Goal: Transaction & Acquisition: Purchase product/service

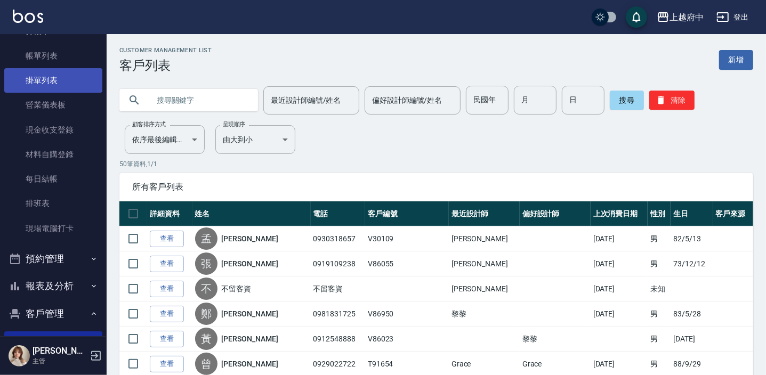
scroll to position [48, 0]
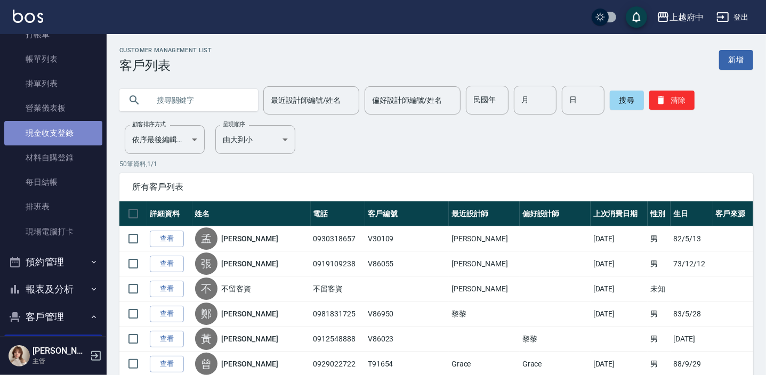
click at [71, 133] on link "現金收支登錄" at bounding box center [53, 133] width 98 height 25
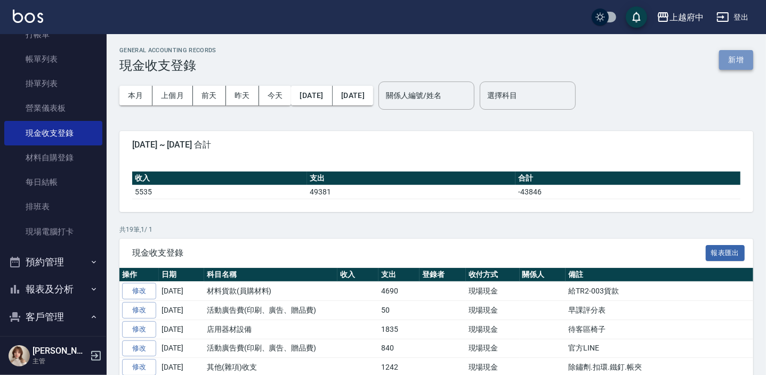
click at [741, 56] on button "新增" at bounding box center [736, 60] width 34 height 20
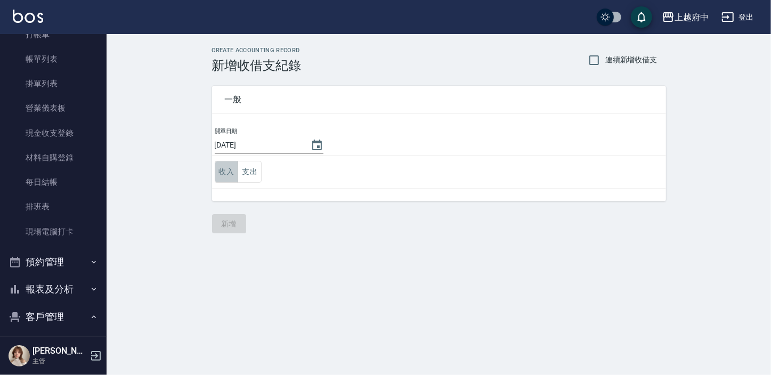
click at [230, 172] on button "收入" at bounding box center [227, 172] width 24 height 22
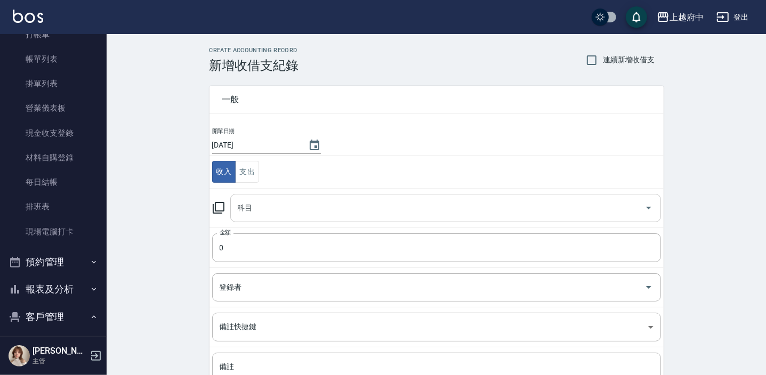
click at [277, 199] on input "科目" at bounding box center [437, 208] width 405 height 19
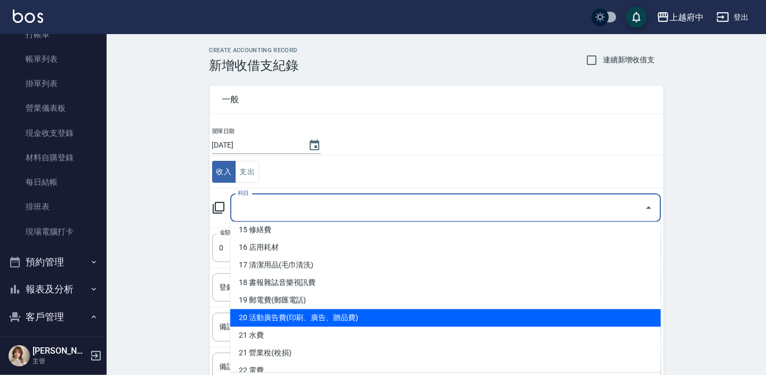
scroll to position [387, 0]
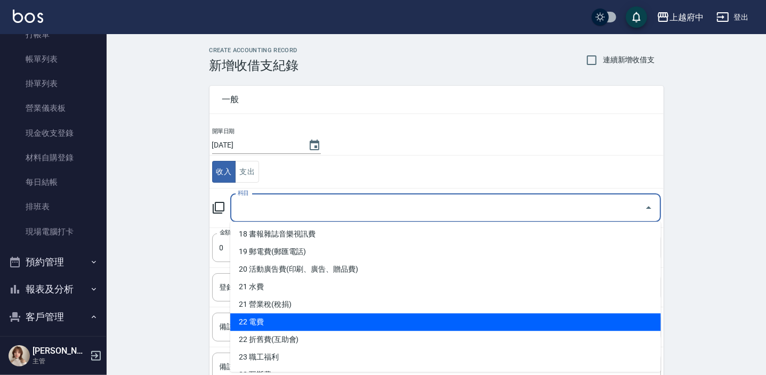
click at [266, 323] on li "22 電費" at bounding box center [445, 322] width 431 height 18
type input "22 電費"
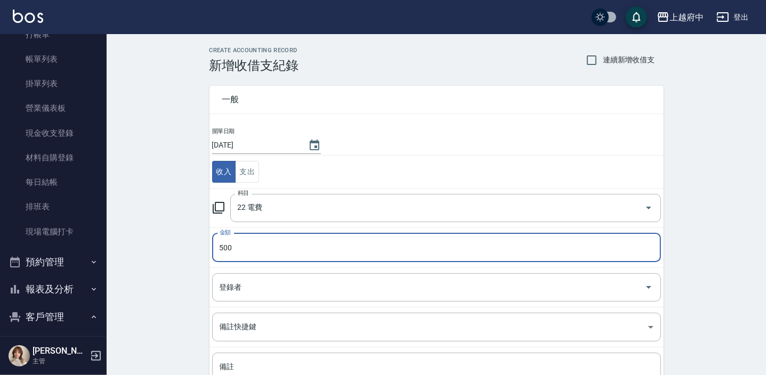
type input "500"
click at [183, 297] on div "CREATE ACCOUNTING RECORD 新增收借支紀錄 連續新增收借支 一般 開單日期 [DATE] 收入 支出 科目 22 電費 科目 金額 50…" at bounding box center [436, 252] width 659 height 436
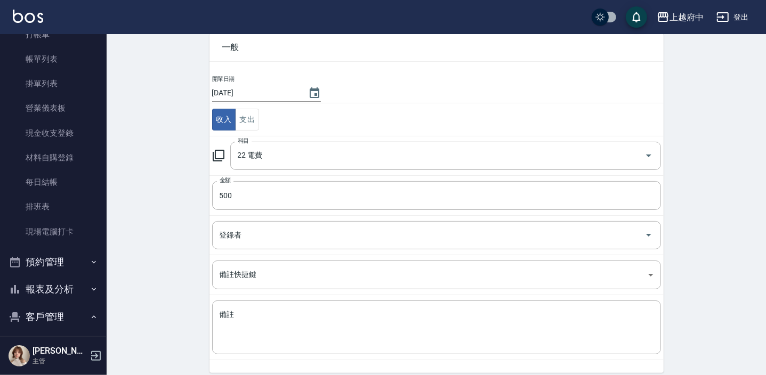
scroll to position [95, 0]
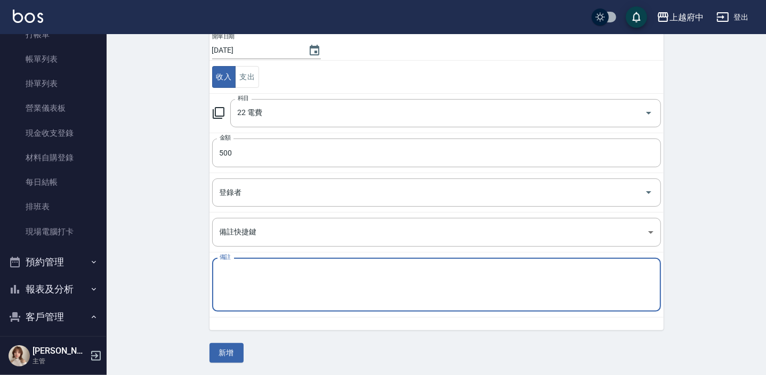
click at [256, 288] on textarea "備註" at bounding box center [437, 285] width 434 height 36
type textarea "28"
click at [203, 294] on div "一般 開單日期 [DATE] 收入 支出 科目 22 電費 科目 金額 500 金額 登錄者 登錄者 備註快捷鍵 ​ 備註快捷鍵 備註 28 x 備註" at bounding box center [430, 154] width 467 height 352
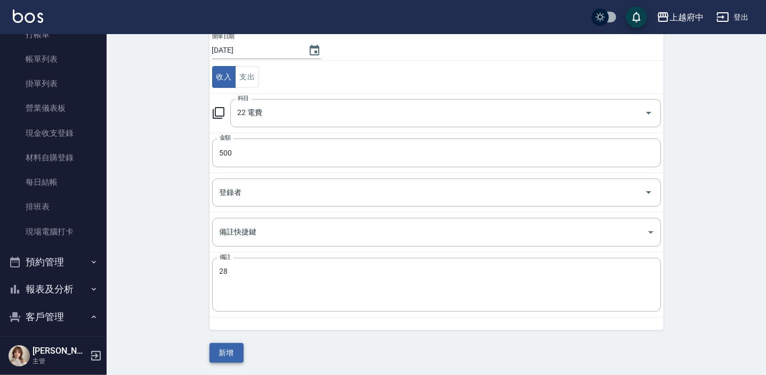
click at [232, 352] on button "新增" at bounding box center [226, 353] width 34 height 20
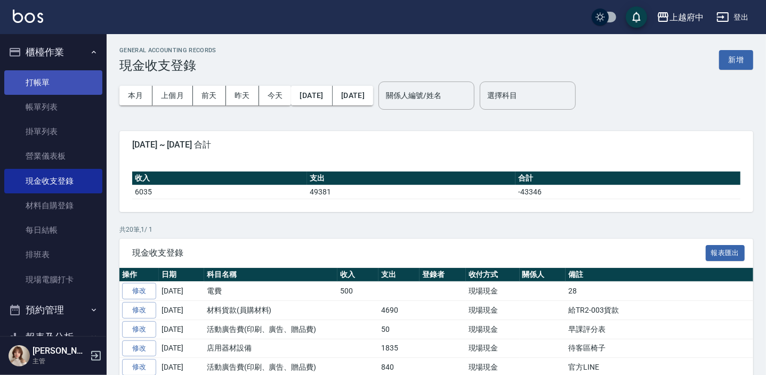
click at [63, 88] on link "打帳單" at bounding box center [53, 82] width 98 height 25
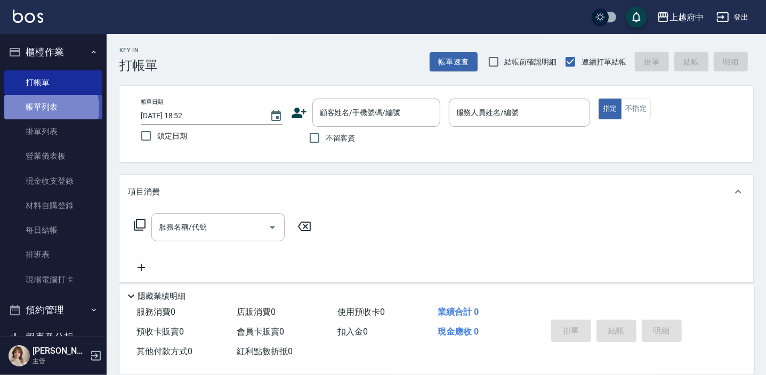
click at [37, 108] on link "帳單列表" at bounding box center [53, 107] width 98 height 25
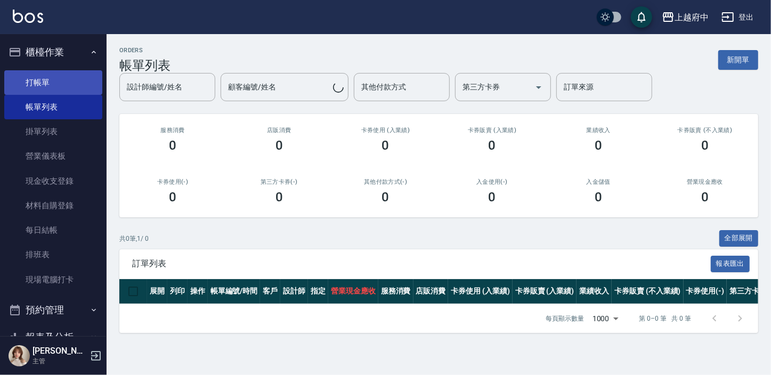
click at [55, 86] on link "打帳單" at bounding box center [53, 82] width 98 height 25
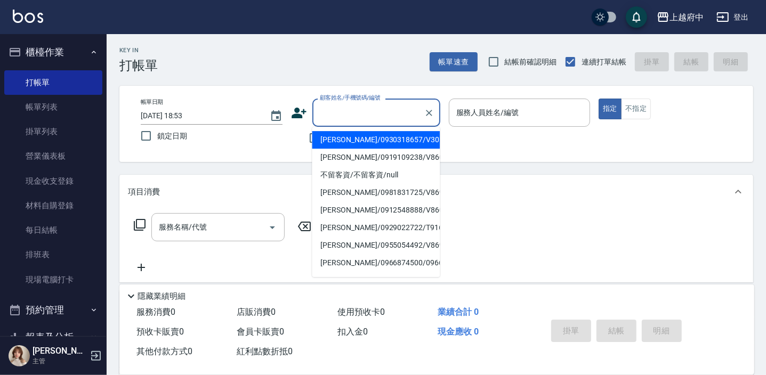
click at [344, 112] on input "顧客姓名/手機號碼/編號" at bounding box center [368, 112] width 102 height 19
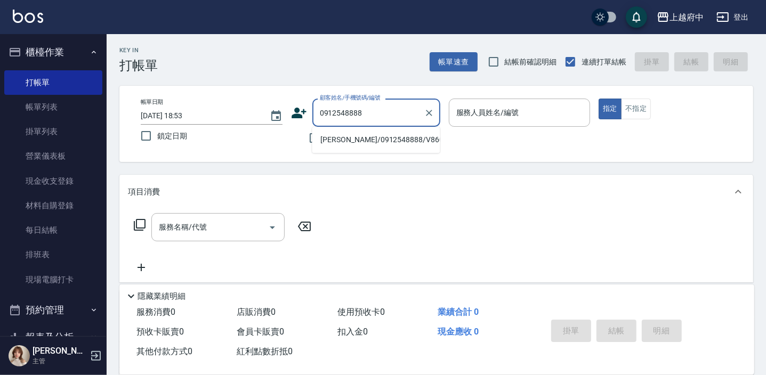
click at [386, 142] on li "[PERSON_NAME]/0912548888/V86023" at bounding box center [376, 140] width 128 height 18
type input "[PERSON_NAME]/0912548888/V86023"
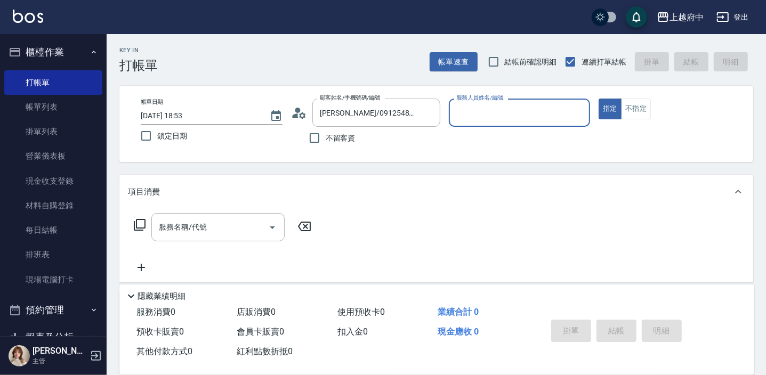
type input "黎黎-3"
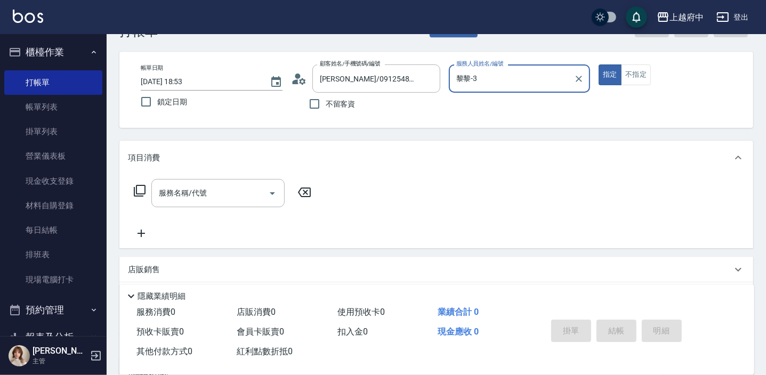
scroll to position [48, 0]
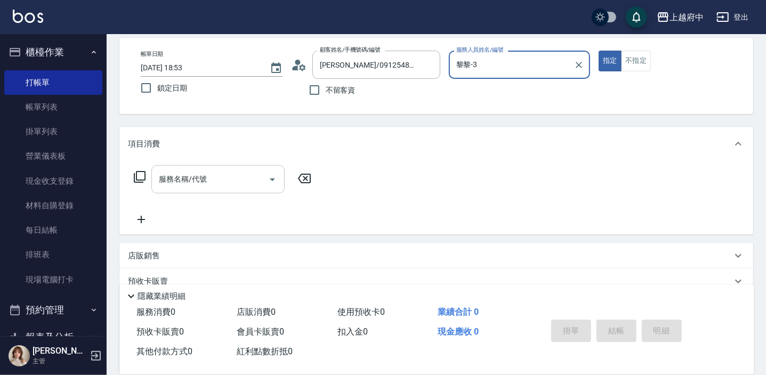
click at [224, 181] on input "服務名稱/代號" at bounding box center [210, 179] width 108 height 19
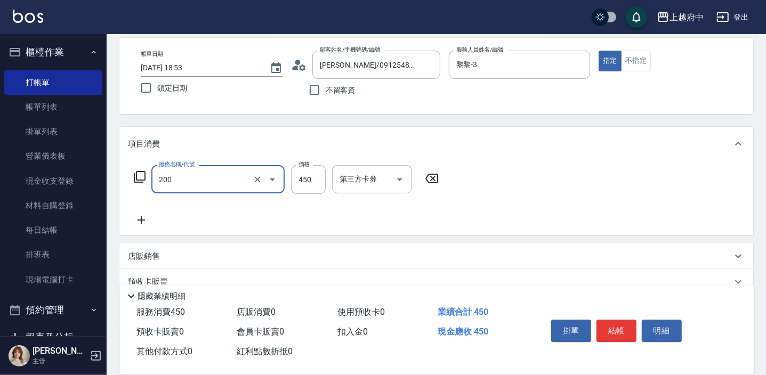
type input "有機洗髮(200)"
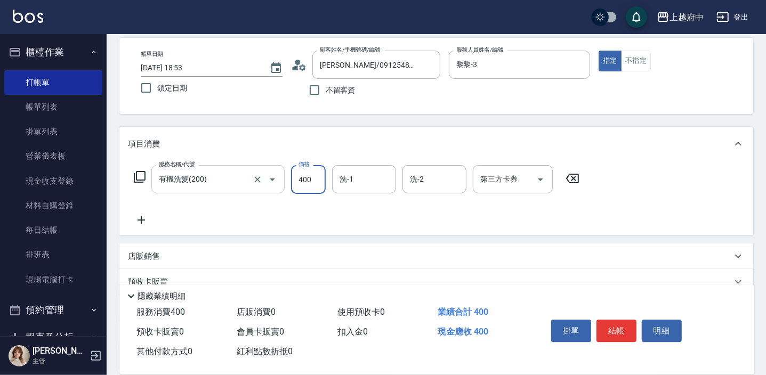
type input "400"
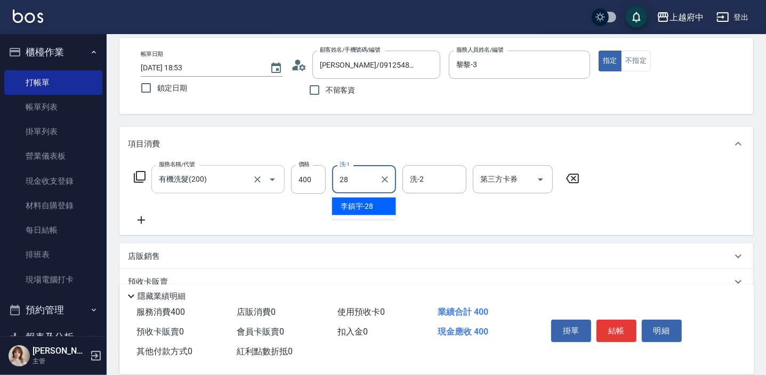
type input "[PERSON_NAME]-28"
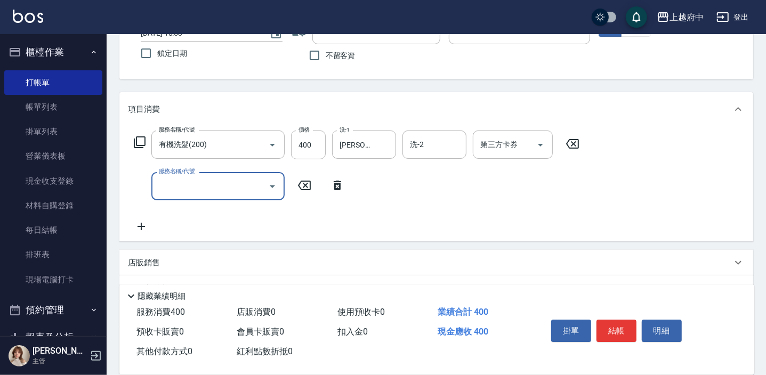
scroll to position [96, 0]
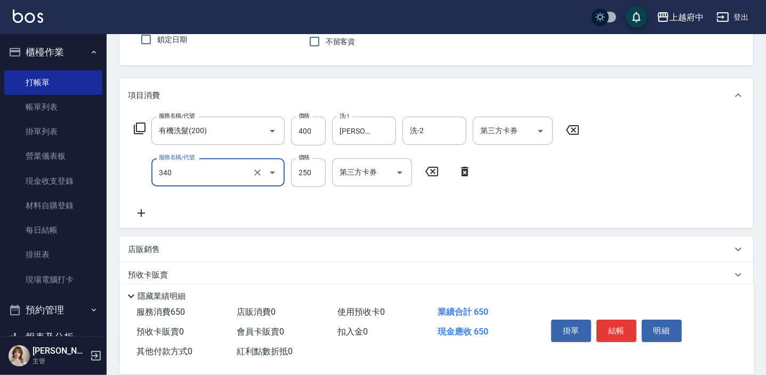
type input "剪髮(340)"
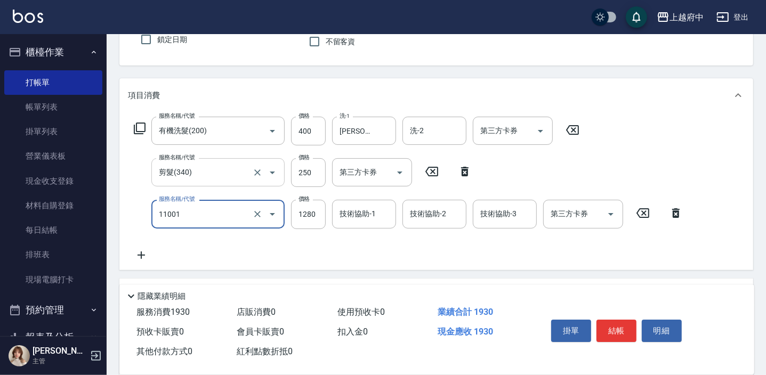
type input "燙髮S(11001)"
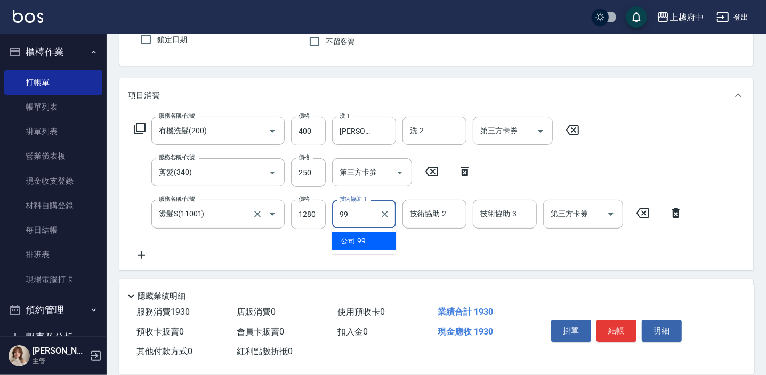
type input "公司-99"
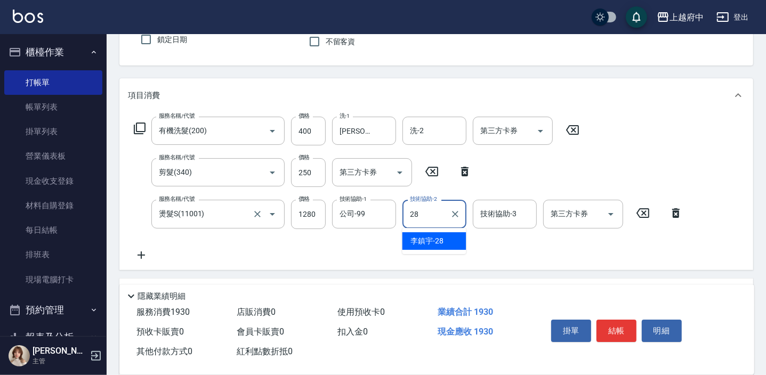
type input "[PERSON_NAME]-28"
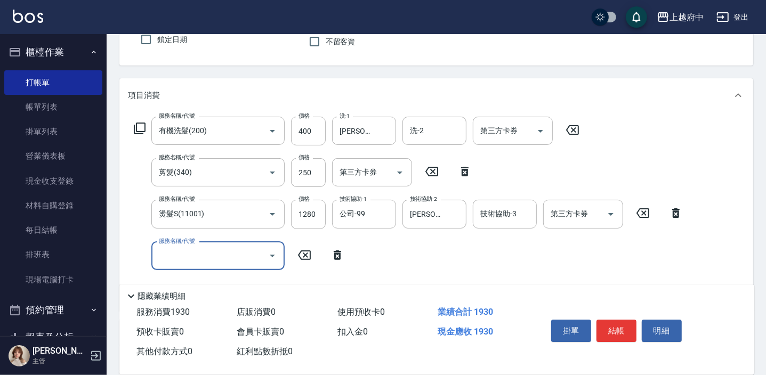
click at [226, 255] on input "服務名稱/代號" at bounding box center [210, 256] width 108 height 19
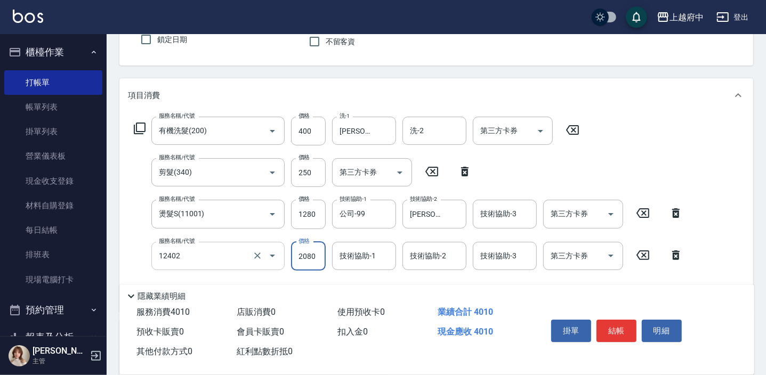
type input "染髮M(12402)"
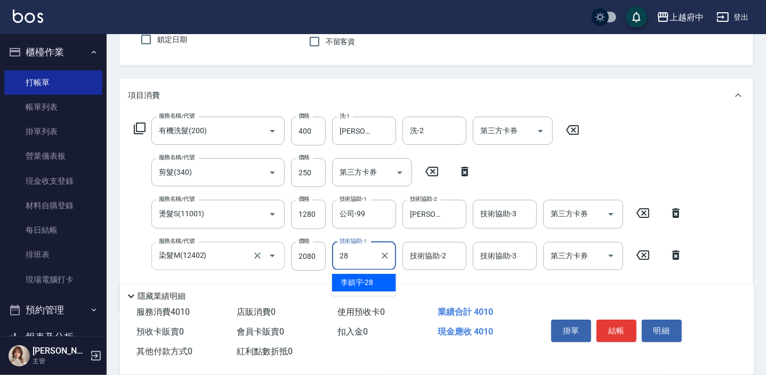
type input "[PERSON_NAME]-28"
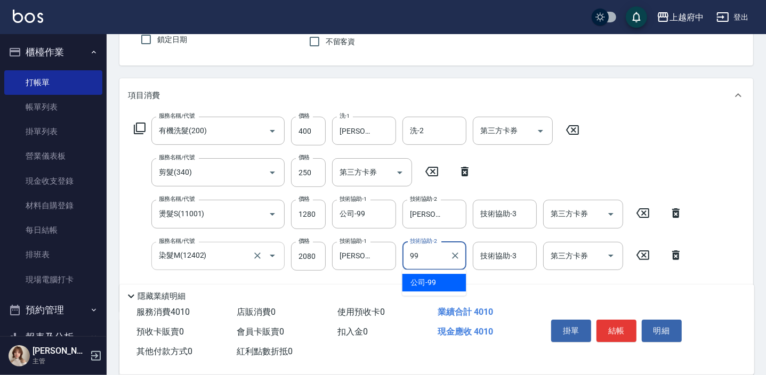
type input "公司-99"
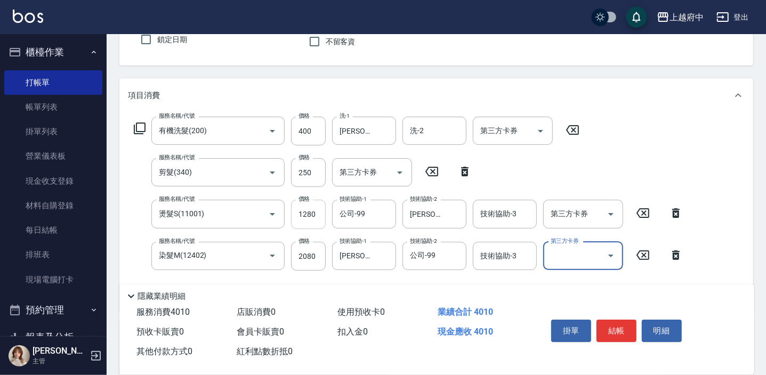
click at [314, 217] on input "1280" at bounding box center [308, 214] width 35 height 29
click at [315, 219] on input "1280" at bounding box center [308, 214] width 35 height 29
type input "2240"
click at [305, 252] on input "2080" at bounding box center [308, 256] width 35 height 29
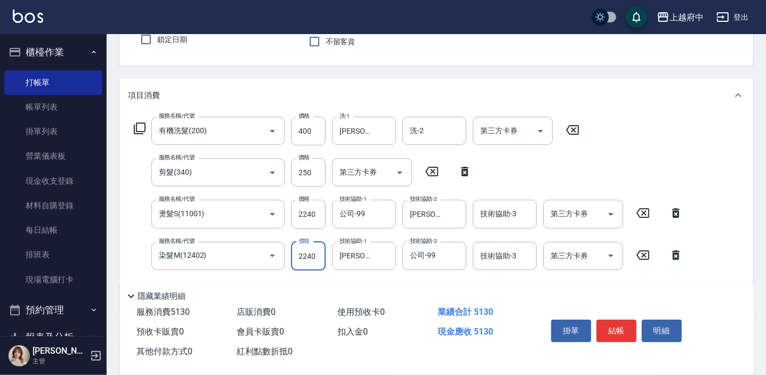
type input "2240"
click at [345, 273] on div "服務名稱/代號 有機洗髮(200) 服務名稱/代號 價格 400 價格 洗-1 [PERSON_NAME]-28 洗-1 洗-2 洗-2 第三方卡券 第三方卡…" at bounding box center [408, 210] width 561 height 187
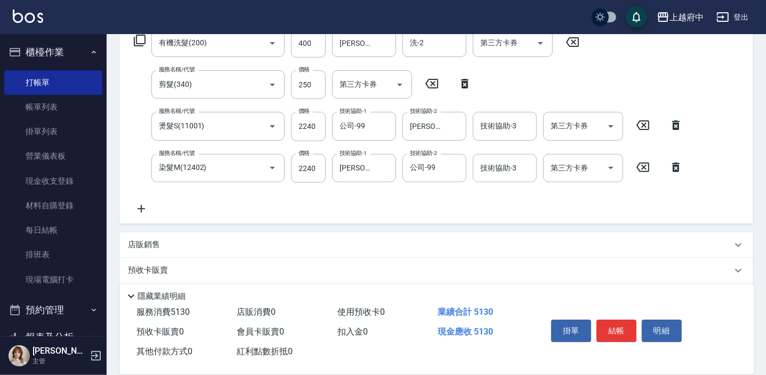
scroll to position [193, 0]
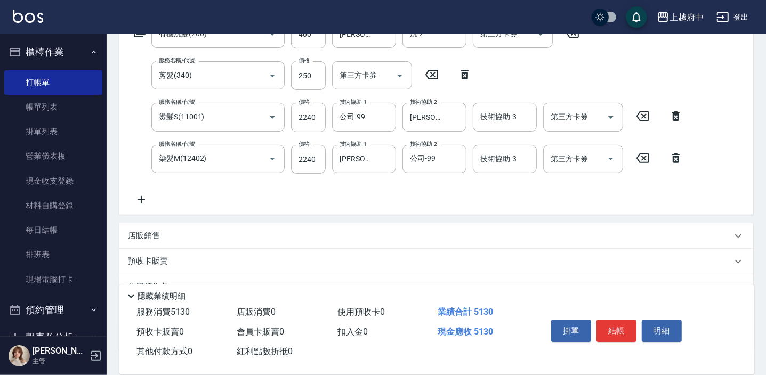
click at [141, 196] on icon at bounding box center [141, 199] width 27 height 13
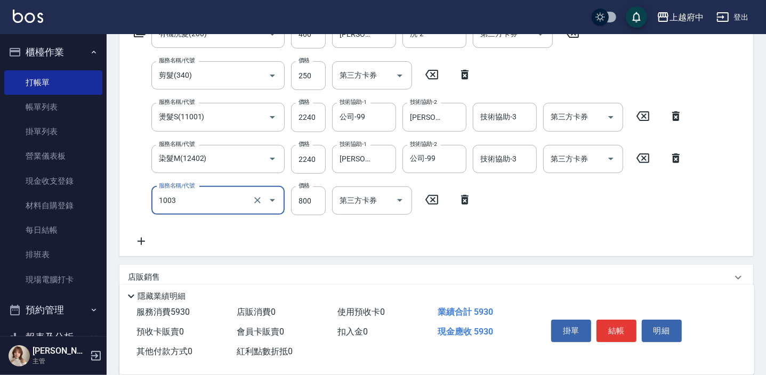
type input "+升級結構染 (含隔離)(1003)"
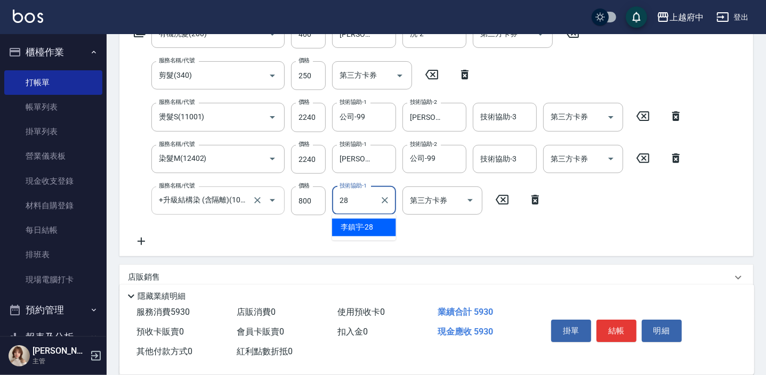
type input "[PERSON_NAME]-28"
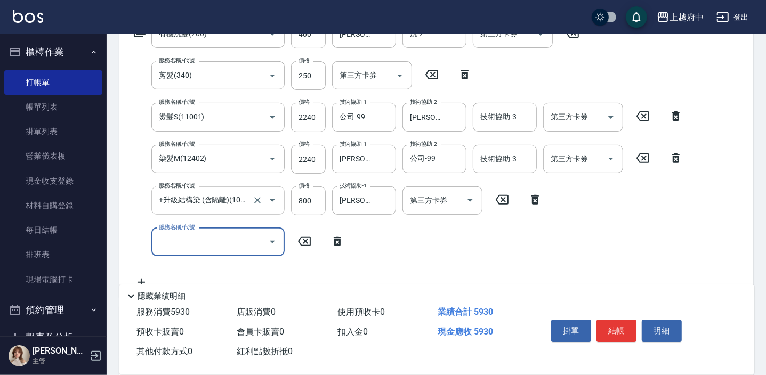
scroll to position [0, 0]
type input "1"
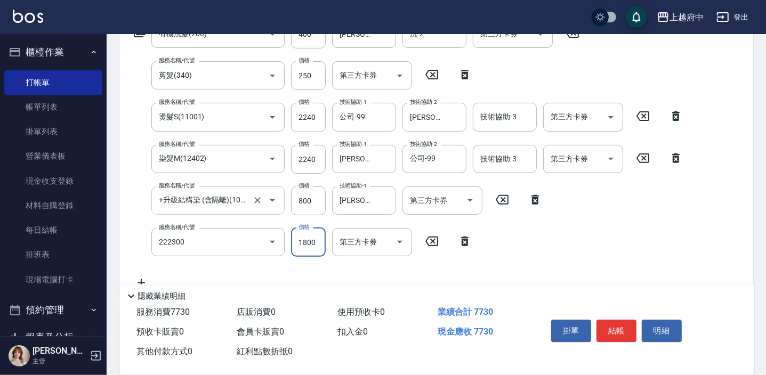
type input "結構三段式(222300)"
type input "1840"
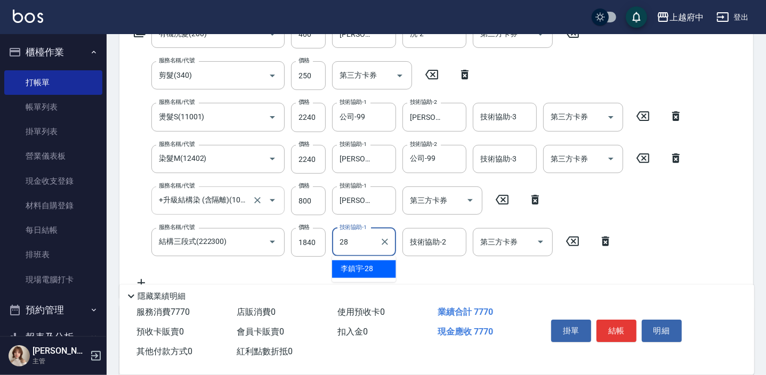
type input "[PERSON_NAME]-28"
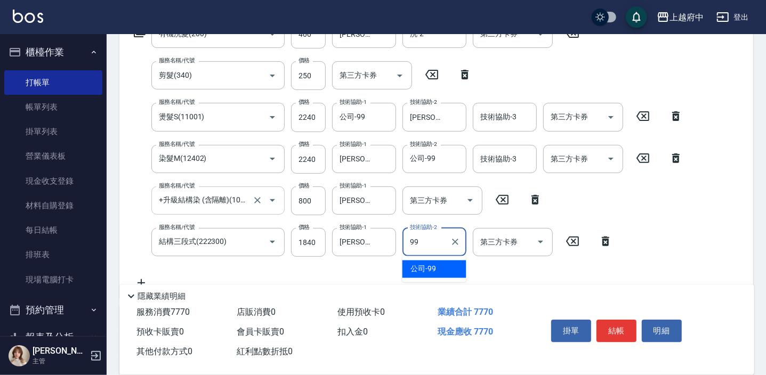
type input "公司-99"
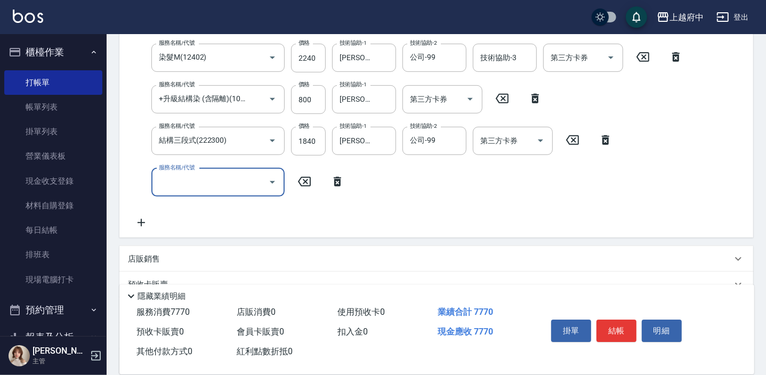
scroll to position [339, 0]
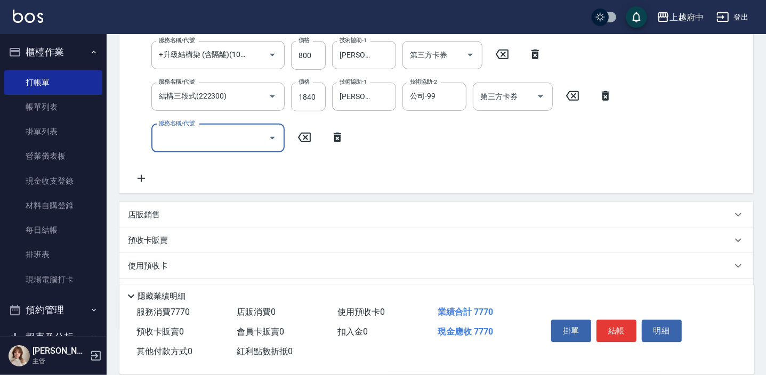
drag, startPoint x: 338, startPoint y: 135, endPoint x: 207, endPoint y: 205, distance: 148.5
click at [337, 135] on icon at bounding box center [337, 138] width 7 height 10
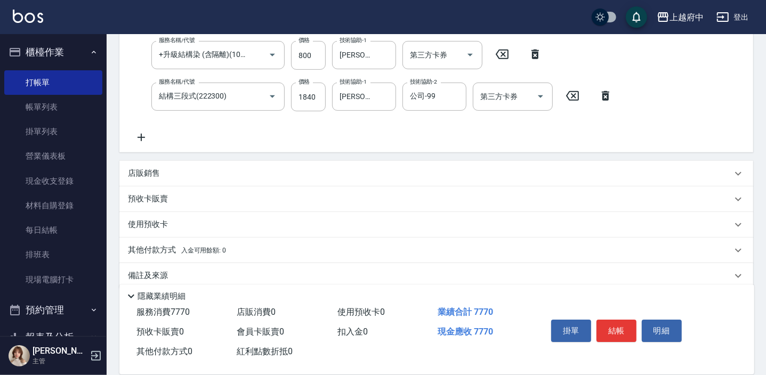
click at [187, 173] on div "店販銷售" at bounding box center [430, 173] width 604 height 11
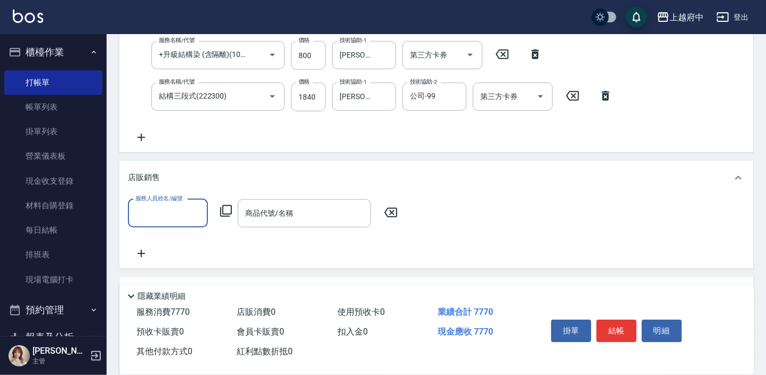
scroll to position [0, 0]
click at [189, 238] on div "黎黎 -3" at bounding box center [168, 241] width 80 height 18
type input "黎黎-3"
click at [266, 213] on div "商品代號/名稱 商品代號/名稱" at bounding box center [304, 213] width 133 height 28
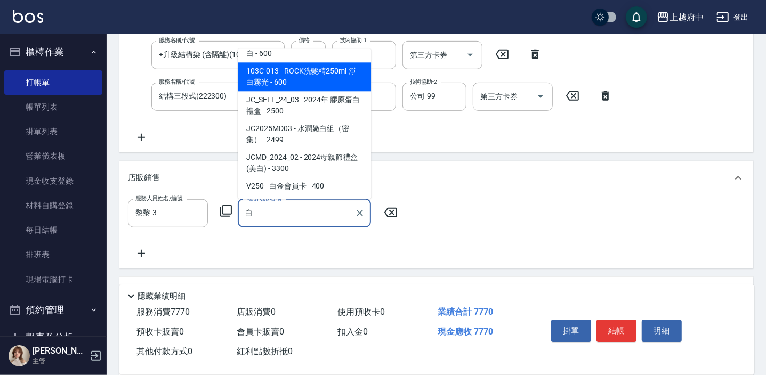
scroll to position [20, 0]
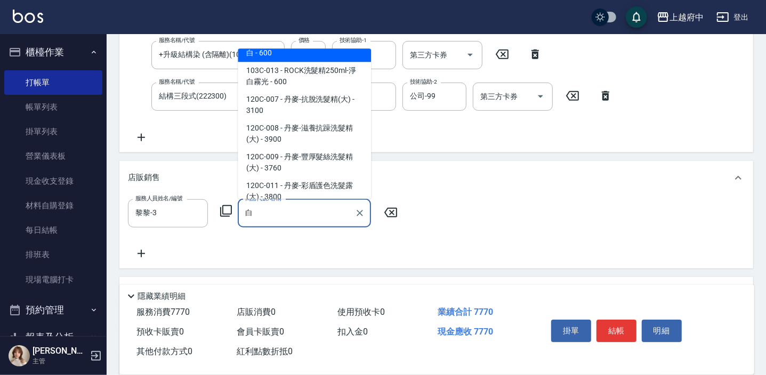
click at [351, 177] on span "120C-009 - 丹麥-豐厚髮絲洗髮精(大) - 3760" at bounding box center [304, 163] width 133 height 29
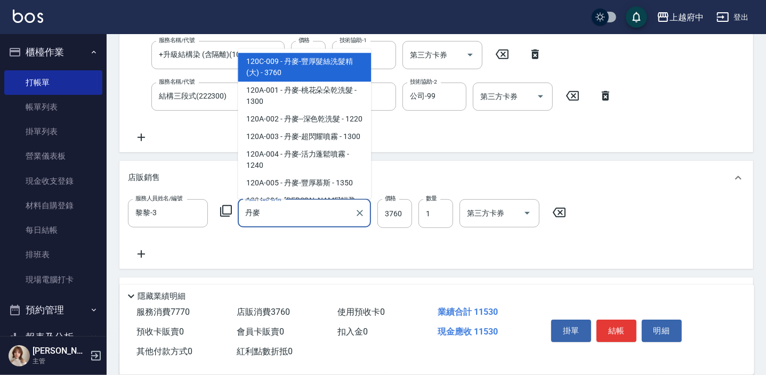
type input "丹"
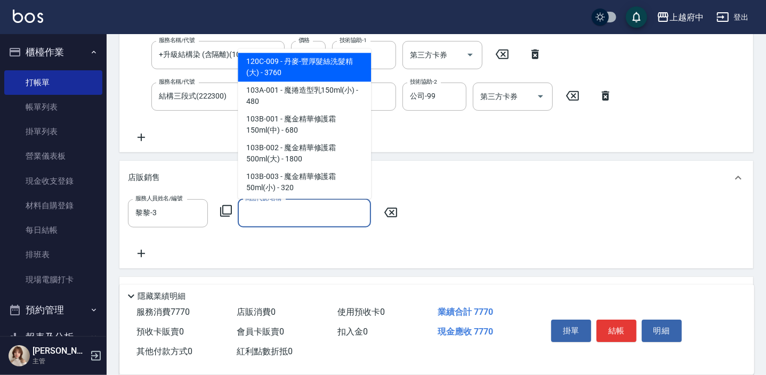
scroll to position [4, 0]
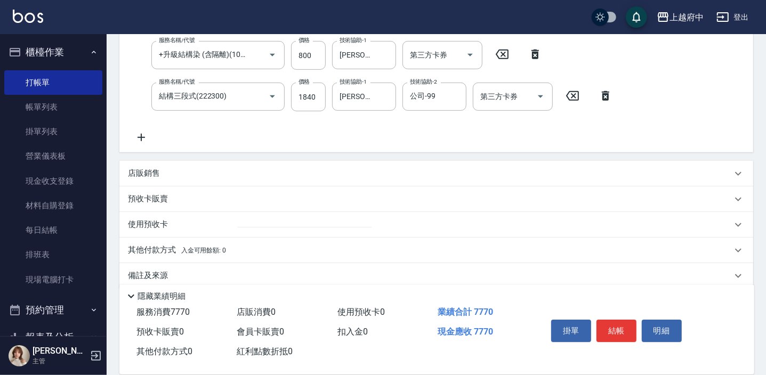
type input "ㄅ"
click at [180, 177] on div "店販銷售" at bounding box center [430, 173] width 604 height 11
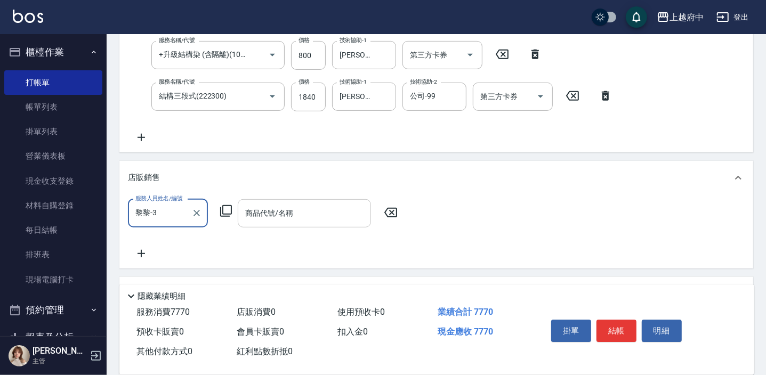
click at [272, 204] on input "商品代號/名稱" at bounding box center [304, 213] width 124 height 19
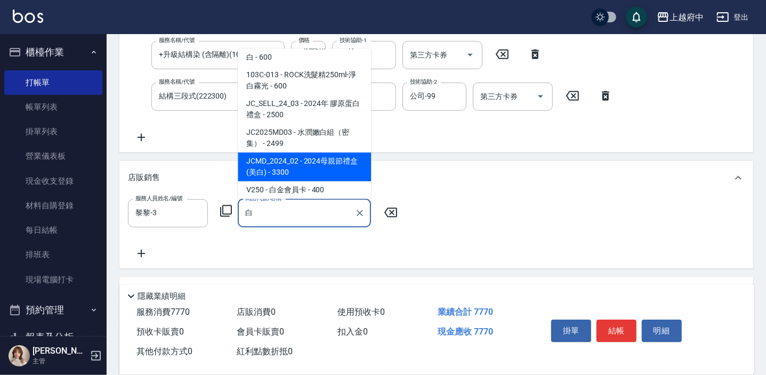
scroll to position [20, 0]
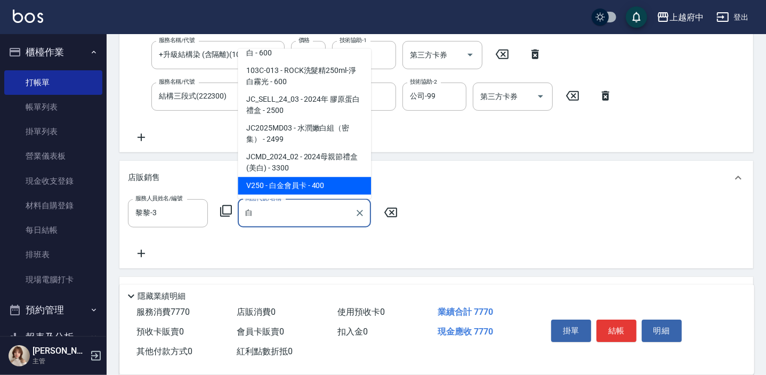
click at [276, 188] on span "V250 - 白金會員卡 - 400" at bounding box center [304, 186] width 133 height 18
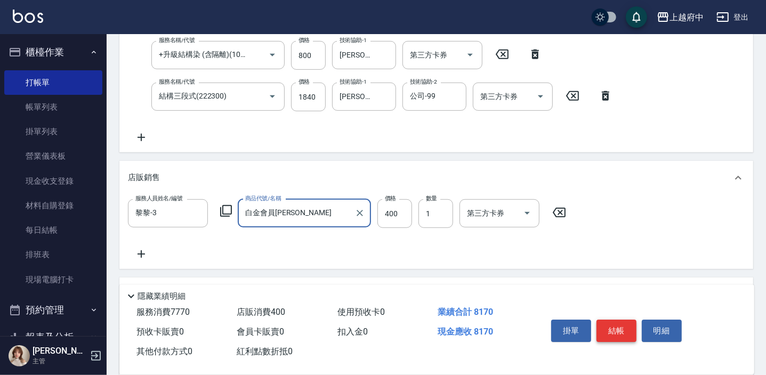
type input "白金會員[PERSON_NAME]"
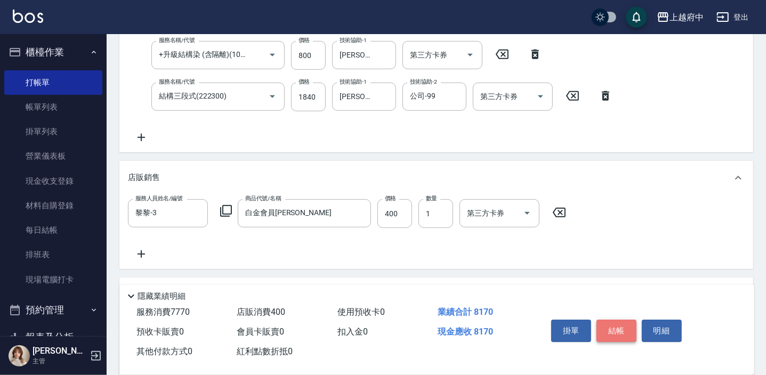
click at [617, 330] on button "結帳" at bounding box center [616, 331] width 40 height 22
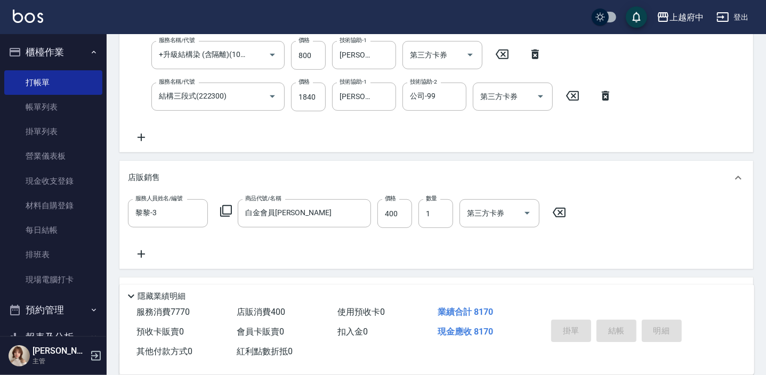
type input "[DATE] 18:58"
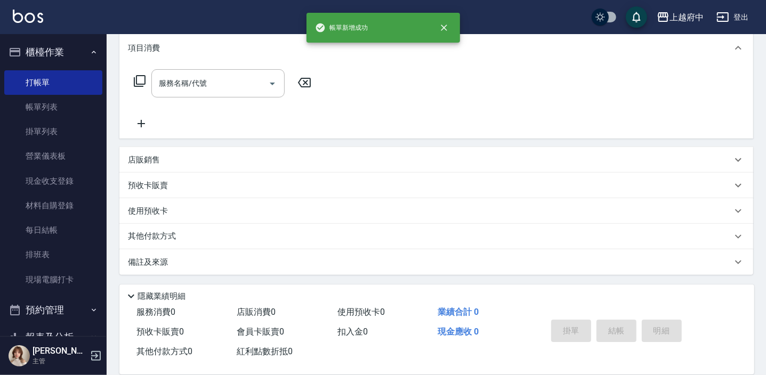
scroll to position [0, 0]
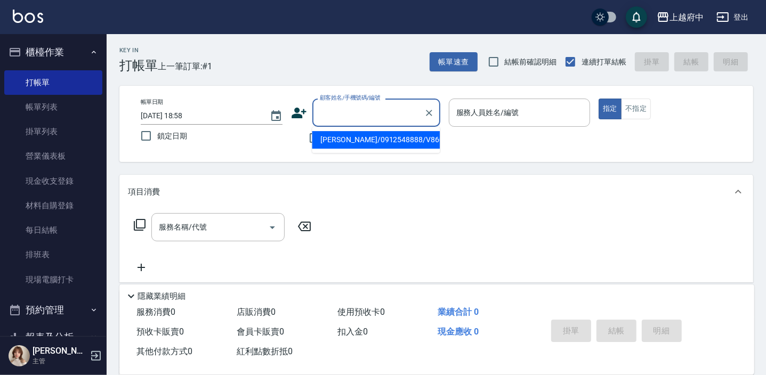
click at [354, 111] on input "顧客姓名/手機號碼/編號" at bounding box center [368, 112] width 102 height 19
type input "ㄔ"
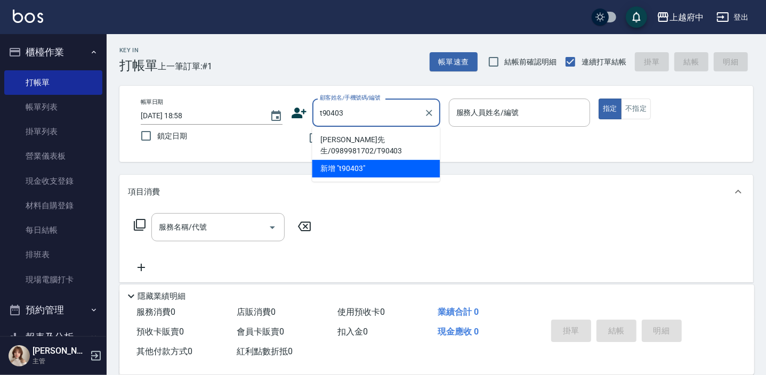
click at [354, 137] on li "[PERSON_NAME]先生/0989981702/T90403" at bounding box center [376, 145] width 128 height 29
type input "[PERSON_NAME]先生/0989981702/T90403"
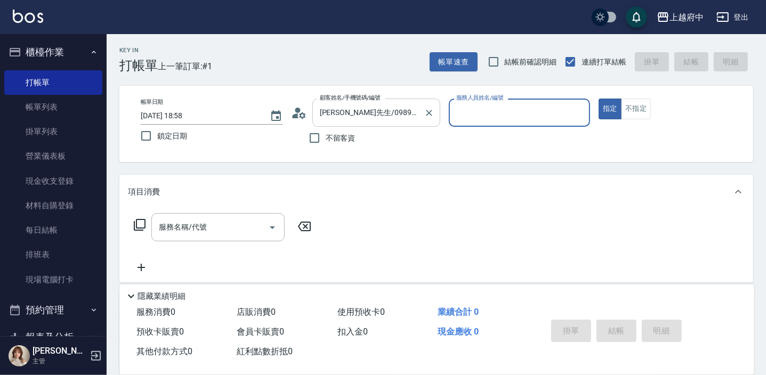
click at [385, 120] on input "[PERSON_NAME]先生/0989981702/T90403" at bounding box center [368, 112] width 102 height 19
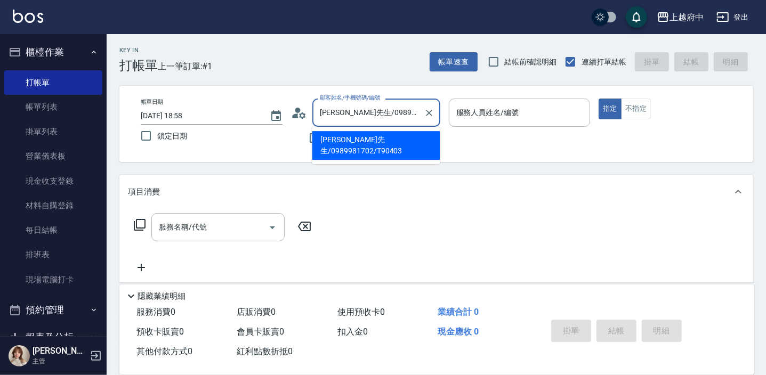
click at [405, 143] on li "[PERSON_NAME]先生/0989981702/T90403" at bounding box center [376, 145] width 128 height 29
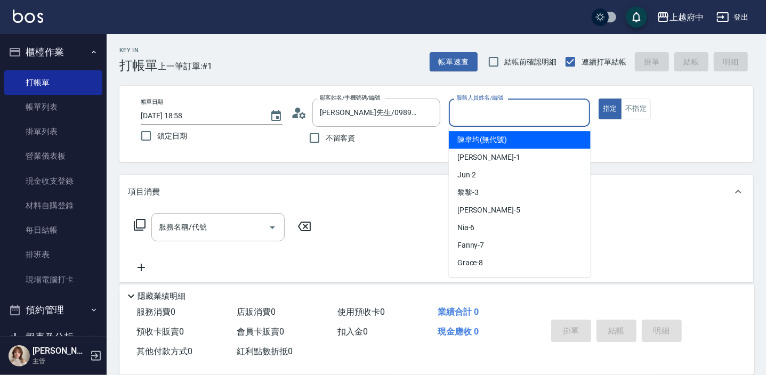
click at [516, 110] on input "服務人員姓名/編號" at bounding box center [520, 112] width 132 height 19
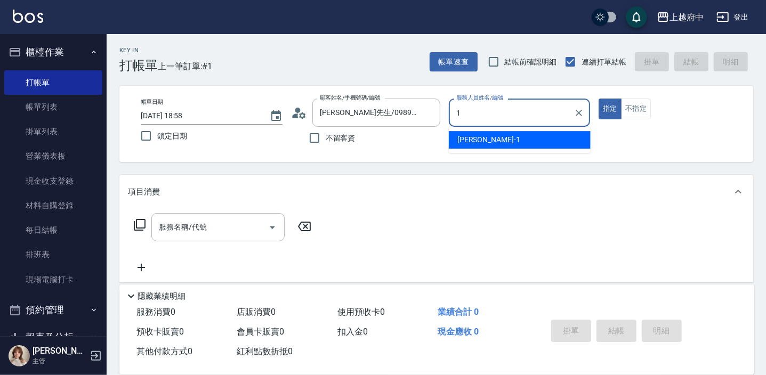
click at [495, 145] on div "[PERSON_NAME] -1" at bounding box center [520, 140] width 142 height 18
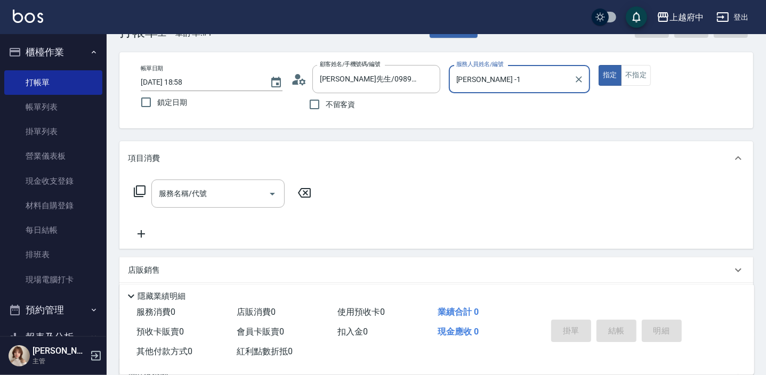
scroll to position [96, 0]
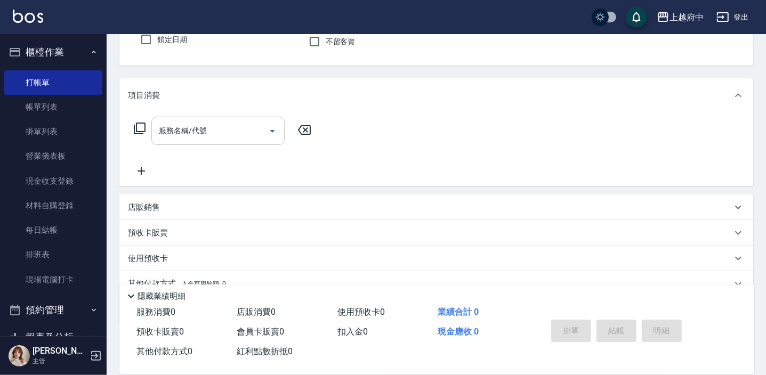
click at [179, 119] on div "服務名稱/代號" at bounding box center [217, 131] width 133 height 28
type input "[PERSON_NAME] -1"
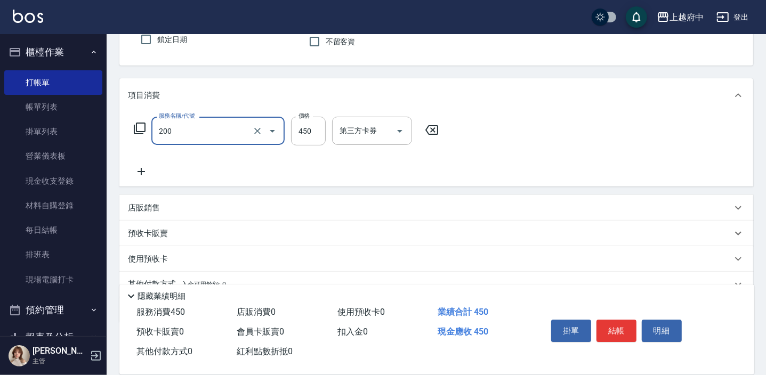
type input "有機洗髮(200)"
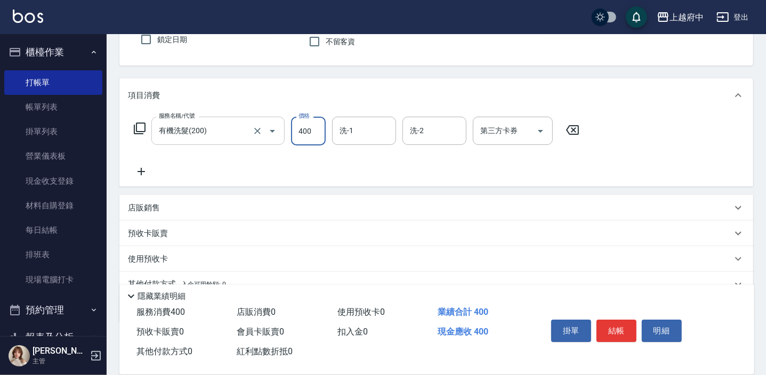
type input "400"
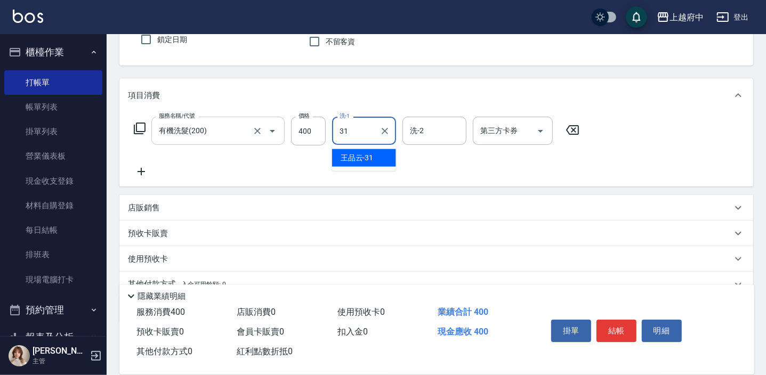
type input "[PERSON_NAME]-31"
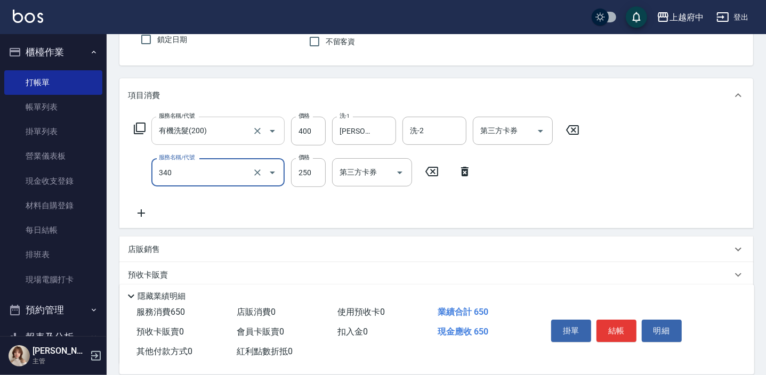
type input "剪髮(340)"
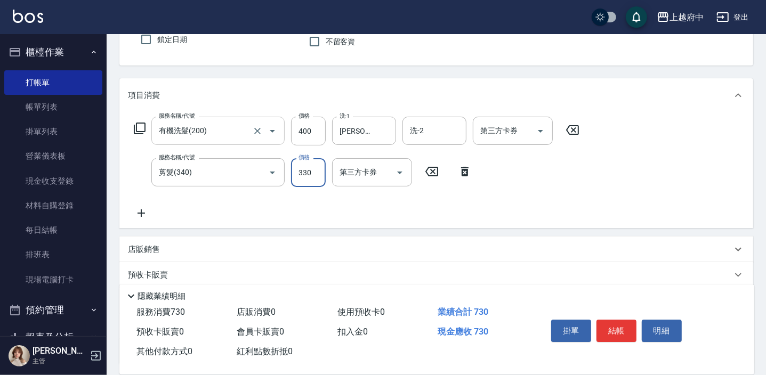
type input "330"
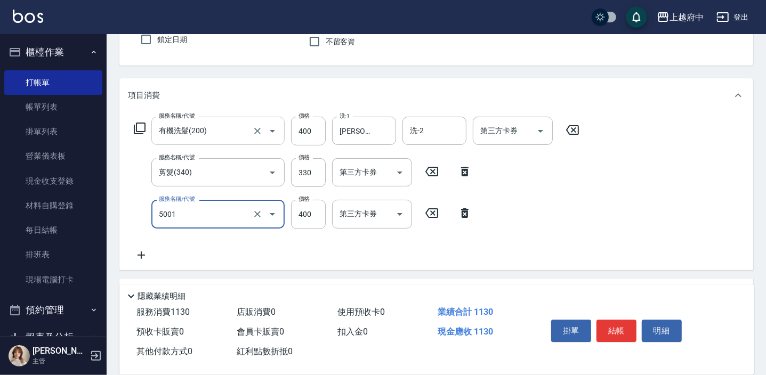
type input "側邊壓貼(5001)"
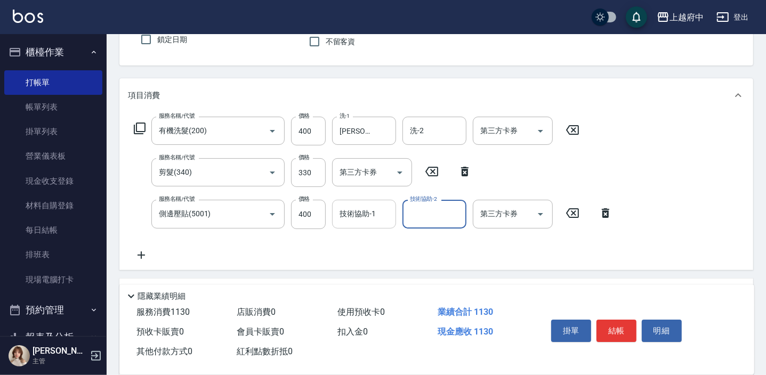
click at [365, 201] on div "技術協助-1" at bounding box center [364, 214] width 64 height 28
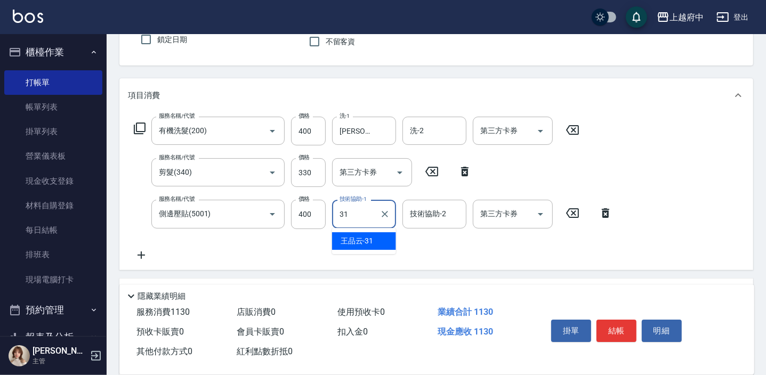
drag, startPoint x: 385, startPoint y: 242, endPoint x: 391, endPoint y: 259, distance: 17.9
click at [386, 242] on div "[PERSON_NAME]-31" at bounding box center [364, 241] width 64 height 18
type input "[PERSON_NAME]-31"
click at [392, 269] on div "項目消費 服務名稱/代號 有機洗髮(200) 服務名稱/代號 價格 400 價格 洗-1 [PERSON_NAME]-31 洗-1 洗-2 洗-2 第三方卡券…" at bounding box center [436, 242] width 634 height 328
click at [609, 336] on button "結帳" at bounding box center [616, 331] width 40 height 22
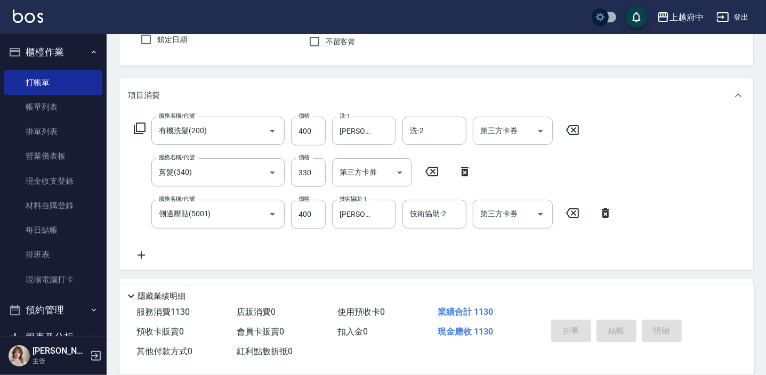
type input "[DATE] 19:01"
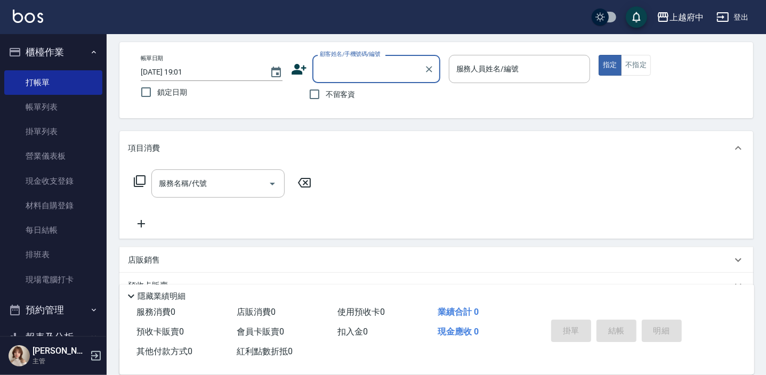
scroll to position [0, 0]
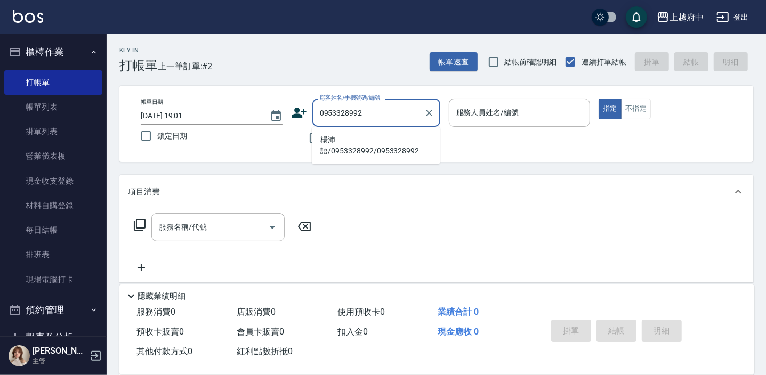
click at [383, 143] on li "楊沛語/0953328992/0953328992" at bounding box center [376, 145] width 128 height 29
type input "楊沛語/0953328992/0953328992"
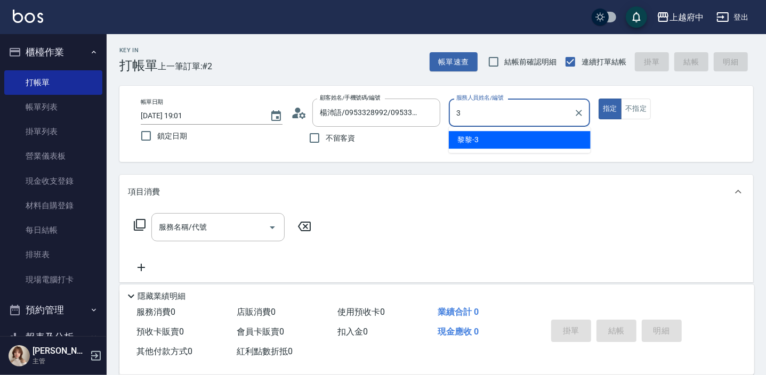
click at [490, 144] on div "黎黎 -3" at bounding box center [520, 140] width 142 height 18
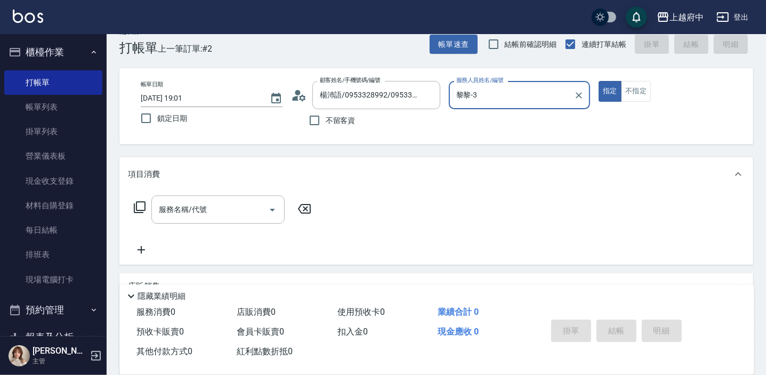
scroll to position [48, 0]
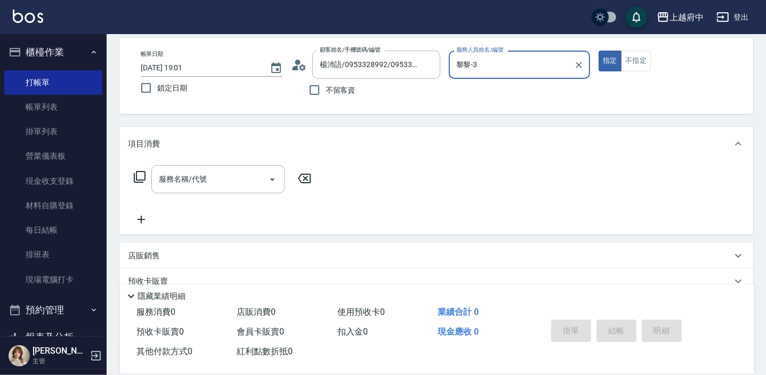
type input "黎黎-3"
click at [174, 178] on div "服務名稱/代號 服務名稱/代號" at bounding box center [217, 179] width 133 height 28
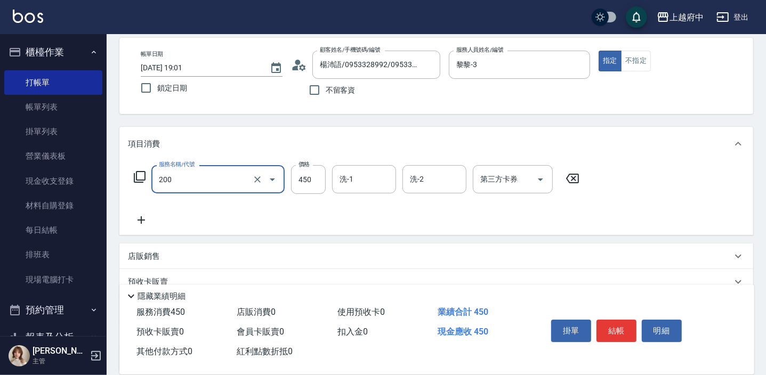
type input "有機洗髮(200)"
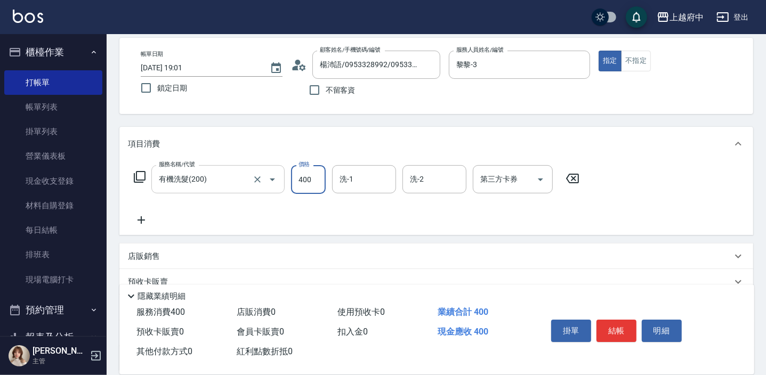
type input "400"
type input "[PERSON_NAME]-28"
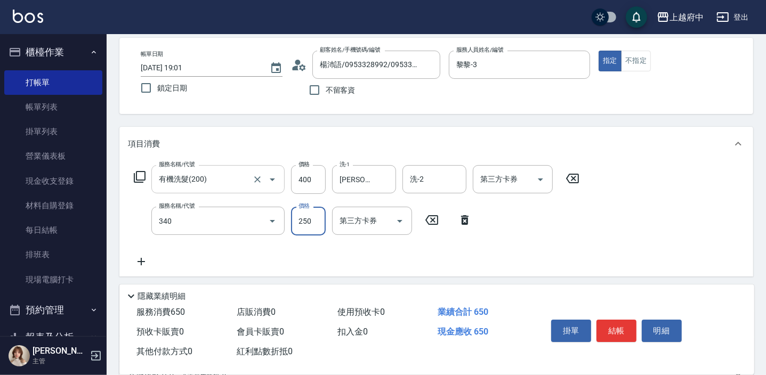
type input "剪髮(340)"
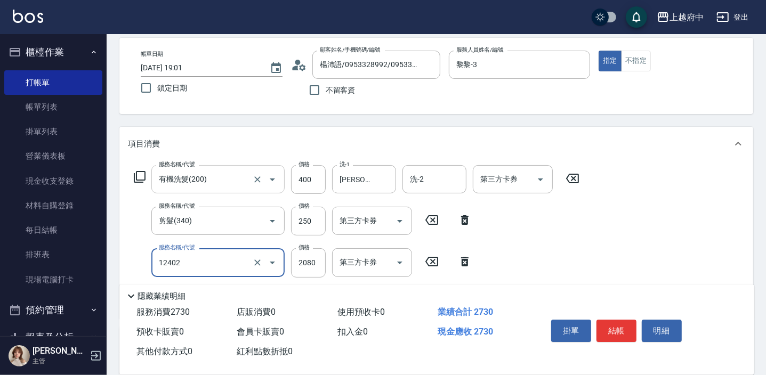
type input "染髮M(12402)"
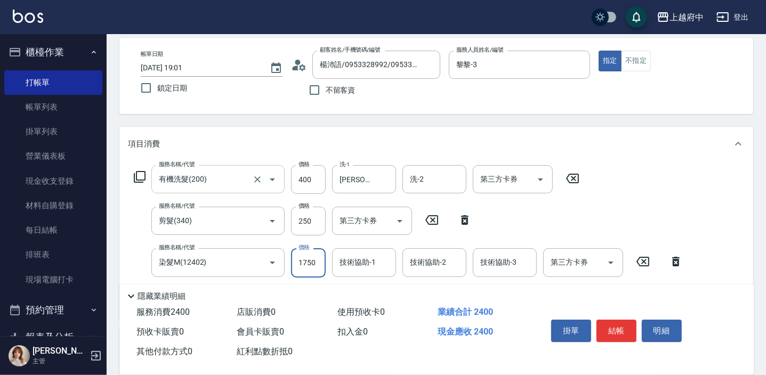
type input "1750"
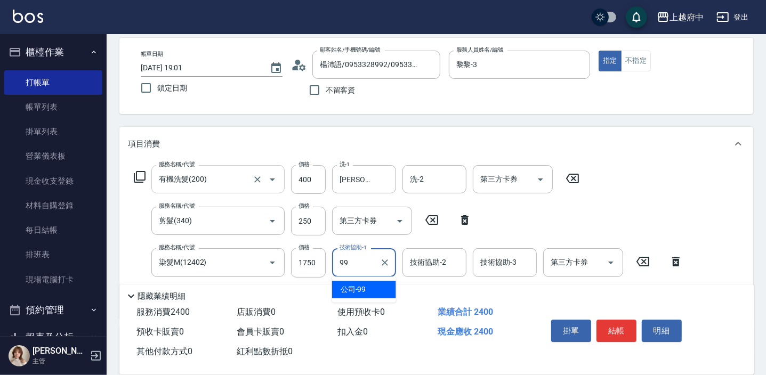
type input "公司-99"
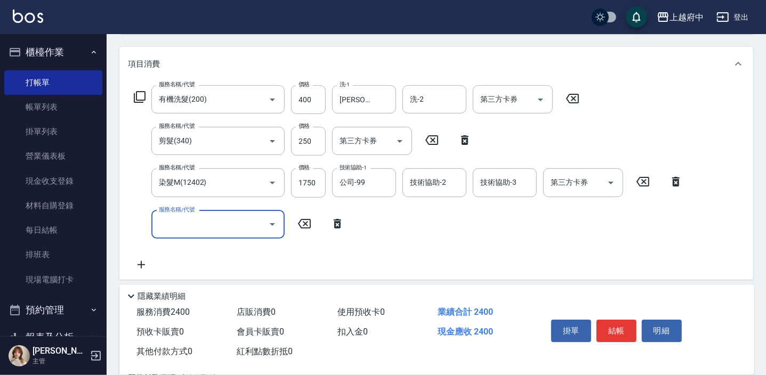
scroll to position [145, 0]
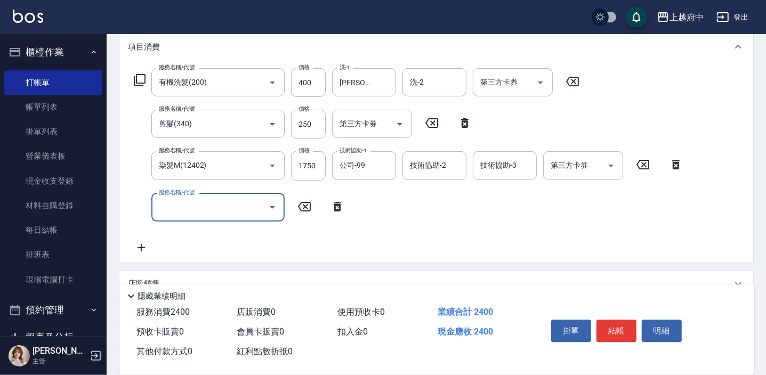
click at [181, 204] on input "服務名稱/代號" at bounding box center [210, 207] width 108 height 19
type input "頭皮隔離液(32033)"
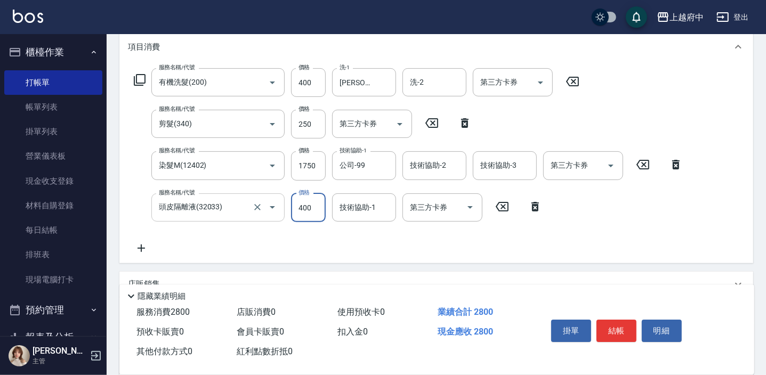
type input "400"
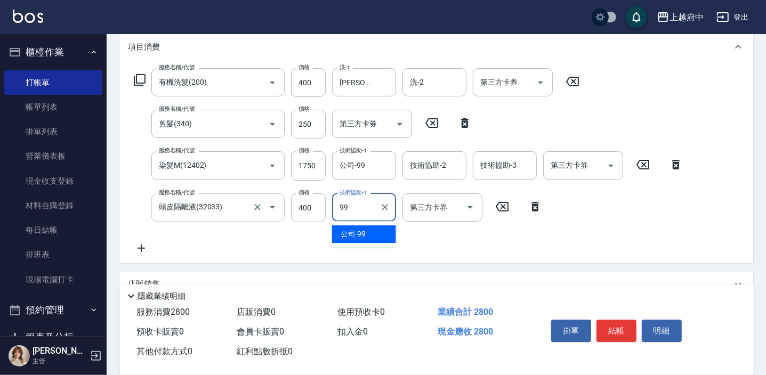
type input "公司-99"
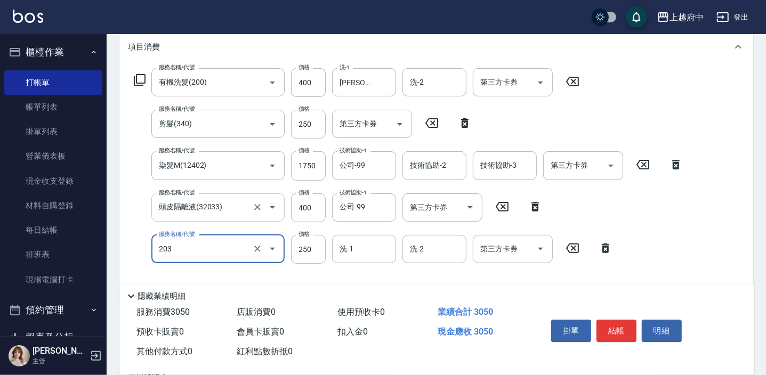
type input "升級滋養護髮(203)"
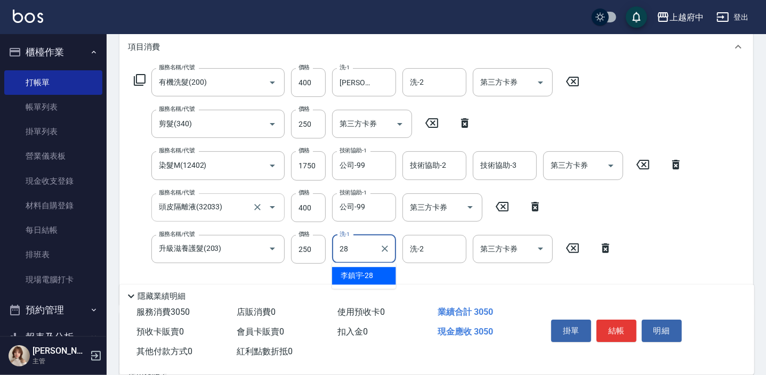
type input "[PERSON_NAME]-28"
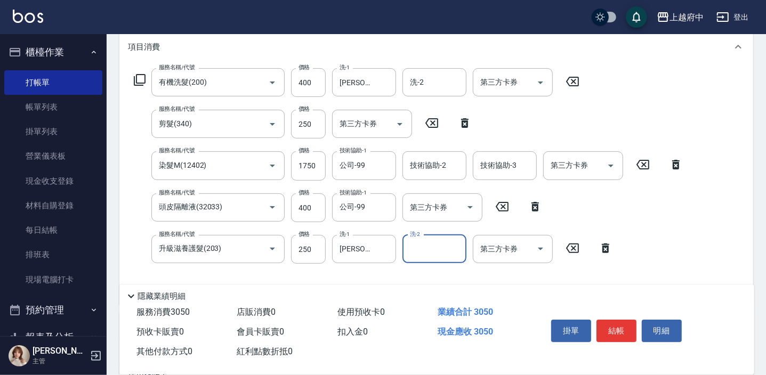
click at [298, 268] on div "服務名稱/代號 有機洗髮(200) 服務名稱/代號 價格 400 價格 洗-1 [PERSON_NAME]-28 洗-1 洗-2 洗-2 第三方卡券 第三方卡…" at bounding box center [408, 182] width 561 height 228
click at [616, 328] on button "結帳" at bounding box center [616, 331] width 40 height 22
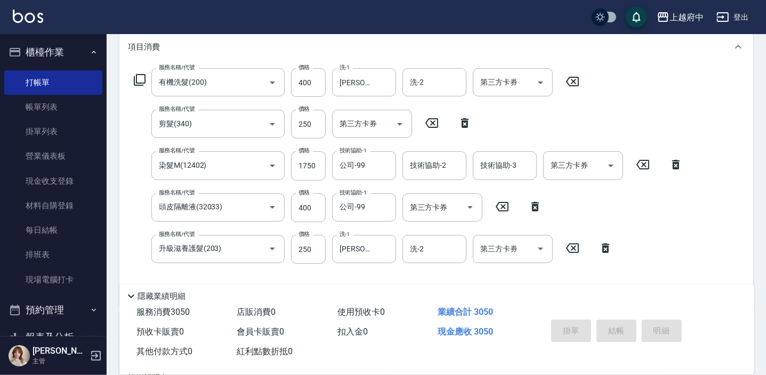
type input "[DATE] 19:04"
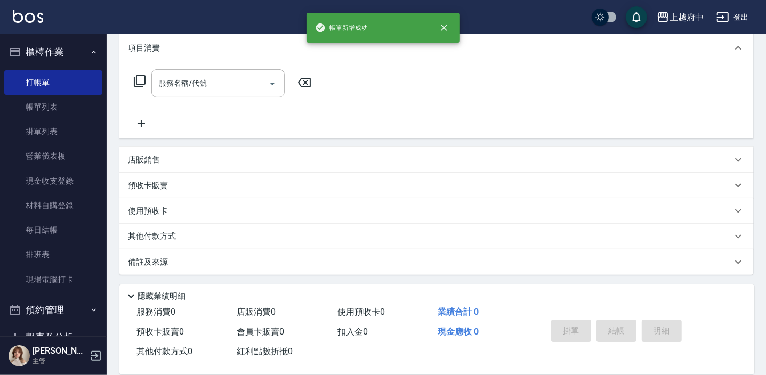
scroll to position [0, 0]
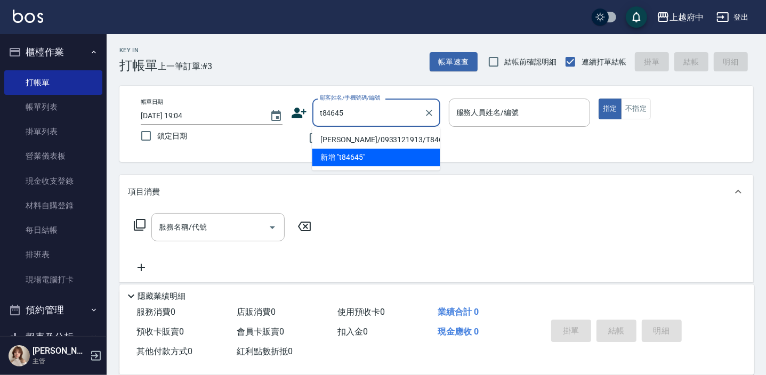
click at [378, 139] on li "[PERSON_NAME]/0933121913/T84645" at bounding box center [376, 140] width 128 height 18
type input "[PERSON_NAME]/0933121913/T84645"
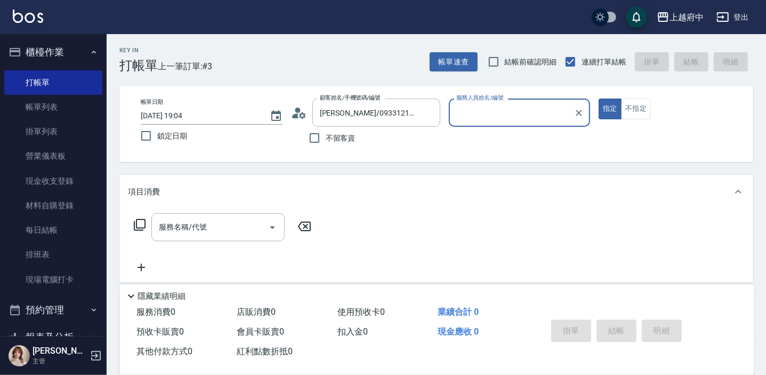
type input "Fanny-7"
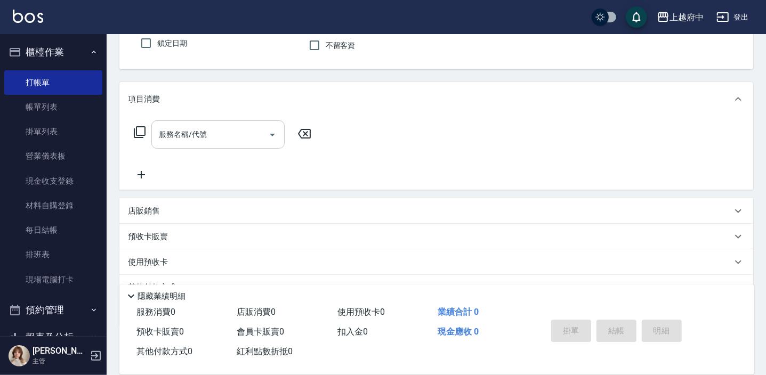
scroll to position [96, 0]
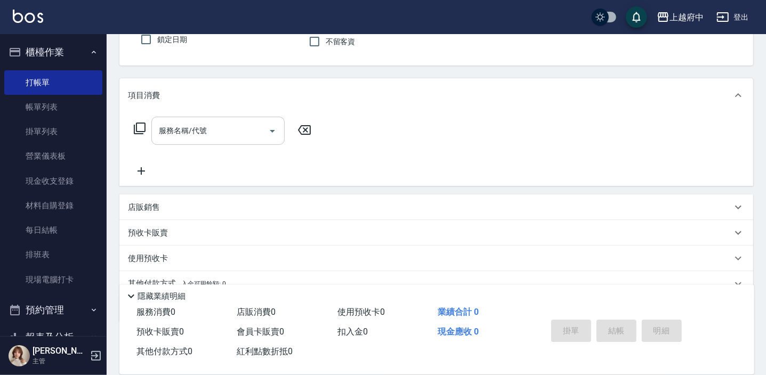
click at [226, 126] on input "服務名稱/代號" at bounding box center [210, 131] width 108 height 19
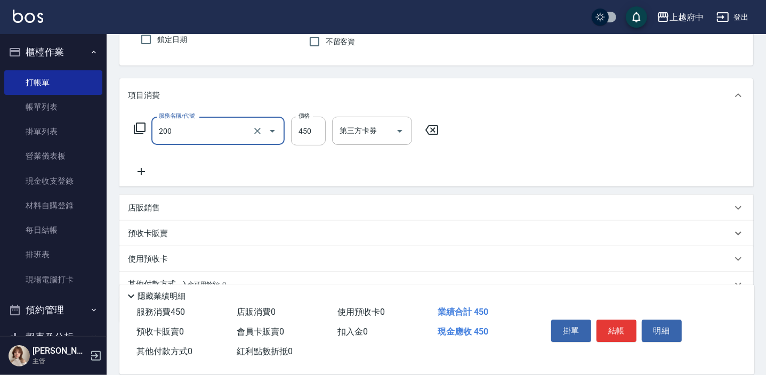
type input "有機洗髮(200)"
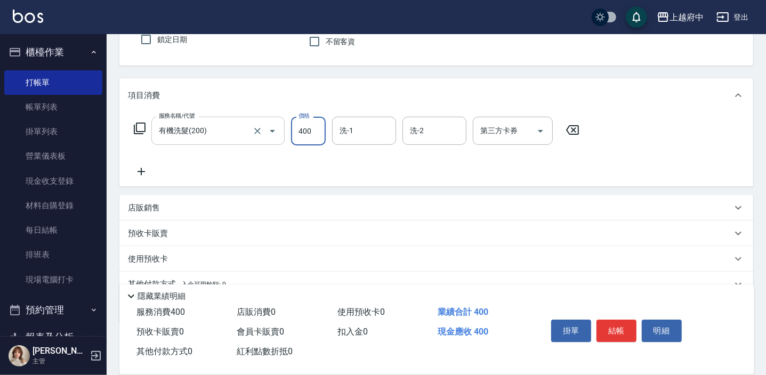
type input "400"
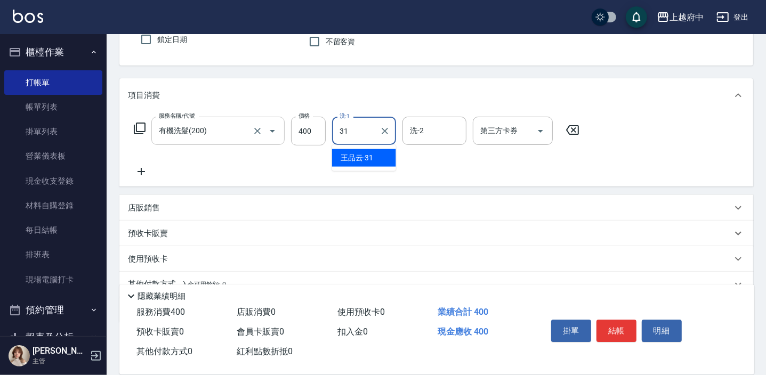
type input "[PERSON_NAME]-31"
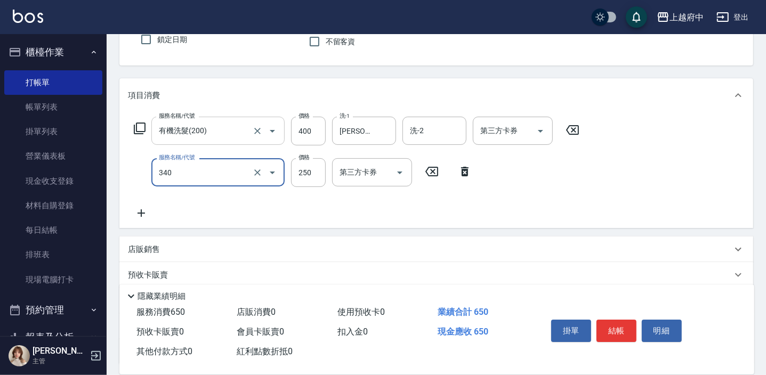
type input "剪髮(340)"
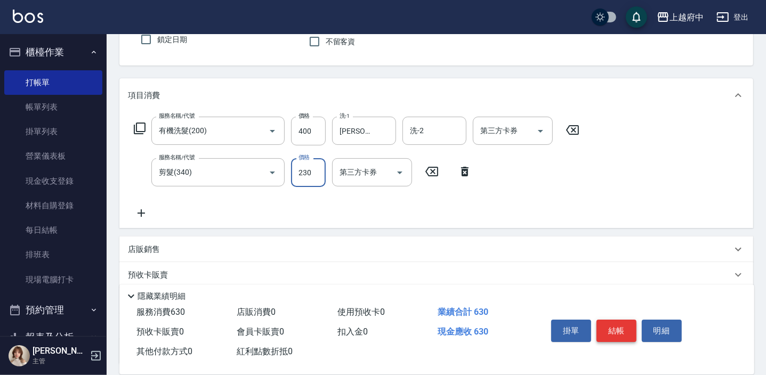
type input "230"
click at [626, 325] on button "結帳" at bounding box center [616, 331] width 40 height 22
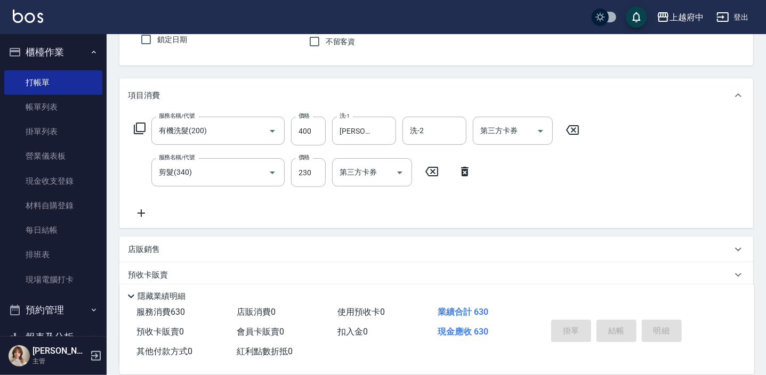
type input "[DATE] 19:05"
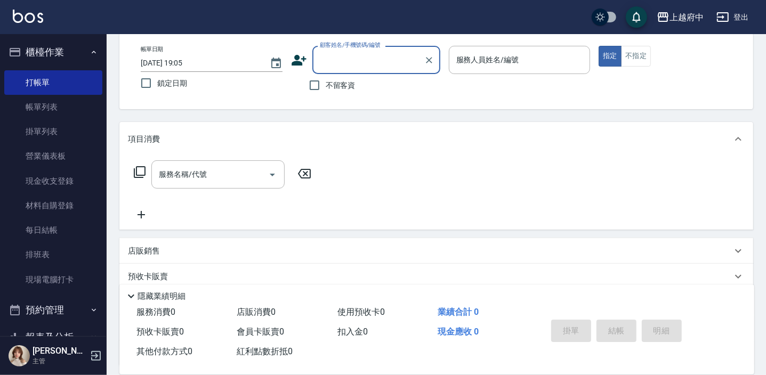
scroll to position [0, 0]
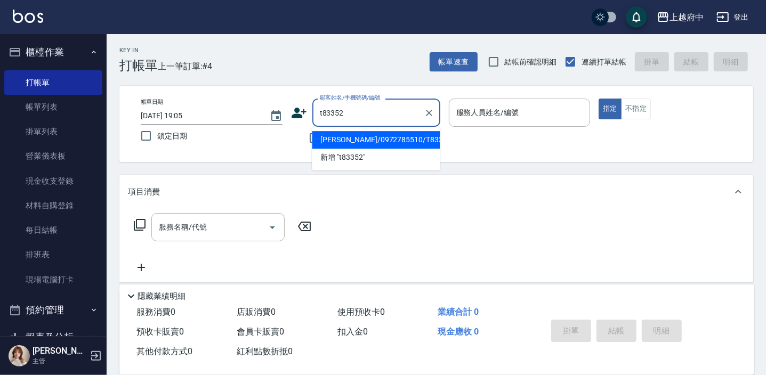
click at [403, 131] on li "[PERSON_NAME]/0972785510/T83352" at bounding box center [376, 140] width 128 height 18
type input "[PERSON_NAME]/0972785510/T83352"
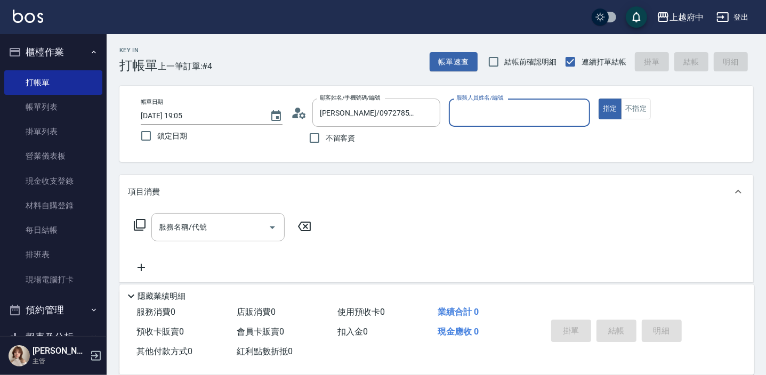
type input "[PERSON_NAME]-5"
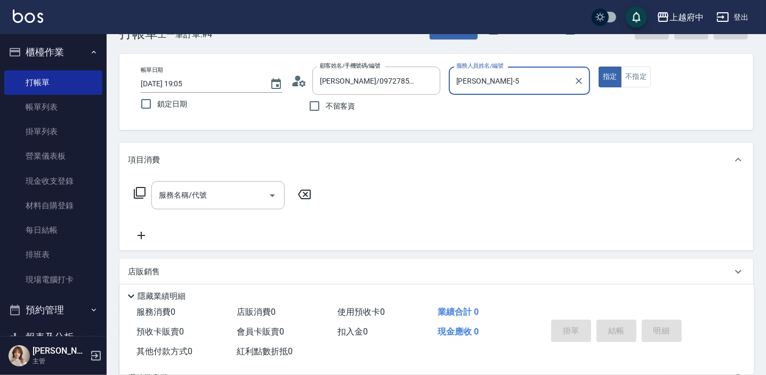
scroll to position [48, 0]
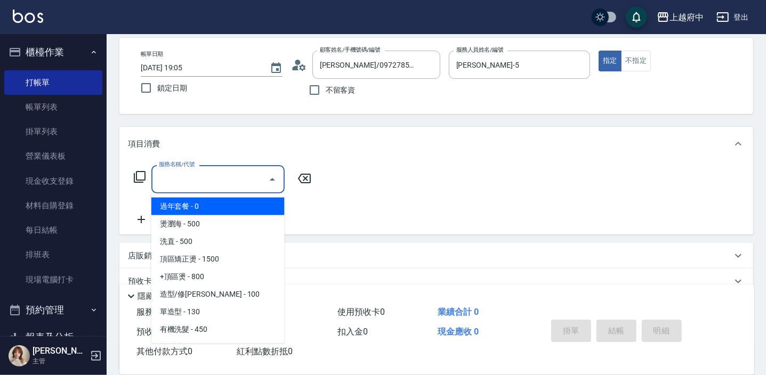
click at [219, 185] on input "服務名稱/代號" at bounding box center [210, 179] width 108 height 19
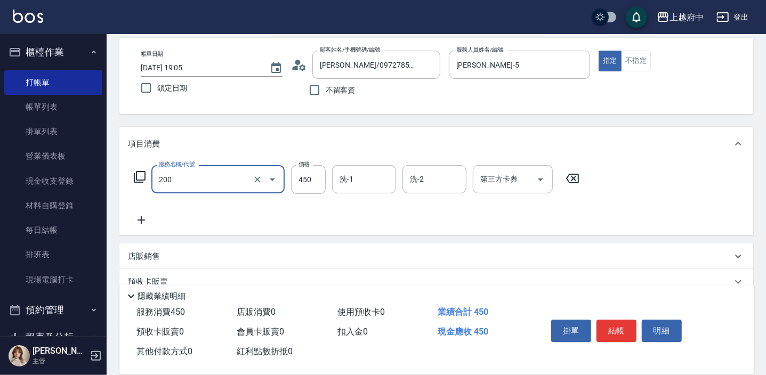
type input "有機洗髮(200)"
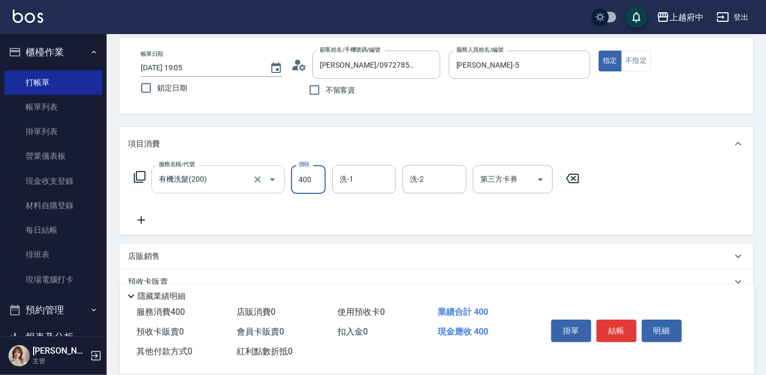
type input "400"
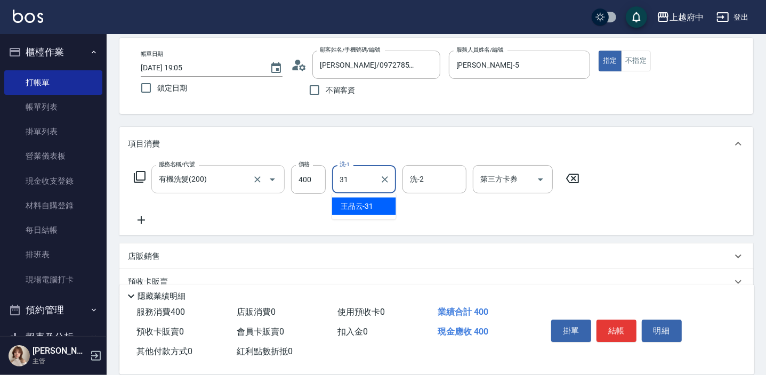
type input "[PERSON_NAME]-31"
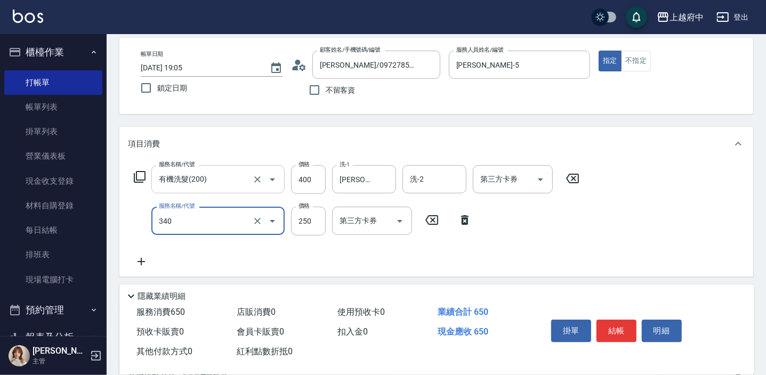
type input "剪髮(340)"
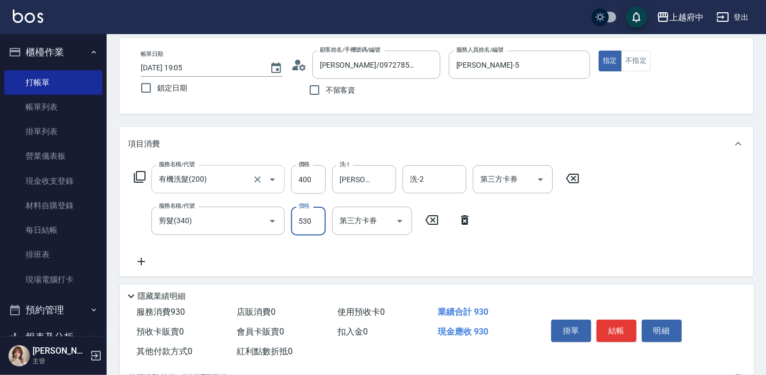
type input "530"
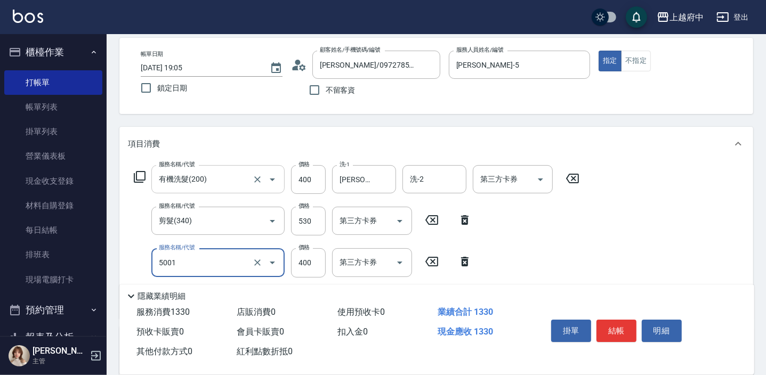
type input "側邊壓貼(5001)"
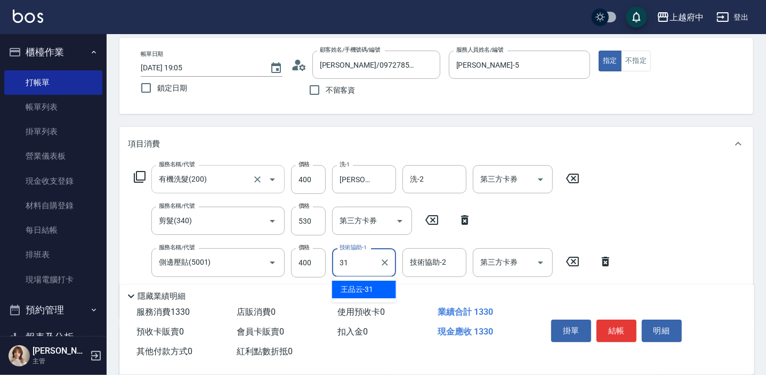
type input "[PERSON_NAME]-31"
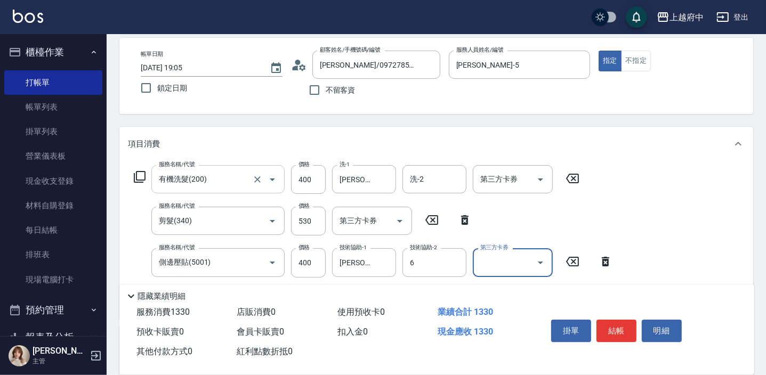
type input "Nia-6"
click at [624, 327] on button "結帳" at bounding box center [616, 331] width 40 height 22
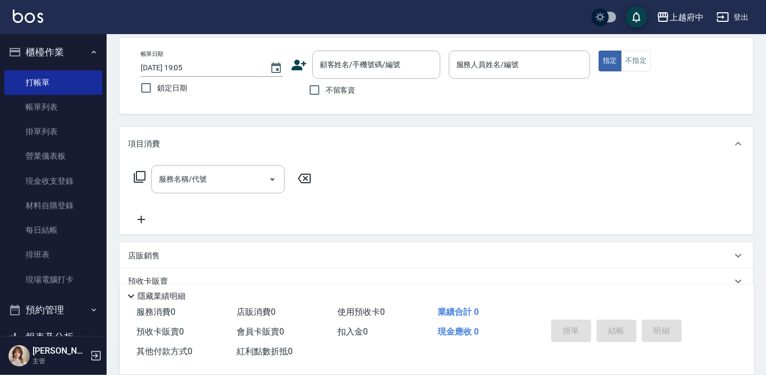
click at [341, 89] on span "不留客資" at bounding box center [341, 90] width 30 height 11
click at [326, 89] on input "不留客資" at bounding box center [314, 90] width 22 height 22
checkbox input "true"
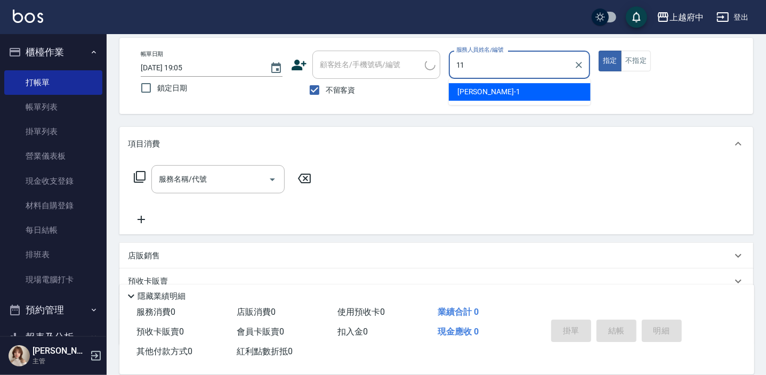
type input "Mona-11"
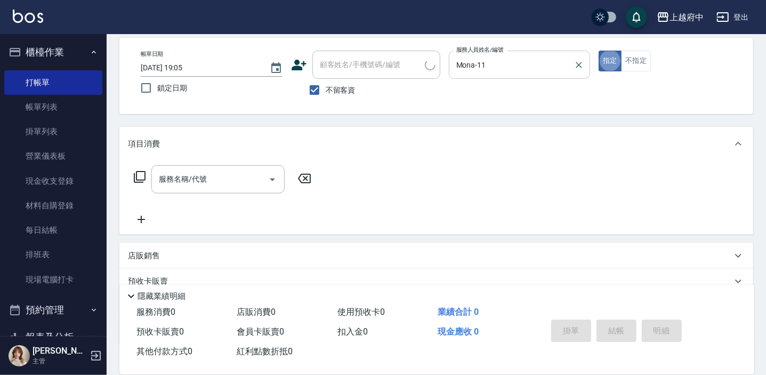
type button "true"
click at [231, 181] on input "服務名稱/代號" at bounding box center [210, 179] width 108 height 19
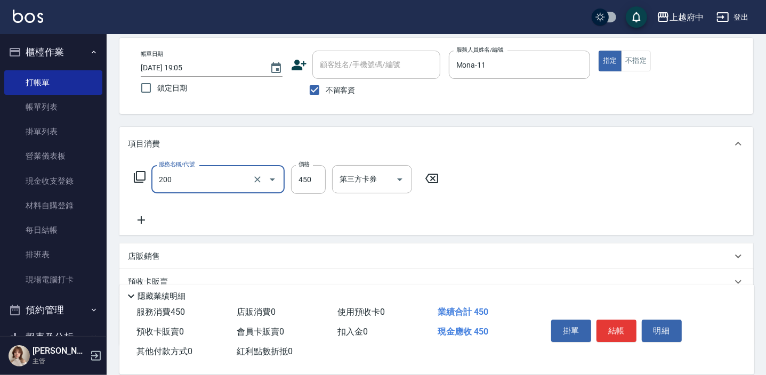
type input "有機洗髮(200)"
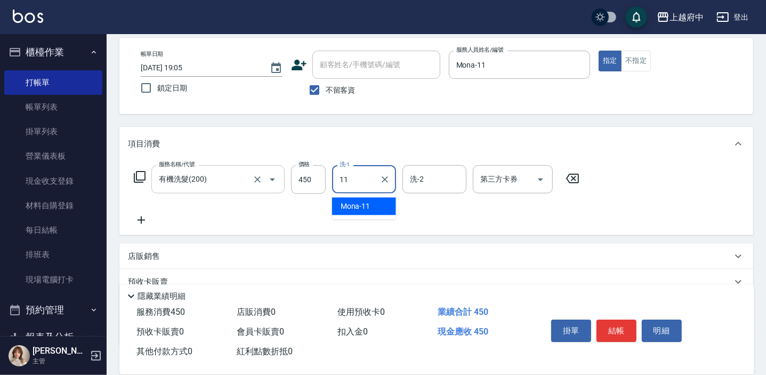
type input "Mona-11"
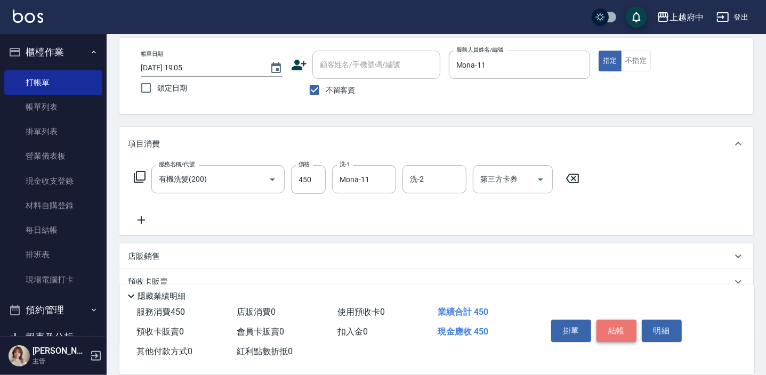
click at [613, 330] on button "結帳" at bounding box center [616, 331] width 40 height 22
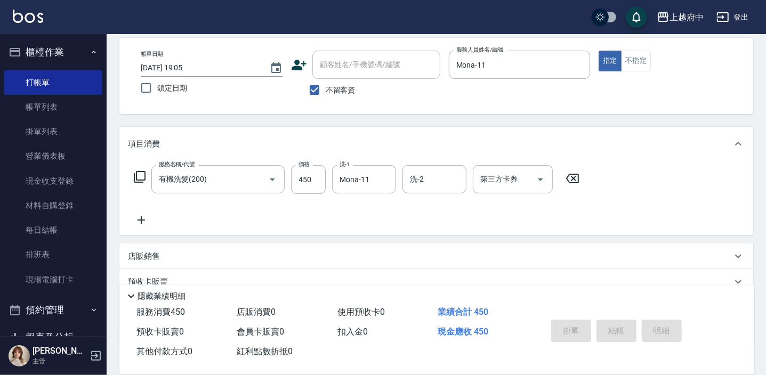
type input "[DATE] 19:06"
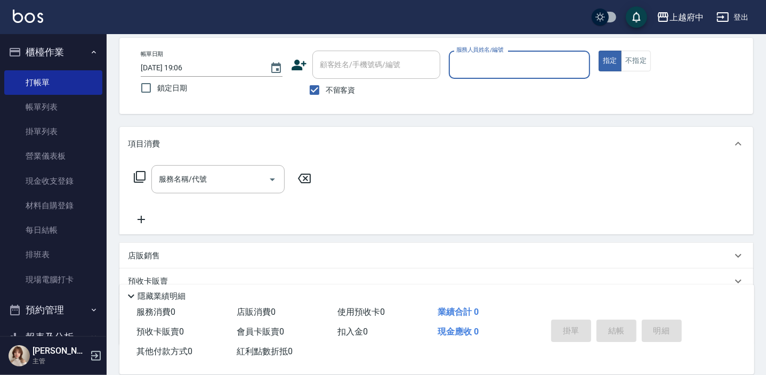
drag, startPoint x: 330, startPoint y: 89, endPoint x: 348, endPoint y: 77, distance: 21.4
click at [331, 89] on span "不留客資" at bounding box center [341, 90] width 30 height 11
click at [326, 89] on input "不留客資" at bounding box center [314, 90] width 22 height 22
checkbox input "false"
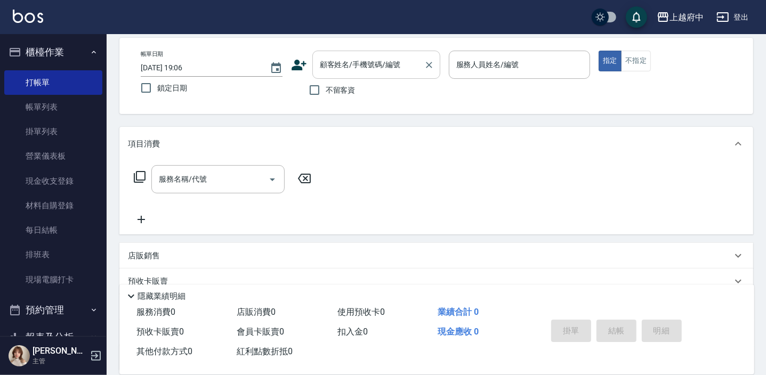
click at [351, 74] on div "顧客姓名/手機號碼/編號" at bounding box center [376, 65] width 128 height 28
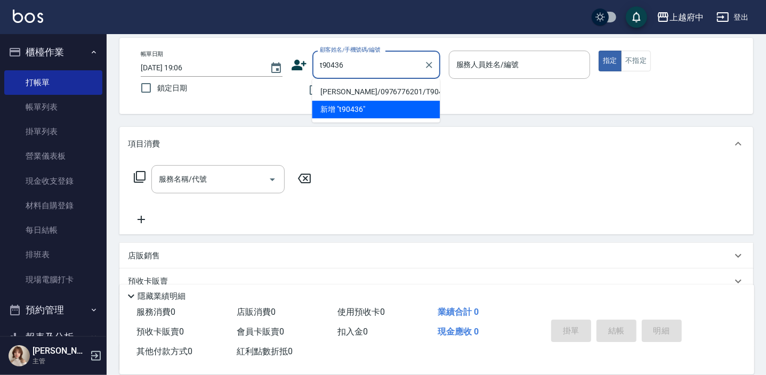
click at [380, 92] on li "[PERSON_NAME]/0976776201/T90436" at bounding box center [376, 92] width 128 height 18
type input "[PERSON_NAME]/0976776201/T90436"
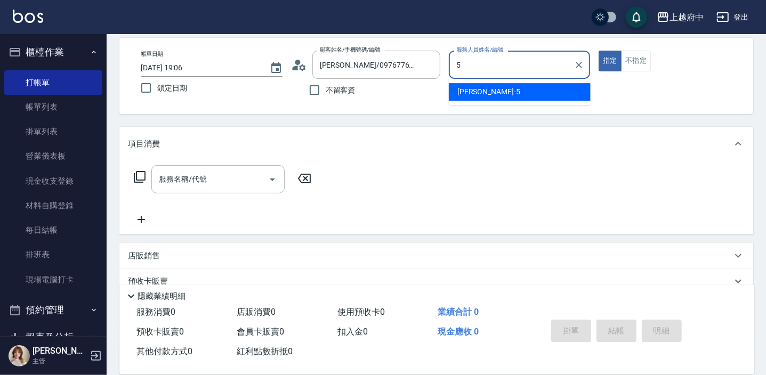
click at [532, 85] on div "[PERSON_NAME] -5" at bounding box center [520, 92] width 142 height 18
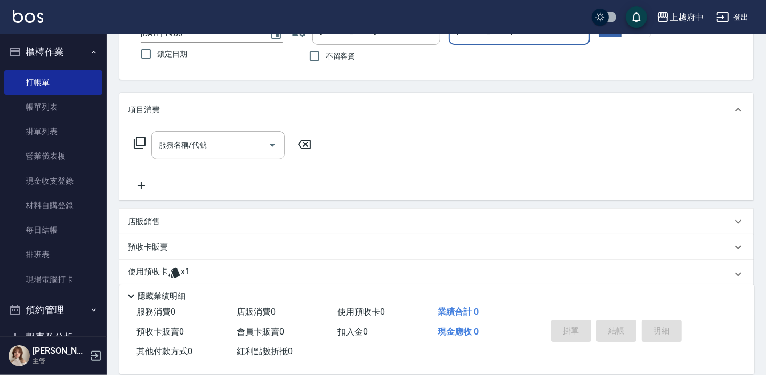
scroll to position [96, 0]
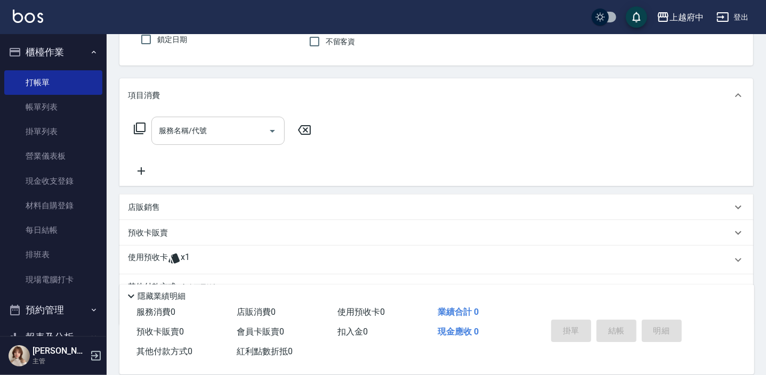
type input "[PERSON_NAME]-5"
click at [189, 133] on div "服務名稱/代號 服務名稱/代號" at bounding box center [217, 131] width 133 height 28
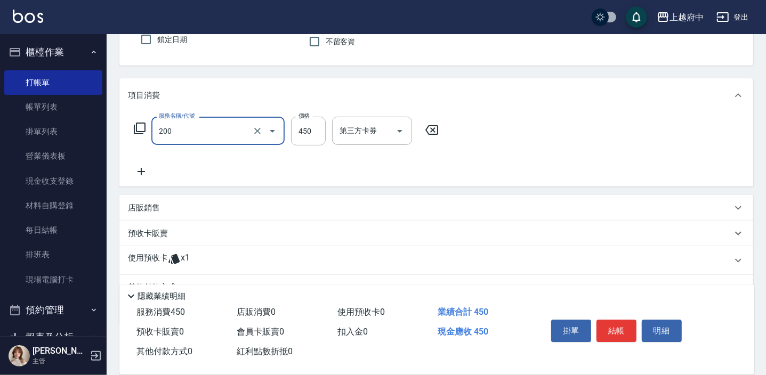
type input "有機洗髮(200)"
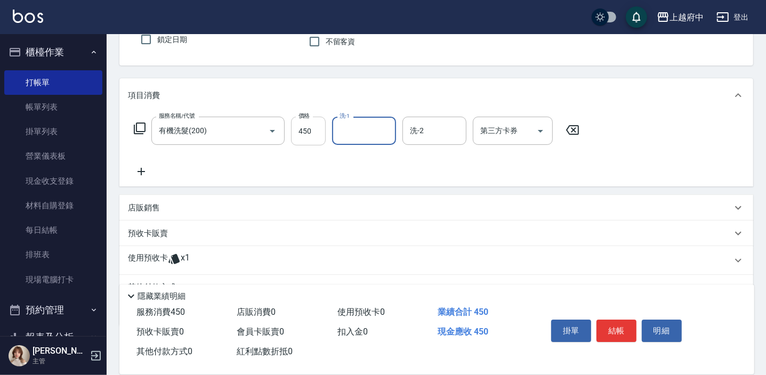
click at [306, 131] on input "450" at bounding box center [308, 131] width 35 height 29
type input "400"
type input "5"
click at [385, 130] on icon "Clear" at bounding box center [384, 131] width 11 height 11
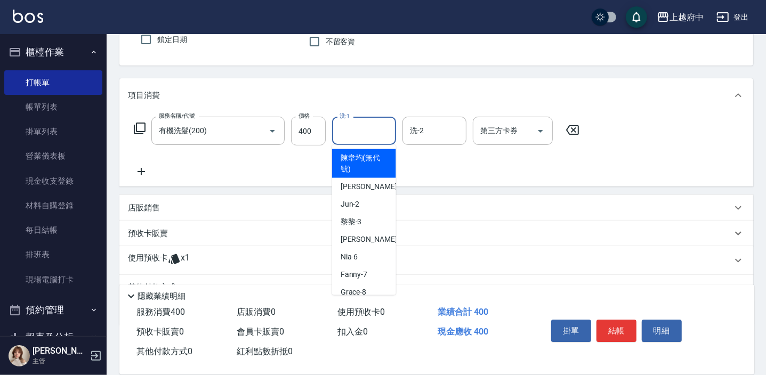
click at [376, 134] on input "洗-1" at bounding box center [364, 131] width 54 height 19
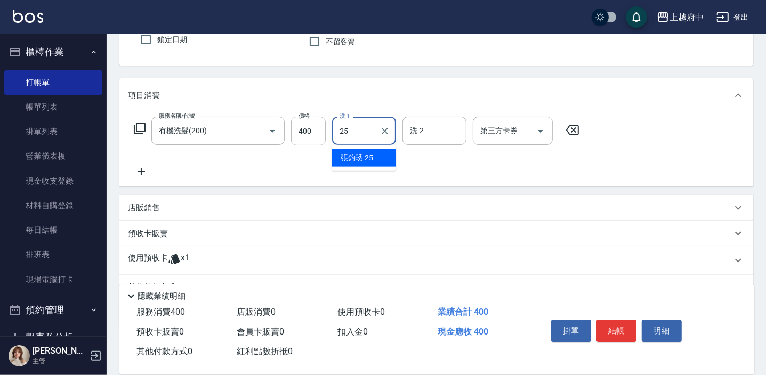
type input "[PERSON_NAME]-25"
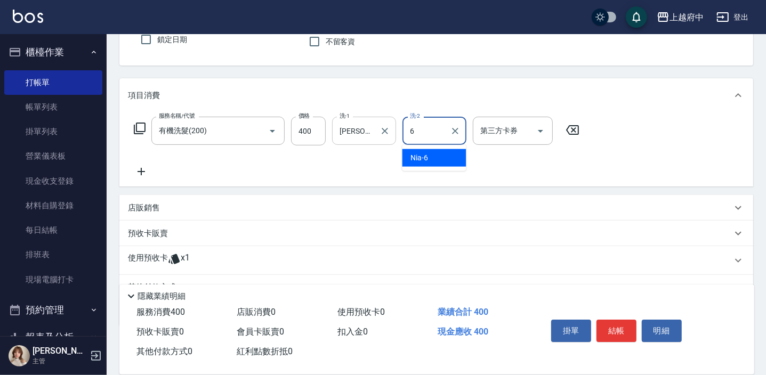
type input "Nia-6"
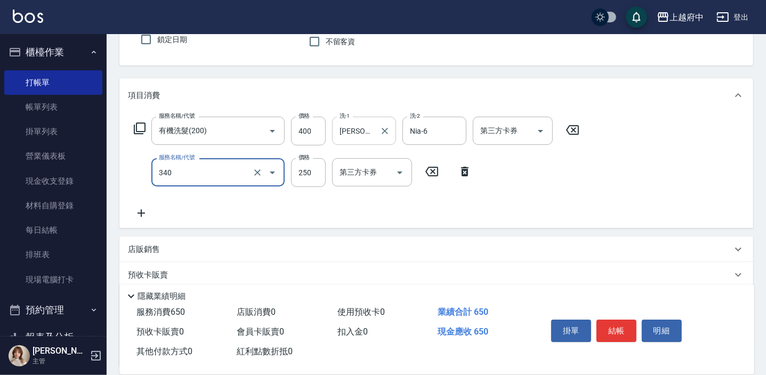
type input "剪髮(340)"
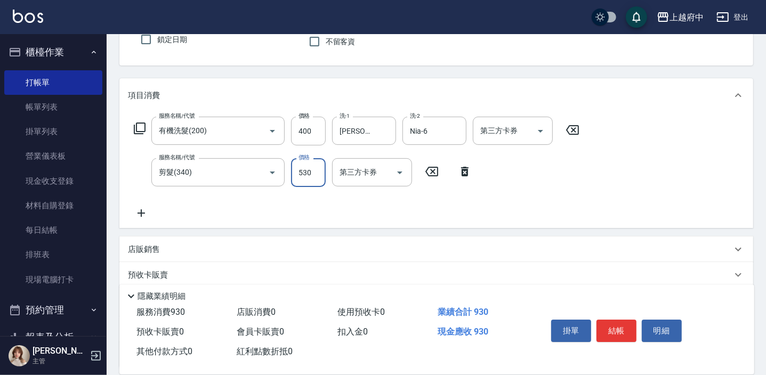
type input "530"
click at [143, 217] on icon at bounding box center [141, 213] width 27 height 13
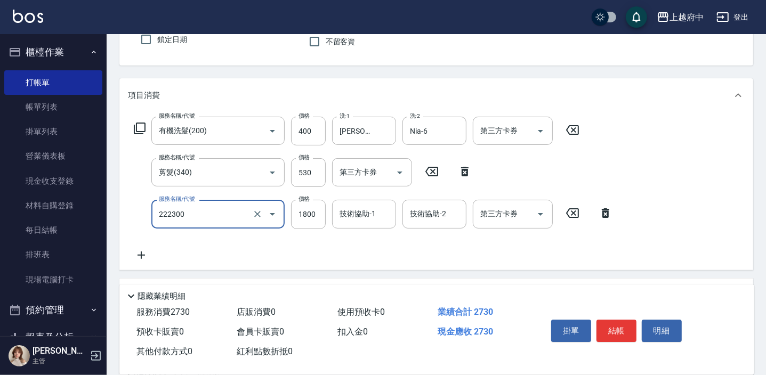
type input "結構三段式(222300)"
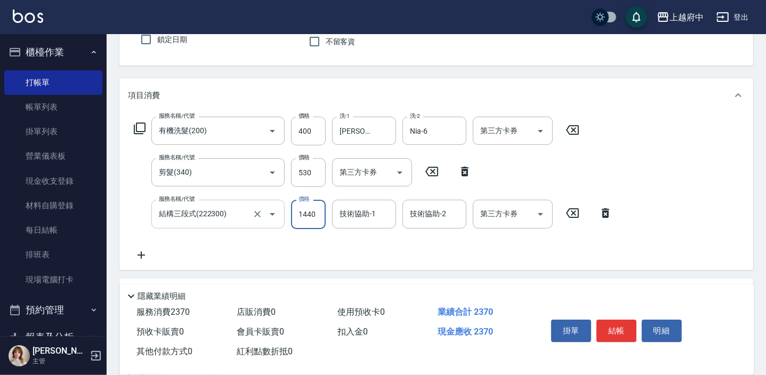
type input "1440"
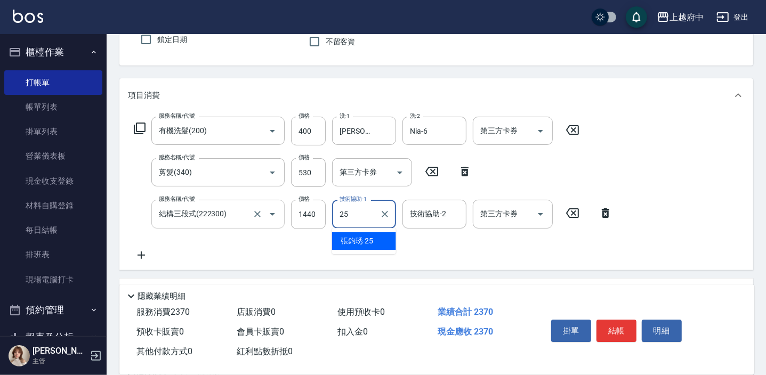
type input "[PERSON_NAME]-25"
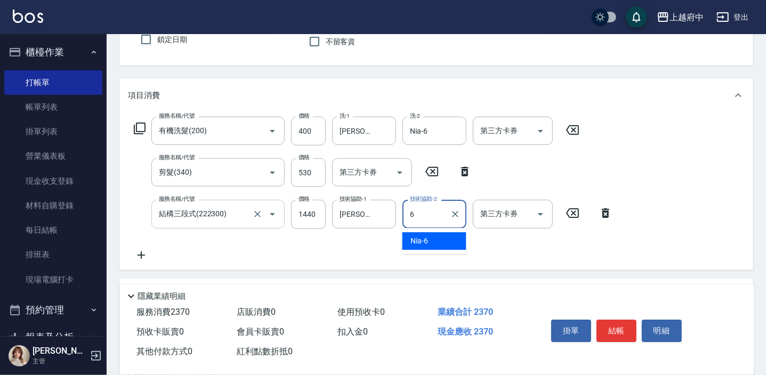
type input "Nia-6"
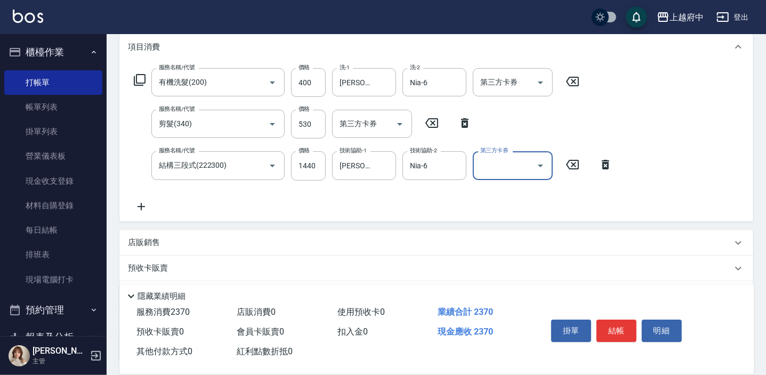
scroll to position [230, 0]
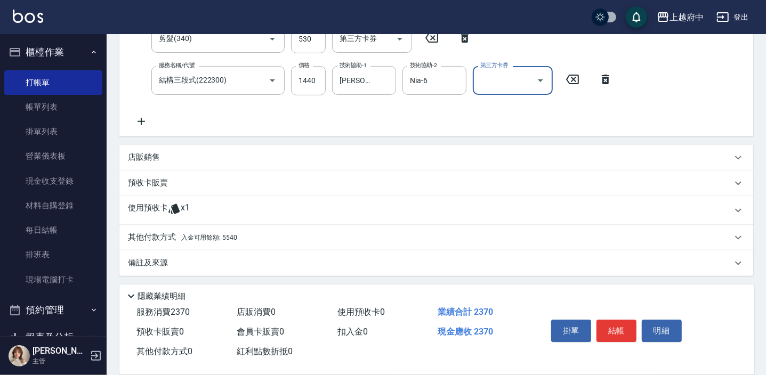
click at [214, 238] on span "入金可用餘額: 5540" at bounding box center [209, 237] width 56 height 7
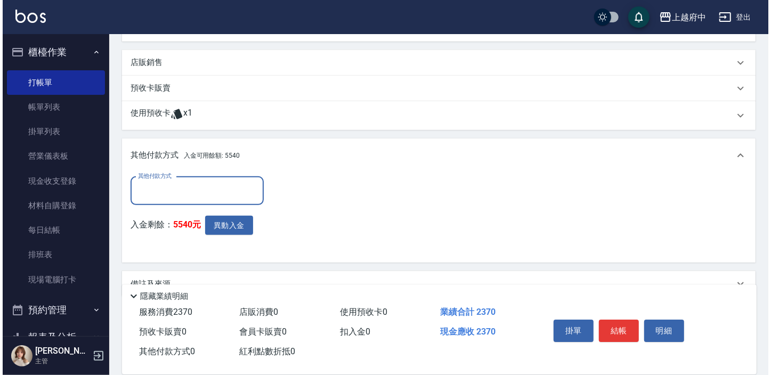
scroll to position [327, 0]
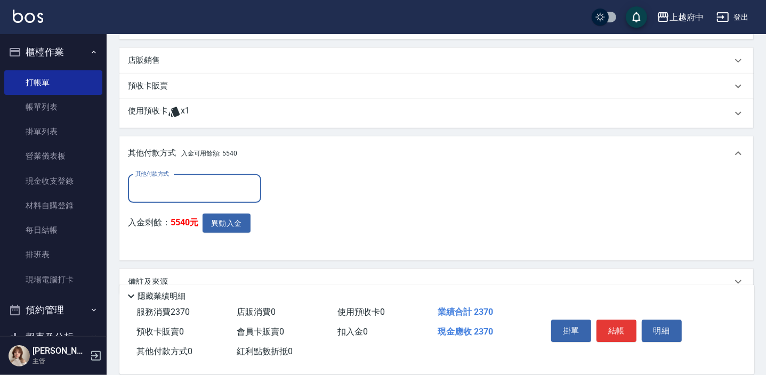
click at [191, 187] on input "其他付款方式" at bounding box center [195, 189] width 124 height 19
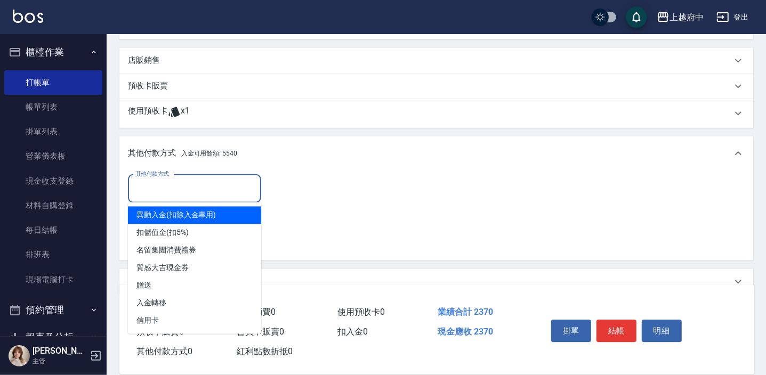
click at [226, 131] on div "項目消費 服務名稱/代號 有機洗髮(200) 服務名稱/代號 價格 400 價格 洗-1 [PERSON_NAME]-25 洗-1 洗-2 Nia-6 洗-2…" at bounding box center [436, 71] width 634 height 447
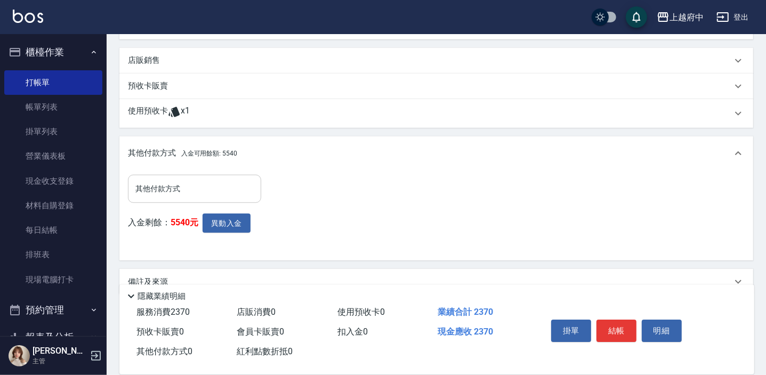
click at [209, 184] on input "其他付款方式" at bounding box center [195, 189] width 124 height 19
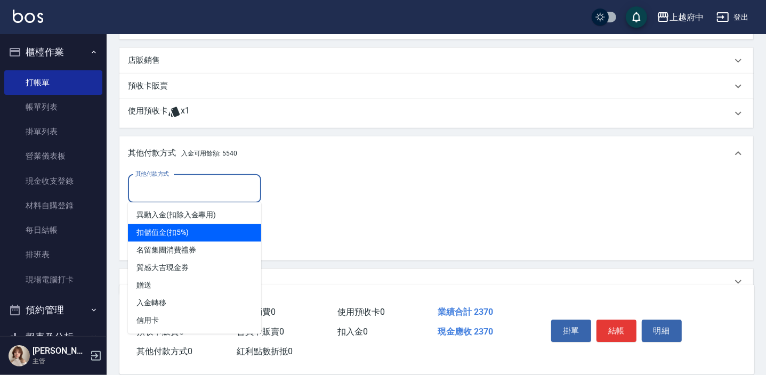
click at [181, 230] on span "扣儲值金(扣5%)" at bounding box center [194, 233] width 133 height 18
type input "扣儲值金(扣5%)"
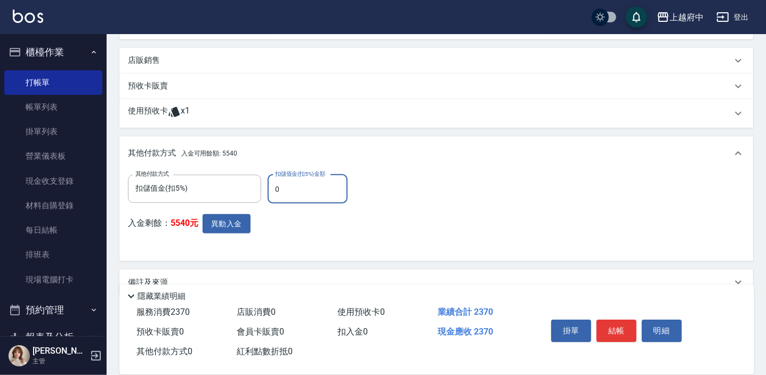
click at [309, 192] on input "0" at bounding box center [308, 189] width 80 height 29
type input "2370"
click at [234, 225] on button "異動入金" at bounding box center [227, 224] width 48 height 20
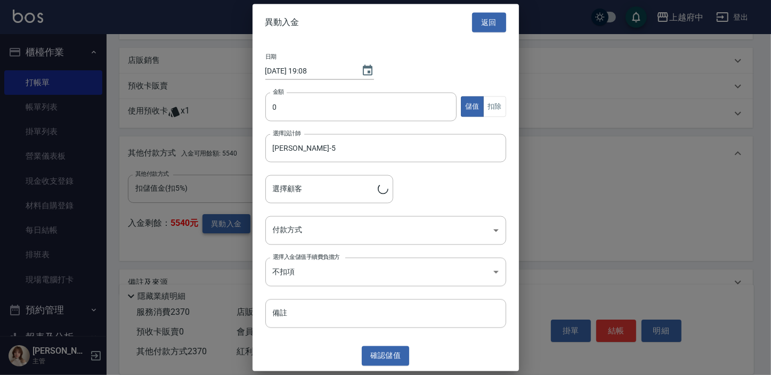
type input "[PERSON_NAME]/0976776201/T90436"
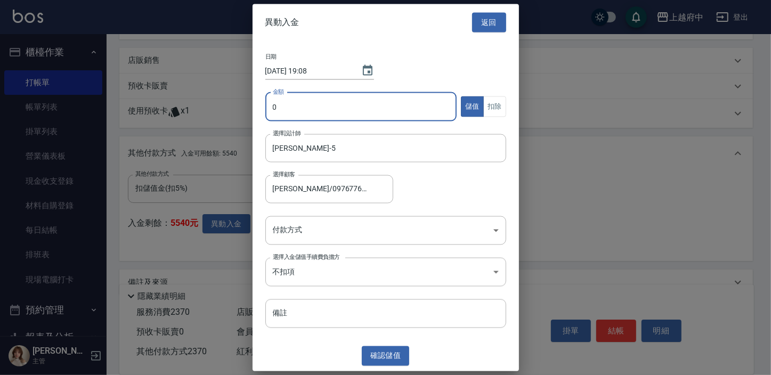
click at [319, 112] on input "0" at bounding box center [361, 106] width 192 height 29
type input "2370"
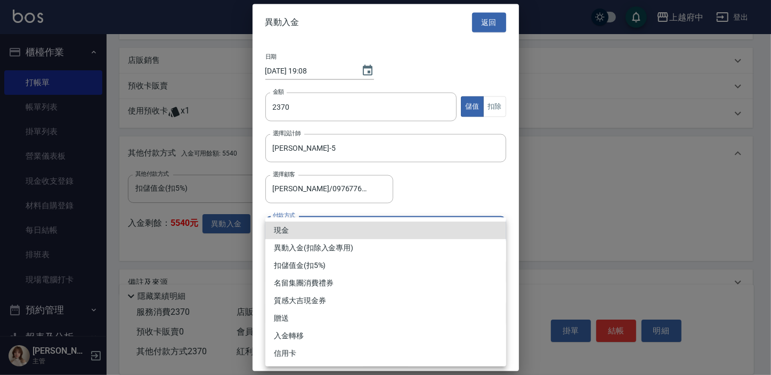
click at [350, 223] on body "上越府中 登出 櫃檯作業 打帳單 帳單列表 掛單列表 營業儀表板 現金收支登錄 材料自購登錄 每日結帳 排班表 現場電腦打卡 預約管理 預約管理 單日預約紀錄…" at bounding box center [385, 34] width 771 height 723
click at [346, 249] on li "異動入金(扣除入金專用)" at bounding box center [385, 248] width 241 height 18
type input "異動入金(扣除入金專用)"
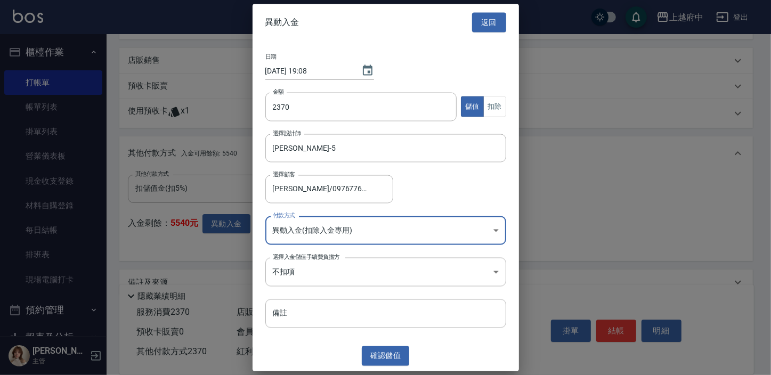
click at [372, 250] on div "日期 [DATE] 19:08 金額 2370 金額 儲值 扣除 選擇設計師 [PERSON_NAME]-5 選擇設計師 選擇顧客 [PERSON_NAME]…" at bounding box center [386, 191] width 266 height 301
click at [370, 269] on body "上越府中 登出 櫃檯作業 打帳單 帳單列表 掛單列表 營業儀表板 現金收支登錄 材料自購登錄 每日結帳 排班表 現場電腦打卡 預約管理 預約管理 單日預約紀錄…" at bounding box center [385, 34] width 771 height 723
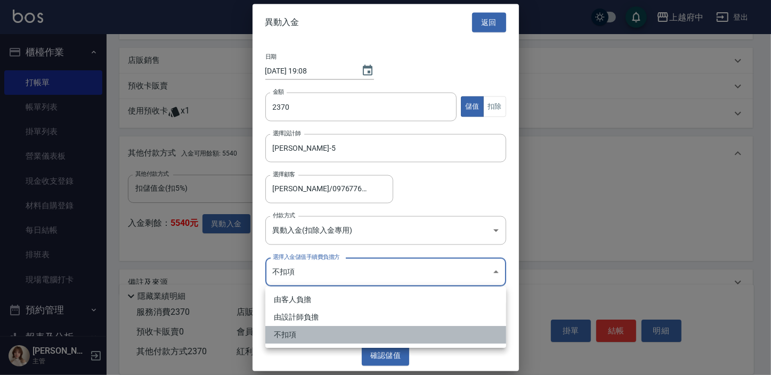
click at [312, 331] on li "不扣項" at bounding box center [385, 335] width 241 height 18
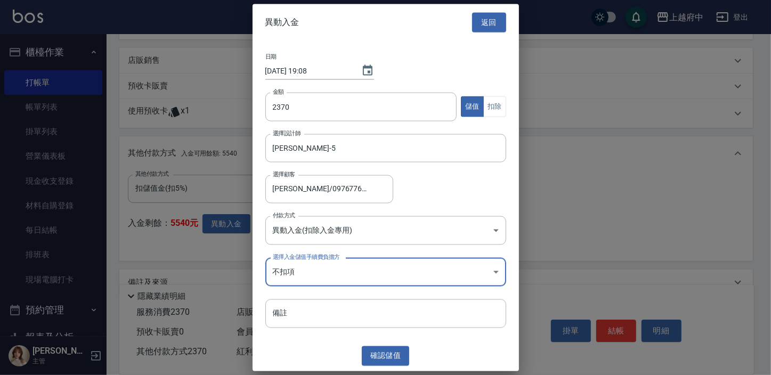
click at [289, 360] on div "確認 儲值" at bounding box center [386, 356] width 266 height 20
click at [498, 112] on button "扣除" at bounding box center [494, 106] width 23 height 21
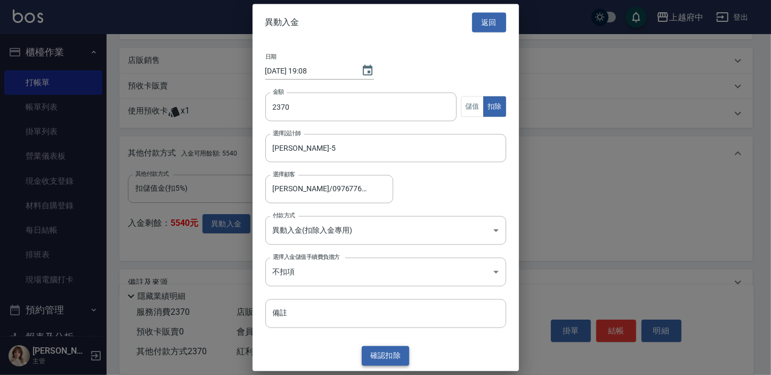
click at [393, 359] on button "確認 扣除" at bounding box center [386, 356] width 48 height 20
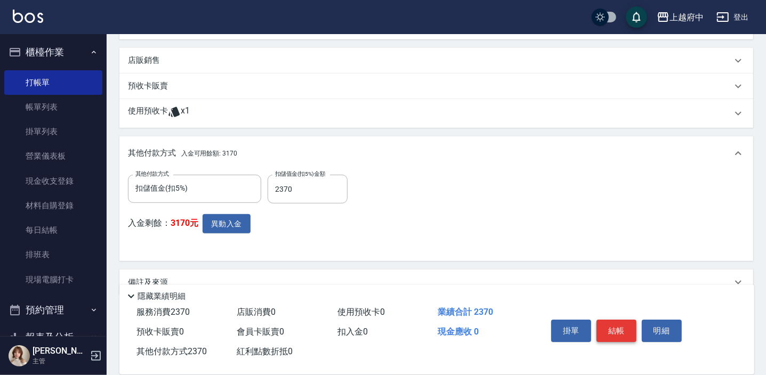
click at [614, 330] on button "結帳" at bounding box center [616, 331] width 40 height 22
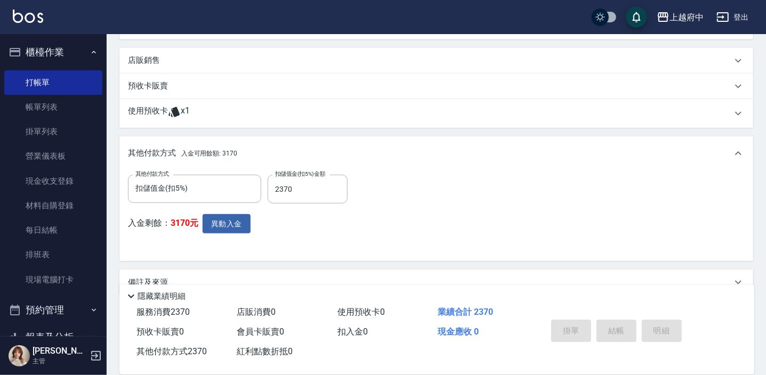
type input "[DATE] 19:09"
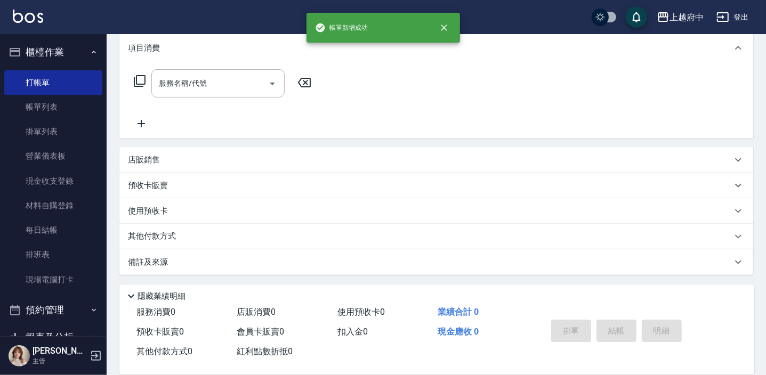
scroll to position [0, 0]
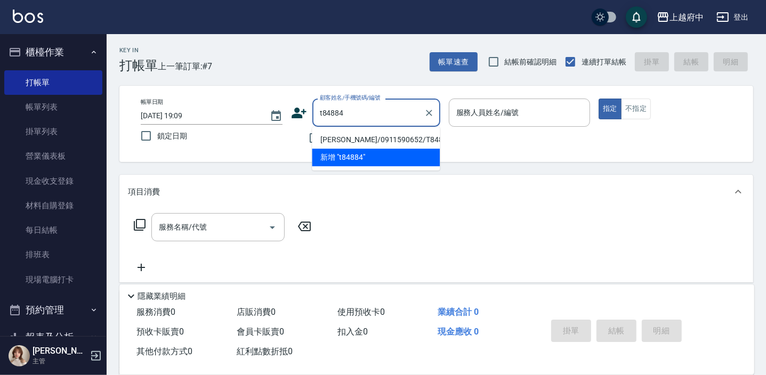
click at [411, 141] on li "[PERSON_NAME]/0911590652/T84884" at bounding box center [376, 140] width 128 height 18
type input "[PERSON_NAME]/0911590652/T84884"
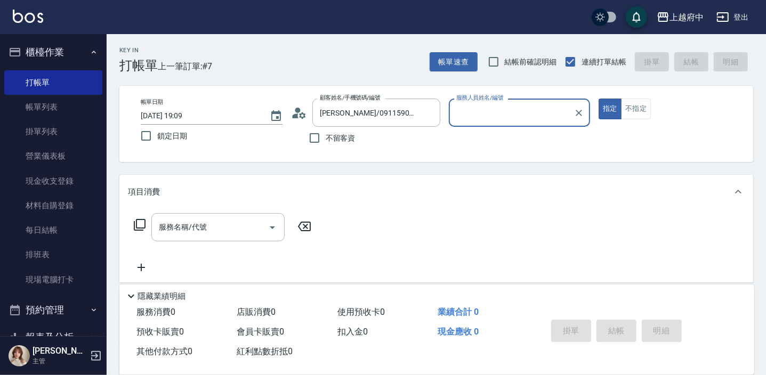
type input "[PERSON_NAME] -1"
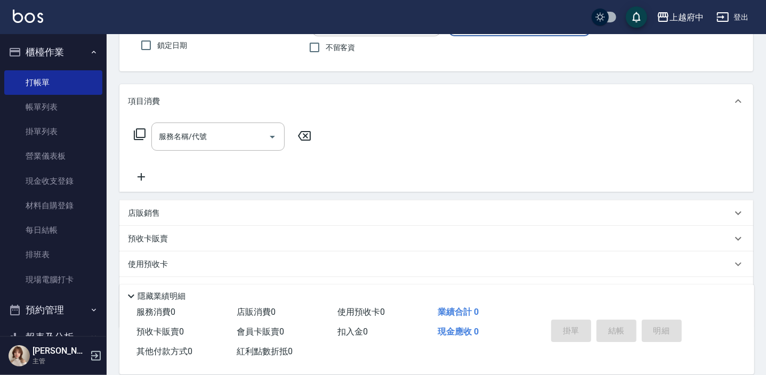
scroll to position [96, 0]
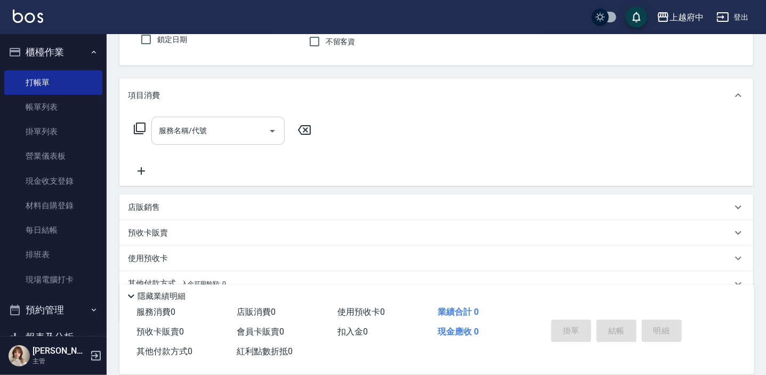
click at [222, 127] on input "服務名稱/代號" at bounding box center [210, 131] width 108 height 19
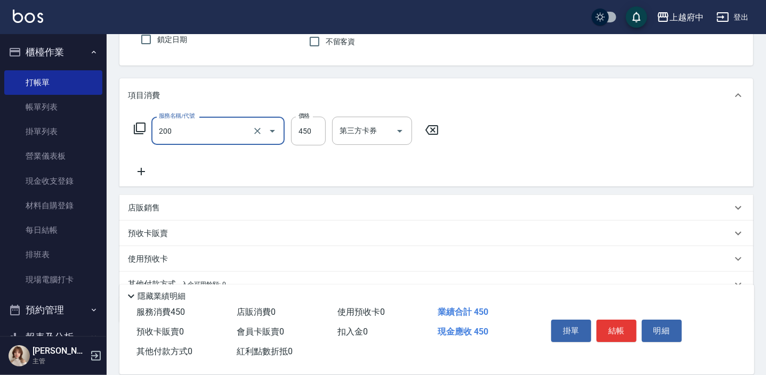
type input "有機洗髮(200)"
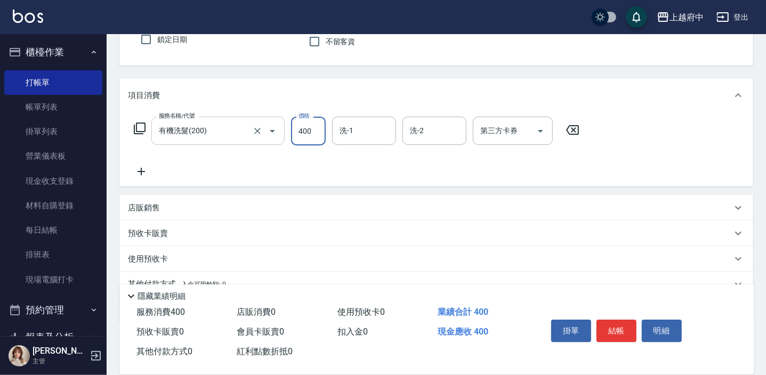
type input "400"
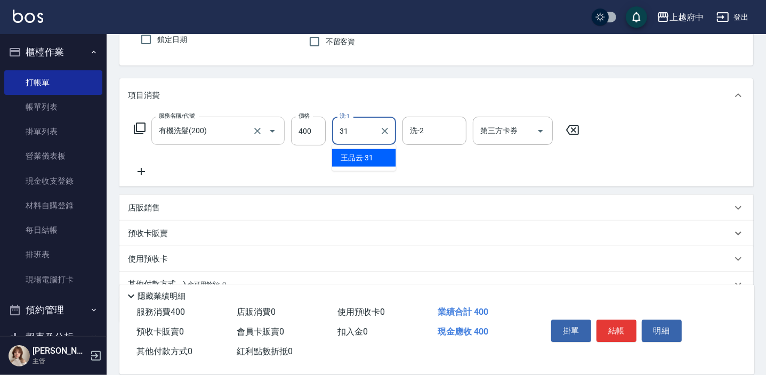
type input "[PERSON_NAME]-31"
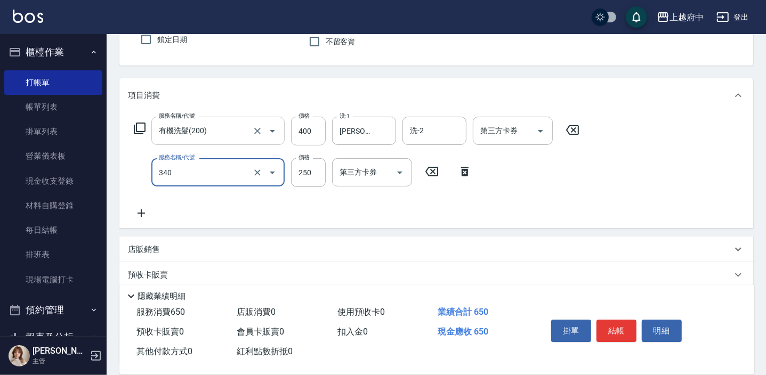
type input "剪髮(340)"
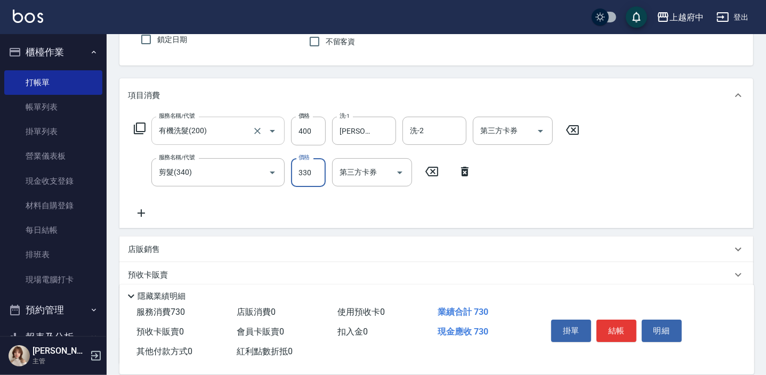
type input "330"
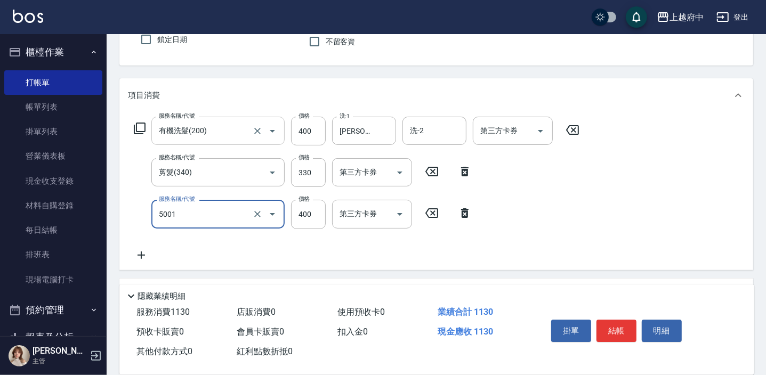
type input "側邊壓貼(5001)"
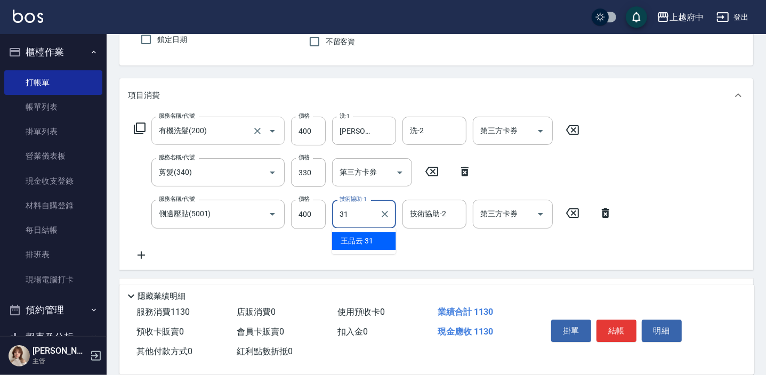
type input "[PERSON_NAME]-31"
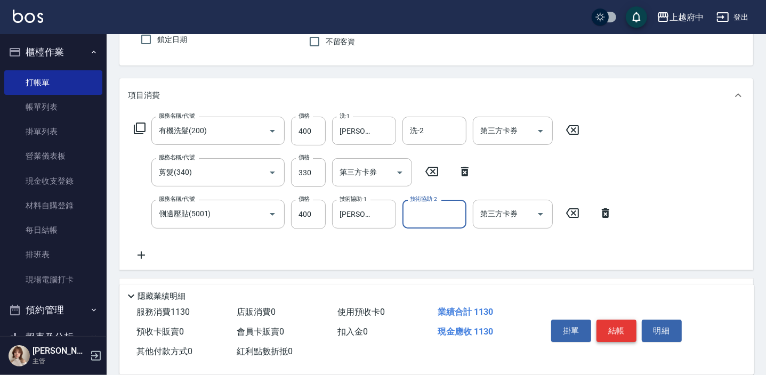
click at [613, 325] on button "結帳" at bounding box center [616, 331] width 40 height 22
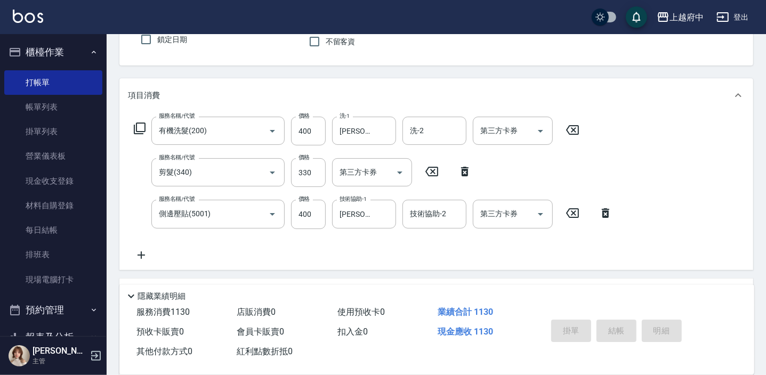
type input "[DATE] 19:10"
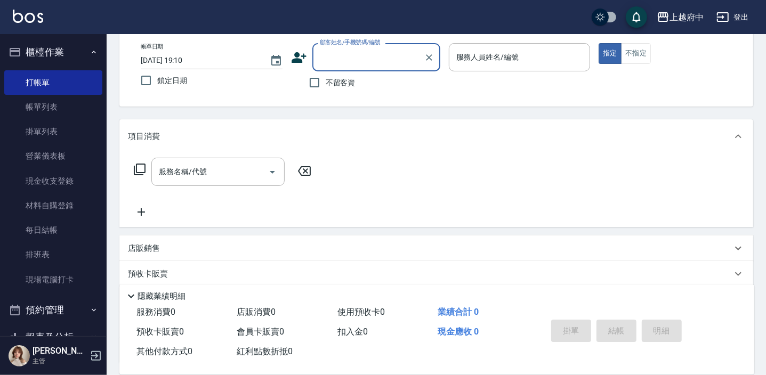
scroll to position [0, 0]
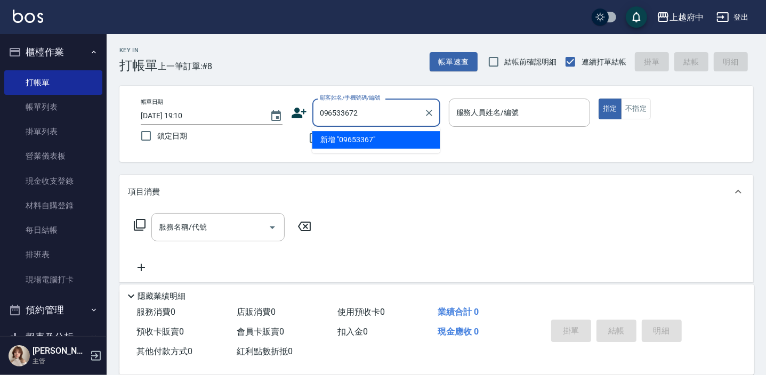
type input "0965336722"
click at [432, 111] on icon "Clear" at bounding box center [429, 113] width 11 height 11
click at [298, 116] on icon at bounding box center [299, 113] width 15 height 11
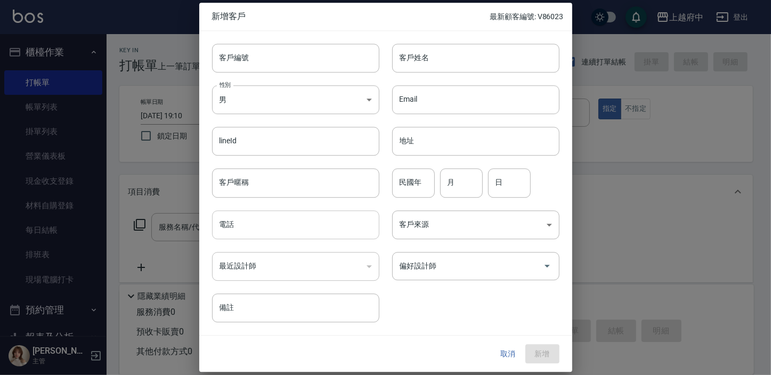
drag, startPoint x: 265, startPoint y: 222, endPoint x: 282, endPoint y: 228, distance: 18.7
click at [265, 222] on input "電話" at bounding box center [295, 225] width 167 height 29
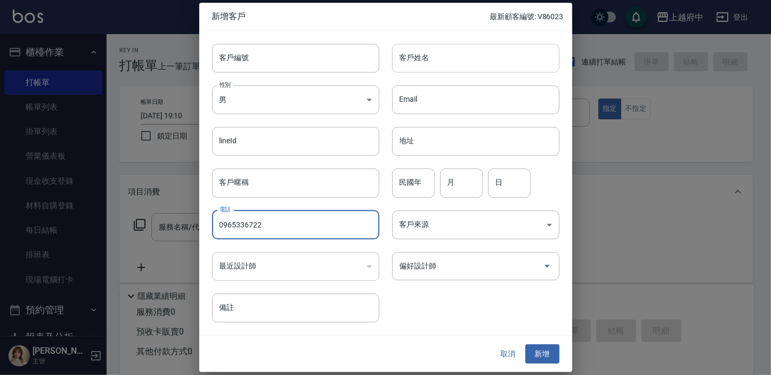
type input "0965336722"
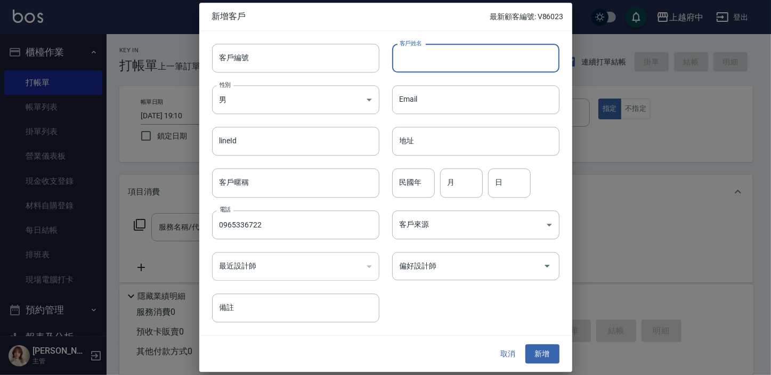
click at [498, 61] on input "客戶姓名" at bounding box center [475, 58] width 167 height 29
type input "[PERSON_NAME]"
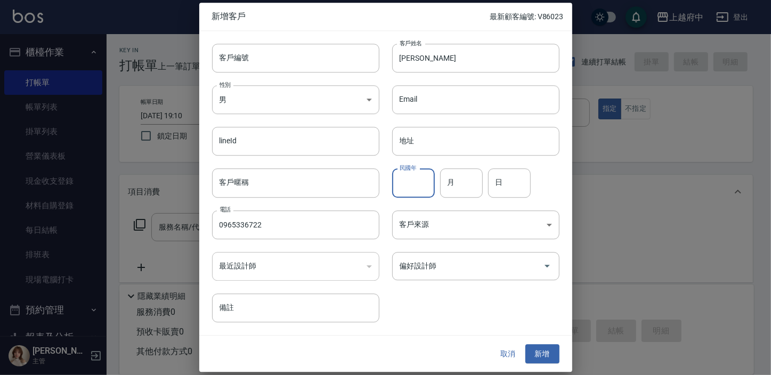
click at [407, 187] on input "民國年" at bounding box center [413, 183] width 43 height 29
type input "95"
type input "06"
type input "01"
click at [458, 329] on div "客戶編號 客戶編號 客戶姓名 [PERSON_NAME] 客戶姓名 性別 男 [DEMOGRAPHIC_DATA] 性別 Email Email lineId…" at bounding box center [385, 183] width 373 height 304
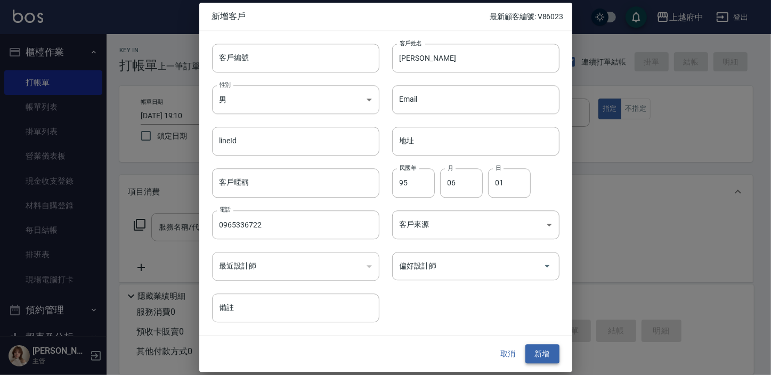
click at [540, 354] on button "新增" at bounding box center [542, 354] width 34 height 20
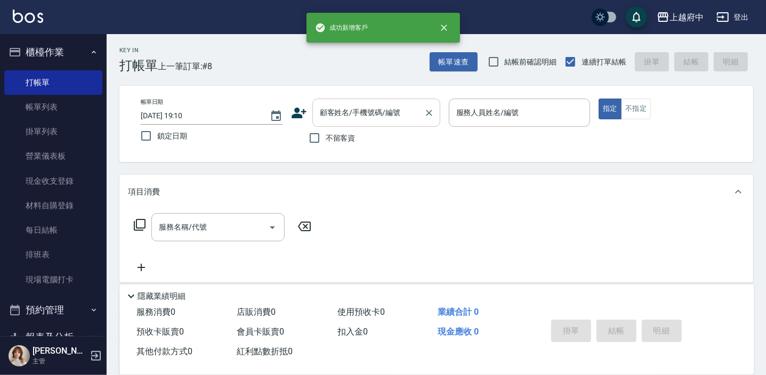
click at [322, 105] on div "顧客姓名/手機號碼/編號 顧客姓名/手機號碼/編號" at bounding box center [376, 113] width 128 height 28
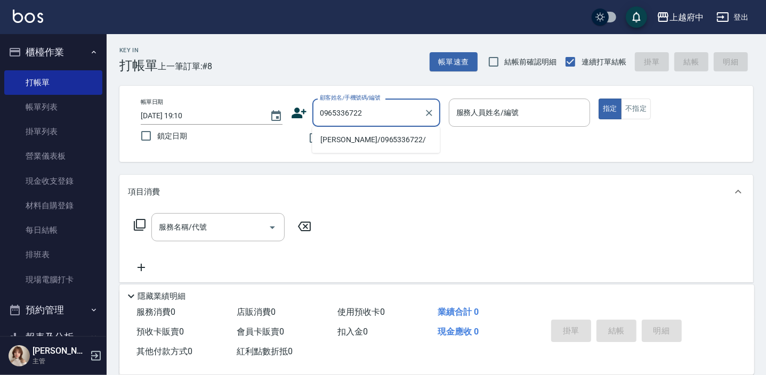
click at [383, 141] on li "[PERSON_NAME]/0965336722/" at bounding box center [376, 140] width 128 height 18
type input "[PERSON_NAME]/0965336722/"
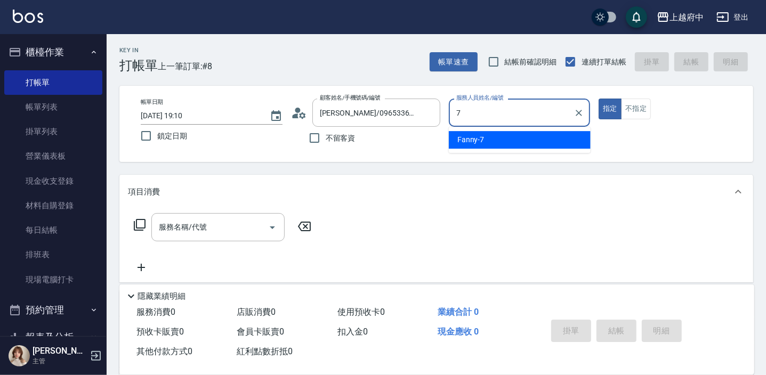
click at [555, 139] on div "Fanny -7" at bounding box center [520, 140] width 142 height 18
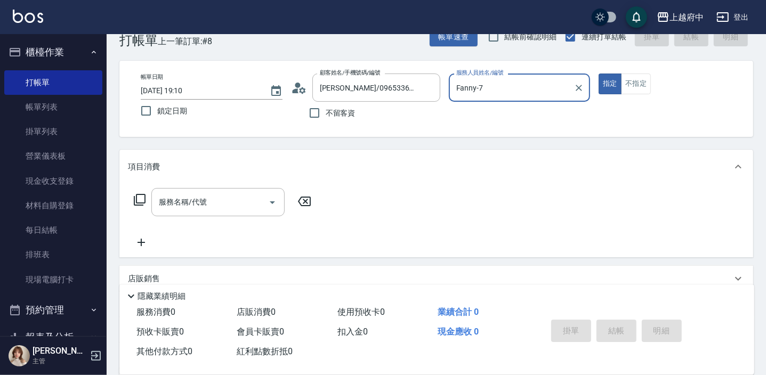
scroll to position [48, 0]
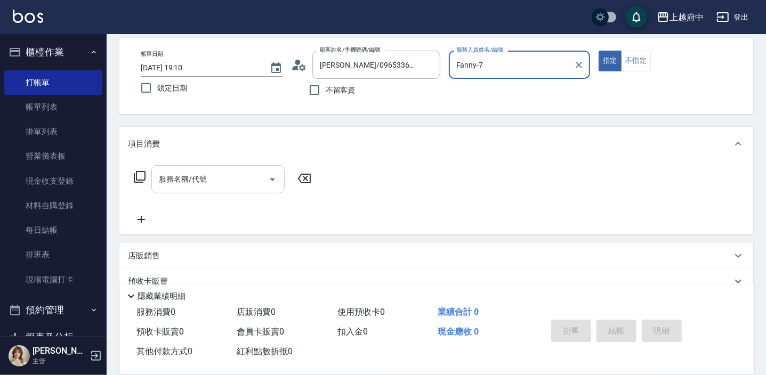
type input "Fanny-7"
click at [204, 176] on div "服務名稱/代號 服務名稱/代號" at bounding box center [217, 179] width 133 height 28
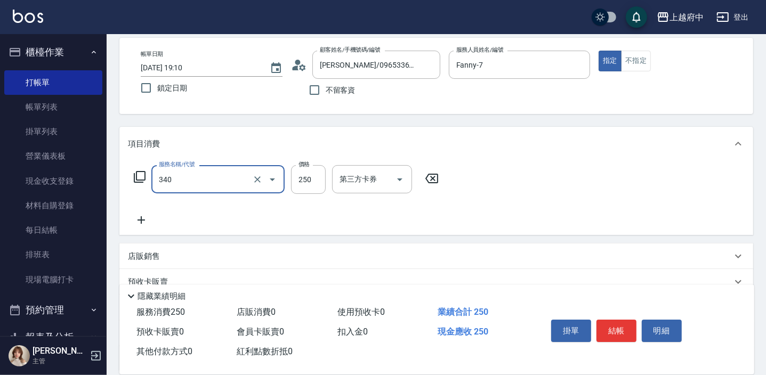
type input "剪髮(340)"
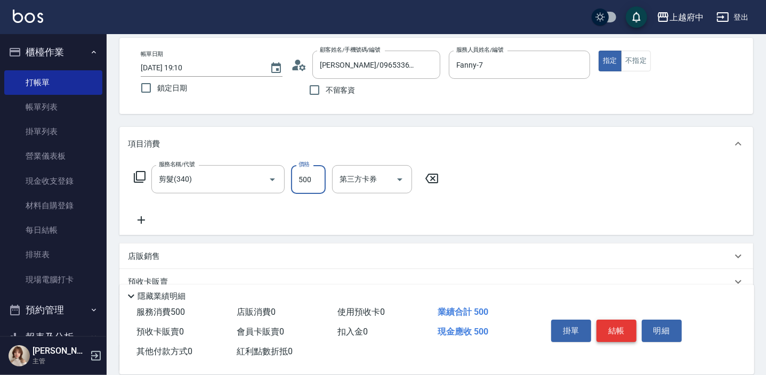
type input "500"
click at [609, 333] on button "結帳" at bounding box center [616, 331] width 40 height 22
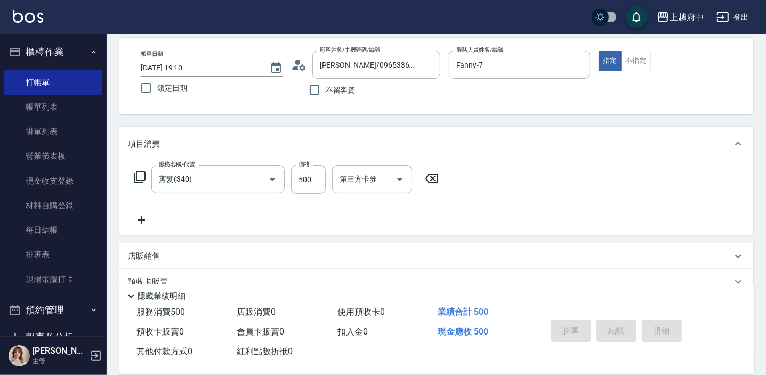
type input "[DATE] 19:11"
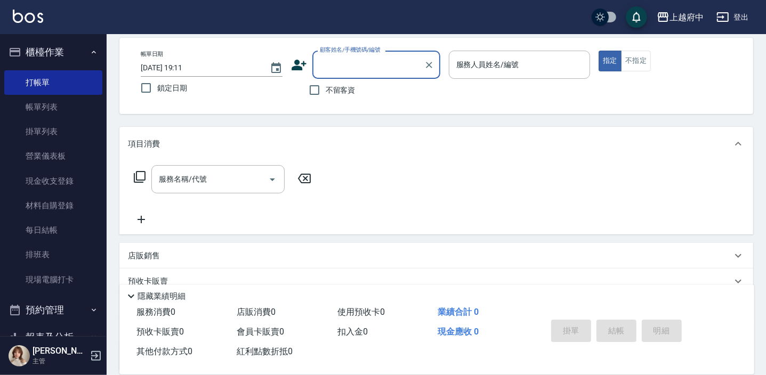
type input "ㄒ"
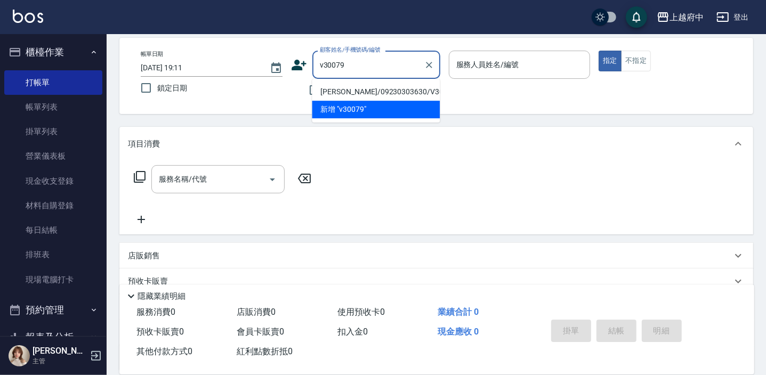
click at [383, 91] on li "[PERSON_NAME]/09230303630/V30079" at bounding box center [376, 92] width 128 height 18
type input "[PERSON_NAME]/09230303630/V30079"
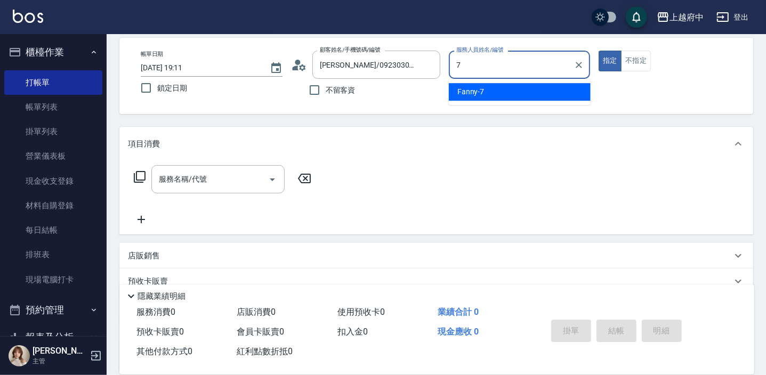
click at [532, 82] on ul "Fanny -7" at bounding box center [520, 92] width 142 height 26
click at [531, 85] on div "Fanny -7" at bounding box center [520, 92] width 142 height 18
type input "Fanny-7"
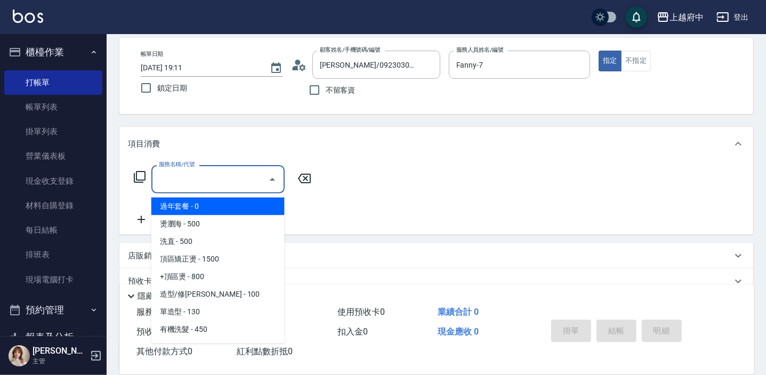
click at [182, 182] on div "服務名稱/代號 服務名稱/代號" at bounding box center [217, 179] width 133 height 28
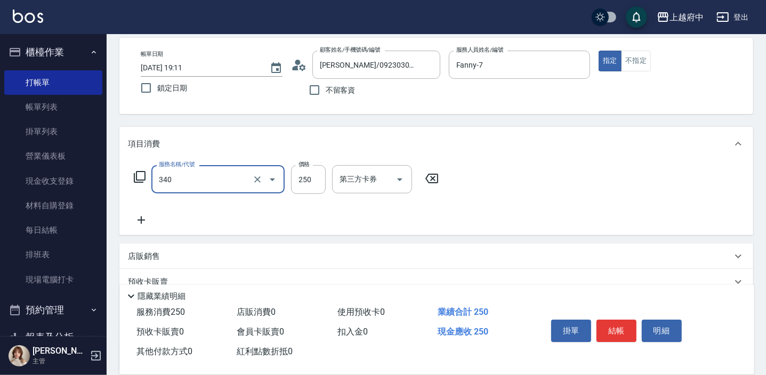
type input "剪髮(340)"
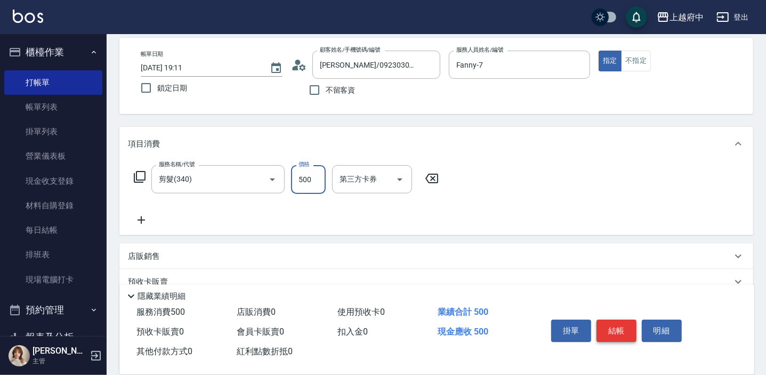
type input "500"
click at [617, 333] on button "結帳" at bounding box center [616, 331] width 40 height 22
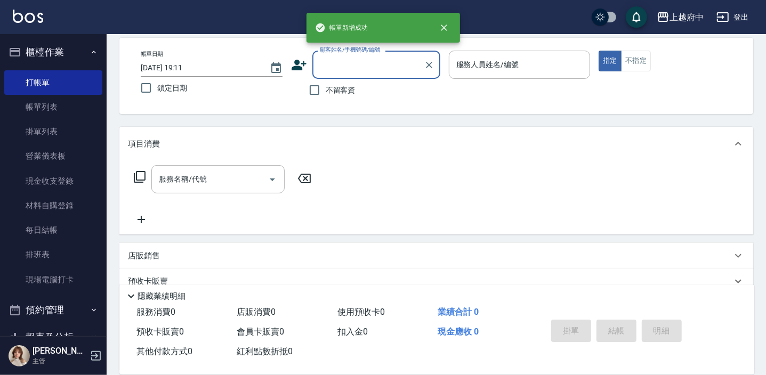
scroll to position [0, 0]
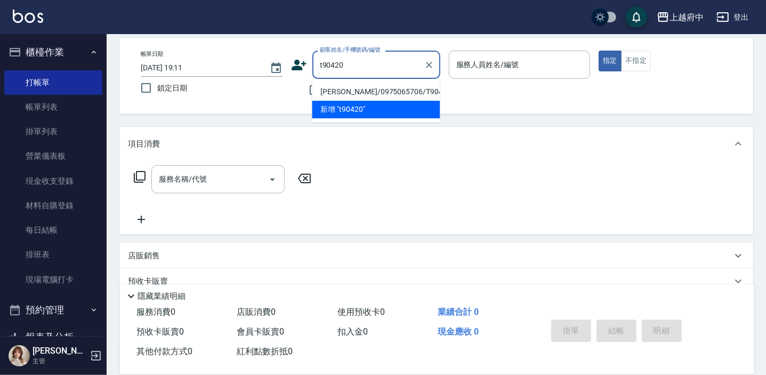
click at [405, 91] on li "[PERSON_NAME]/0975065706/T90420." at bounding box center [376, 92] width 128 height 18
type input "[PERSON_NAME]/0975065706/T90420."
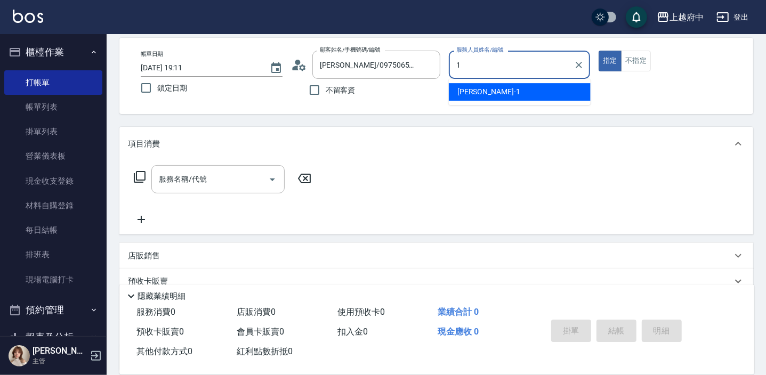
click at [491, 92] on div "[PERSON_NAME] -1" at bounding box center [520, 92] width 142 height 18
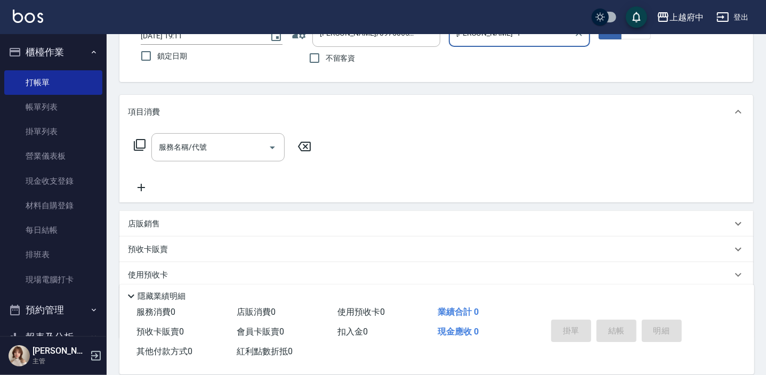
scroll to position [96, 0]
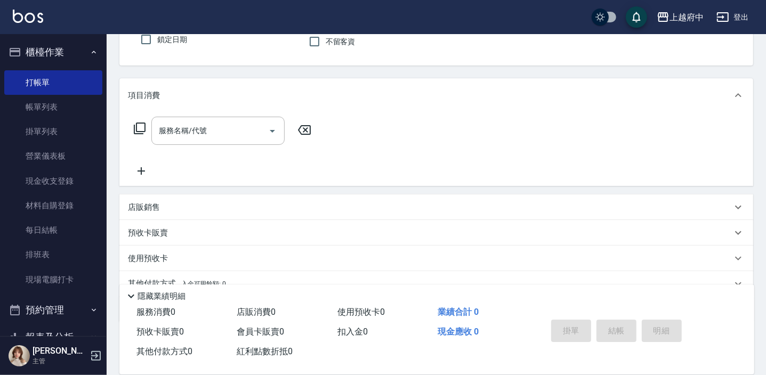
type input "[PERSON_NAME] -1"
click at [169, 206] on div "店販銷售" at bounding box center [430, 207] width 604 height 11
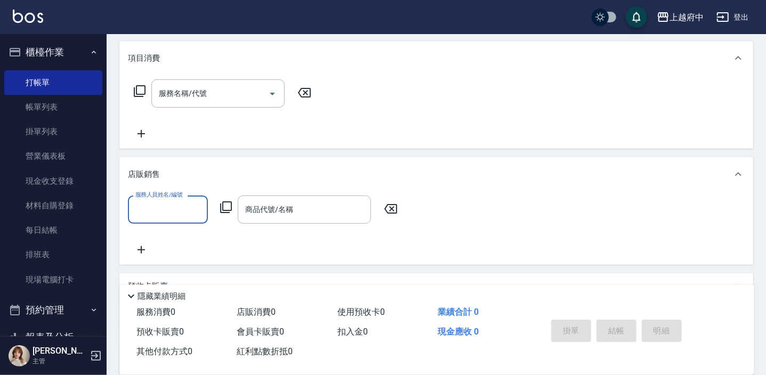
scroll to position [145, 0]
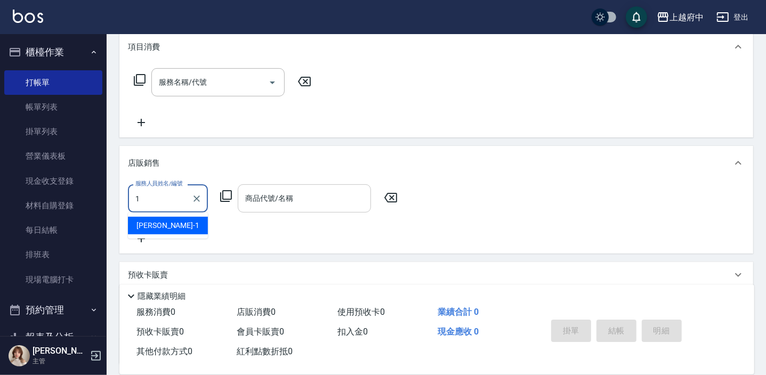
drag, startPoint x: 162, startPoint y: 229, endPoint x: 274, endPoint y: 195, distance: 117.5
click at [171, 225] on div "[PERSON_NAME] -1" at bounding box center [168, 226] width 80 height 18
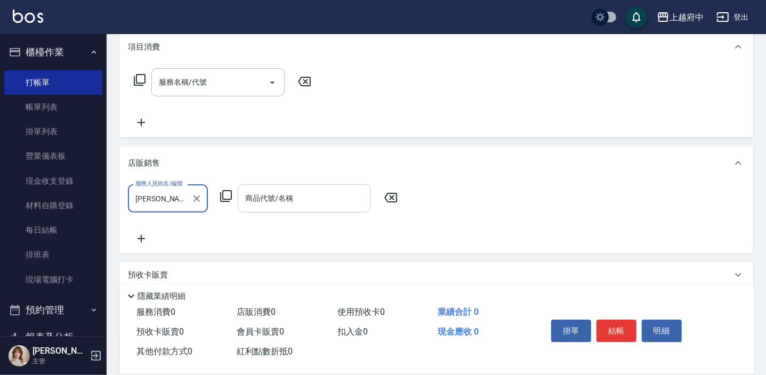
type input "[PERSON_NAME] -1"
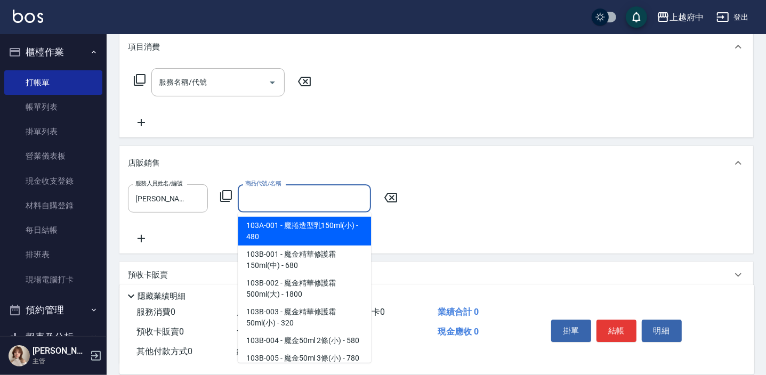
click at [282, 189] on input "商品代號/名稱" at bounding box center [304, 198] width 124 height 19
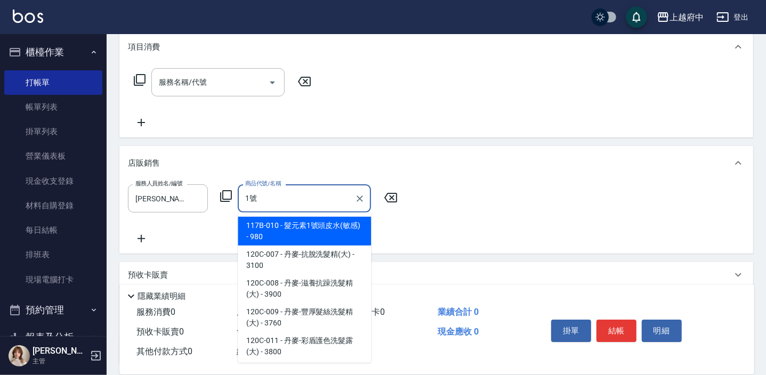
click at [296, 231] on span "117B-010 - 髮元素1號頭皮水(敏感) - 980" at bounding box center [304, 231] width 133 height 29
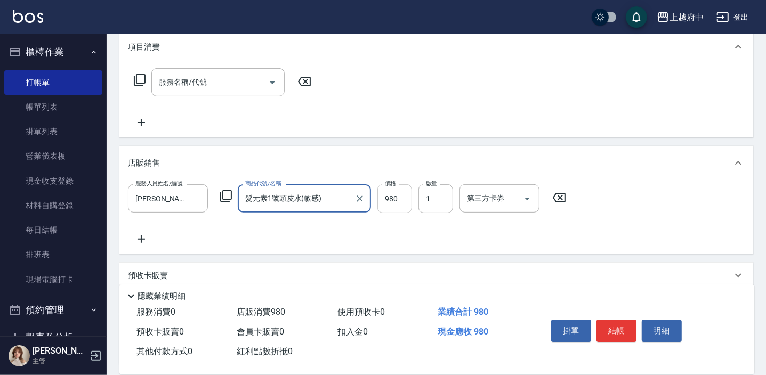
type input "髮元素1號頭皮水(敏感)"
click at [395, 200] on input "980" at bounding box center [394, 198] width 35 height 29
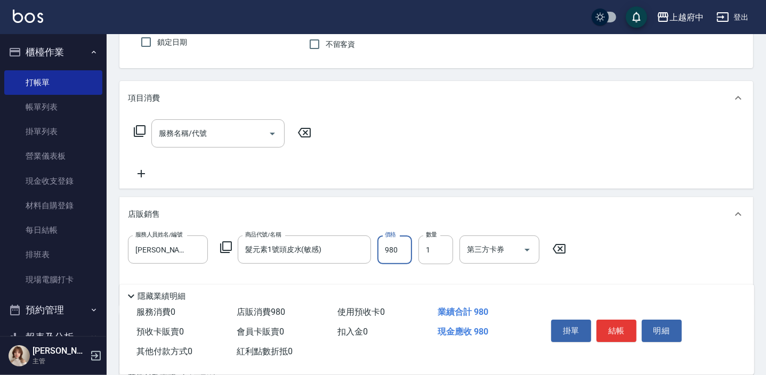
scroll to position [48, 0]
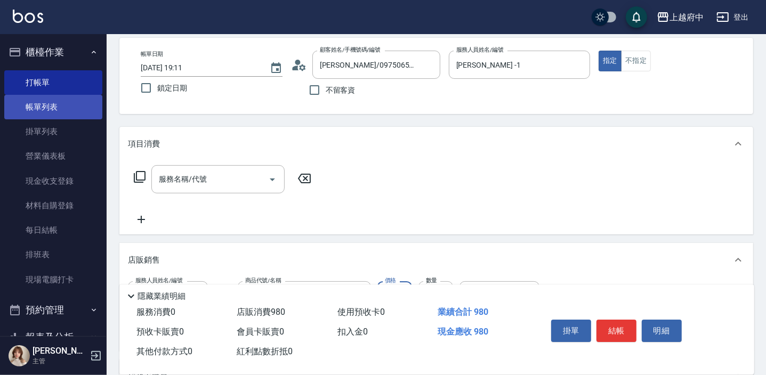
drag, startPoint x: 72, startPoint y: 106, endPoint x: 80, endPoint y: 110, distance: 8.8
click at [72, 106] on link "帳單列表" at bounding box center [53, 107] width 98 height 25
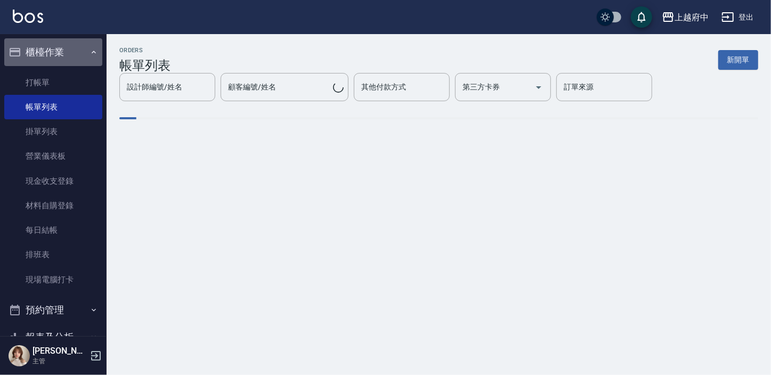
click at [67, 50] on button "櫃檯作業" at bounding box center [53, 52] width 98 height 28
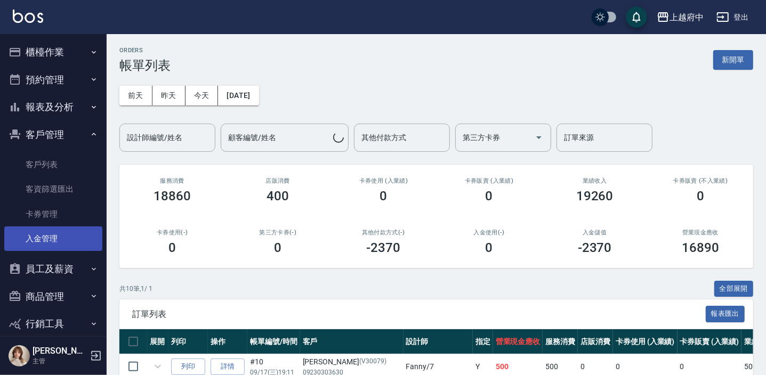
scroll to position [193, 0]
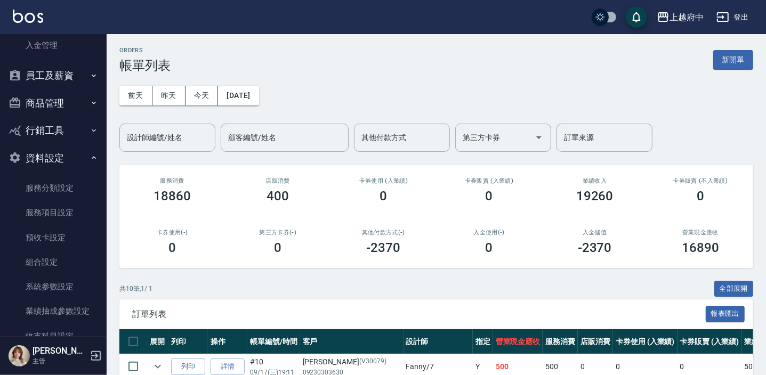
click at [71, 158] on button "資料設定" at bounding box center [53, 158] width 98 height 28
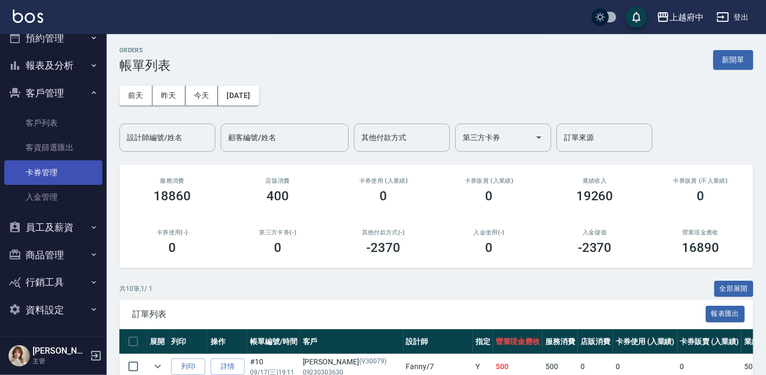
scroll to position [42, 0]
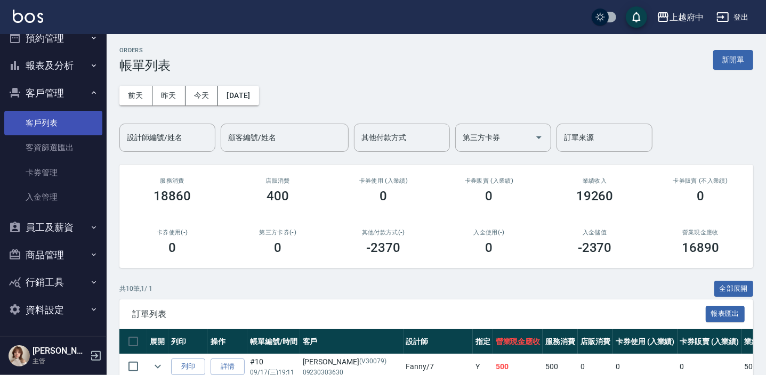
click at [44, 117] on link "客戶列表" at bounding box center [53, 123] width 98 height 25
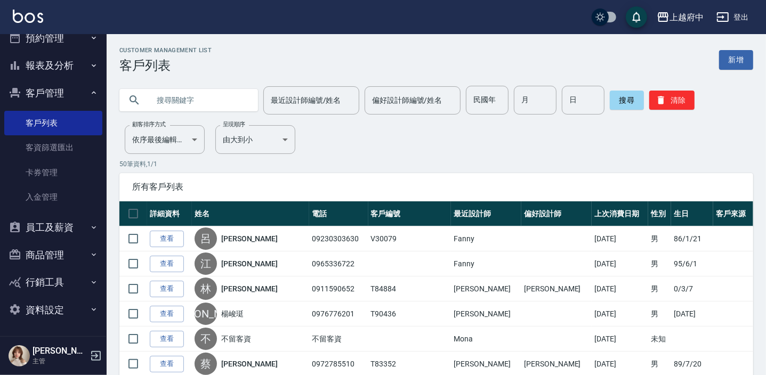
click at [53, 95] on button "客戶管理" at bounding box center [53, 93] width 98 height 28
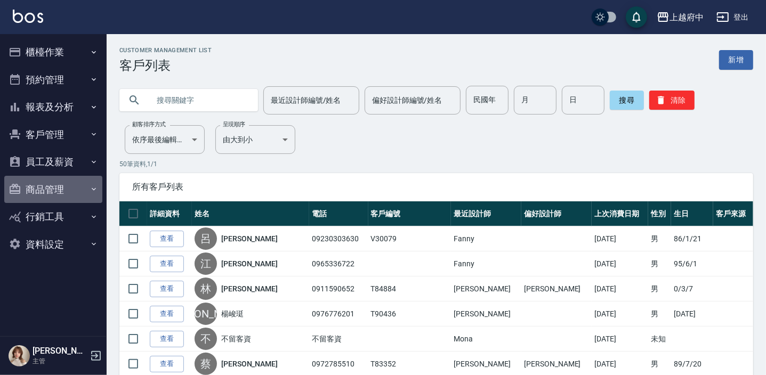
click at [49, 194] on button "商品管理" at bounding box center [53, 190] width 98 height 28
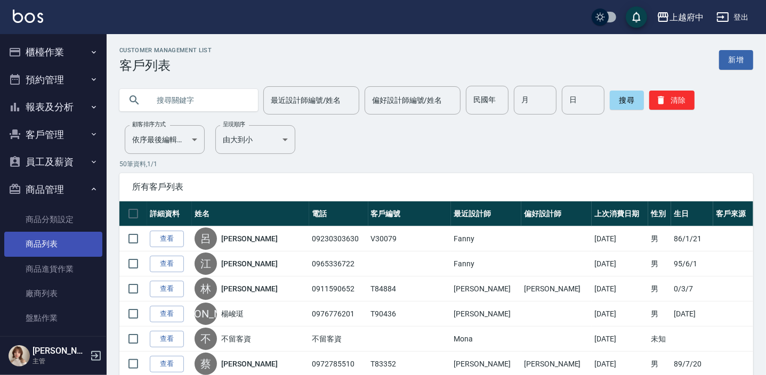
click at [56, 245] on link "商品列表" at bounding box center [53, 244] width 98 height 25
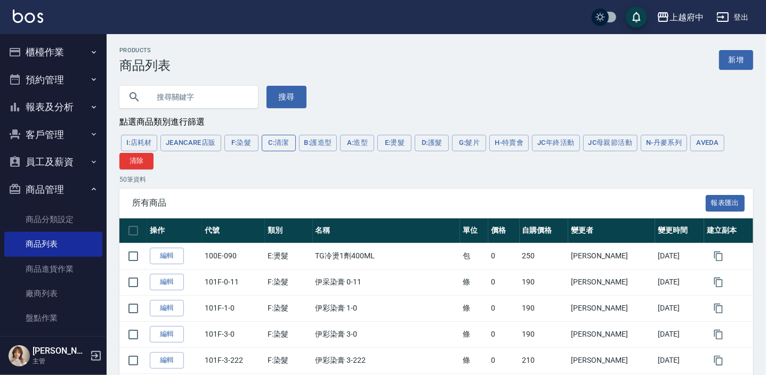
click at [273, 149] on button "C:清潔" at bounding box center [279, 143] width 34 height 17
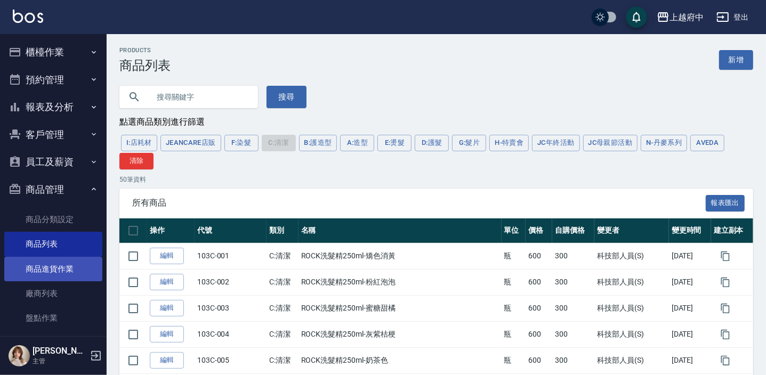
click at [40, 259] on link "商品進貨作業" at bounding box center [53, 269] width 98 height 25
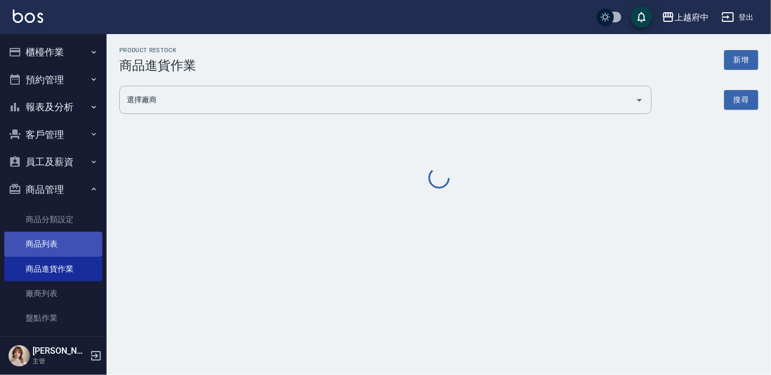
click at [50, 239] on link "商品列表" at bounding box center [53, 244] width 98 height 25
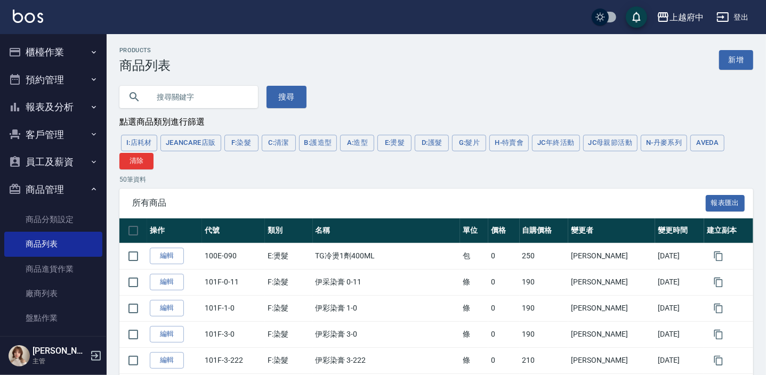
click at [174, 97] on input "text" at bounding box center [199, 97] width 100 height 29
type input "1號"
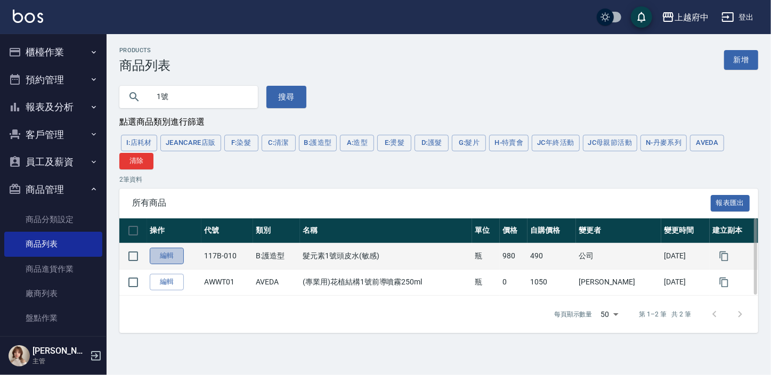
click at [166, 258] on link "編輯" at bounding box center [167, 256] width 34 height 17
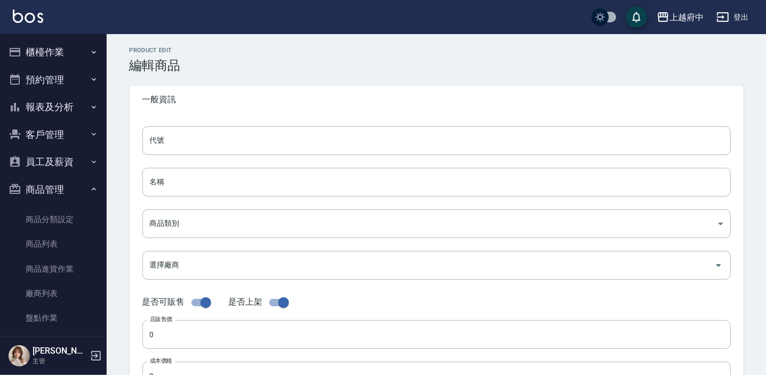
type input "117B-010"
type input "髮元素1號頭皮水(敏感)"
type input "80a5041c-1dff-46ad-9b52-9243a007b1a7"
type input "980"
type input "490"
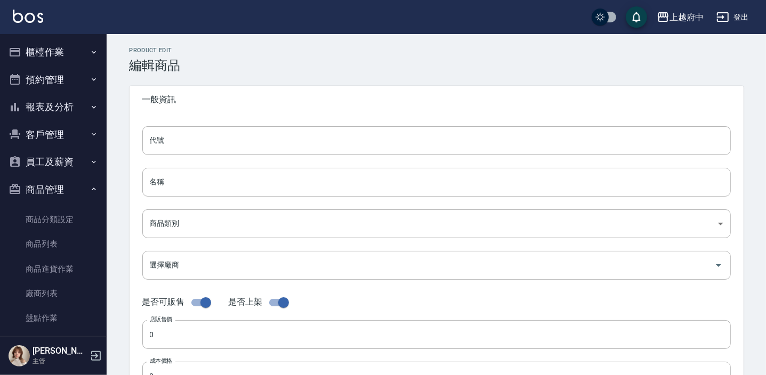
type input "490"
type input "瓶"
type input "UNSET"
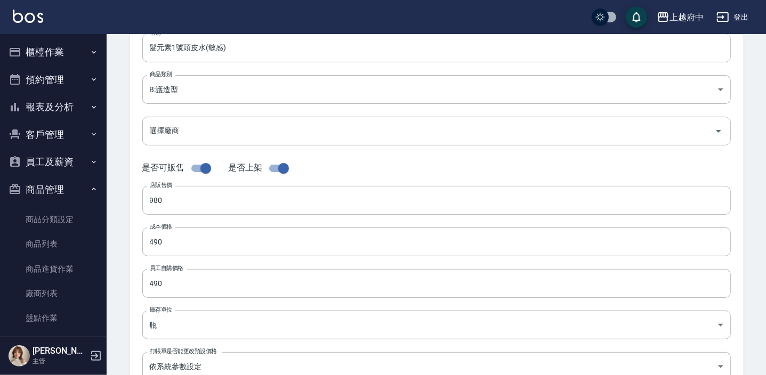
scroll to position [193, 0]
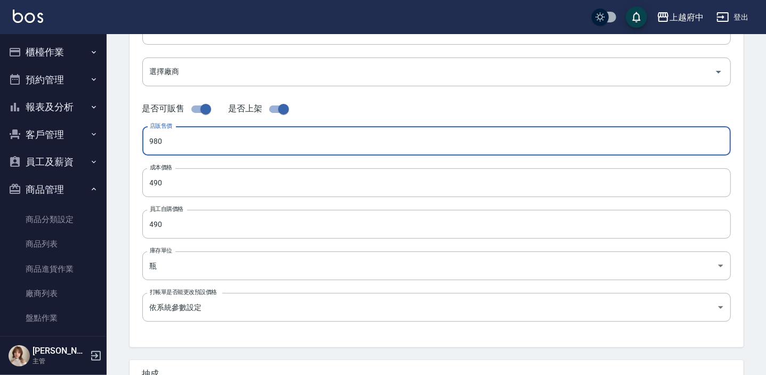
click at [166, 135] on input "980" at bounding box center [436, 141] width 588 height 29
click at [167, 135] on input "980" at bounding box center [436, 141] width 588 height 29
type input "1280"
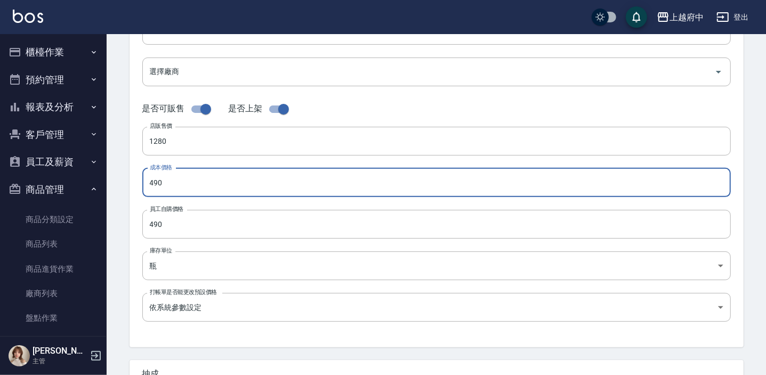
click at [177, 176] on input "490" at bounding box center [436, 182] width 588 height 29
type input "640"
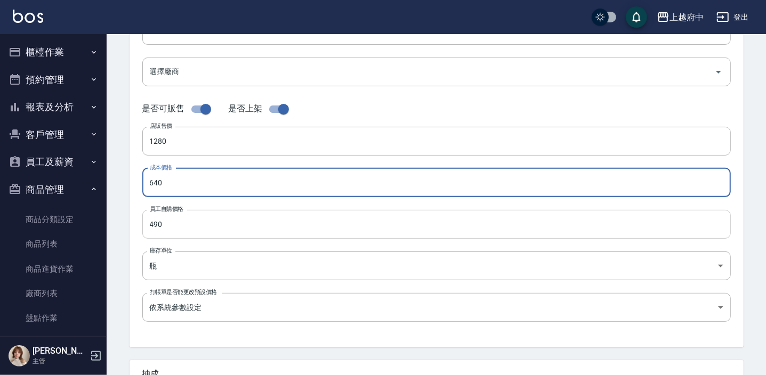
click at [168, 224] on input "490" at bounding box center [436, 224] width 588 height 29
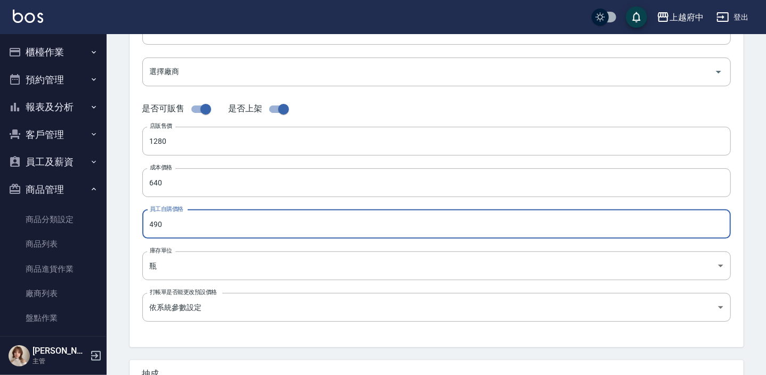
click at [168, 224] on input "490" at bounding box center [436, 224] width 588 height 29
type input "640"
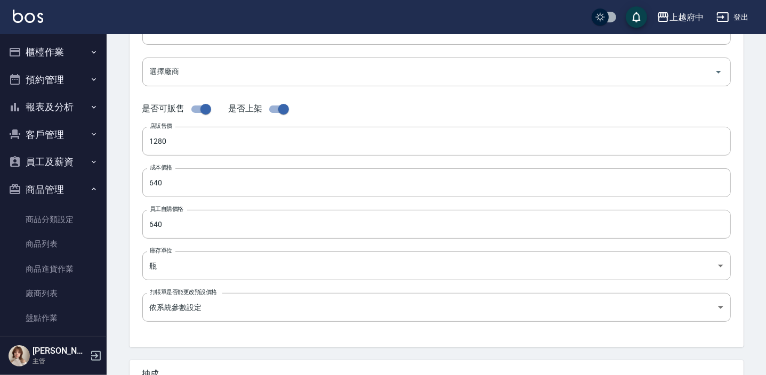
click at [117, 236] on div "Product Edit 編輯商品 一般資訊 代號 117B-010 代號 名稱 髮元素1號頭皮水(敏感) 名稱 商品類別 B:護造型 80a5041c-…" at bounding box center [437, 191] width 640 height 676
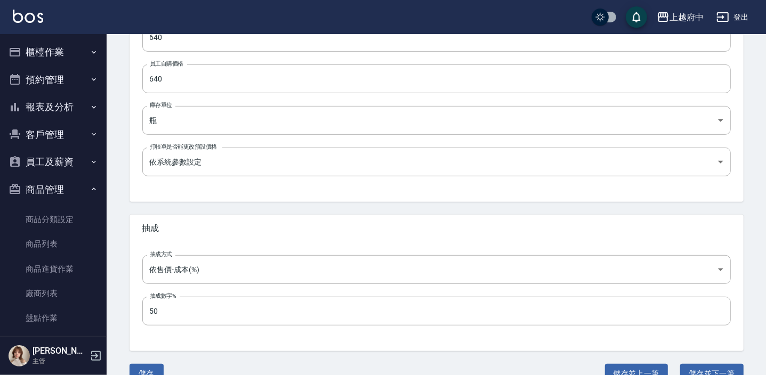
scroll to position [360, 0]
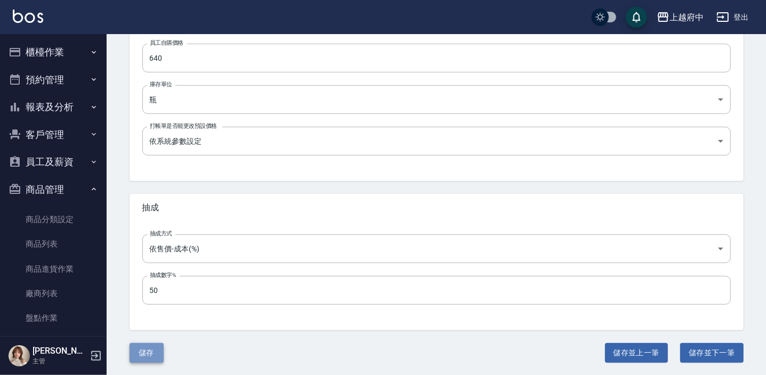
click at [152, 347] on button "儲存" at bounding box center [147, 353] width 34 height 20
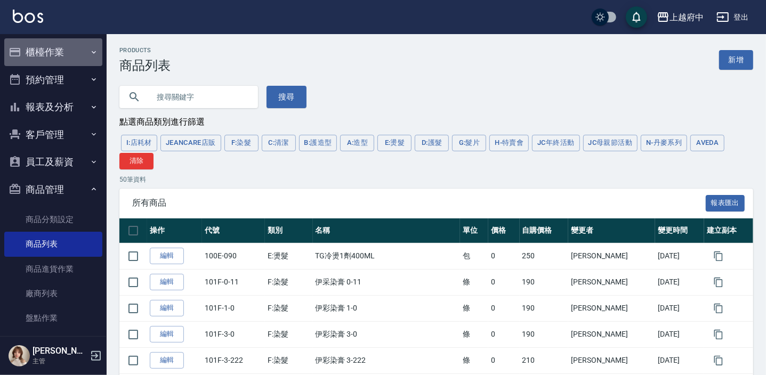
click at [58, 46] on button "櫃檯作業" at bounding box center [53, 52] width 98 height 28
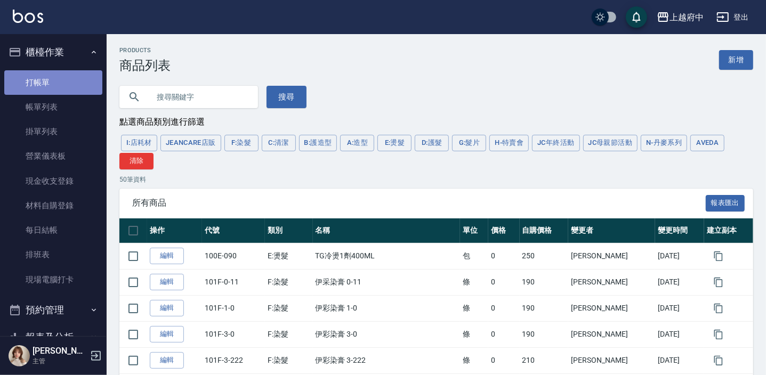
click at [55, 80] on link "打帳單" at bounding box center [53, 82] width 98 height 25
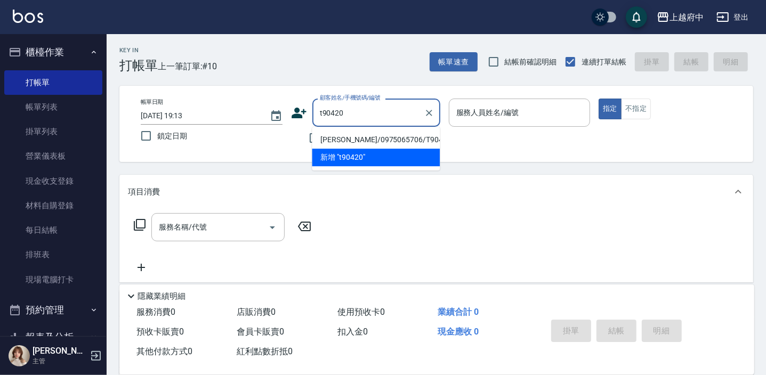
click at [366, 139] on li "[PERSON_NAME]/0975065706/T90420." at bounding box center [376, 140] width 128 height 18
type input "[PERSON_NAME]/0975065706/T90420."
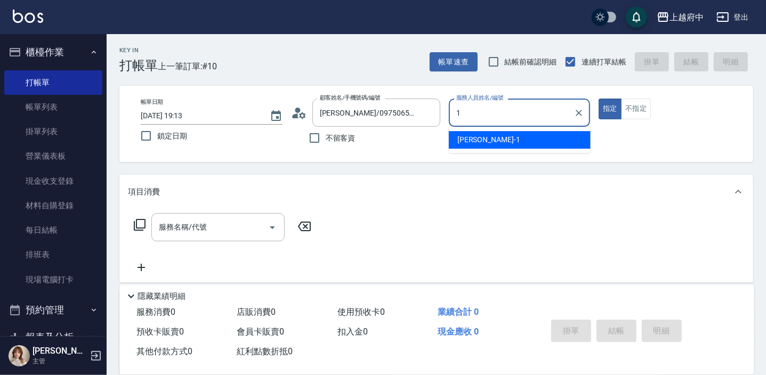
click at [483, 149] on div "[PERSON_NAME] -1" at bounding box center [520, 140] width 142 height 18
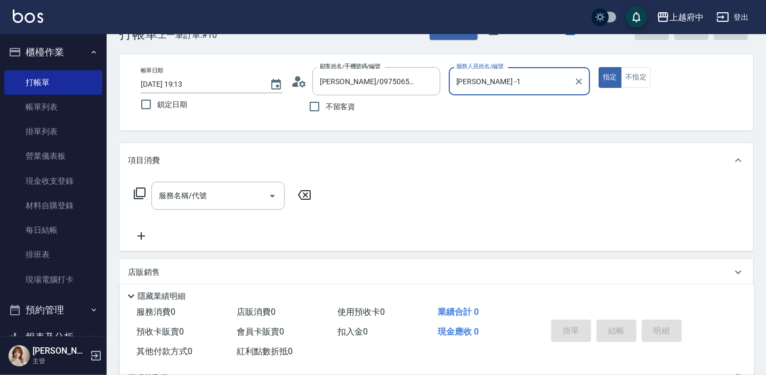
scroll to position [48, 0]
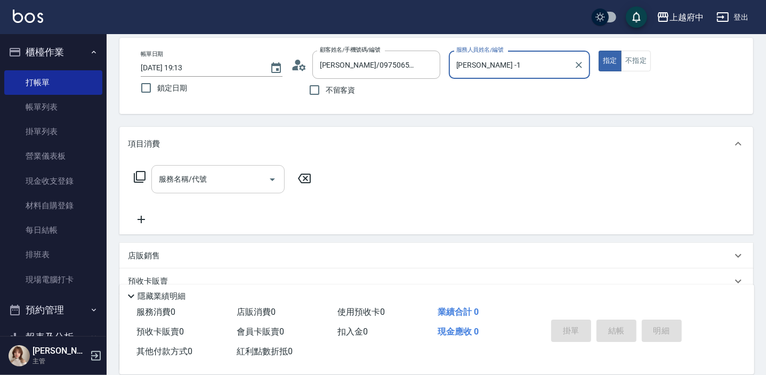
type input "[PERSON_NAME] -1"
click at [207, 170] on input "服務名稱/代號" at bounding box center [210, 179] width 108 height 19
click at [126, 252] on div "店販銷售" at bounding box center [436, 256] width 634 height 26
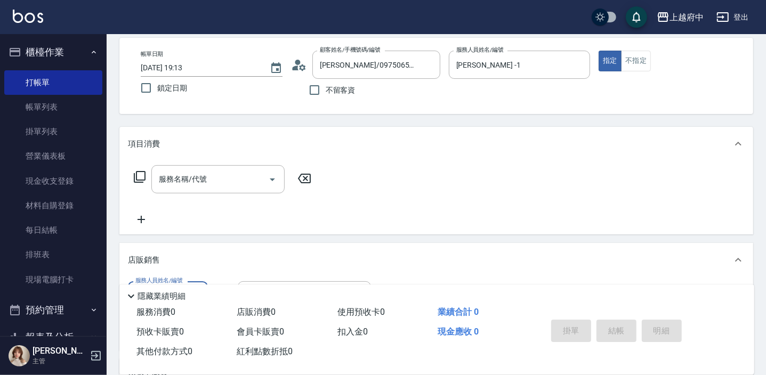
scroll to position [0, 0]
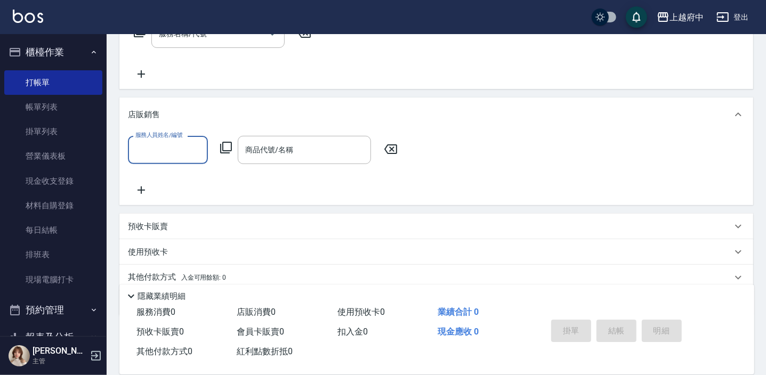
click at [169, 157] on input "服務人員姓名/編號" at bounding box center [168, 150] width 70 height 19
click at [165, 184] on div "[PERSON_NAME] -1" at bounding box center [168, 177] width 80 height 18
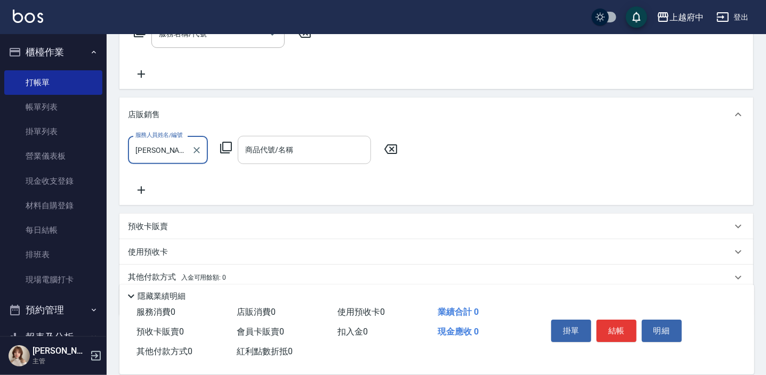
type input "[PERSON_NAME] -1"
click at [262, 151] on div "商品代號/名稱 商品代號/名稱" at bounding box center [304, 150] width 133 height 28
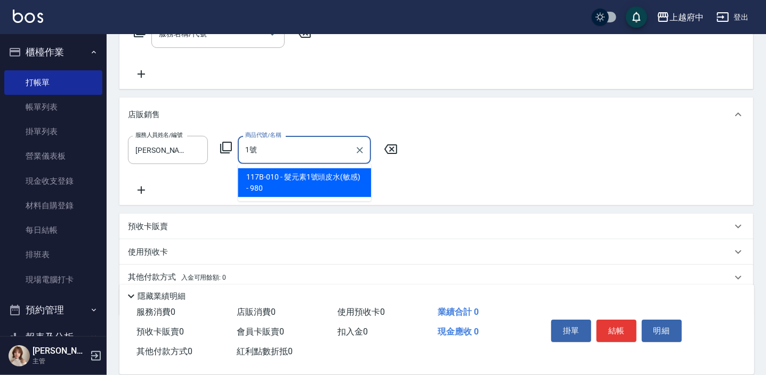
click at [300, 174] on span "117B-010 - 髮元素1號頭皮水(敏感) - 980" at bounding box center [304, 182] width 133 height 29
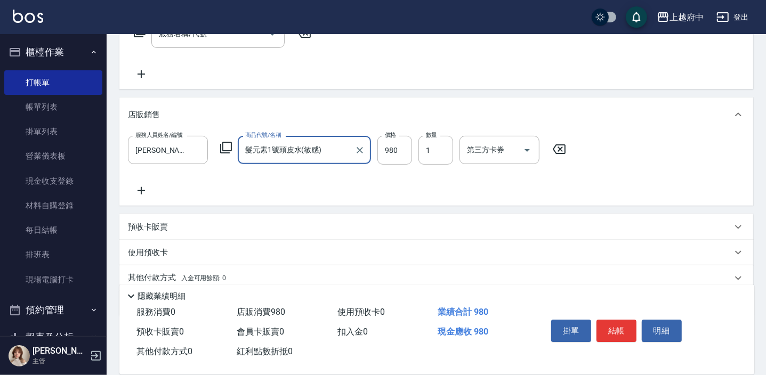
click at [334, 161] on div "髮元素1號頭皮水(敏感) 商品代號/名稱" at bounding box center [304, 150] width 133 height 28
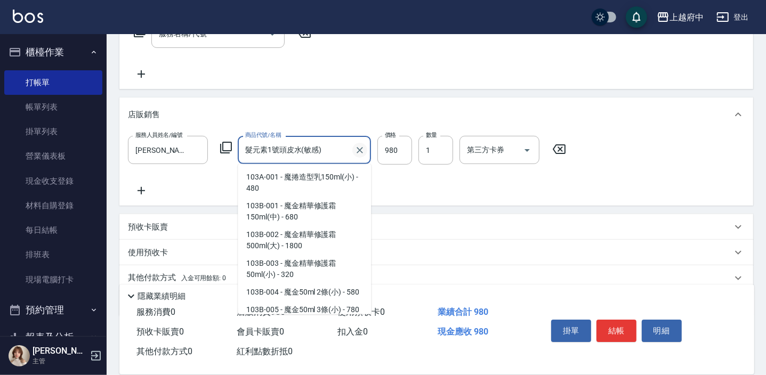
scroll to position [2959, 0]
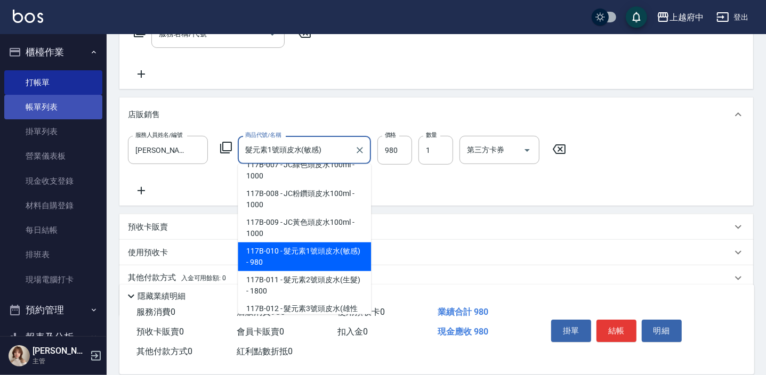
type input "髮元素1號頭皮水(敏感)"
drag, startPoint x: 28, startPoint y: 107, endPoint x: 52, endPoint y: 65, distance: 48.0
click at [28, 107] on link "帳單列表" at bounding box center [53, 107] width 98 height 25
click at [43, 84] on link "打帳單" at bounding box center [53, 82] width 98 height 25
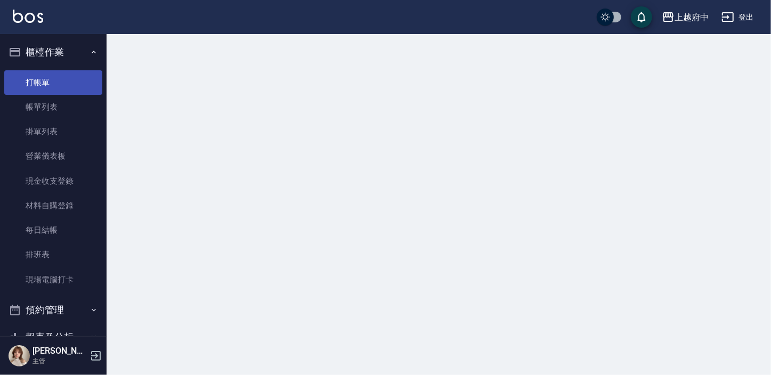
click at [48, 77] on link "打帳單" at bounding box center [53, 82] width 98 height 25
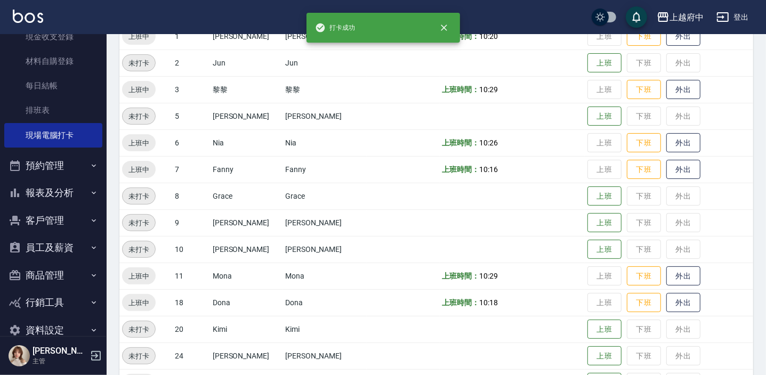
scroll to position [145, 0]
click at [75, 219] on button "客戶管理" at bounding box center [53, 220] width 98 height 28
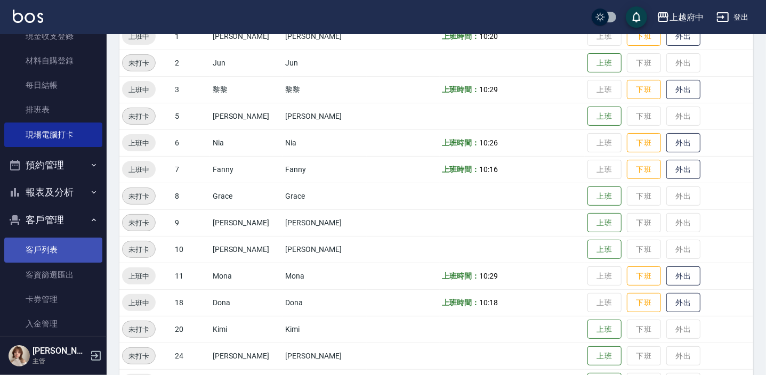
click at [71, 251] on link "客戶列表" at bounding box center [53, 250] width 98 height 25
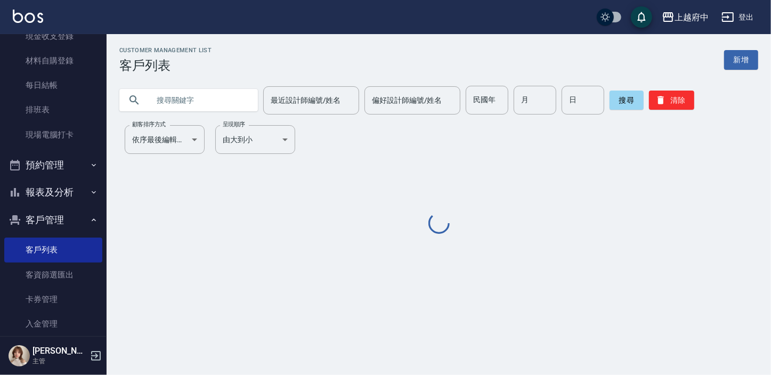
click at [220, 106] on input "text" at bounding box center [199, 100] width 100 height 29
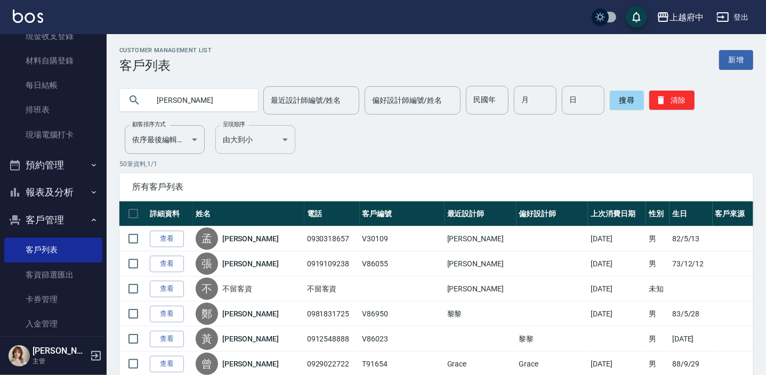
type input "張鈺"
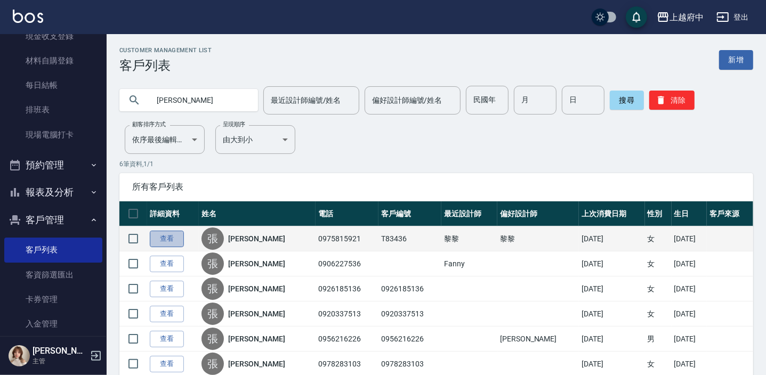
click at [154, 238] on link "查看" at bounding box center [167, 239] width 34 height 17
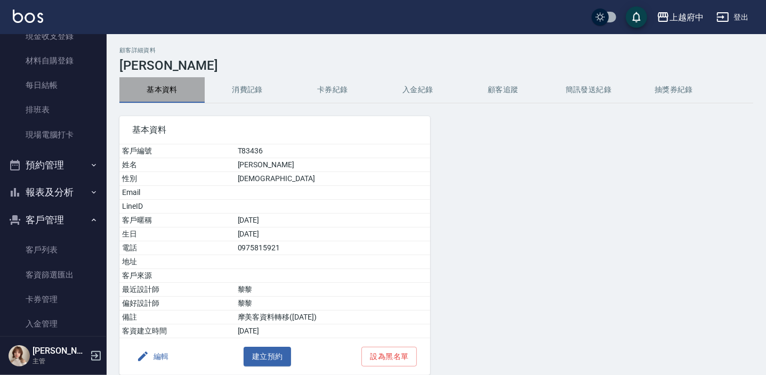
click at [157, 88] on button "基本資料" at bounding box center [161, 90] width 85 height 26
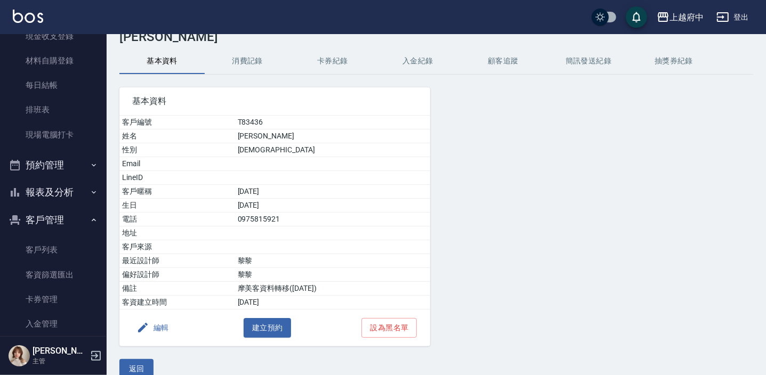
scroll to position [44, 0]
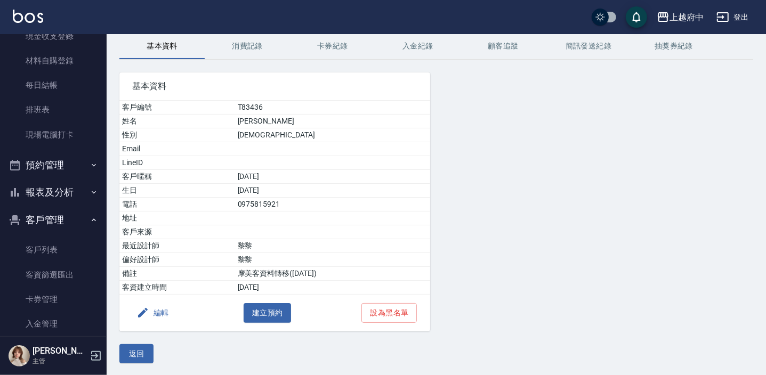
click at [134, 362] on div "顧客詳細資料 張鈺琪 基本資料 消費記錄 卡券紀錄 入金紀錄 顧客追蹤 簡訊發送紀錄 抽獎券紀錄 基本資料 客戶編號 T83436 姓名 張鈺琪 性別 FEM…" at bounding box center [436, 183] width 659 height 386
click at [140, 357] on button "返回" at bounding box center [136, 354] width 34 height 20
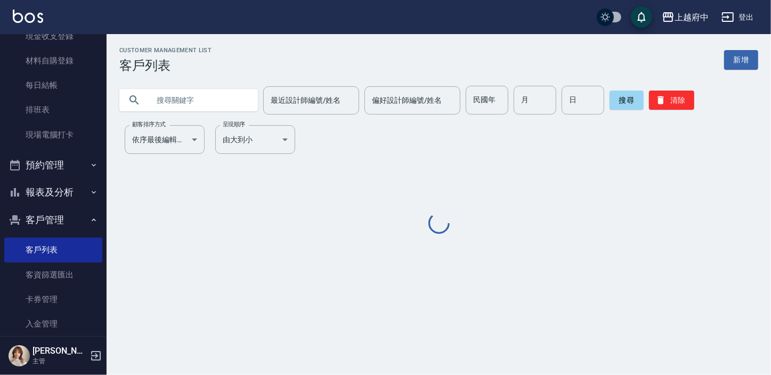
click at [207, 103] on input "text" at bounding box center [199, 100] width 100 height 29
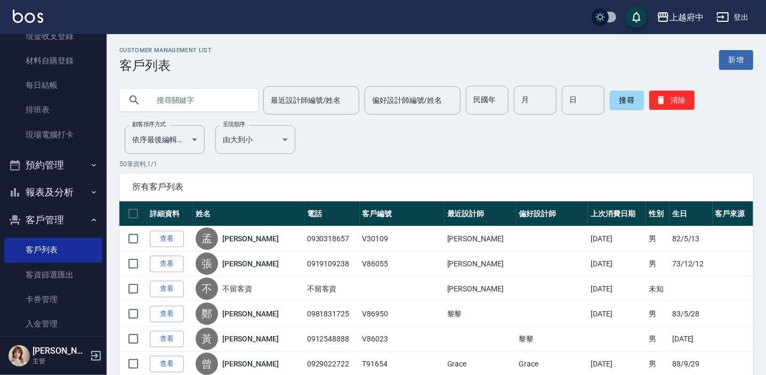
type input "ㄒ"
type input "v86023"
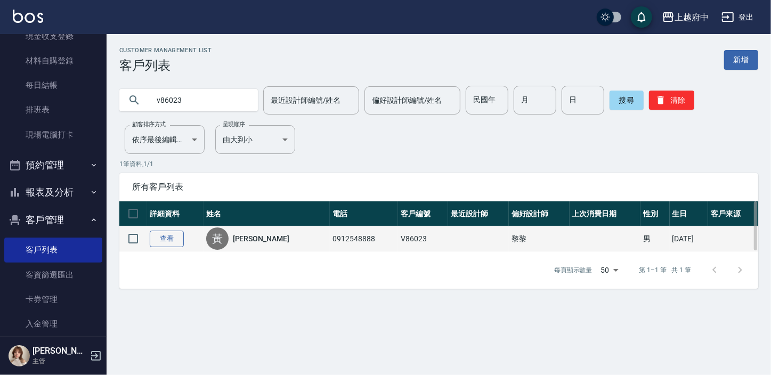
click at [161, 240] on link "查看" at bounding box center [167, 239] width 34 height 17
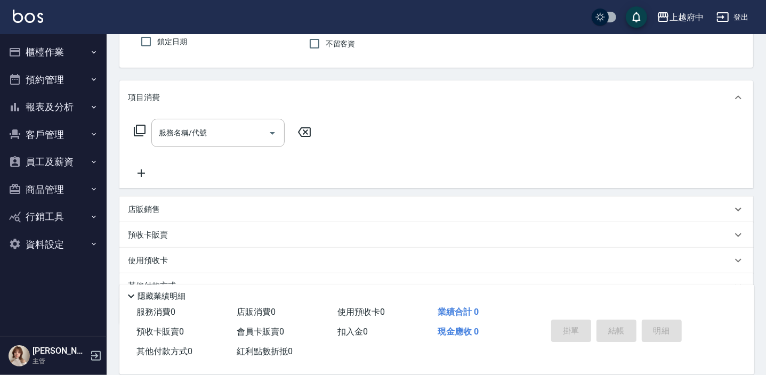
scroll to position [144, 0]
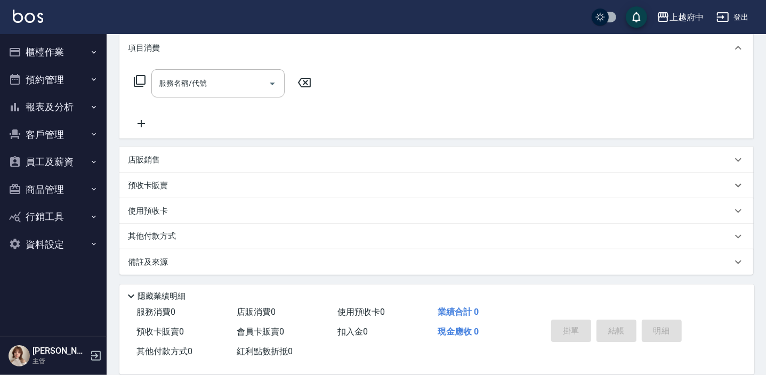
click at [165, 157] on div "店販銷售" at bounding box center [430, 160] width 604 height 11
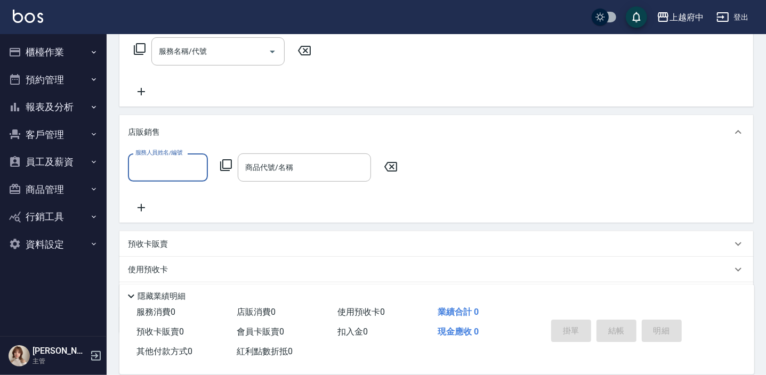
scroll to position [192, 0]
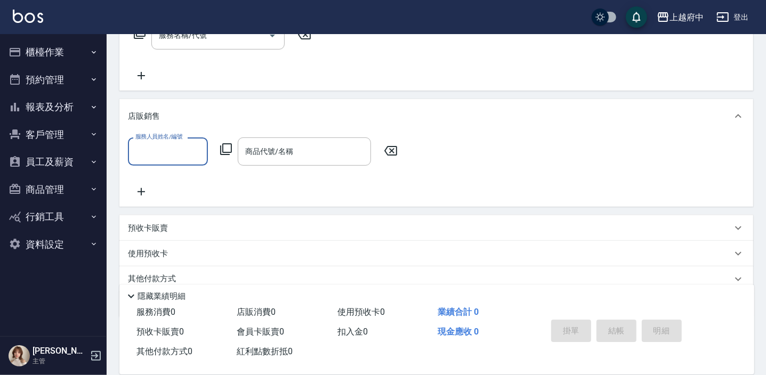
click at [173, 160] on input "服務人員姓名/編號" at bounding box center [168, 151] width 70 height 19
click at [203, 181] on div "[PERSON_NAME] -1" at bounding box center [168, 179] width 80 height 18
type input "[PERSON_NAME] -1"
click at [256, 153] on div "商品代號/名稱 商品代號/名稱" at bounding box center [304, 151] width 133 height 28
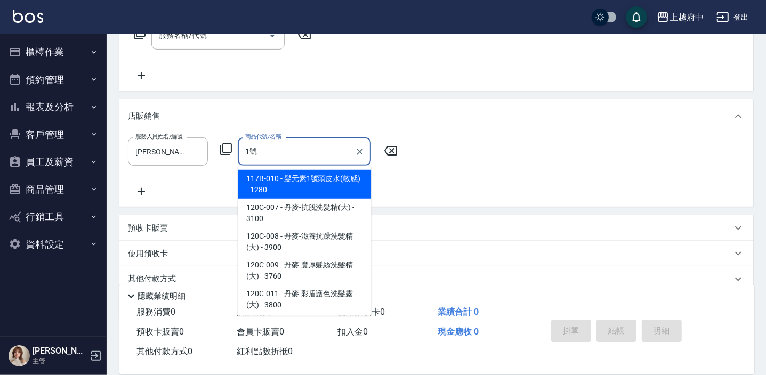
click at [294, 167] on ul "117B-010 - 髮元素1號頭皮水(敏感) - 1280 120C-007 - 丹麥-抗脫洗髮精(大) - 3100 120C-008 - 丹麥-滋養抗躁…" at bounding box center [304, 241] width 133 height 150
click at [295, 171] on span "117B-010 - 髮元素1號頭皮水(敏感) - 1280" at bounding box center [304, 184] width 133 height 29
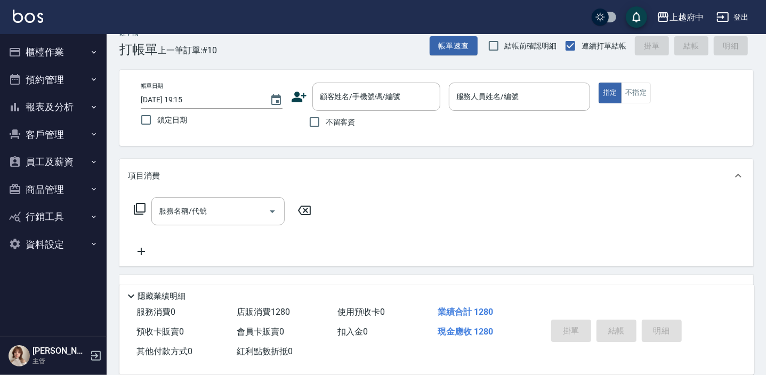
scroll to position [0, 0]
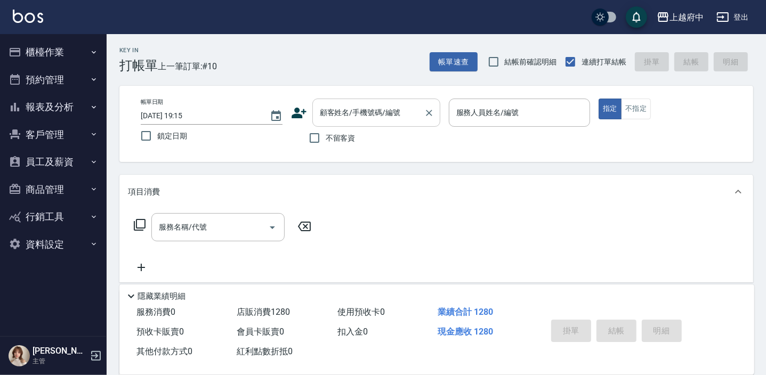
type input "髮元素1號頭皮水(敏感)"
click at [342, 109] on input "顧客姓名/手機號碼/編號" at bounding box center [368, 112] width 102 height 19
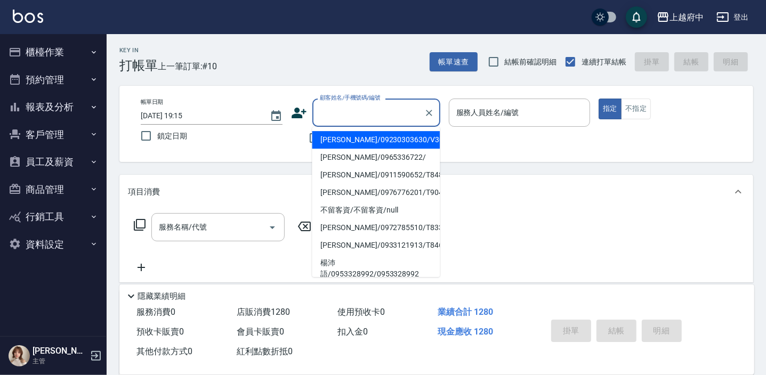
type input "ㄔ"
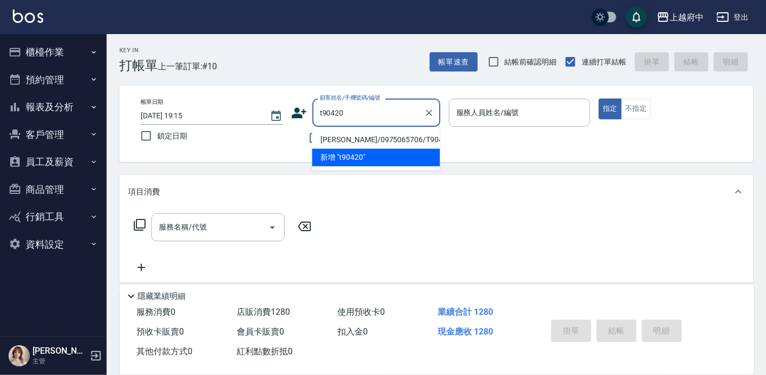
click at [424, 136] on li "[PERSON_NAME]/0975065706/T90420." at bounding box center [376, 140] width 128 height 18
type input "[PERSON_NAME]/0975065706/T90420."
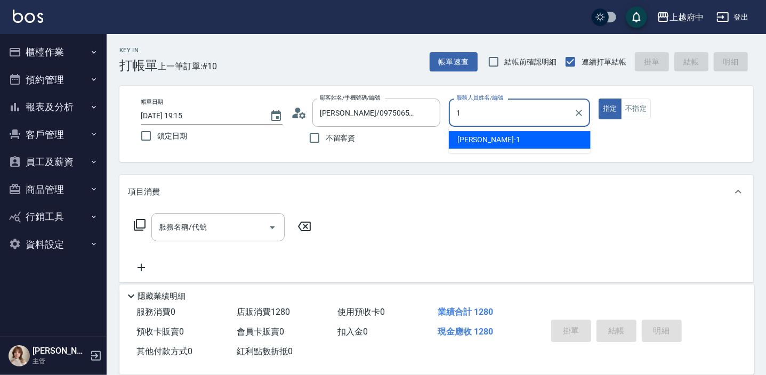
click at [506, 137] on div "[PERSON_NAME] -1" at bounding box center [520, 140] width 142 height 18
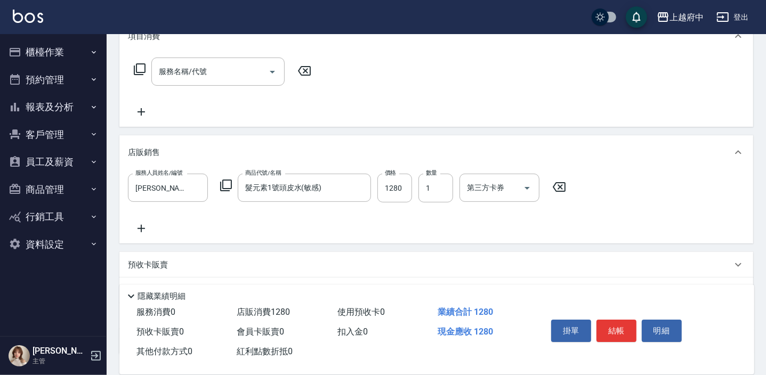
scroll to position [235, 0]
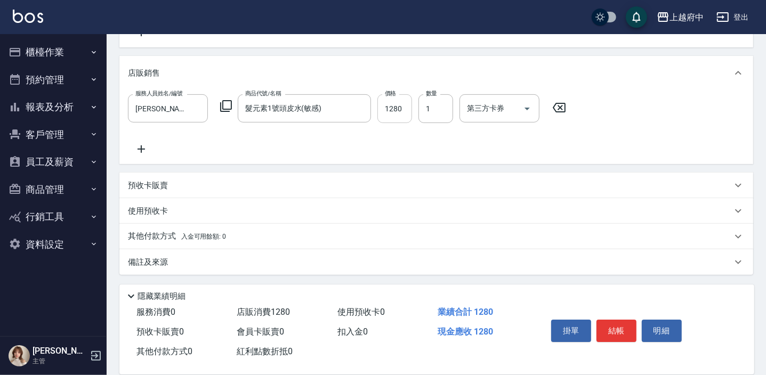
type input "[PERSON_NAME] -1"
click at [392, 107] on input "1280" at bounding box center [394, 108] width 35 height 29
type input "1152"
click at [432, 167] on div "項目消費 服務名稱/代號 服務名稱/代號 店販銷售 服務人員姓名/編號 Annie -1 服務人員姓名/編號 商品代號/名稱 髮元素1號頭皮水(敏感) 商品代…" at bounding box center [436, 107] width 634 height 335
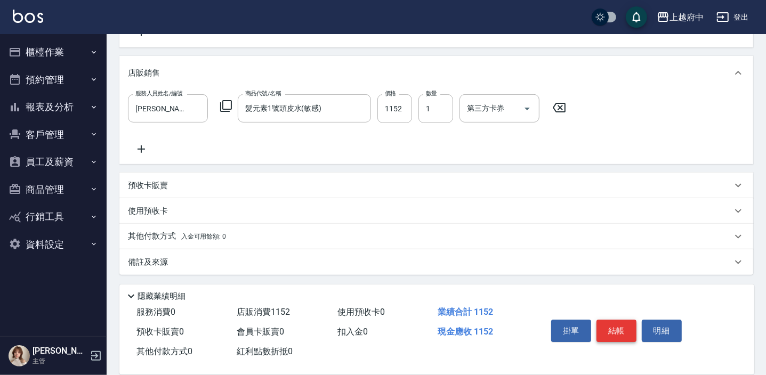
click at [621, 322] on button "結帳" at bounding box center [616, 331] width 40 height 22
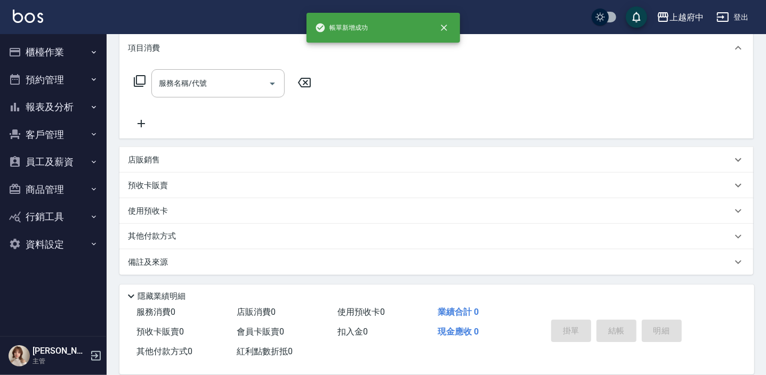
scroll to position [0, 0]
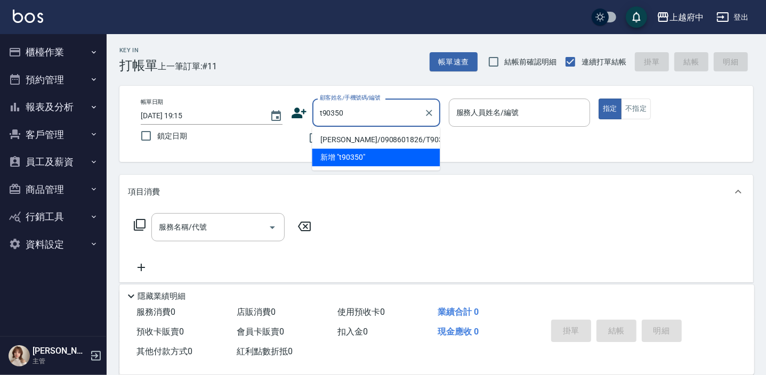
click at [394, 135] on li "陳俊羽/0908601826/T90350" at bounding box center [376, 140] width 128 height 18
type input "陳俊羽/0908601826/T90350"
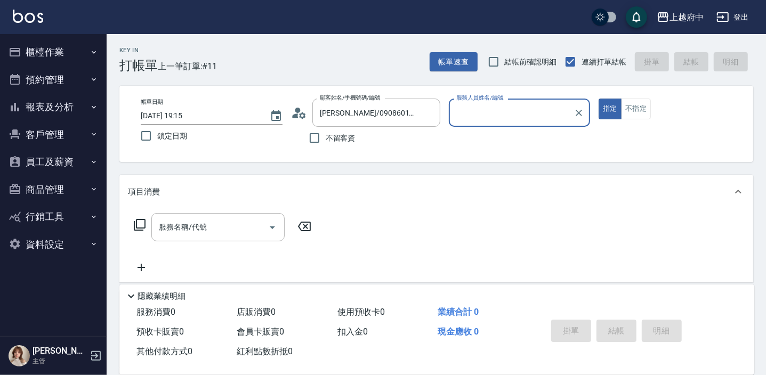
type input "[PERSON_NAME] -1"
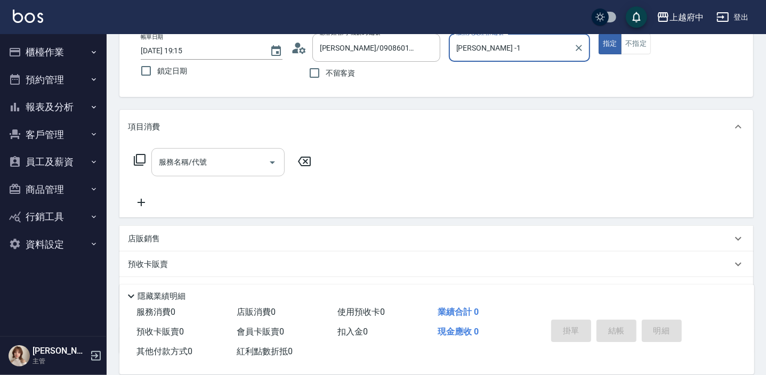
scroll to position [48, 0]
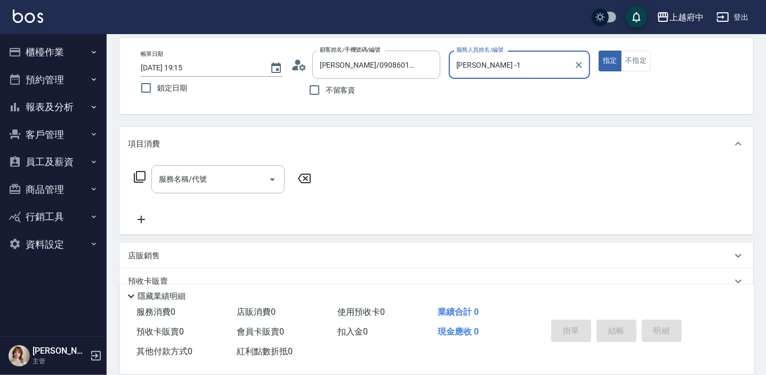
click at [188, 183] on div "服務名稱/代號 服務名稱/代號" at bounding box center [217, 179] width 133 height 28
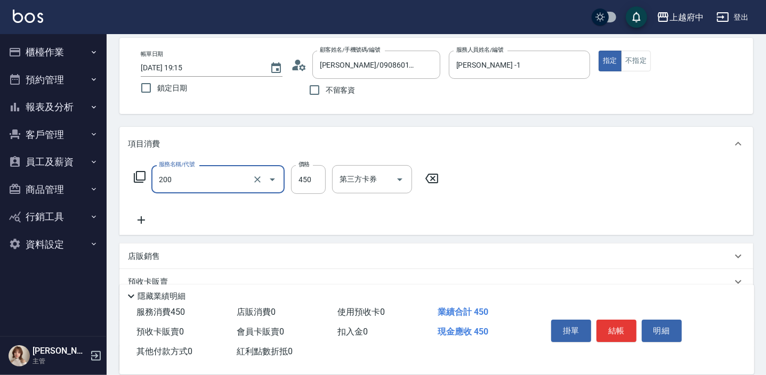
type input "有機洗髮(200)"
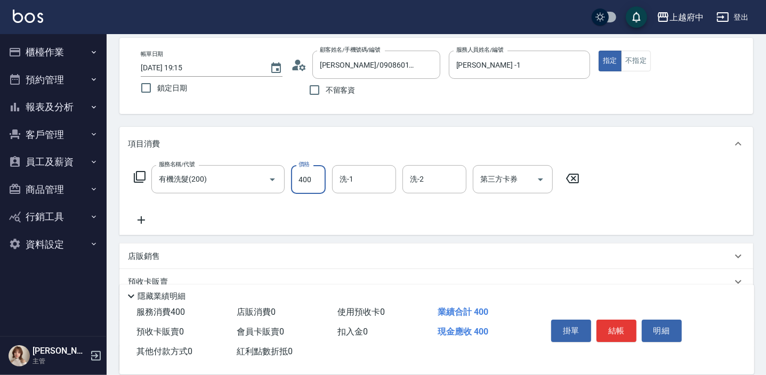
type input "400"
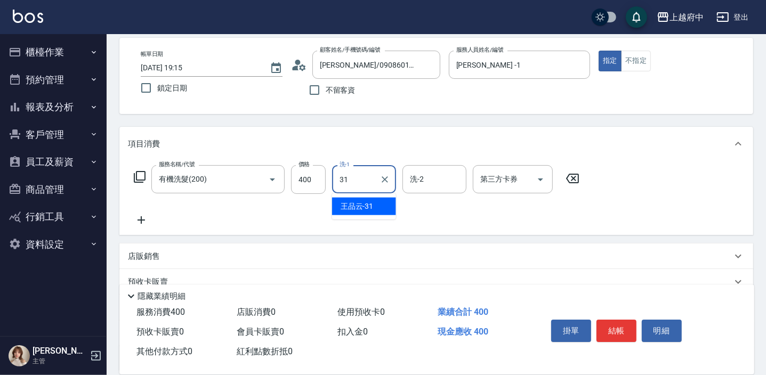
type input "[PERSON_NAME]-31"
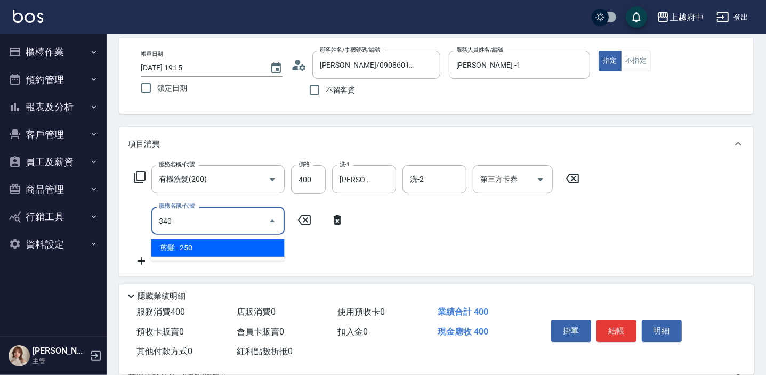
type input "剪髮(340)"
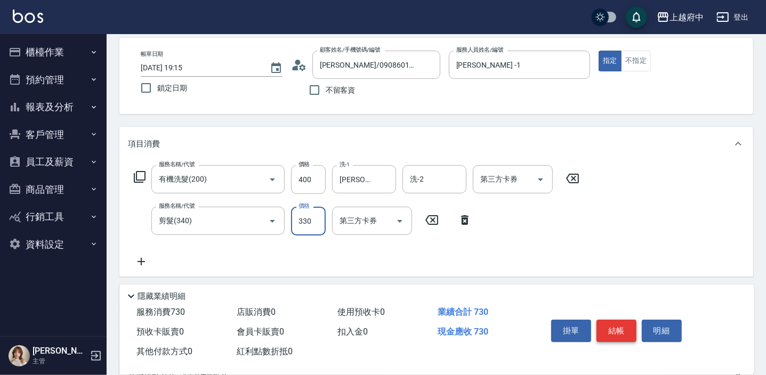
type input "330"
click at [625, 333] on button "結帳" at bounding box center [616, 331] width 40 height 22
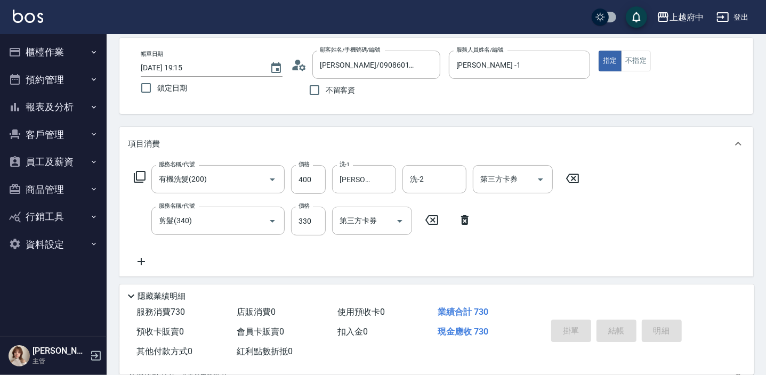
type input "2025/09/17 19:16"
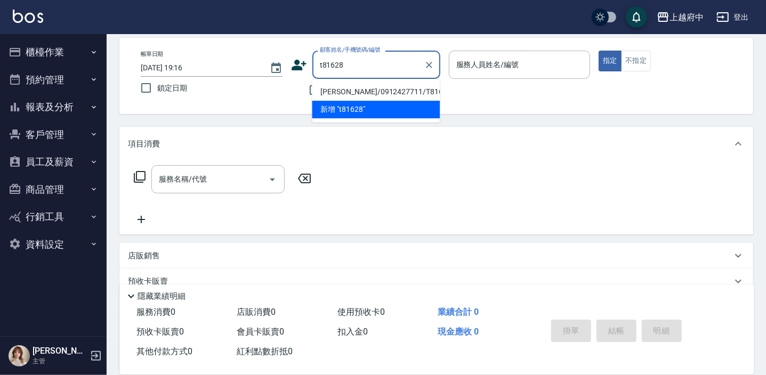
click at [420, 90] on li "黃薇蓉/0912427711/T81628" at bounding box center [376, 92] width 128 height 18
type input "黃薇蓉/0912427711/T81628"
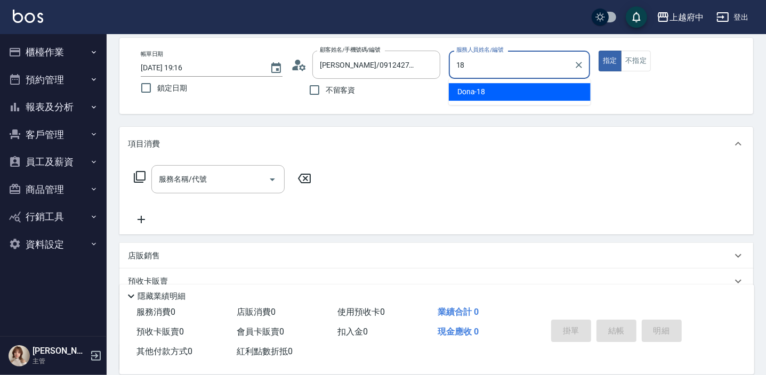
click at [552, 93] on div "Dona -18" at bounding box center [520, 92] width 142 height 18
type input "Dona-18"
click at [206, 187] on input "服務名稱/代號" at bounding box center [210, 179] width 108 height 19
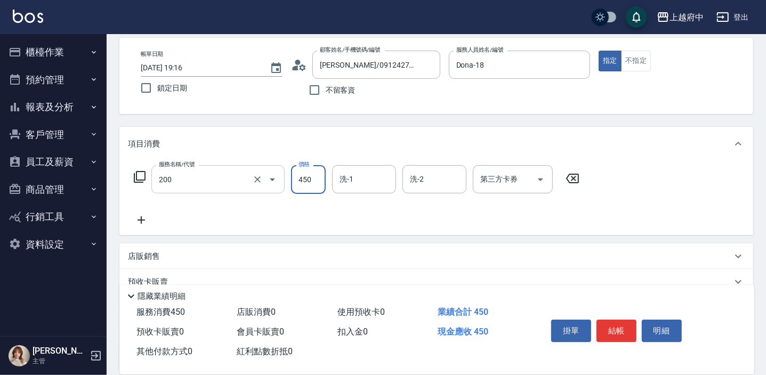
type input "有機洗髮(200)"
type input "400"
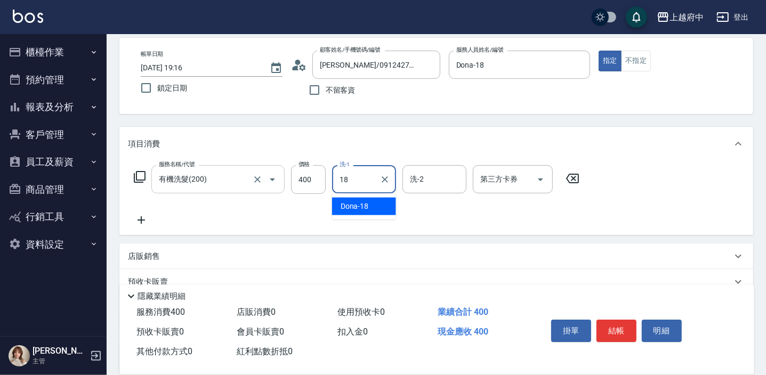
type input "Dona-18"
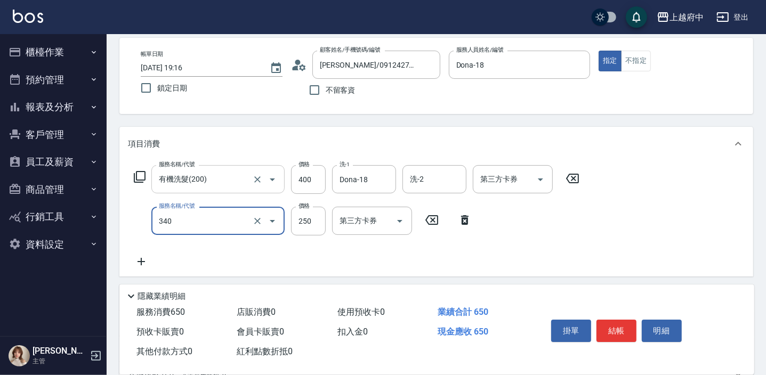
type input "剪髮(340)"
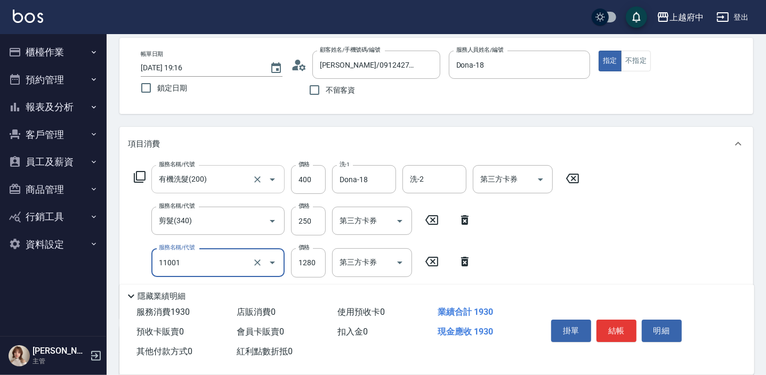
type input "燙髮S(11001)"
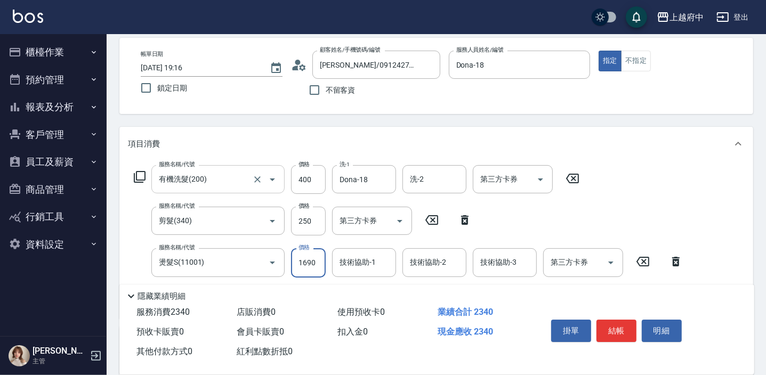
type input "1690"
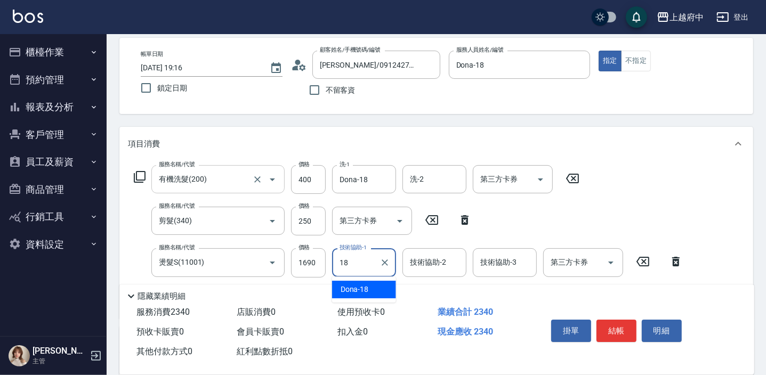
type input "Dona-18"
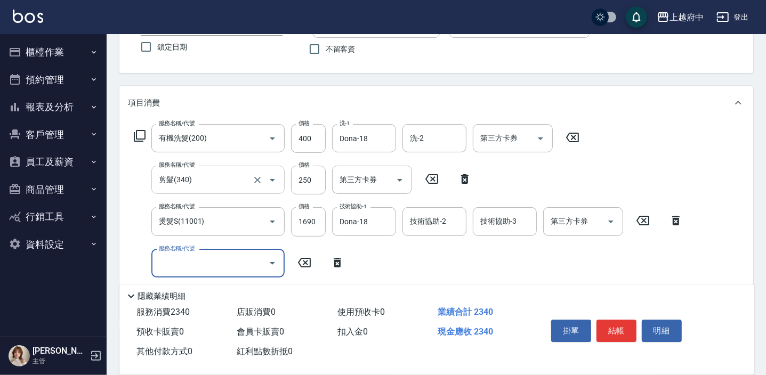
scroll to position [145, 0]
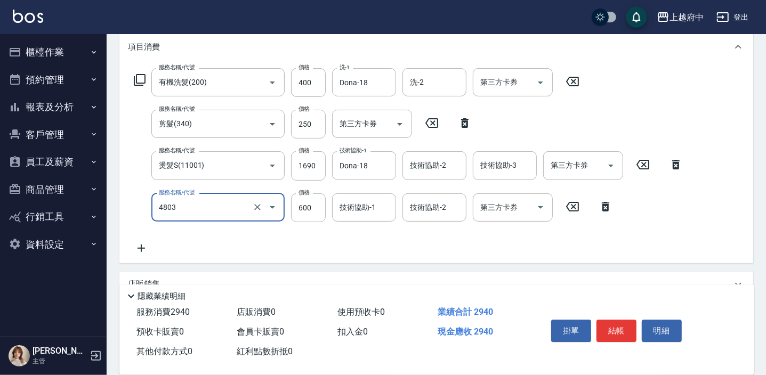
type input "潤澤修護(4803)"
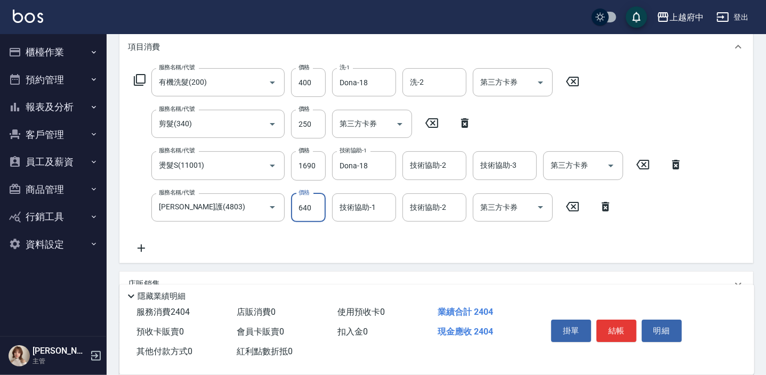
type input "640"
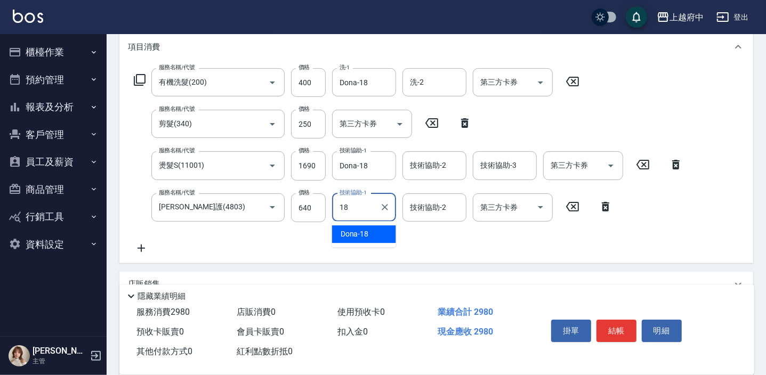
type input "Dona-18"
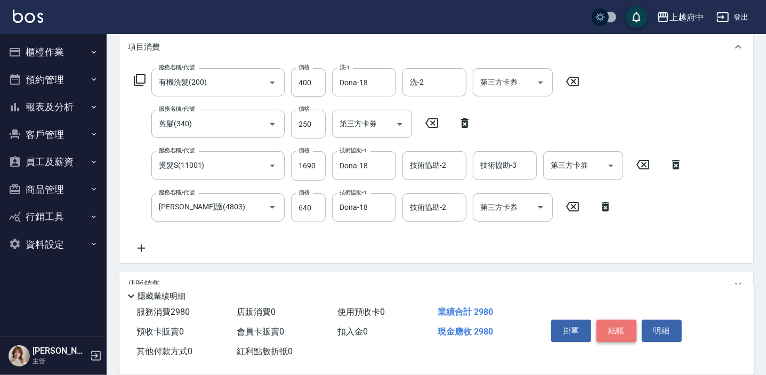
click at [624, 328] on button "結帳" at bounding box center [616, 331] width 40 height 22
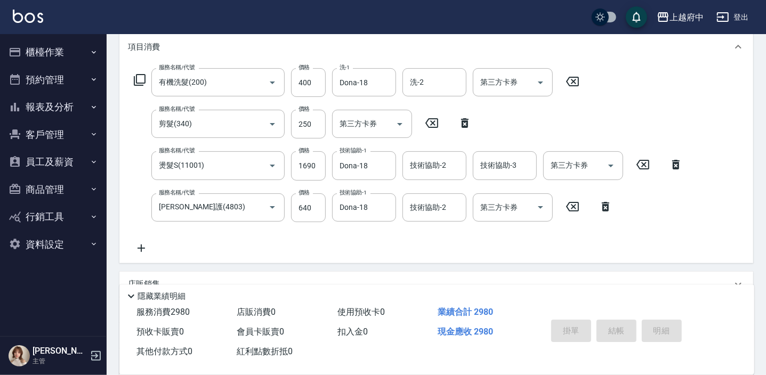
type input "2025/09/17 19:17"
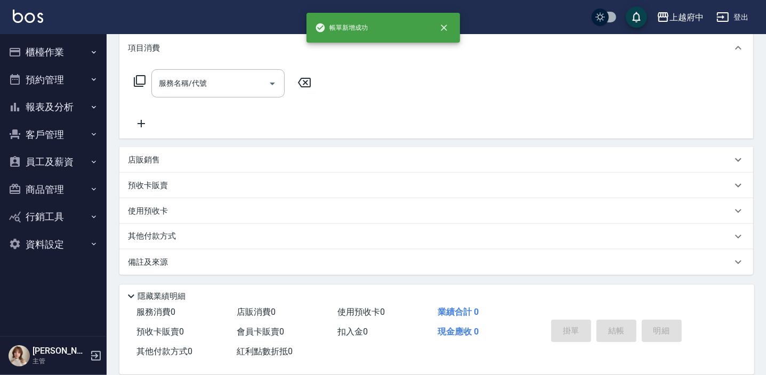
scroll to position [0, 0]
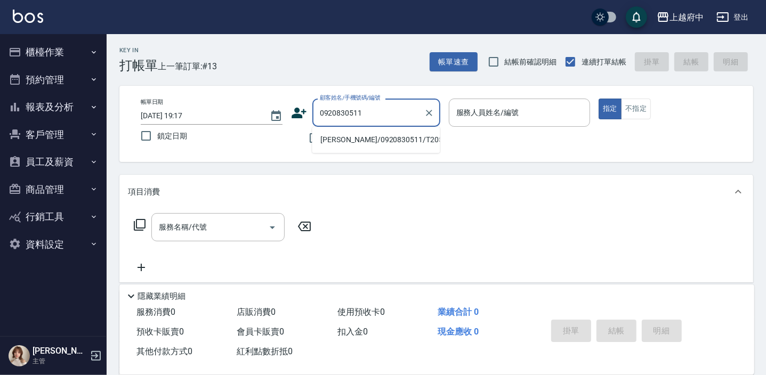
click at [389, 139] on li "陳嫺娉/0920830511/T20562" at bounding box center [376, 140] width 128 height 18
type input "陳嫺娉/0920830511/T20562"
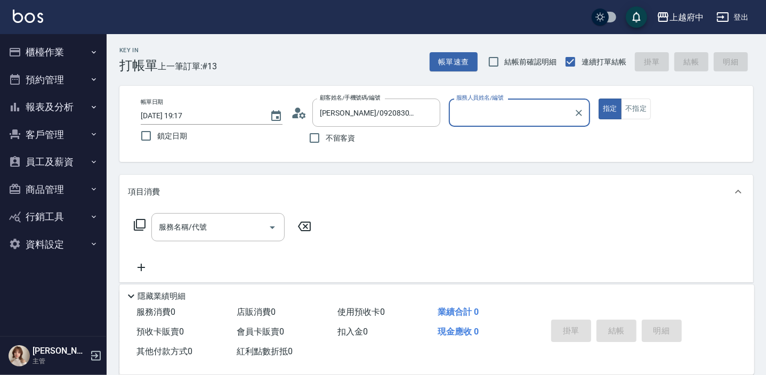
type input "黎黎-3"
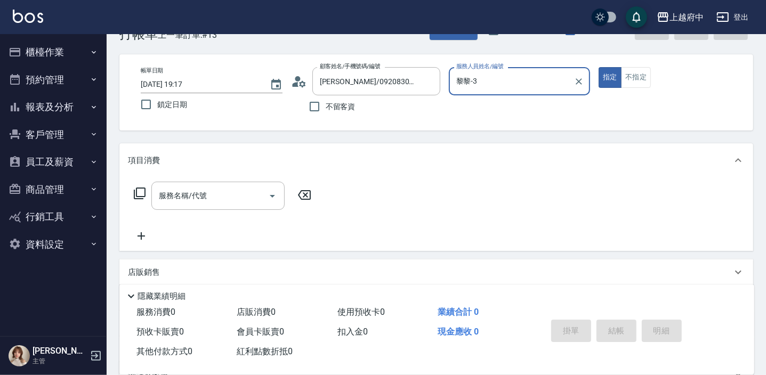
scroll to position [48, 0]
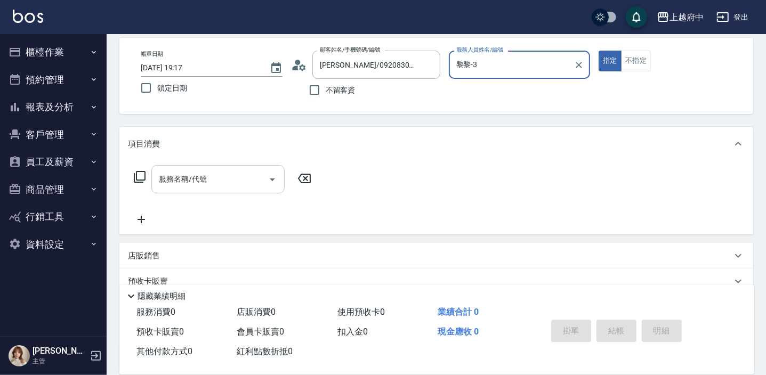
click at [205, 176] on div "服務名稱/代號 服務名稱/代號" at bounding box center [217, 179] width 133 height 28
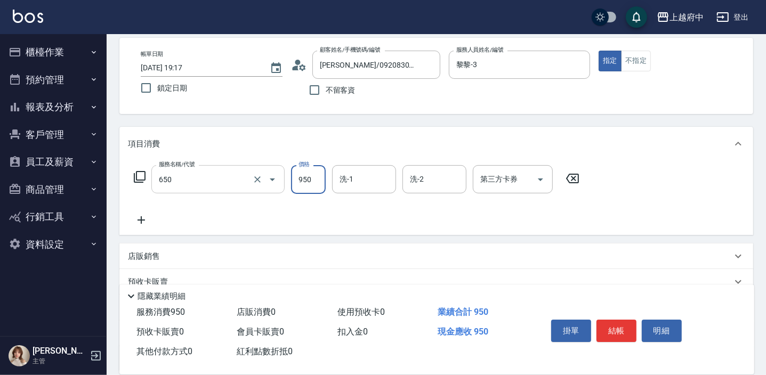
type input "SPA精油洗髮(650)"
type input "850"
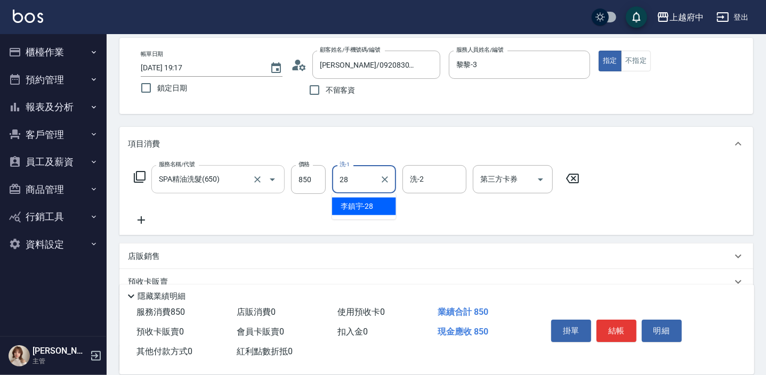
type input "[PERSON_NAME]-28"
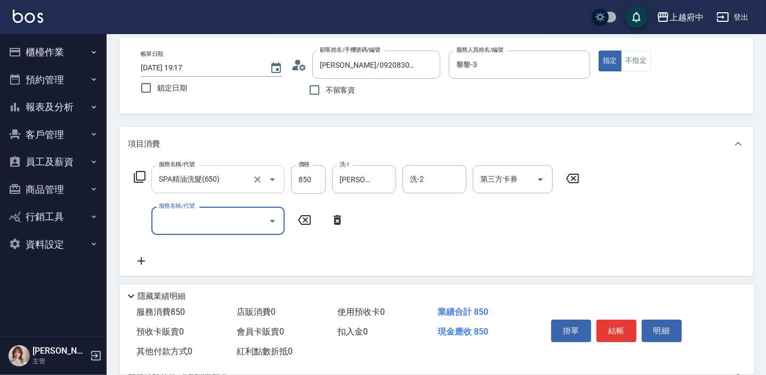
click at [206, 175] on input "SPA精油洗髮(650)" at bounding box center [203, 179] width 94 height 19
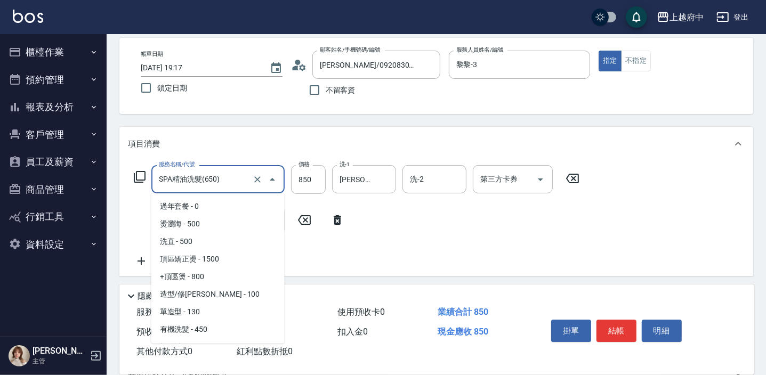
click at [206, 175] on input "SPA精油洗髮(650)" at bounding box center [203, 179] width 94 height 19
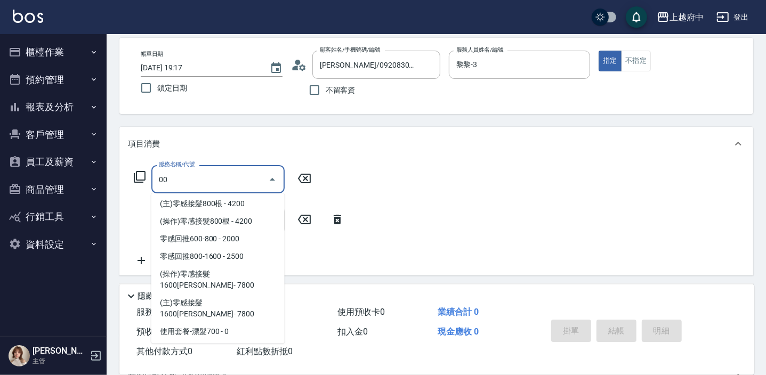
scroll to position [0, 0]
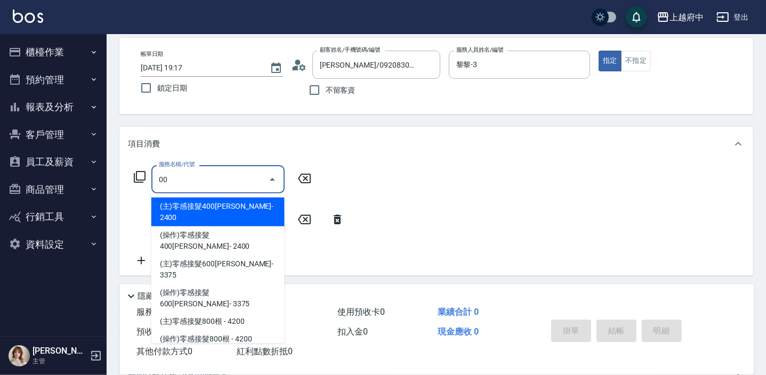
type input "0"
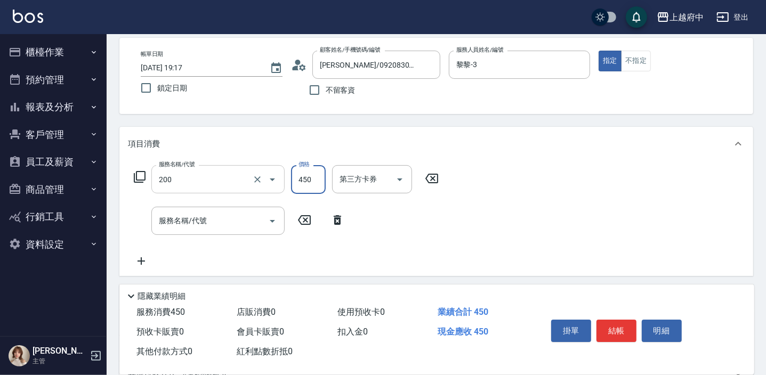
type input "有機洗髮(200)"
type input "400"
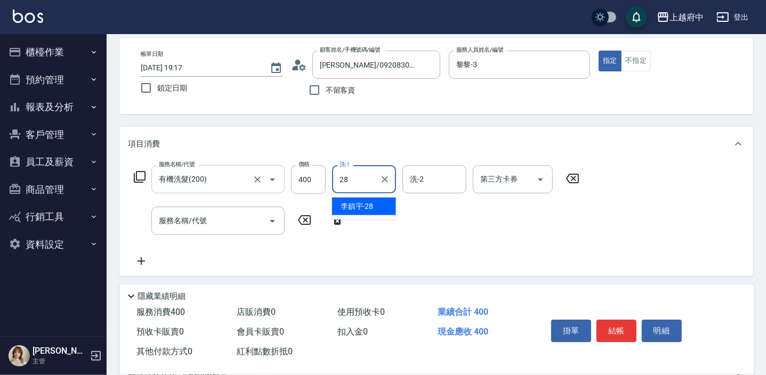
type input "[PERSON_NAME]-28"
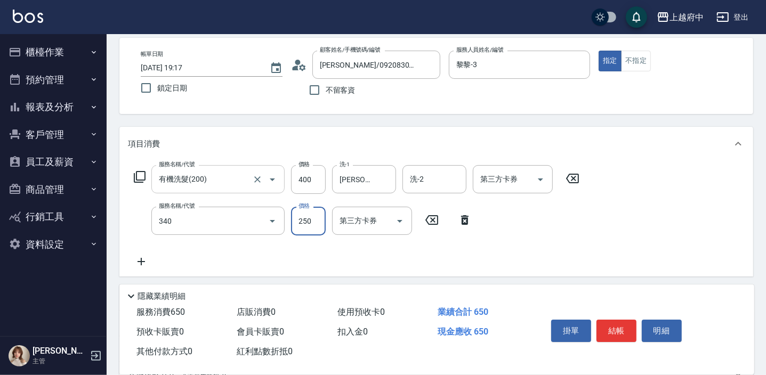
type input "剪髮(340)"
type input "450"
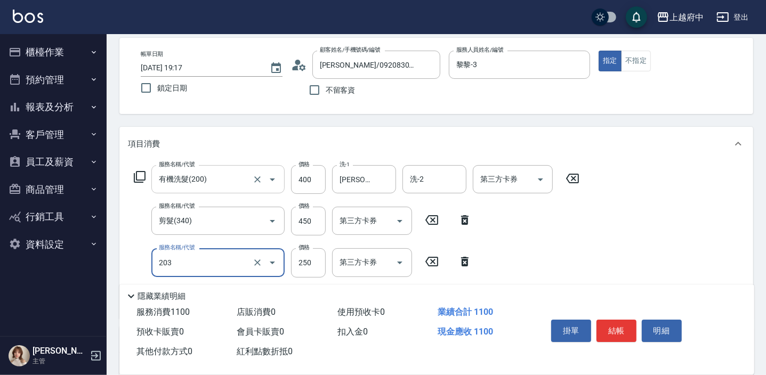
type input "升級滋養護髮(203)"
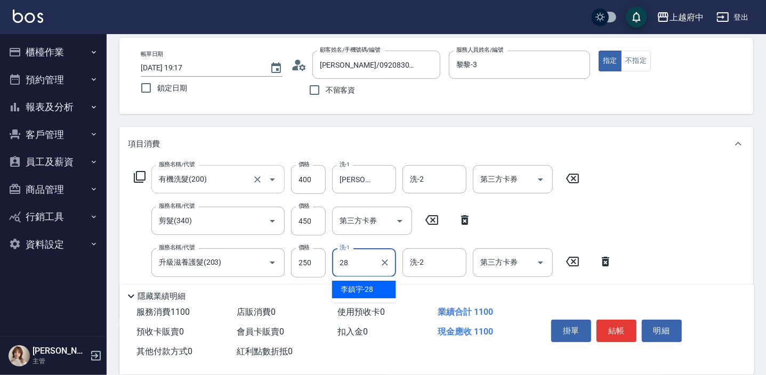
type input "[PERSON_NAME]-28"
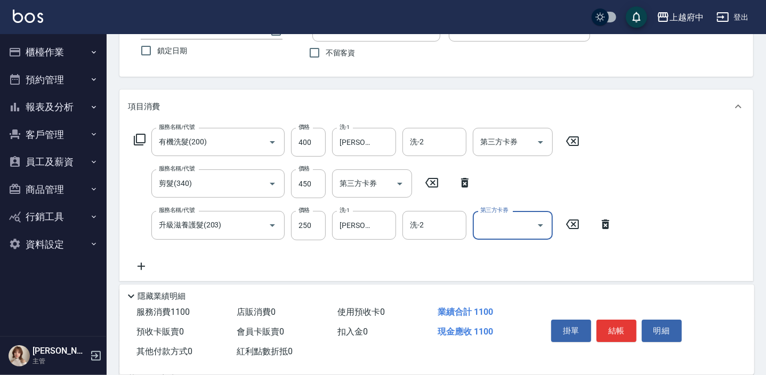
scroll to position [193, 0]
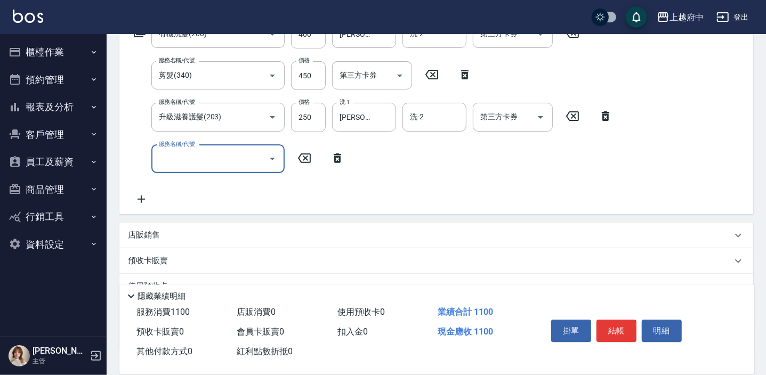
click at [203, 156] on input "服務名稱/代號" at bounding box center [210, 159] width 108 height 19
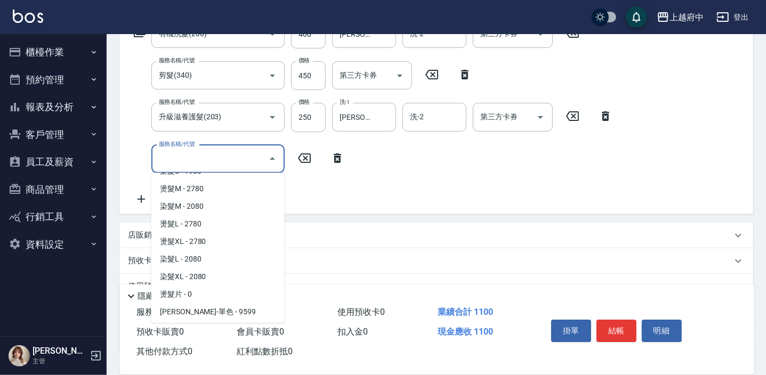
scroll to position [920, 0]
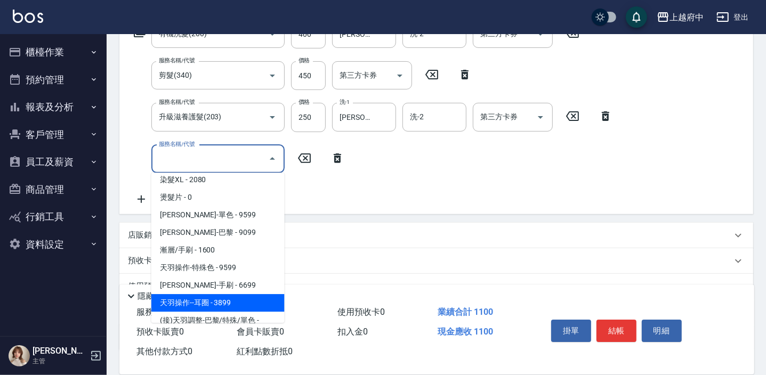
click at [216, 303] on span "天羽操作--耳圈 - 3899" at bounding box center [217, 303] width 133 height 18
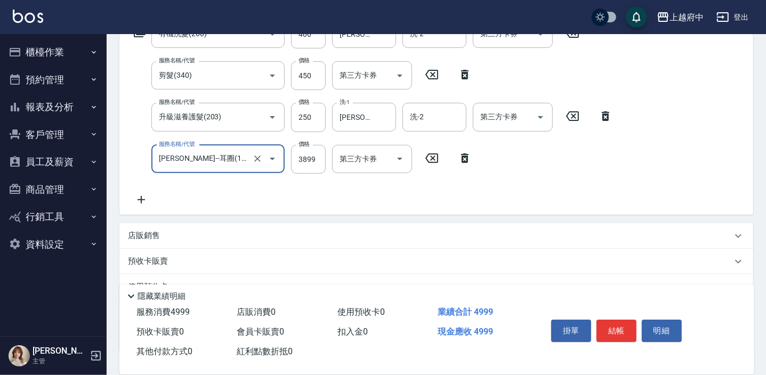
type input "天羽操作--耳圈(18999)"
click at [254, 158] on icon "Clear" at bounding box center [257, 158] width 11 height 11
click at [226, 160] on input "服務名稱/代號" at bounding box center [203, 159] width 94 height 19
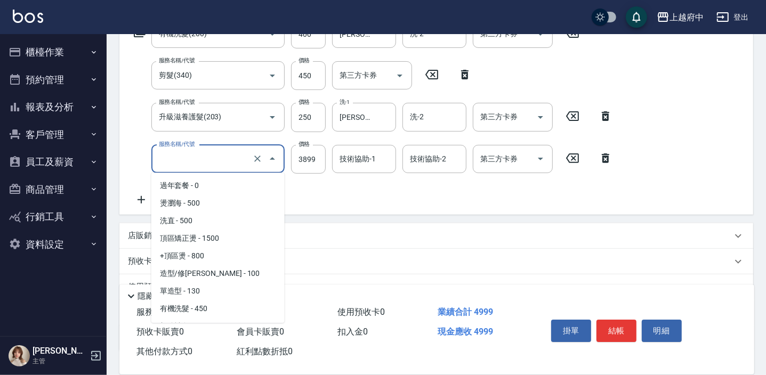
scroll to position [909, 0]
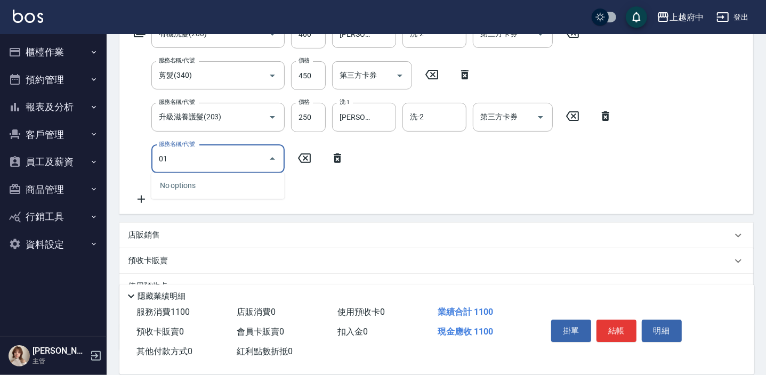
type input "0"
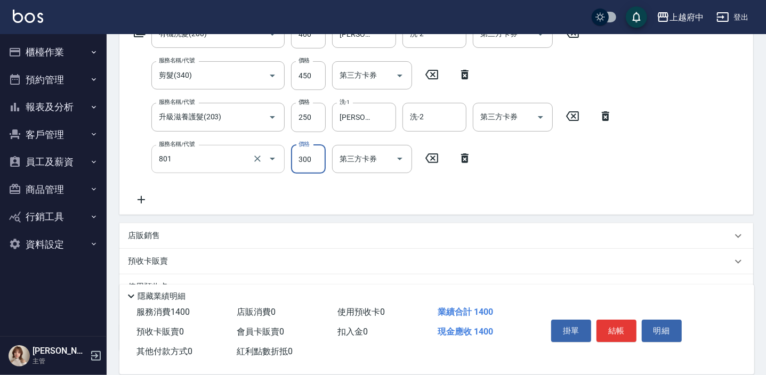
type input "區塊染髮(801)"
type input "1000"
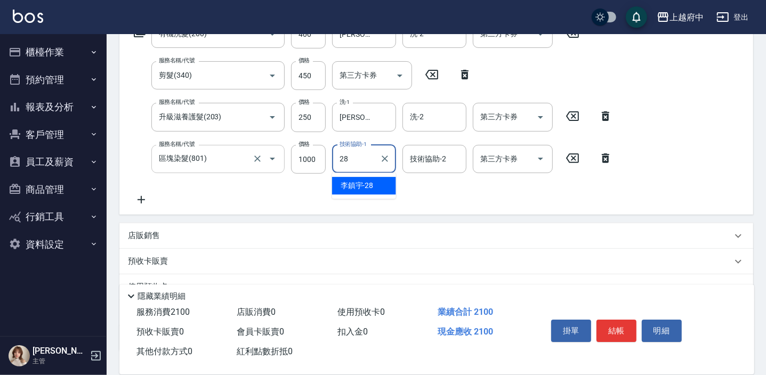
type input "[PERSON_NAME]-28"
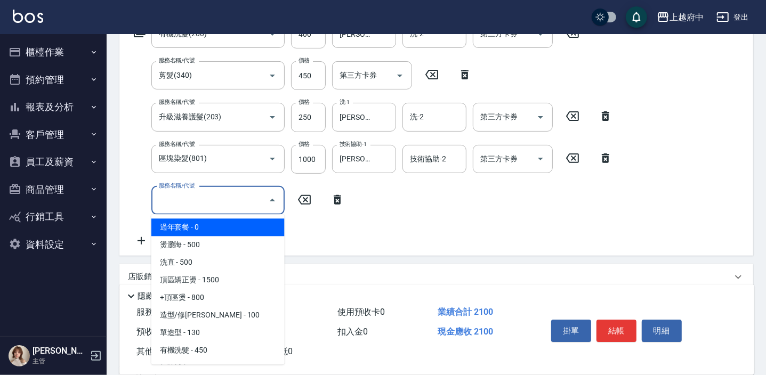
click at [216, 196] on input "服務名稱/代號" at bounding box center [210, 200] width 108 height 19
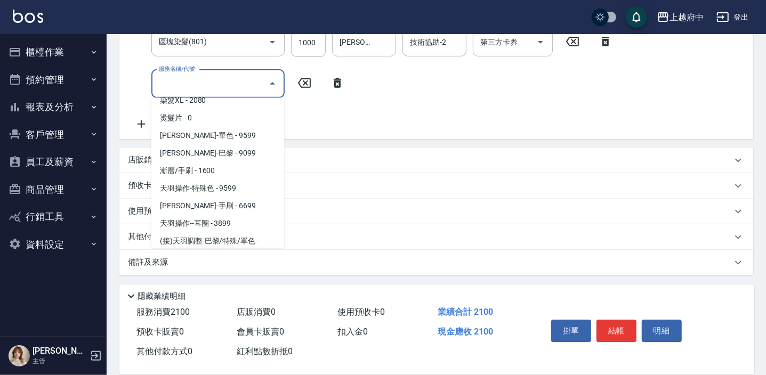
scroll to position [920, 0]
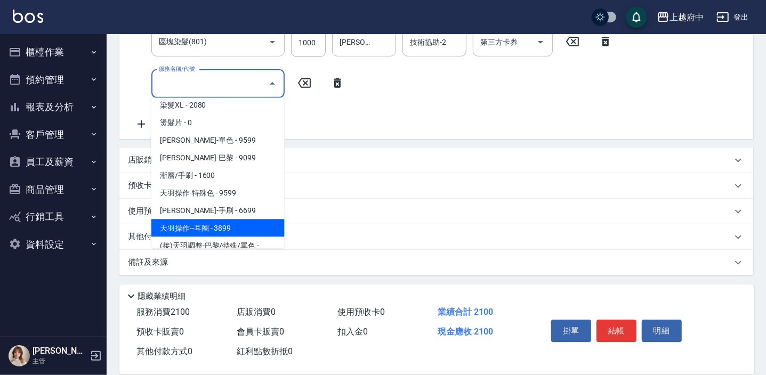
click at [217, 222] on span "天羽操作--耳圈 - 3899" at bounding box center [217, 228] width 133 height 18
type input "天羽操作--耳圈(18999)"
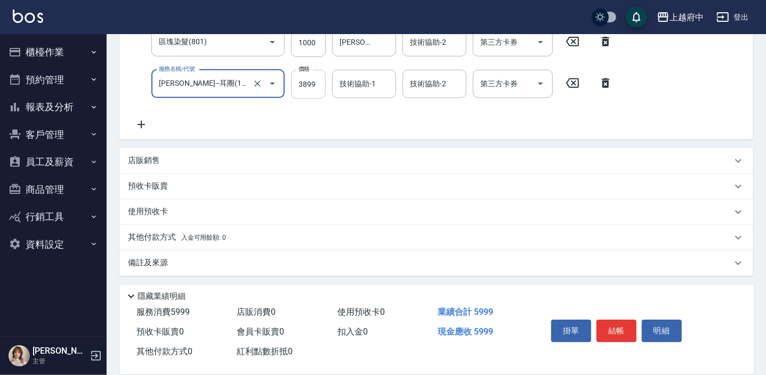
click at [308, 88] on div "Key In 打帳單 上一筆訂單:#13 帳單速查 結帳前確認明細 連續打單結帳 掛單 結帳 明細 帳單日期 2025/09/17 19:17 鎖定日期 顧客…" at bounding box center [436, 50] width 659 height 652
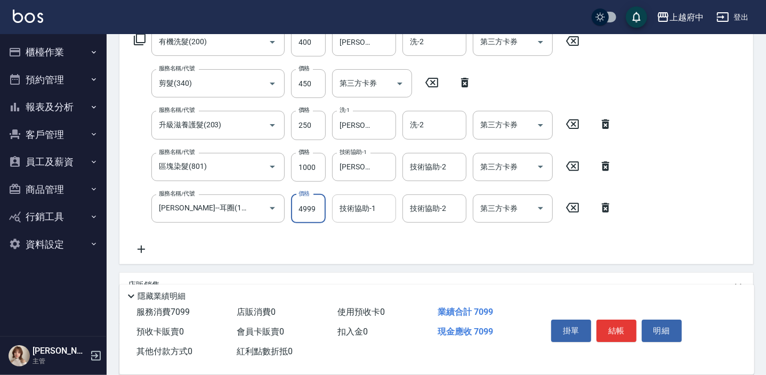
scroll to position [0, 0]
type input "4999"
click at [351, 215] on input "技術協助-1" at bounding box center [364, 208] width 54 height 19
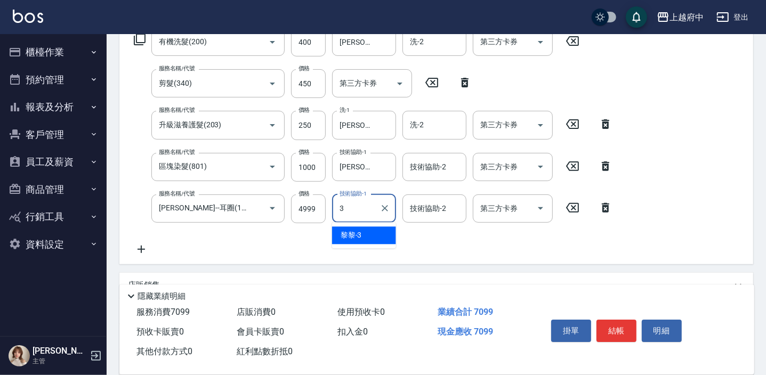
type input "黎黎-3"
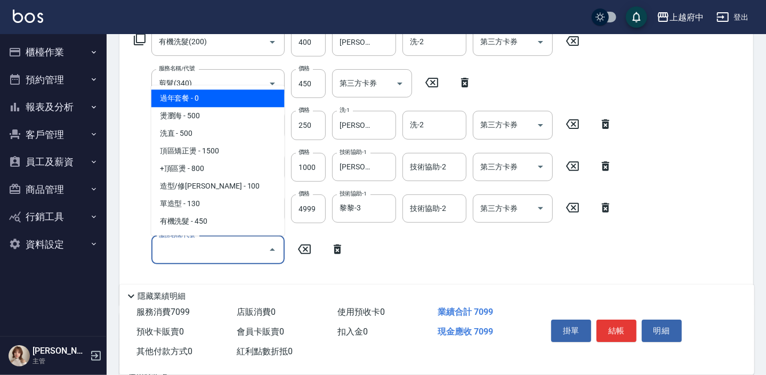
click at [247, 248] on input "服務名稱/代號" at bounding box center [210, 250] width 108 height 19
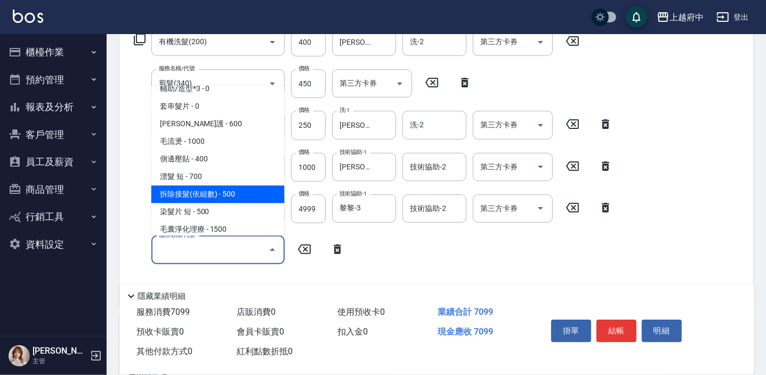
scroll to position [533, 0]
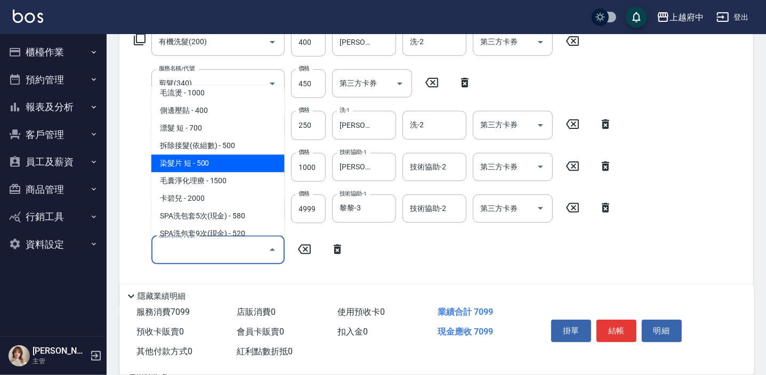
click at [192, 165] on span "染髮片 短 - 500" at bounding box center [217, 164] width 133 height 18
click at [192, 165] on input "區塊染髮(801)" at bounding box center [203, 167] width 94 height 19
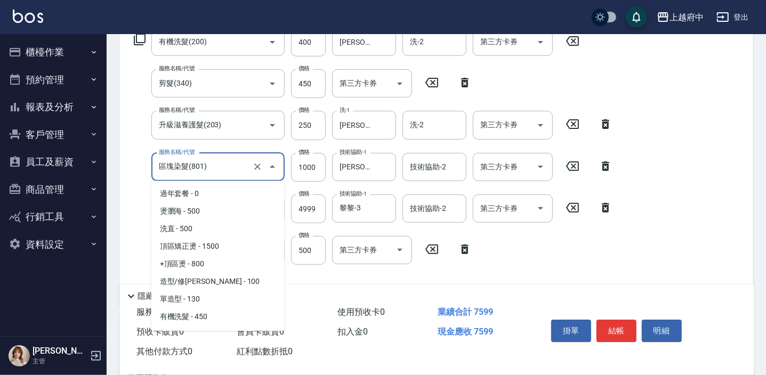
type input "染髮片 短(5004)"
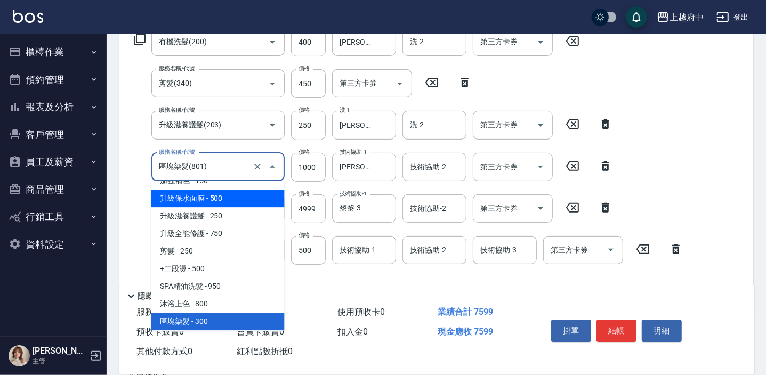
click at [311, 285] on div "隱藏業績明細" at bounding box center [436, 294] width 635 height 18
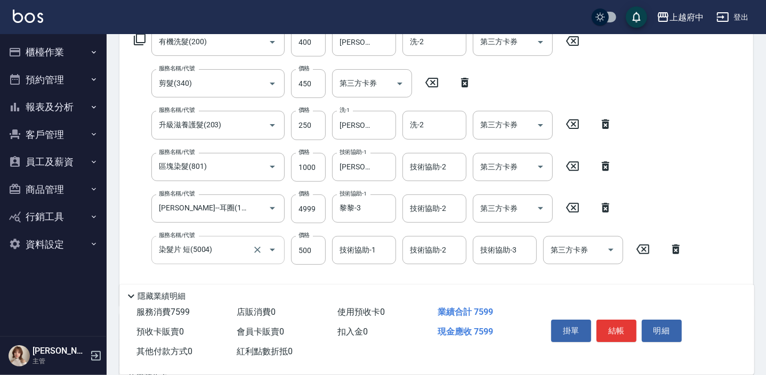
click at [223, 254] on input "染髮片 短(5004)" at bounding box center [203, 250] width 94 height 19
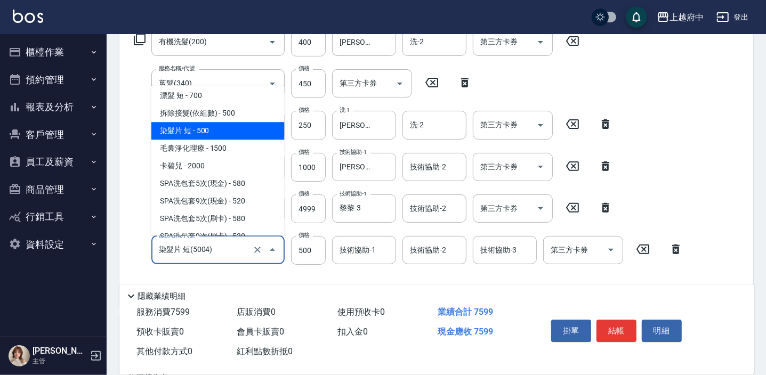
scroll to position [566, 0]
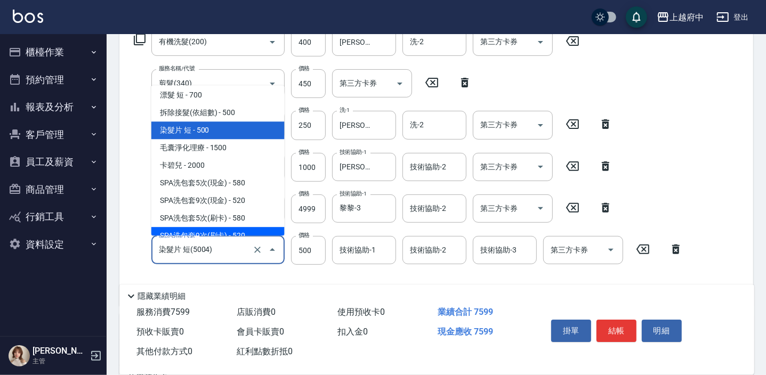
click at [213, 252] on input "染髮片 短(5004)" at bounding box center [203, 250] width 94 height 19
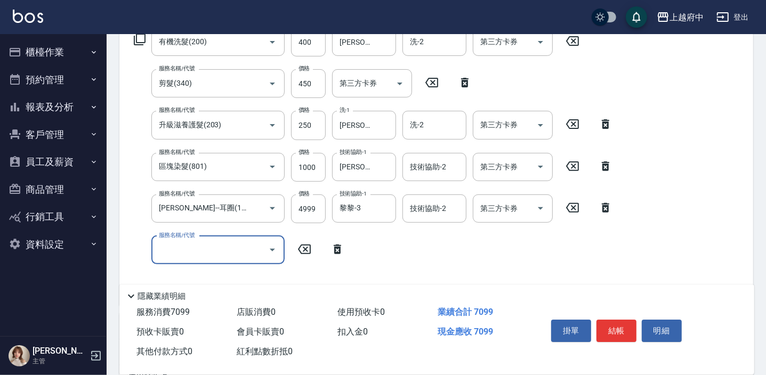
click at [205, 250] on input "服務名稱/代號" at bounding box center [210, 250] width 108 height 19
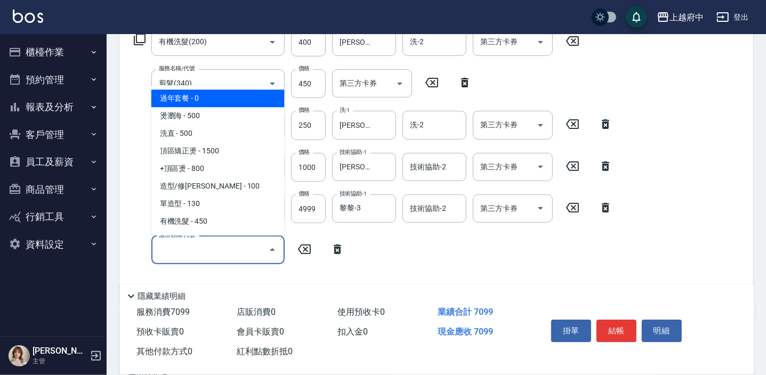
click at [205, 250] on input "服務名稱/代號" at bounding box center [210, 250] width 108 height 19
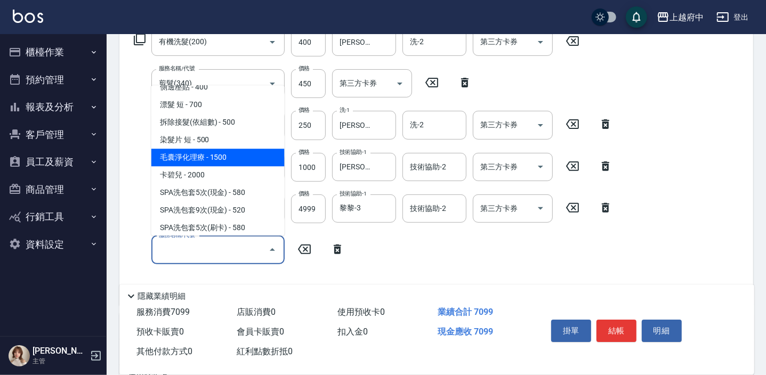
scroll to position [554, 0]
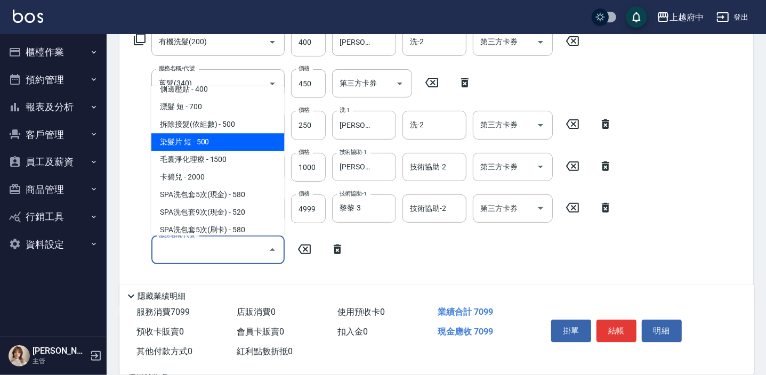
click at [189, 142] on span "染髮片 短 - 500" at bounding box center [217, 143] width 133 height 18
type input "染髮片 短(5004)"
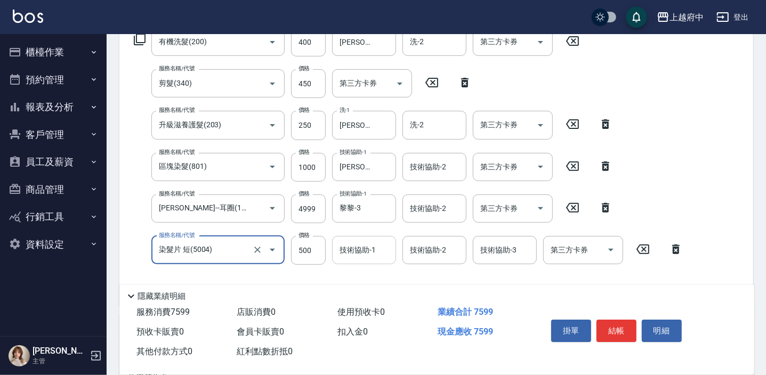
click at [354, 255] on input "技術協助-1" at bounding box center [364, 250] width 54 height 19
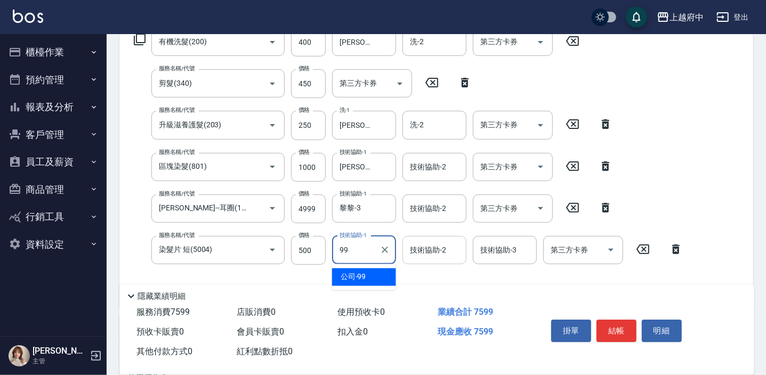
type input "99"
click at [443, 257] on input "技術協助-2" at bounding box center [434, 250] width 54 height 19
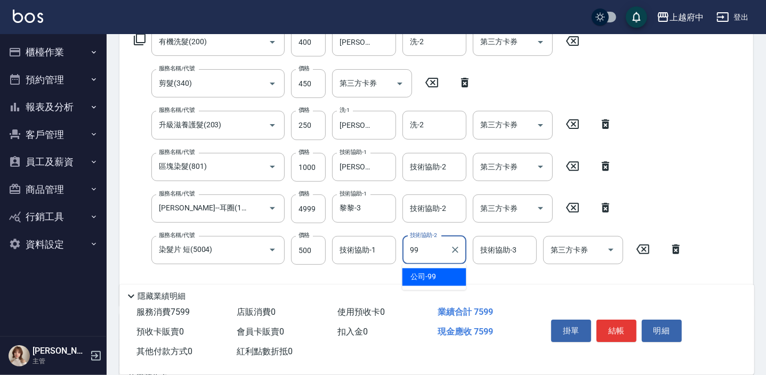
click at [448, 273] on div "公司 -99" at bounding box center [434, 278] width 64 height 18
type input "公司-99"
click at [375, 250] on div "技術協助-1 技術協助-1" at bounding box center [364, 250] width 64 height 28
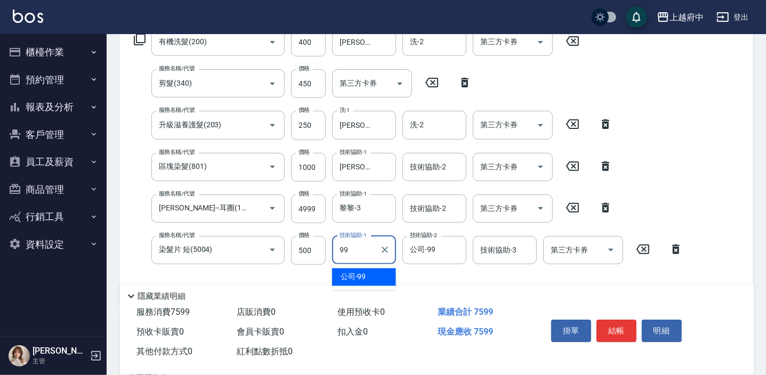
click at [378, 278] on div "公司 -99" at bounding box center [364, 278] width 64 height 18
type input "公司-99"
click at [416, 273] on div "服務名稱/代號 有機洗髮(200) 服務名稱/代號 價格 400 價格 洗-1 李鎮宇-28 洗-1 洗-2 洗-2 第三方卡券 第三方卡券 服務名稱/代號 …" at bounding box center [408, 163] width 561 height 270
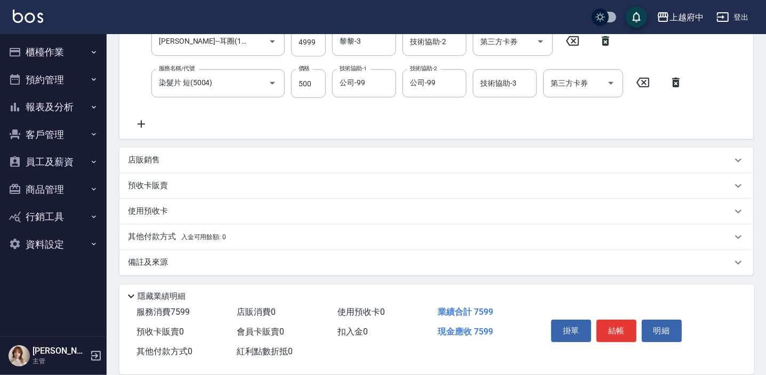
click at [178, 238] on p "其他付款方式 入金可用餘額: 0" at bounding box center [177, 237] width 98 height 12
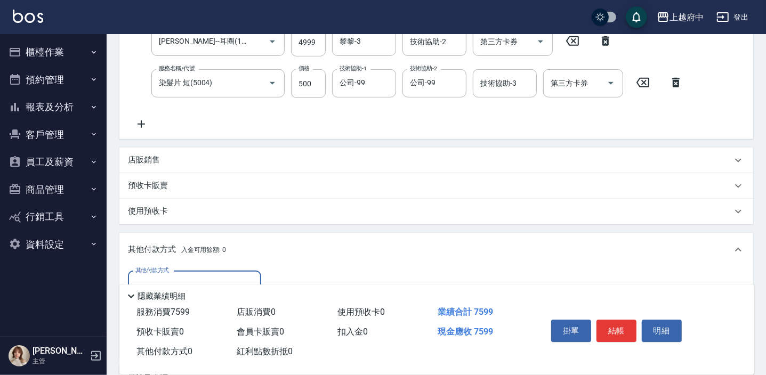
scroll to position [0, 0]
click at [161, 270] on label "其他付款方式" at bounding box center [152, 270] width 34 height 8
click at [161, 276] on input "其他付款方式" at bounding box center [195, 285] width 124 height 19
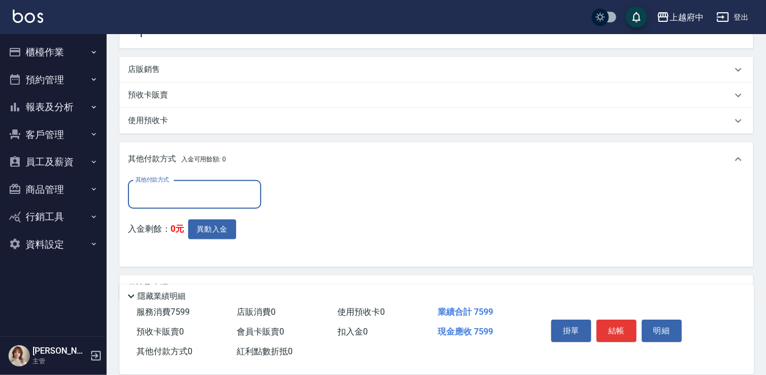
scroll to position [449, 0]
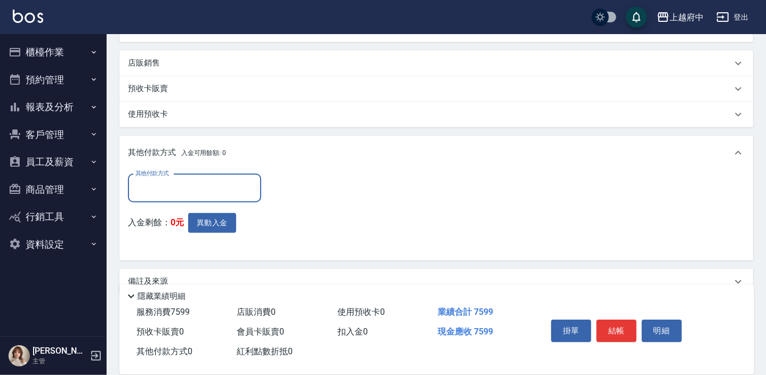
click at [185, 188] on input "其他付款方式" at bounding box center [195, 188] width 124 height 19
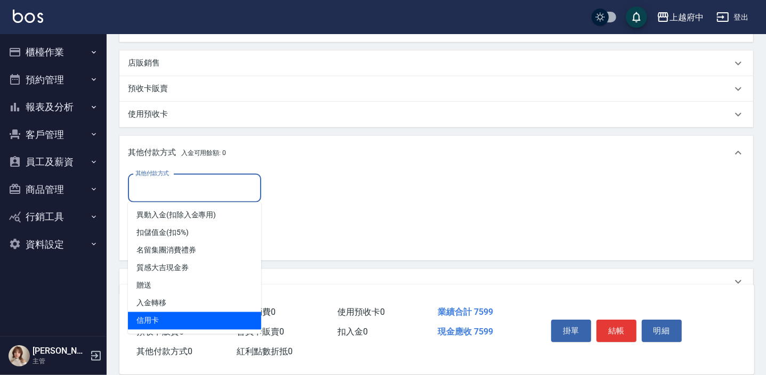
drag, startPoint x: 154, startPoint y: 319, endPoint x: 258, endPoint y: 242, distance: 129.9
click at [154, 319] on span "信用卡" at bounding box center [194, 321] width 133 height 18
type input "信用卡"
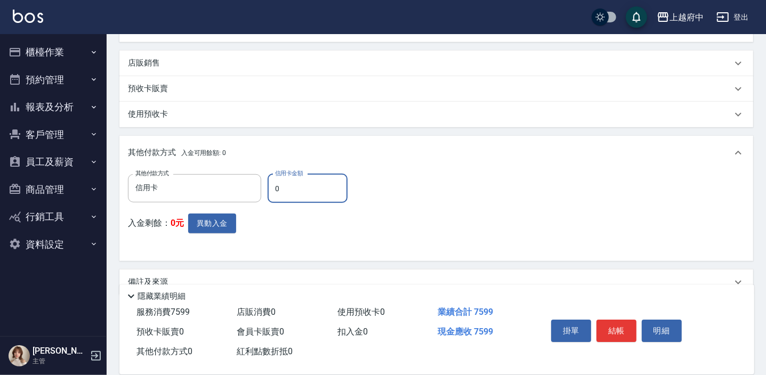
click at [289, 189] on input "0" at bounding box center [308, 188] width 80 height 29
click at [290, 189] on input "0" at bounding box center [308, 188] width 80 height 29
type input "7599"
click at [612, 327] on button "結帳" at bounding box center [616, 331] width 40 height 22
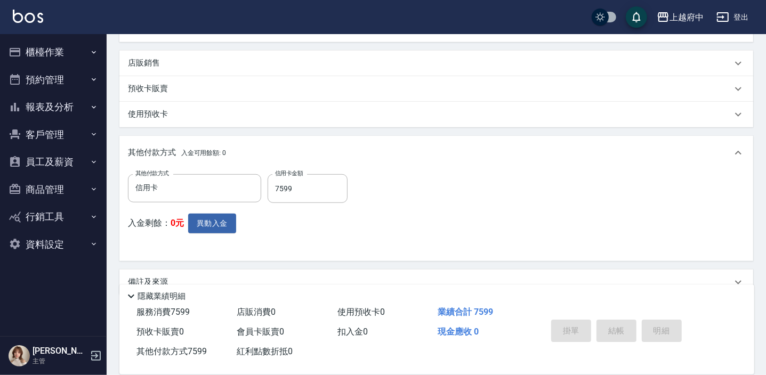
type input "2025/09/17 19:26"
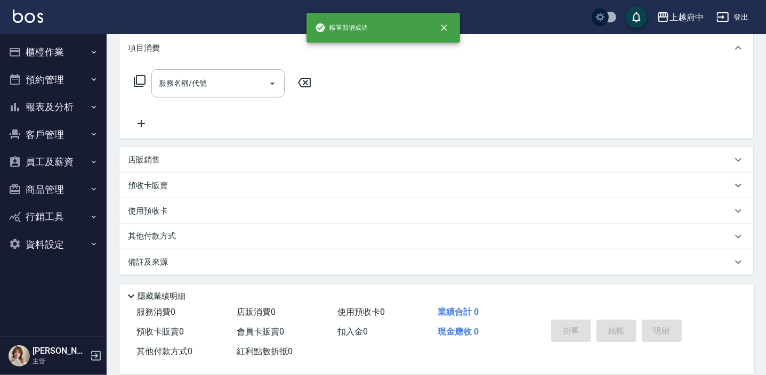
scroll to position [0, 0]
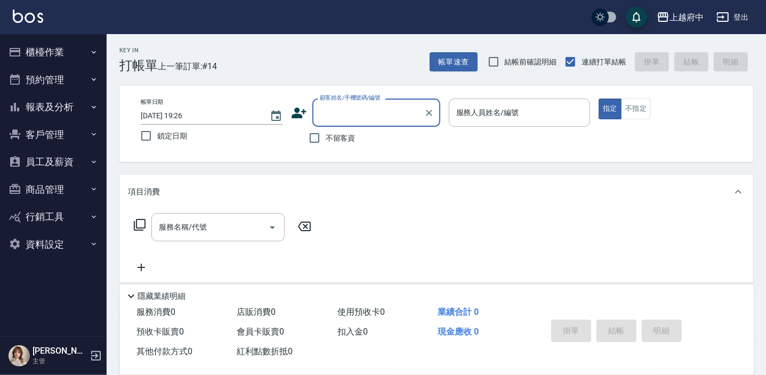
type input "y"
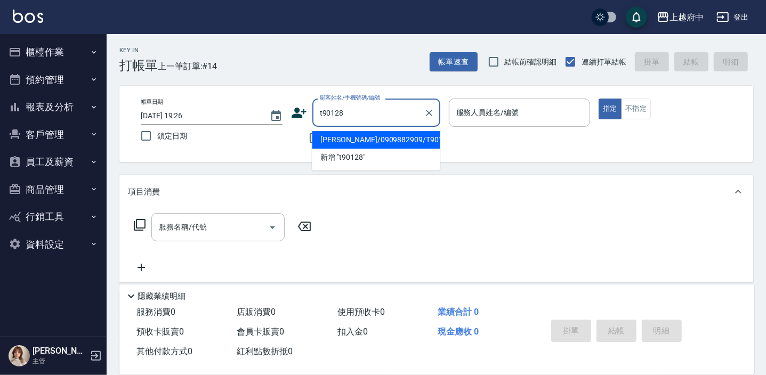
click at [413, 132] on li "李欣澤/0909882909/T90128" at bounding box center [376, 140] width 128 height 18
type input "李欣澤/0909882909/T90128"
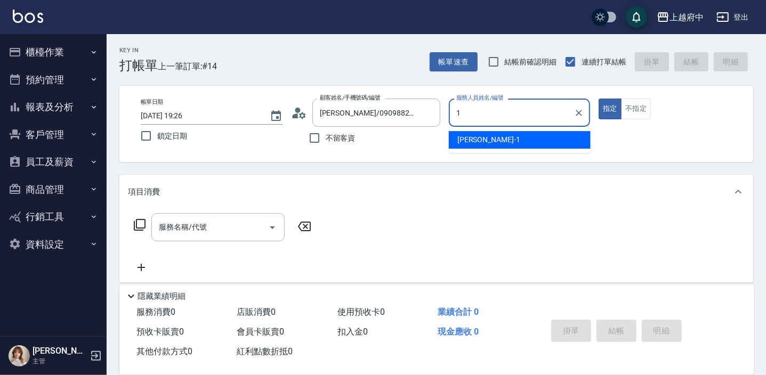
click at [512, 135] on div "[PERSON_NAME] -1" at bounding box center [520, 140] width 142 height 18
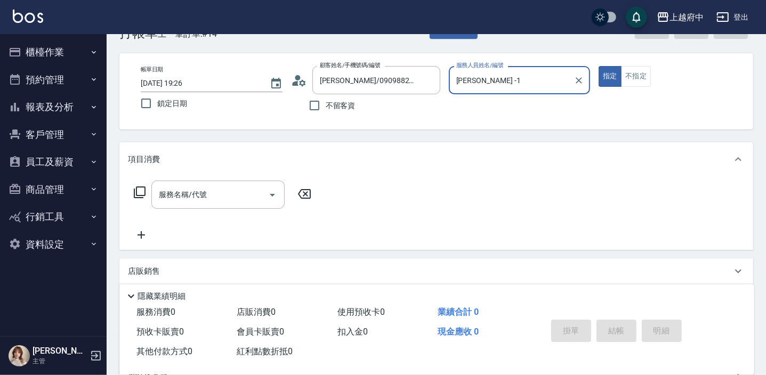
scroll to position [48, 0]
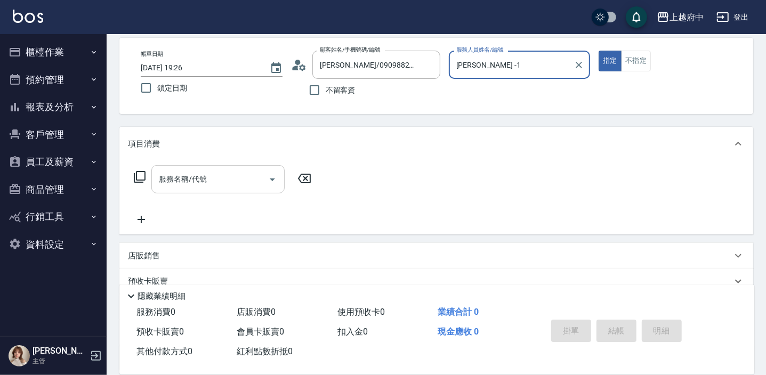
type input "[PERSON_NAME] -1"
click at [181, 177] on div "服務名稱/代號 服務名稱/代號" at bounding box center [217, 179] width 133 height 28
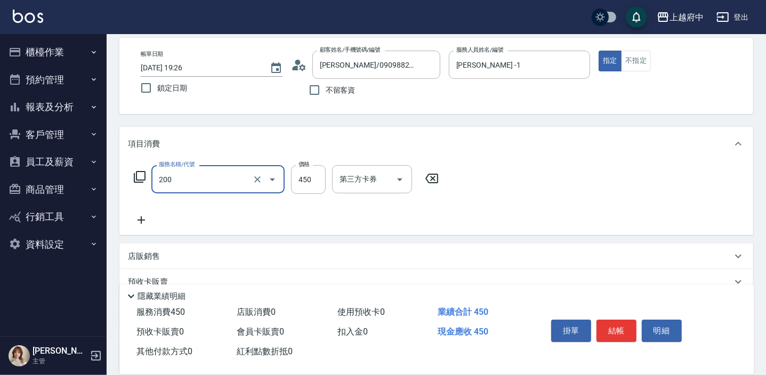
type input "有機洗髮(200)"
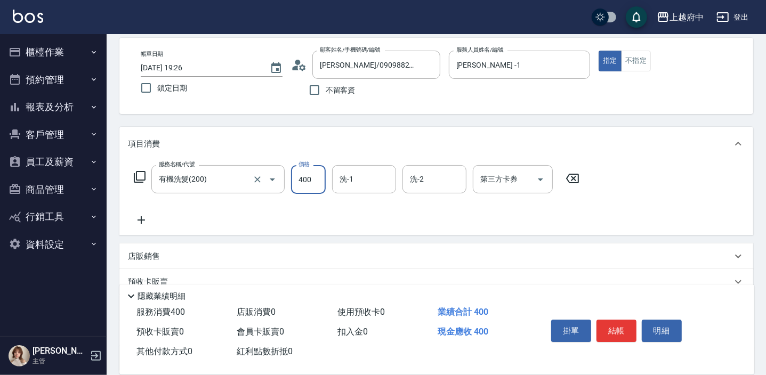
type input "400"
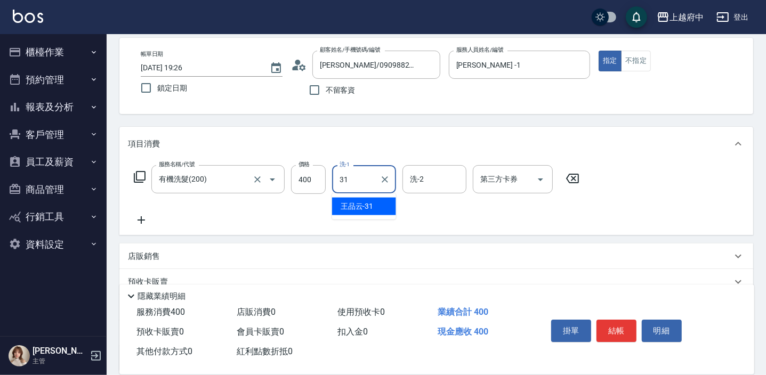
type input "[PERSON_NAME]-31"
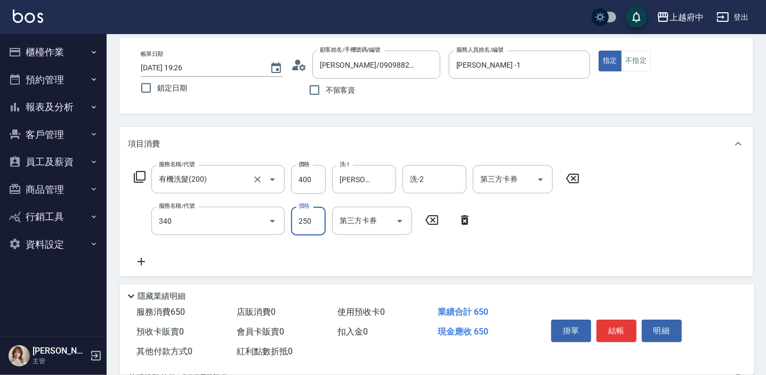
type input "剪髮(340)"
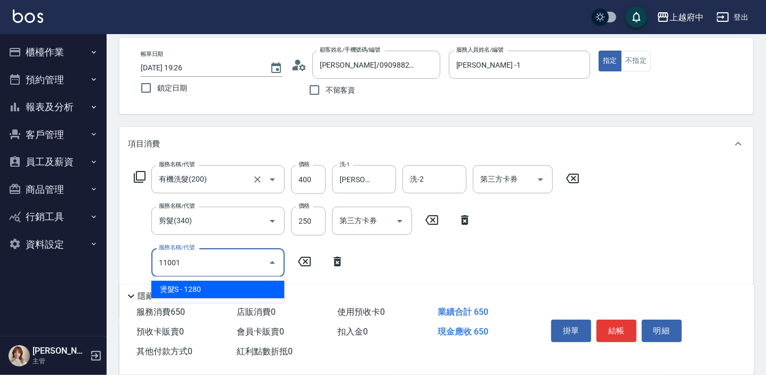
type input "燙髮S(11001)"
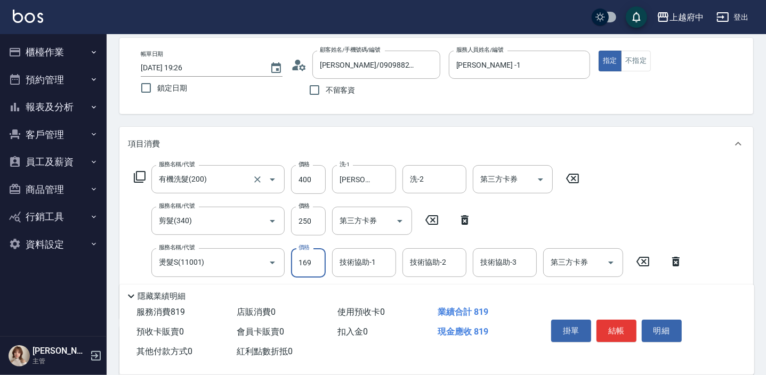
type input "1690"
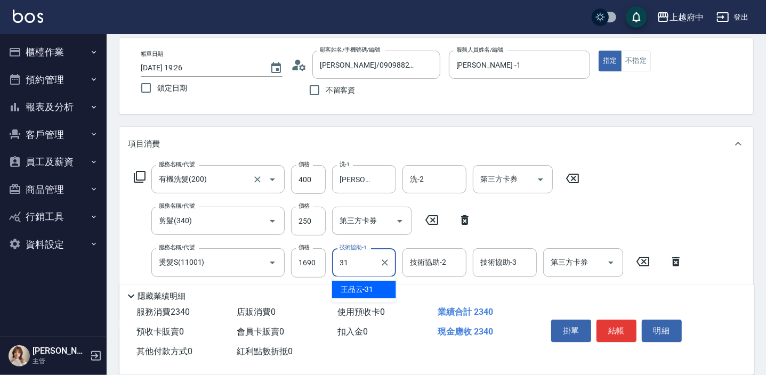
type input "[PERSON_NAME]-31"
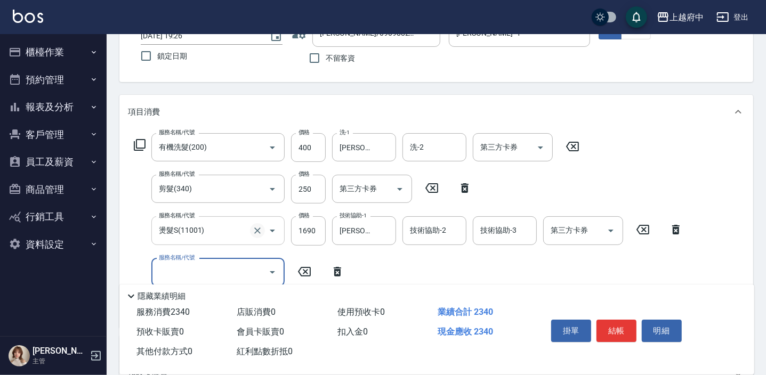
scroll to position [96, 0]
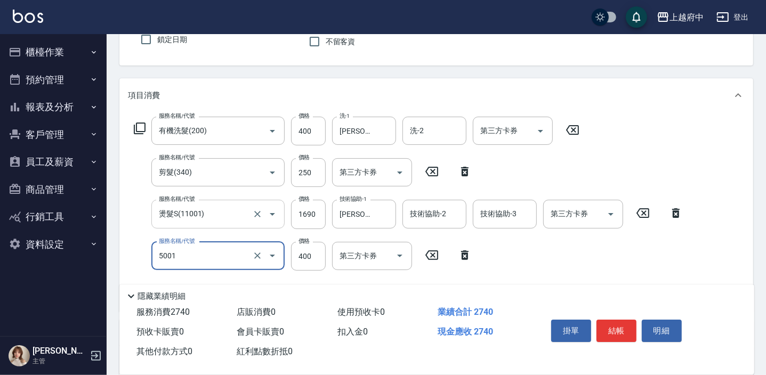
type input "側邊壓貼(5001)"
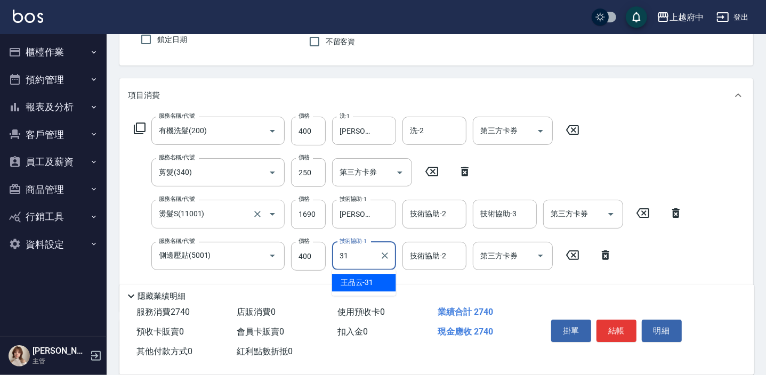
type input "[PERSON_NAME]-31"
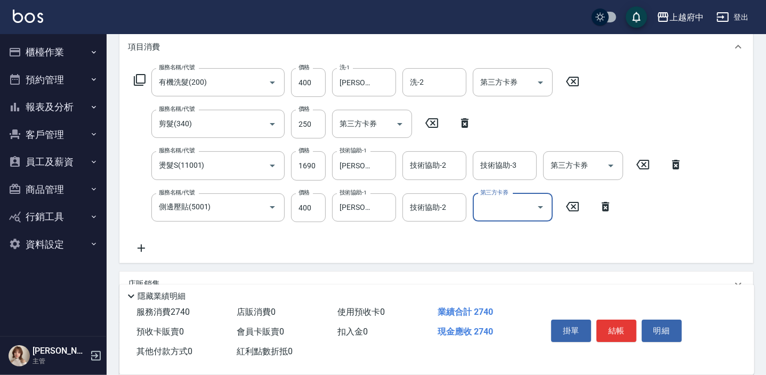
scroll to position [193, 0]
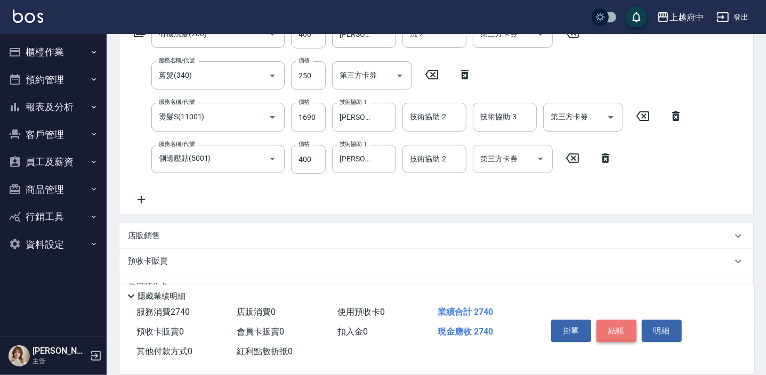
click at [625, 322] on button "結帳" at bounding box center [616, 331] width 40 height 22
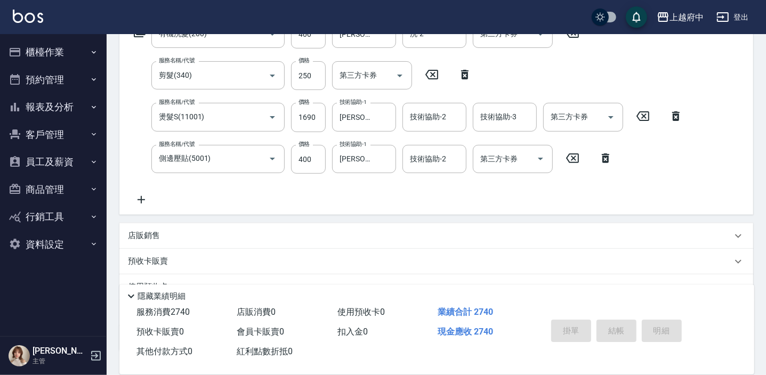
type input "2025/09/17 19:27"
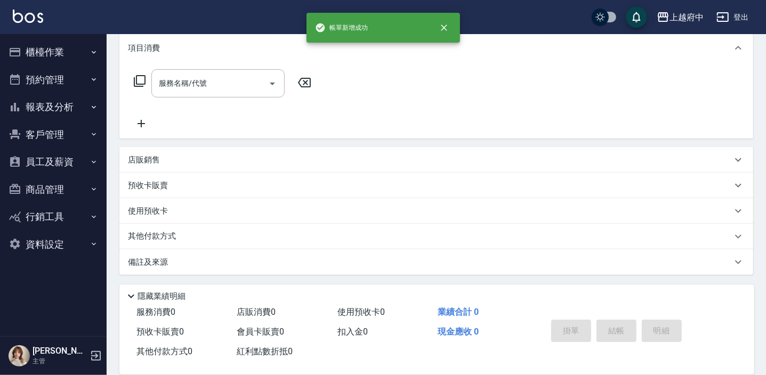
scroll to position [0, 0]
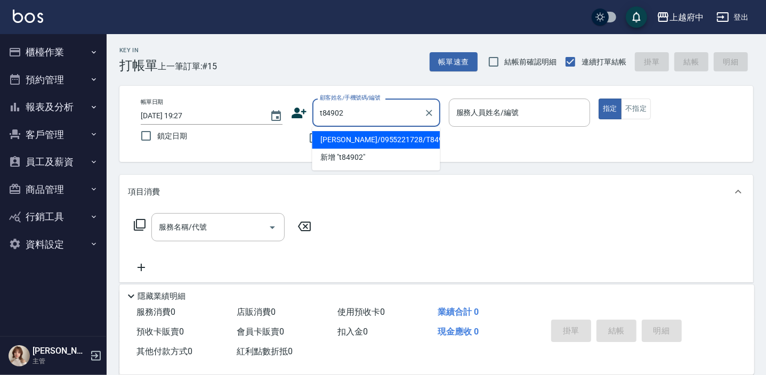
click at [378, 141] on li "吳思翰/0955221728/T84902" at bounding box center [376, 140] width 128 height 18
type input "吳思翰/0955221728/T84902"
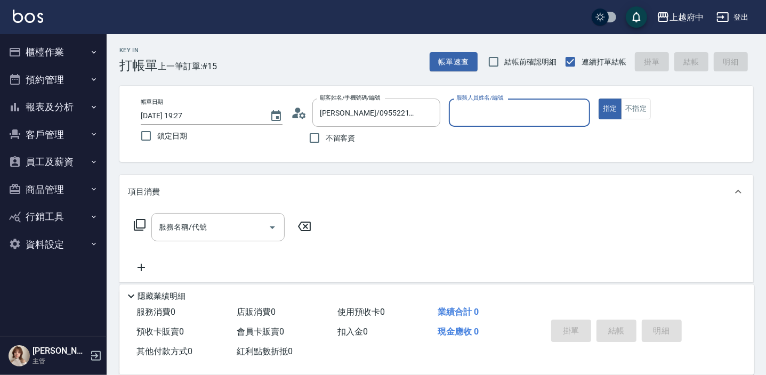
type input "4"
click at [498, 147] on div "[PERSON_NAME] -5" at bounding box center [520, 140] width 142 height 18
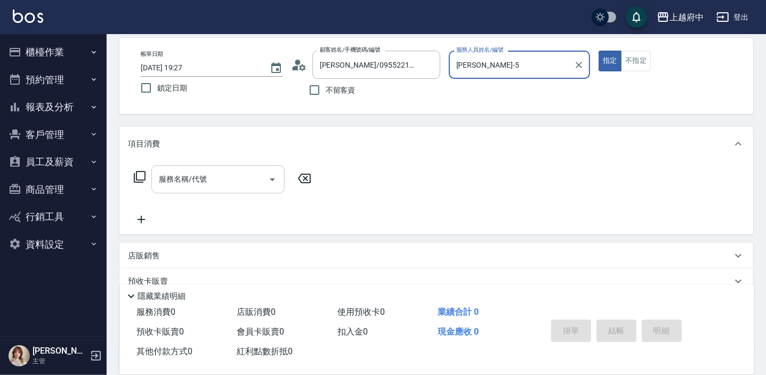
type input "[PERSON_NAME]-5"
click at [189, 170] on input "服務名稱/代號" at bounding box center [210, 179] width 108 height 19
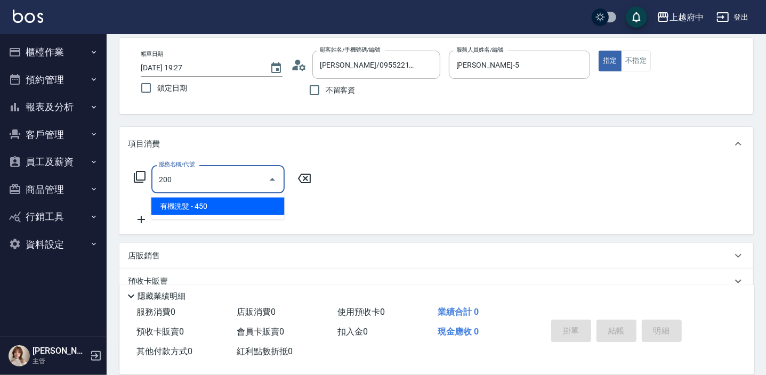
type input "有機洗髮(200)"
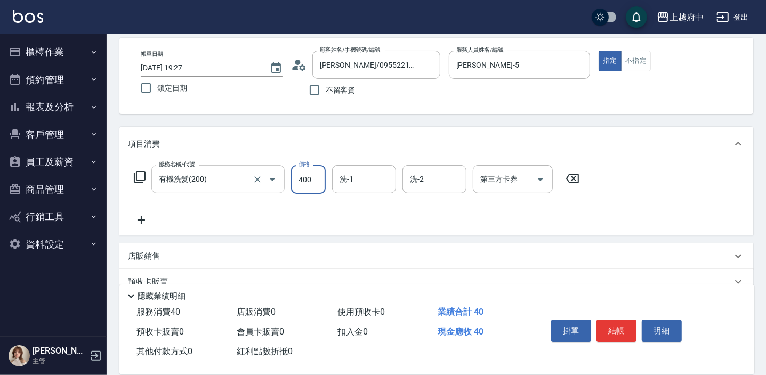
type input "400"
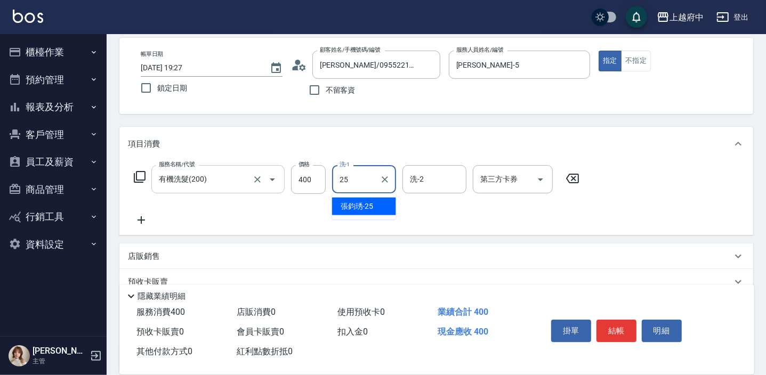
type input "[PERSON_NAME]-25"
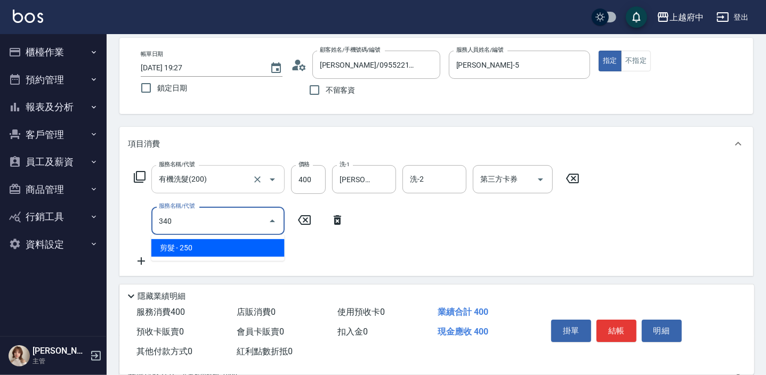
type input "剪髮(340)"
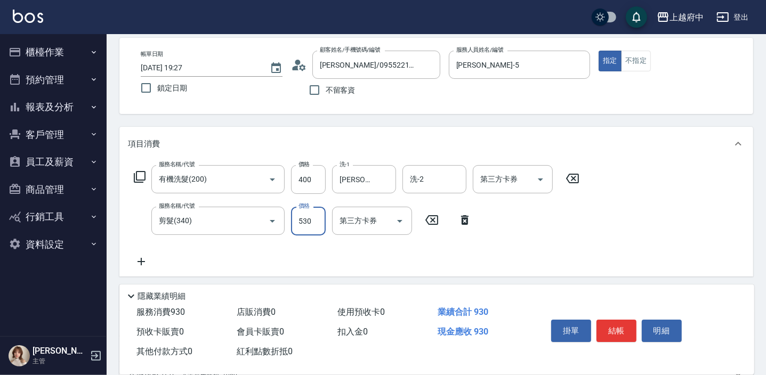
type input "530"
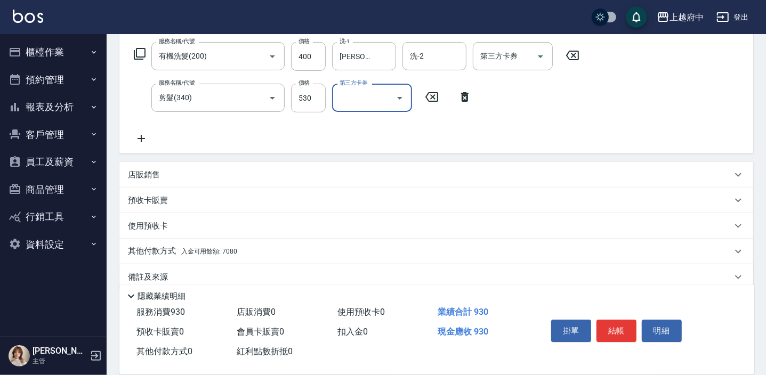
scroll to position [186, 0]
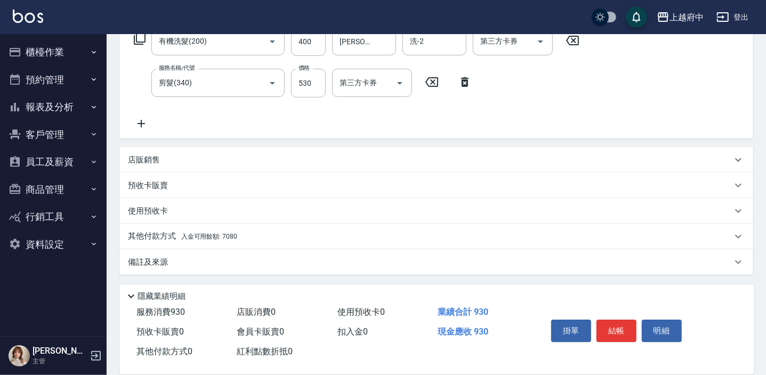
click at [196, 236] on span "入金可用餘額: 7080" at bounding box center [209, 236] width 56 height 7
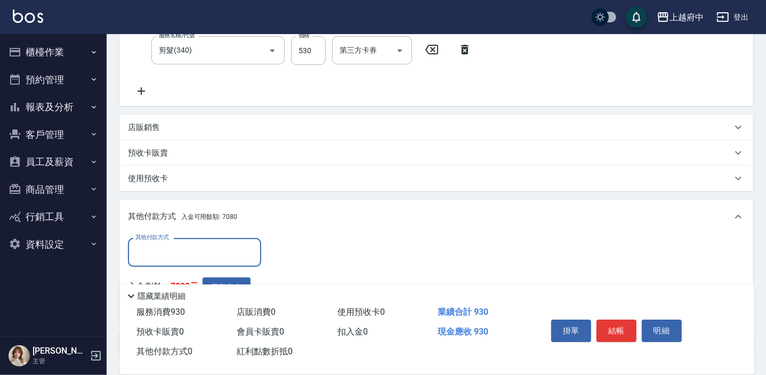
scroll to position [234, 0]
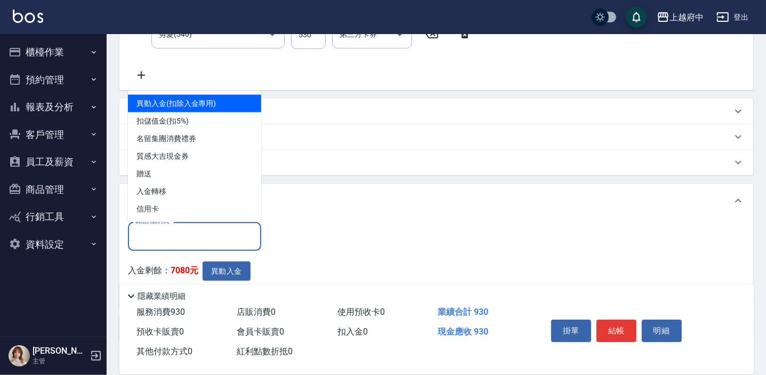
click at [191, 236] on input "其他付款方式" at bounding box center [195, 236] width 124 height 19
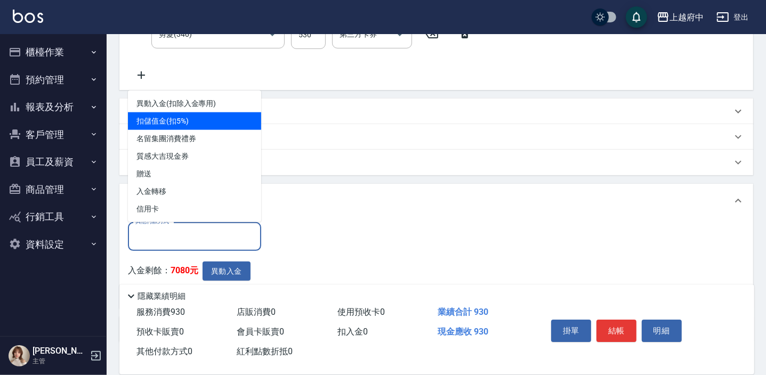
click at [229, 119] on span "扣儲值金(扣5%)" at bounding box center [194, 121] width 133 height 18
type input "扣儲值金(扣5%)"
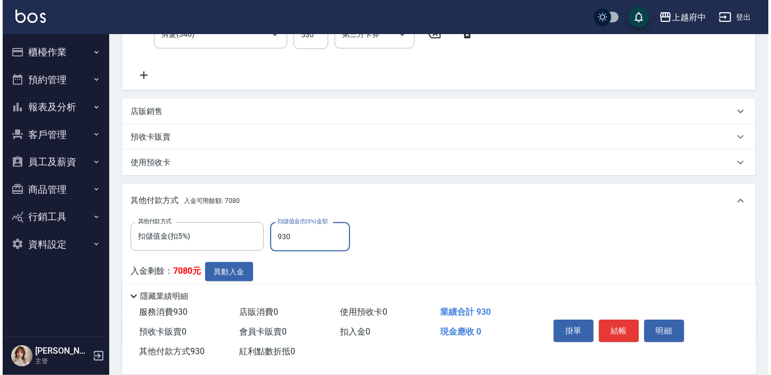
scroll to position [282, 0]
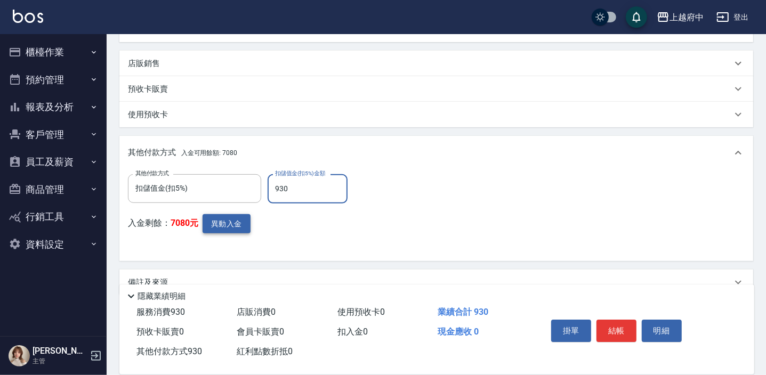
type input "930"
click at [240, 223] on button "異動入金" at bounding box center [227, 224] width 48 height 20
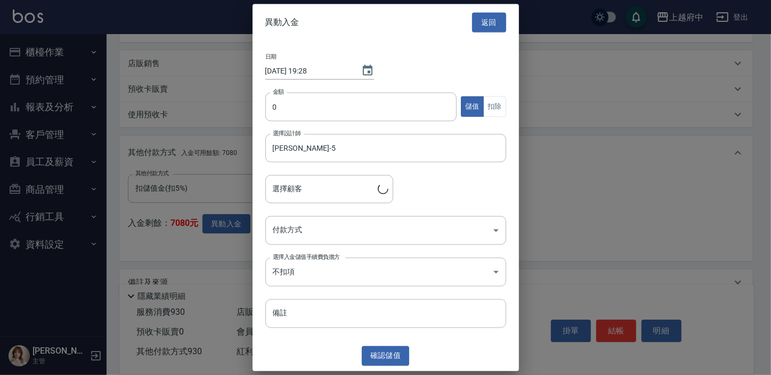
type input "吳思翰/0955221728/T84902"
click at [416, 104] on input "0" at bounding box center [361, 106] width 192 height 29
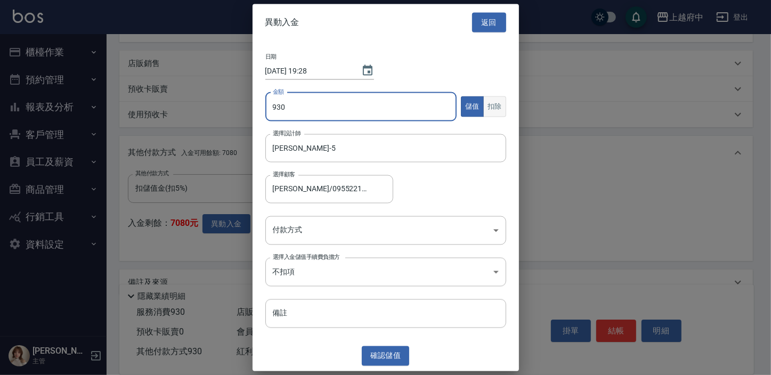
type input "930"
click at [500, 105] on button "扣除" at bounding box center [494, 106] width 23 height 21
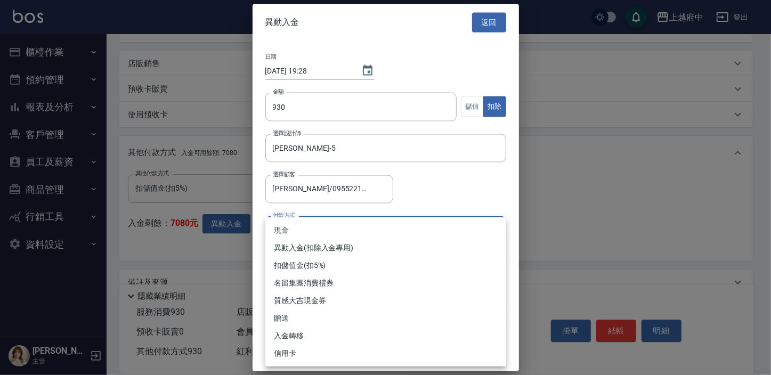
click at [376, 222] on body "上越府中 登出 櫃檯作業 打帳單 帳單列表 掛單列表 營業儀表板 現金收支登錄 材料自購登錄 每日結帳 排班表 現場電腦打卡 預約管理 預約管理 單日預約紀錄…" at bounding box center [385, 57] width 771 height 678
click at [362, 246] on li "異動入金(扣除入金專用)" at bounding box center [385, 248] width 241 height 18
type input "異動入金(扣除入金專用)"
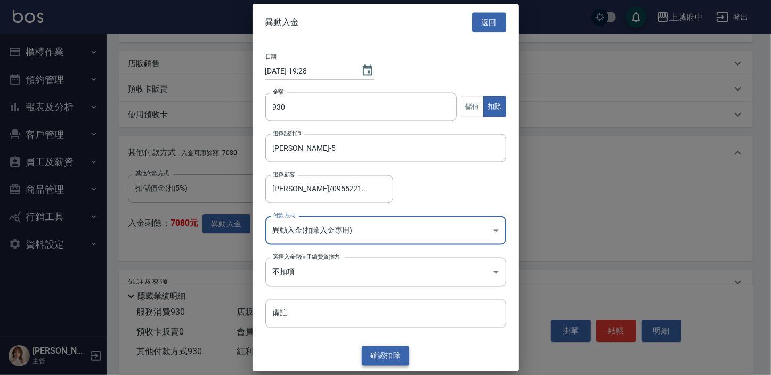
click at [390, 355] on button "確認 扣除" at bounding box center [386, 356] width 48 height 20
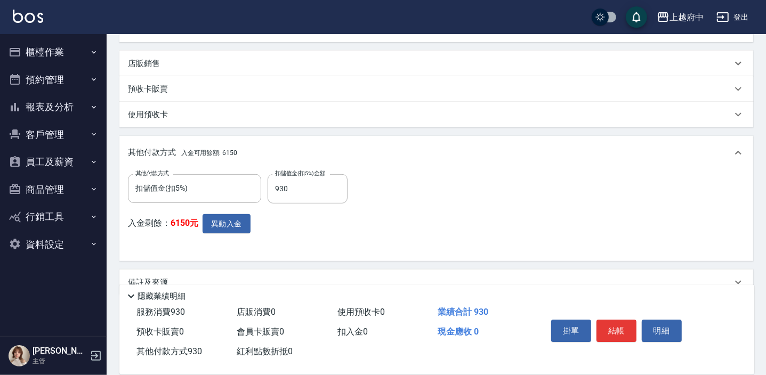
click at [620, 320] on button "結帳" at bounding box center [616, 331] width 40 height 22
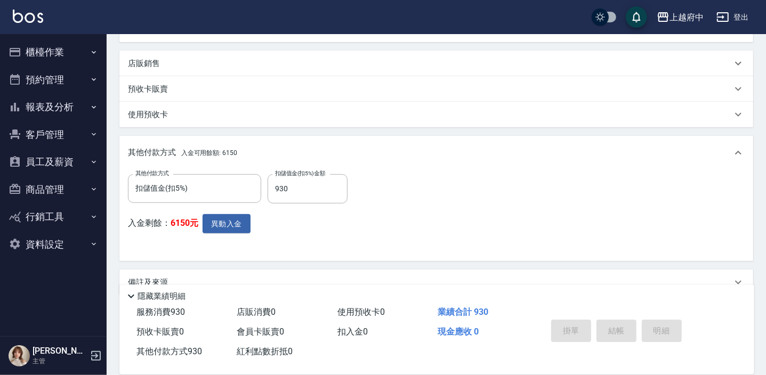
type input "2025/09/17 19:28"
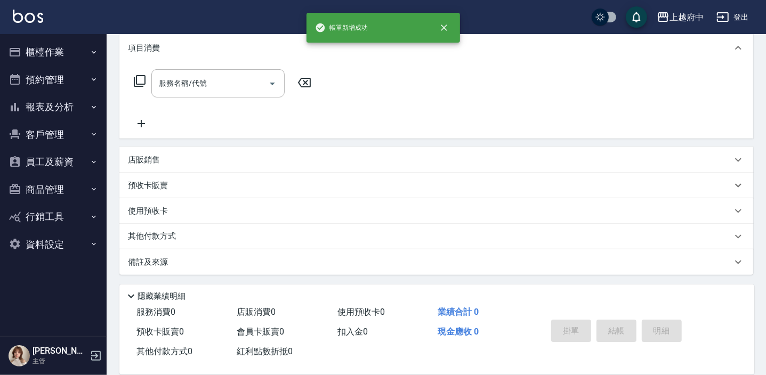
scroll to position [0, 0]
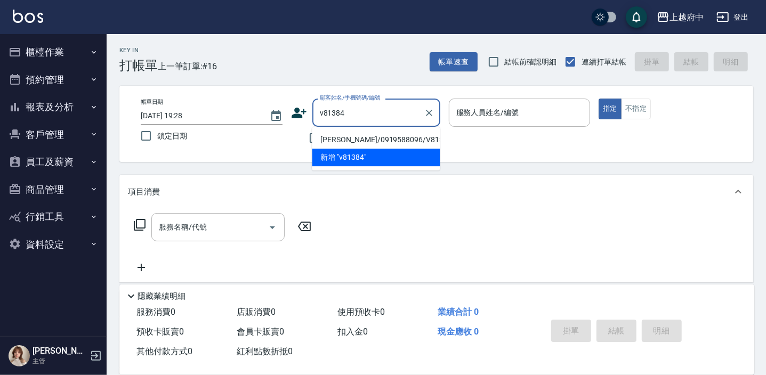
click at [366, 134] on li "陳思瑾/0919588096/V81384" at bounding box center [376, 140] width 128 height 18
type input "陳思瑾/0919588096/V81384"
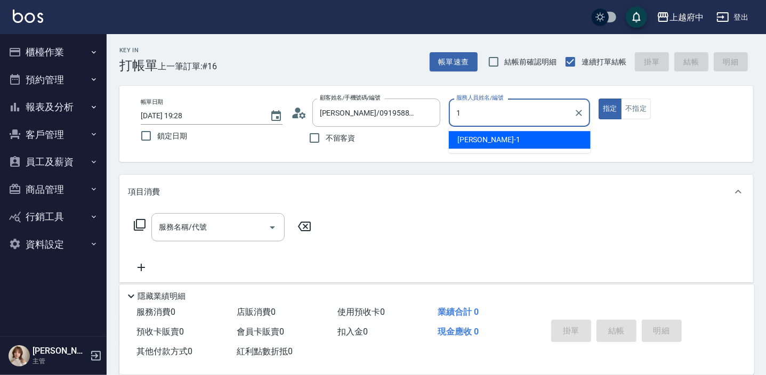
drag, startPoint x: 562, startPoint y: 139, endPoint x: 554, endPoint y: 142, distance: 8.4
click at [561, 139] on div "[PERSON_NAME] -1" at bounding box center [520, 140] width 142 height 18
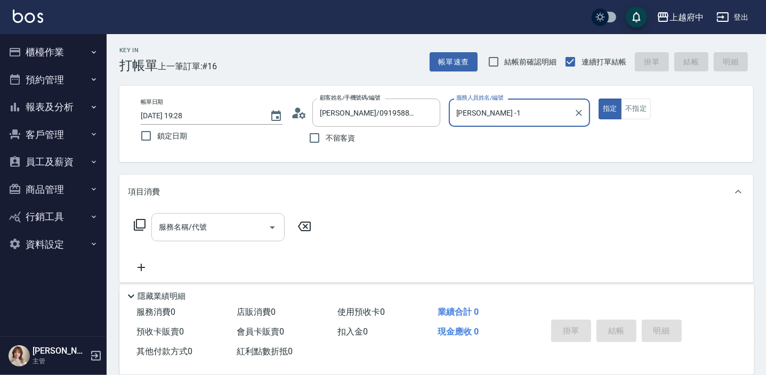
type input "[PERSON_NAME] -1"
click at [179, 224] on div "服務名稱/代號 服務名稱/代號" at bounding box center [217, 227] width 133 height 28
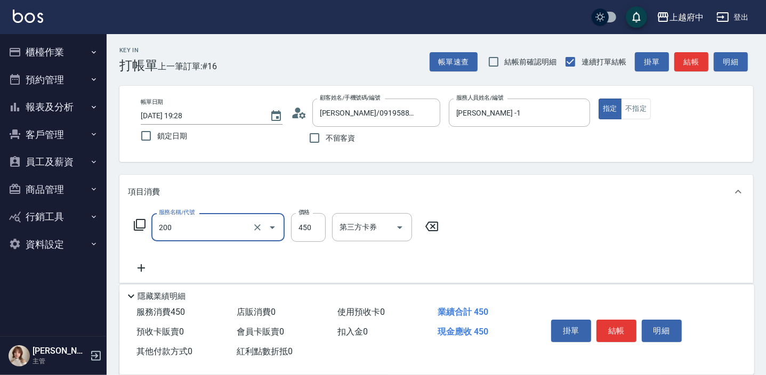
type input "有機洗髮(200)"
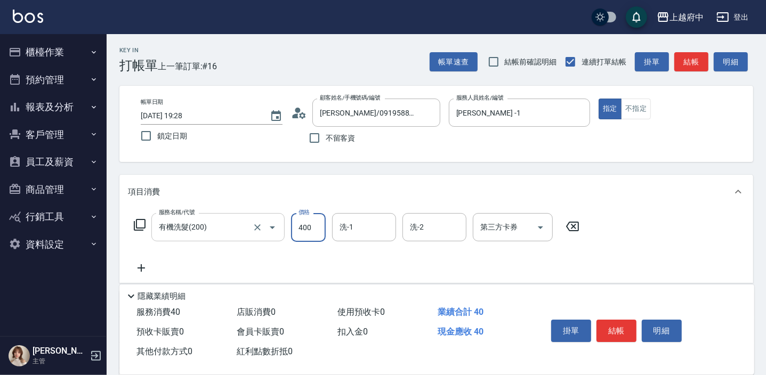
type input "400"
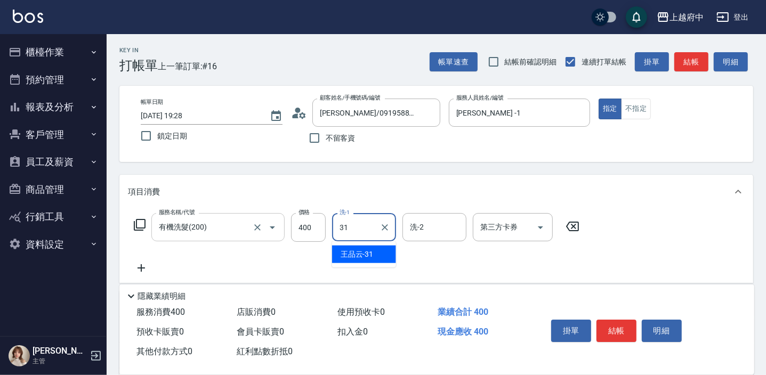
type input "[PERSON_NAME]-31"
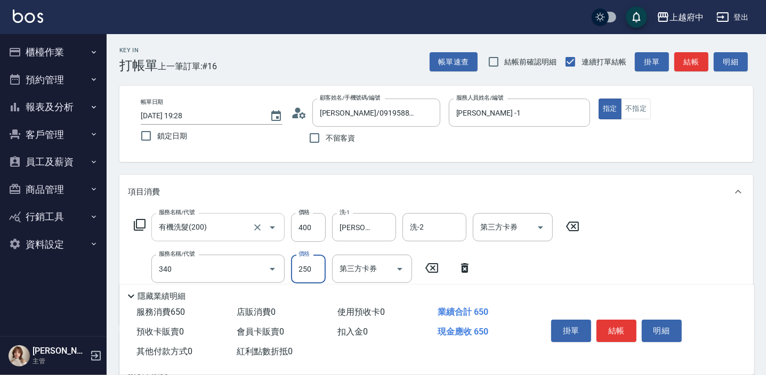
type input "剪髮(340)"
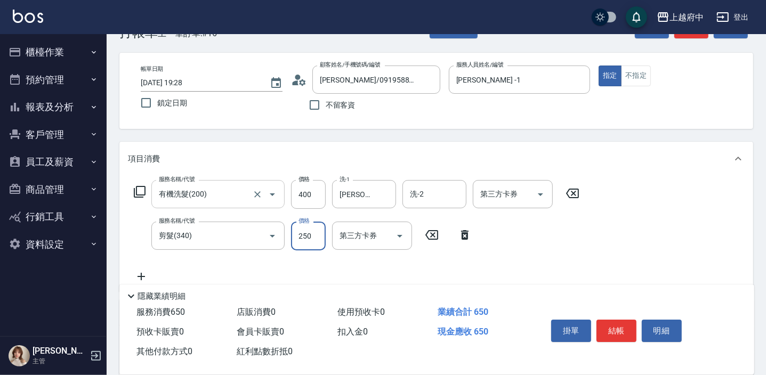
scroll to position [96, 0]
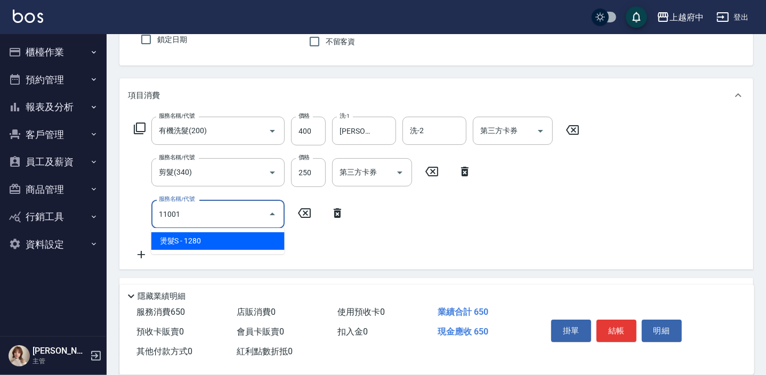
type input "燙髮S(11001)"
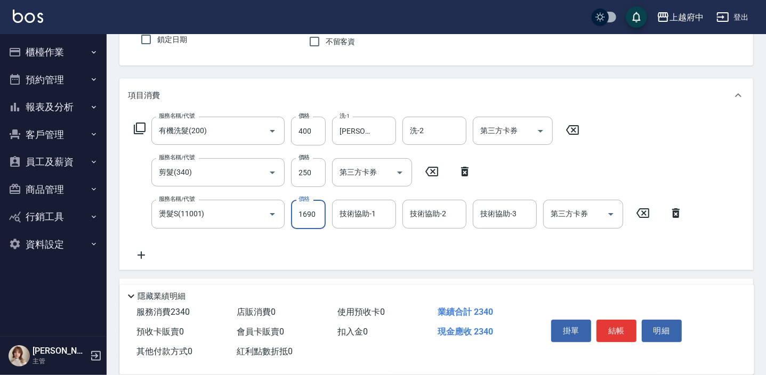
type input "1690"
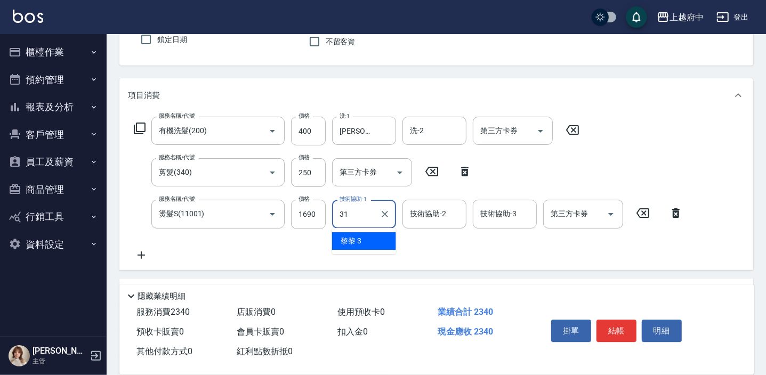
type input "[PERSON_NAME]-31"
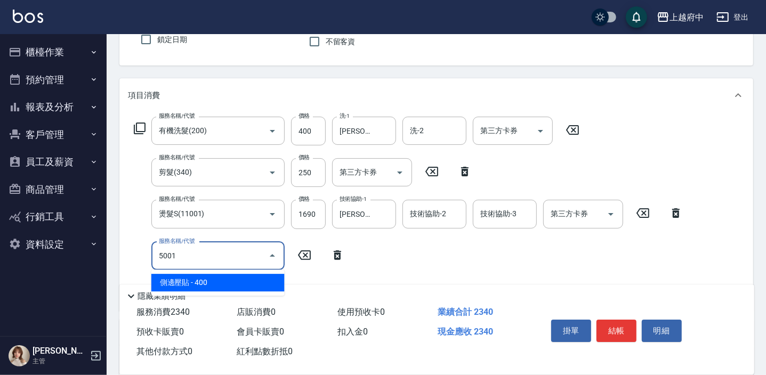
type input "側邊壓貼(5001)"
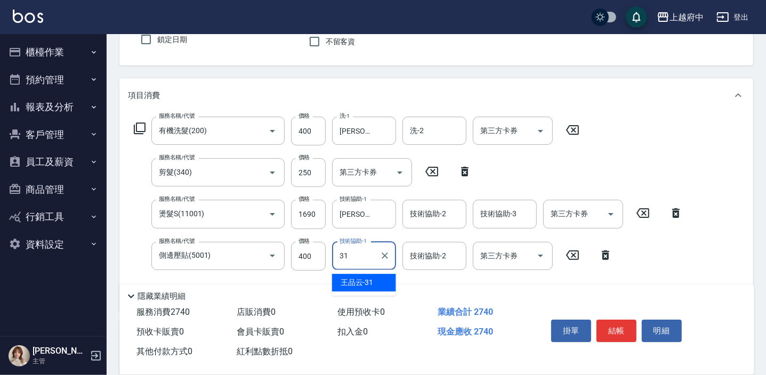
type input "[PERSON_NAME]-31"
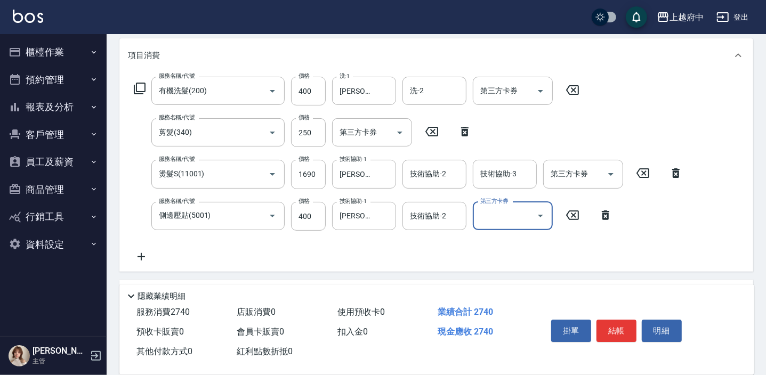
scroll to position [193, 0]
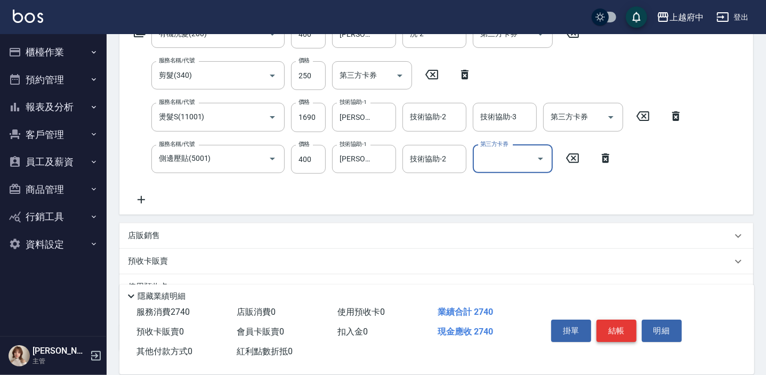
click at [608, 329] on button "結帳" at bounding box center [616, 331] width 40 height 22
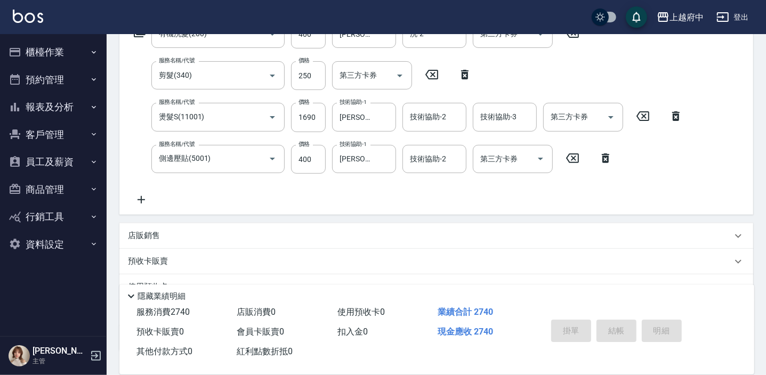
type input "2025/09/17 19:29"
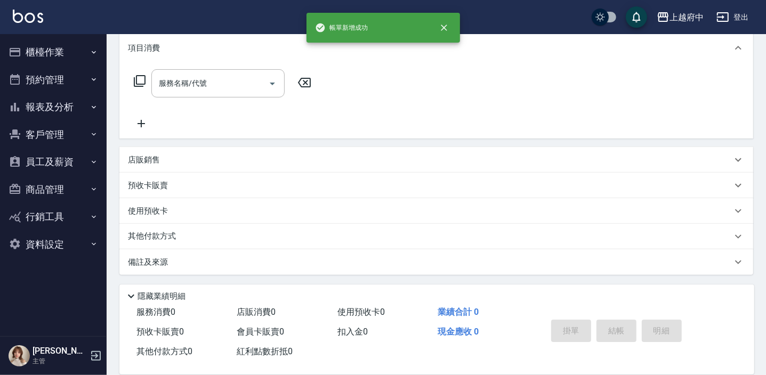
scroll to position [0, 0]
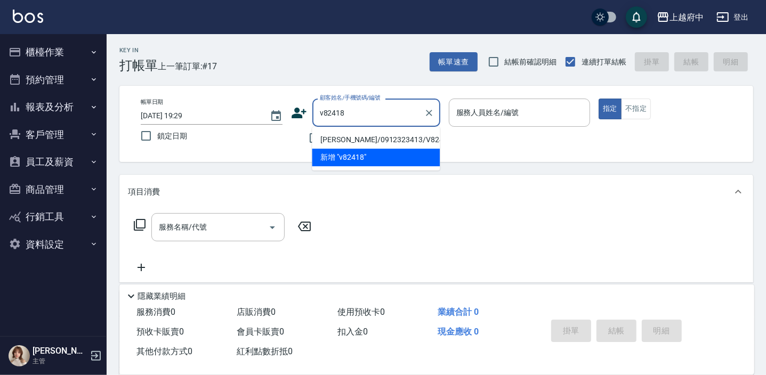
click at [425, 136] on li "張椉傑/0912323413/V82418" at bounding box center [376, 140] width 128 height 18
type input "張椉傑/0912323413/V82418"
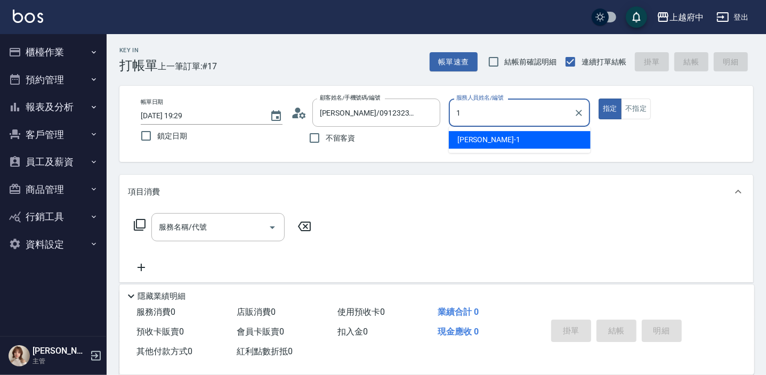
type input "[PERSON_NAME] -1"
type button "true"
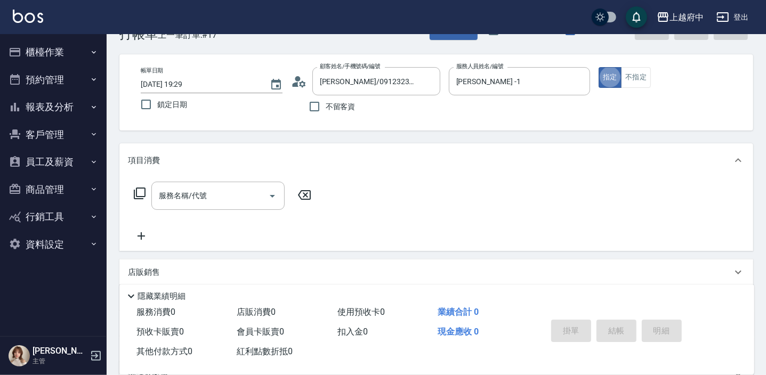
scroll to position [48, 0]
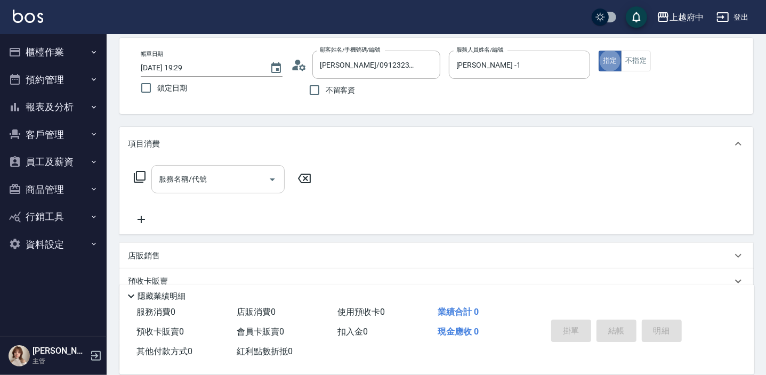
click at [225, 174] on input "服務名稱/代號" at bounding box center [210, 179] width 108 height 19
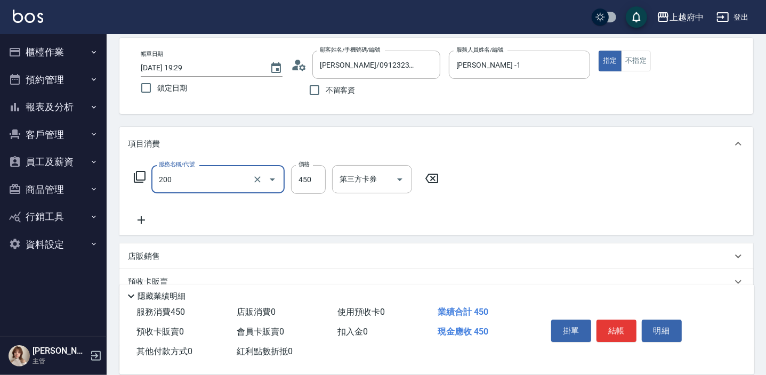
type input "有機洗髮(200)"
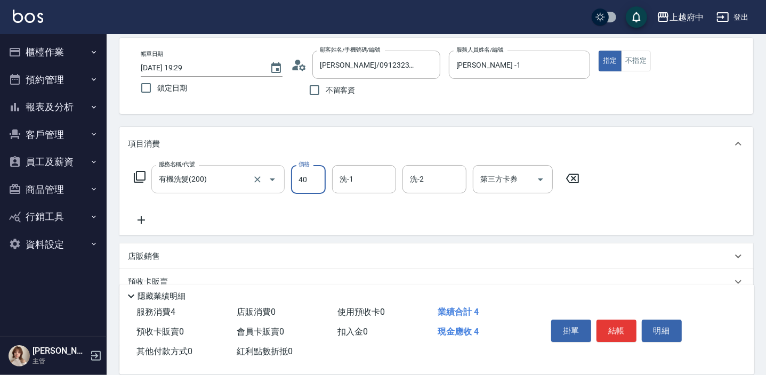
type input "400"
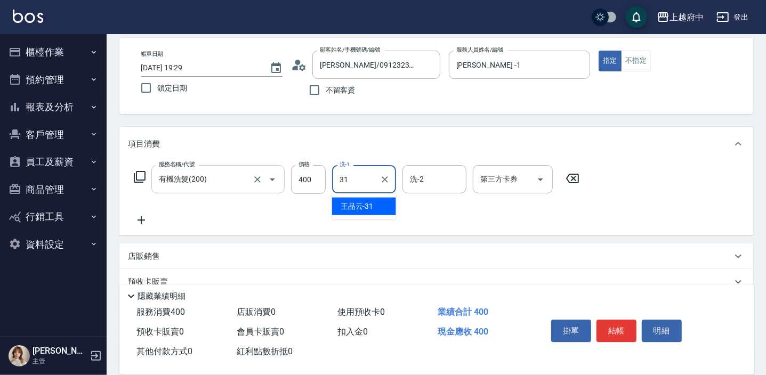
type input "[PERSON_NAME]-31"
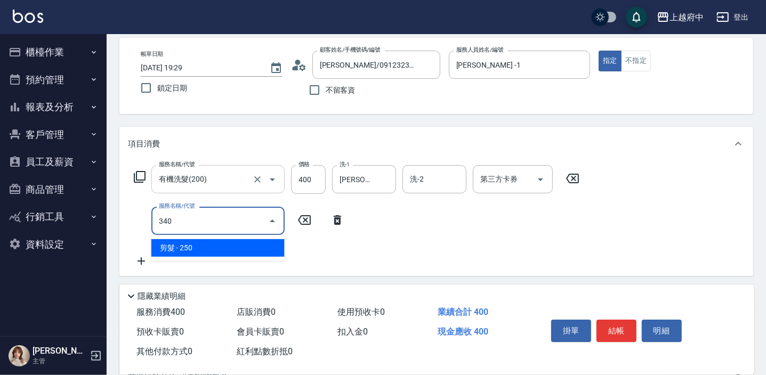
type input "剪髮(340)"
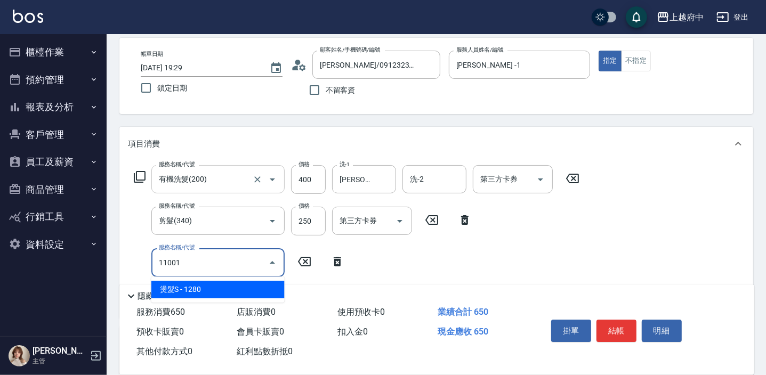
type input "燙髮S(11001)"
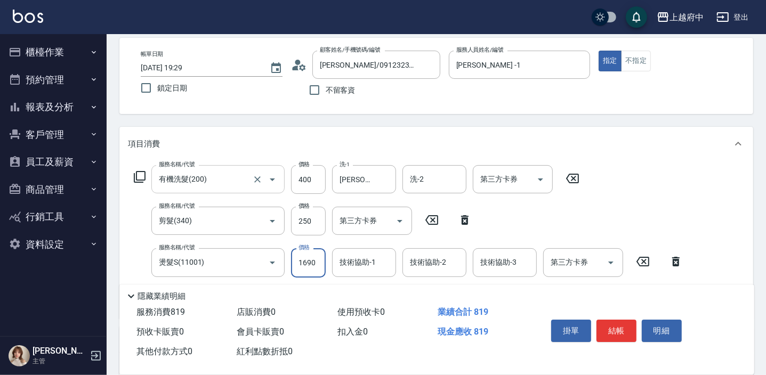
type input "1690"
click at [364, 264] on div "技術協助-1 技術協助-1" at bounding box center [364, 262] width 64 height 28
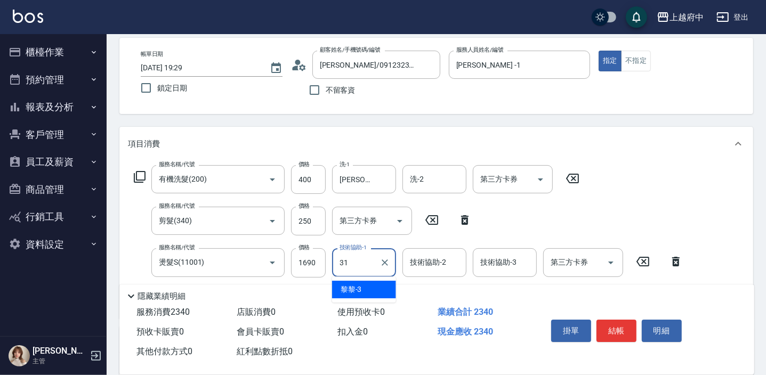
type input "[PERSON_NAME]-31"
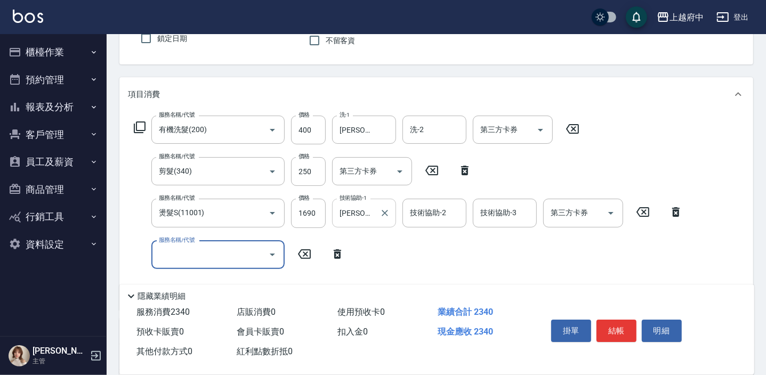
scroll to position [145, 0]
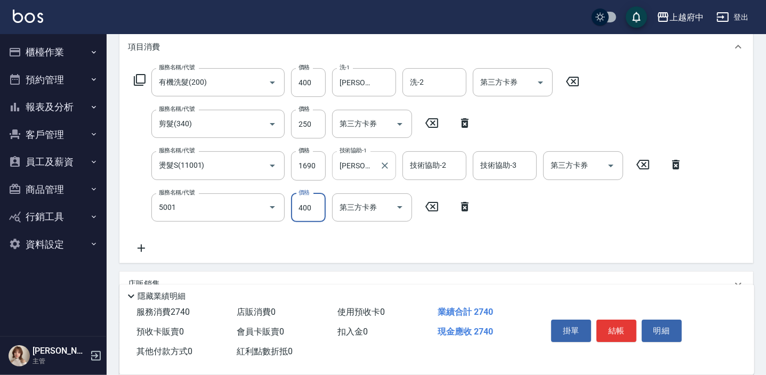
type input "側邊壓貼(5001)"
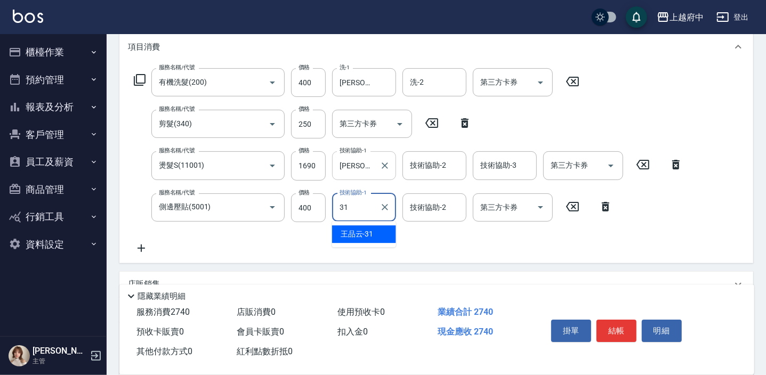
type input "[PERSON_NAME]-31"
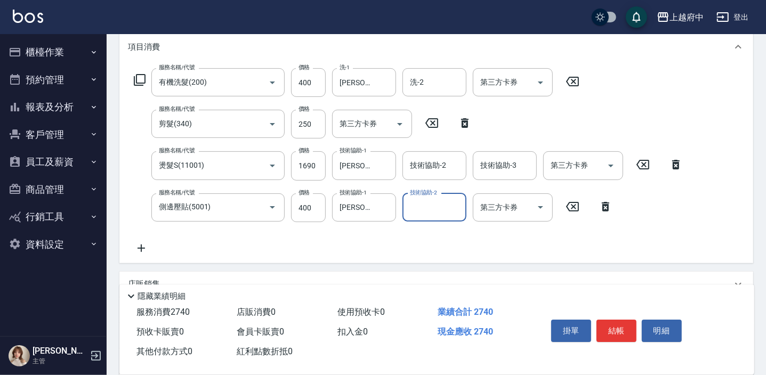
click at [617, 329] on button "結帳" at bounding box center [616, 331] width 40 height 22
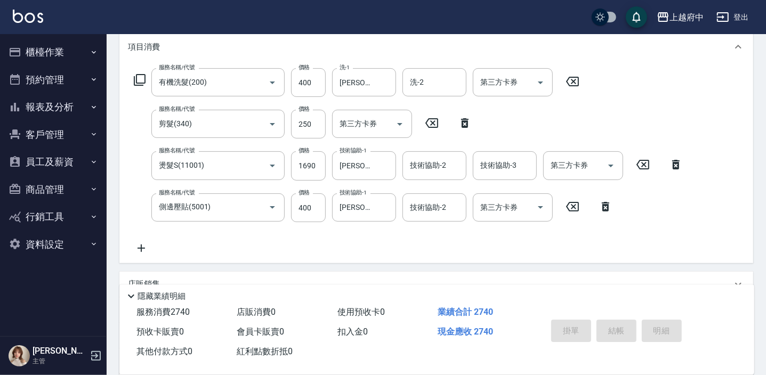
type input "2025/09/17 19:30"
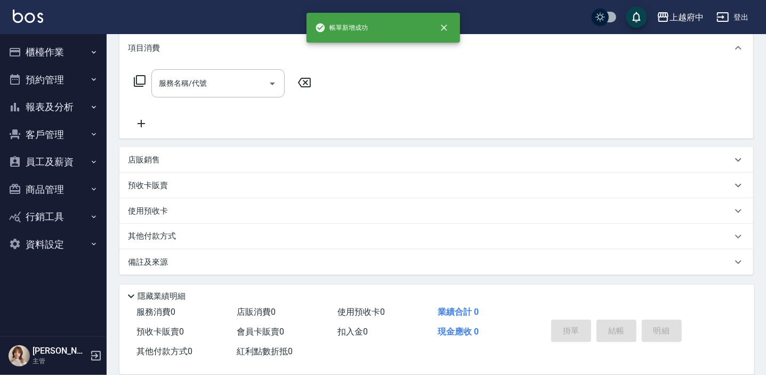
scroll to position [0, 0]
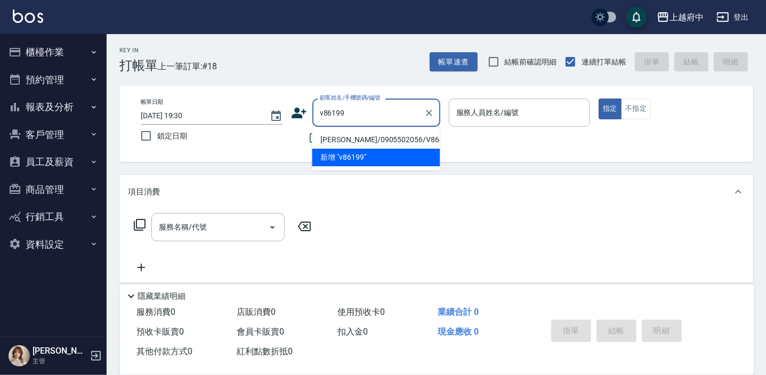
click at [385, 140] on li "謝承育/0905502056/V86199" at bounding box center [376, 140] width 128 height 18
type input "謝承育/0905502056/V86199"
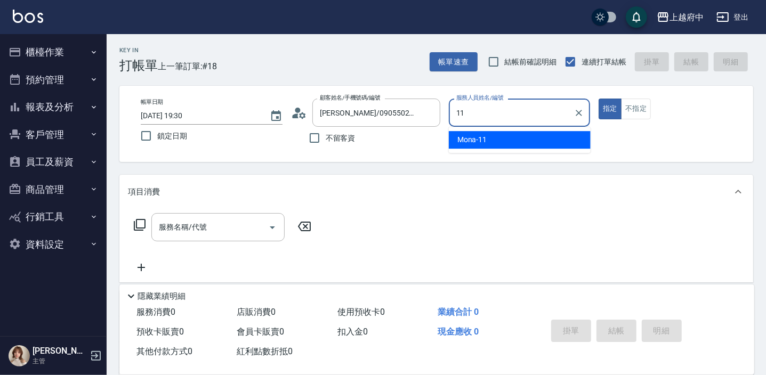
type input "Mona-11"
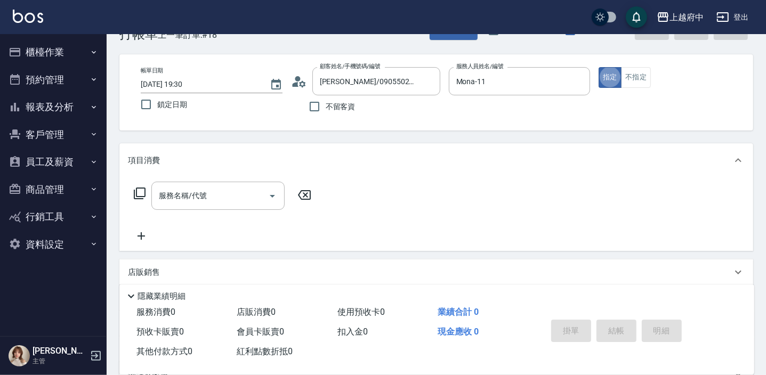
scroll to position [48, 0]
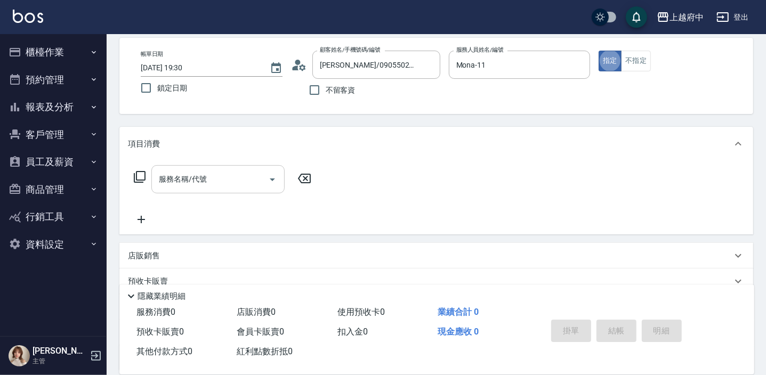
click at [209, 178] on input "服務名稱/代號" at bounding box center [210, 179] width 108 height 19
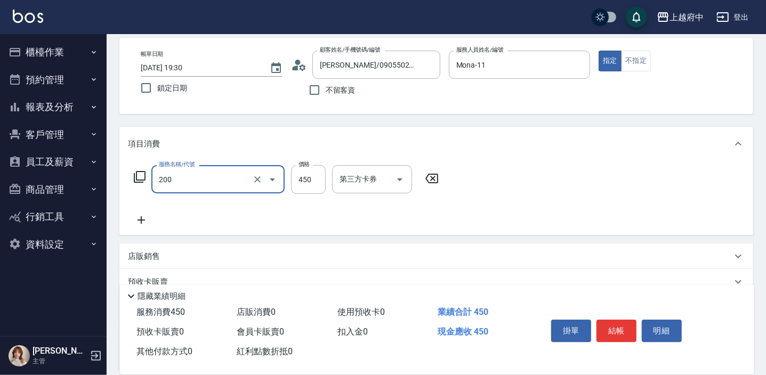
type input "有機洗髮(200)"
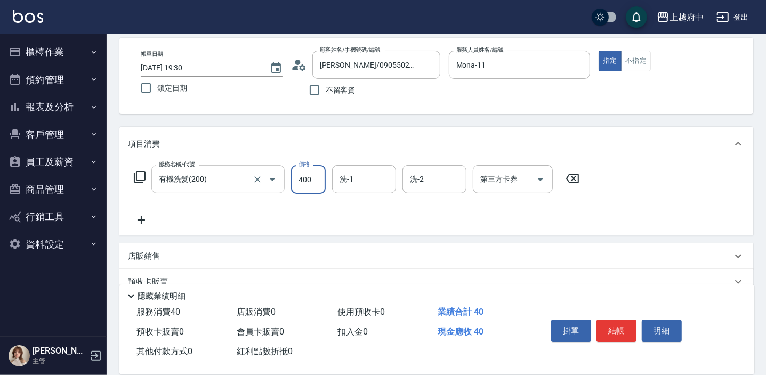
type input "400"
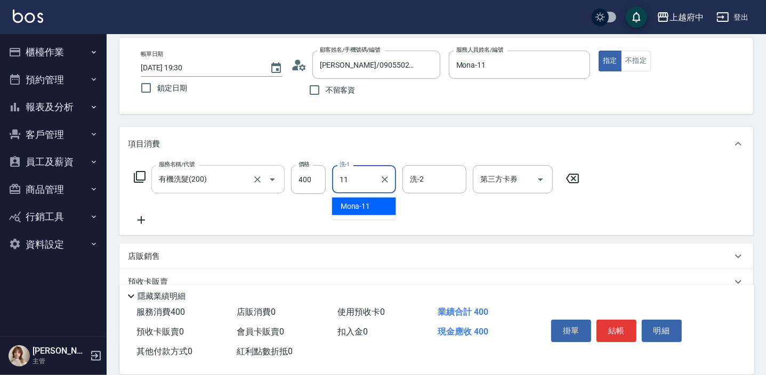
type input "Mona-11"
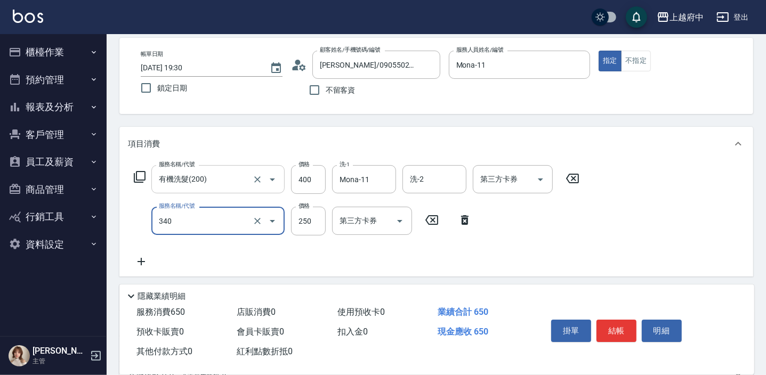
type input "剪髮(340)"
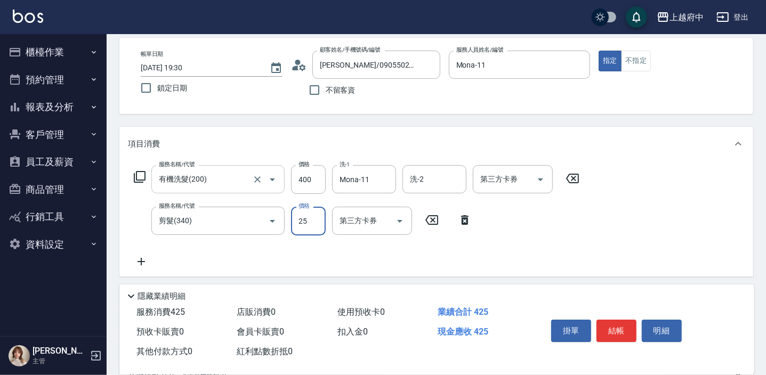
type input "250"
click at [615, 325] on button "結帳" at bounding box center [616, 331] width 40 height 22
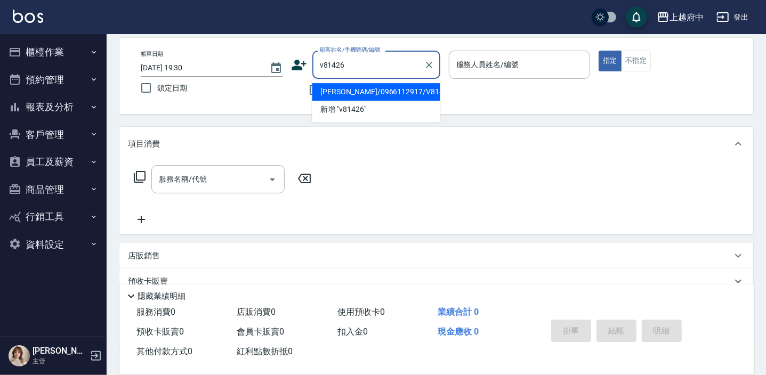
click at [408, 91] on li "張逸馨/0966112917/V81426" at bounding box center [376, 92] width 128 height 18
type input "張逸馨/0966112917/V81426"
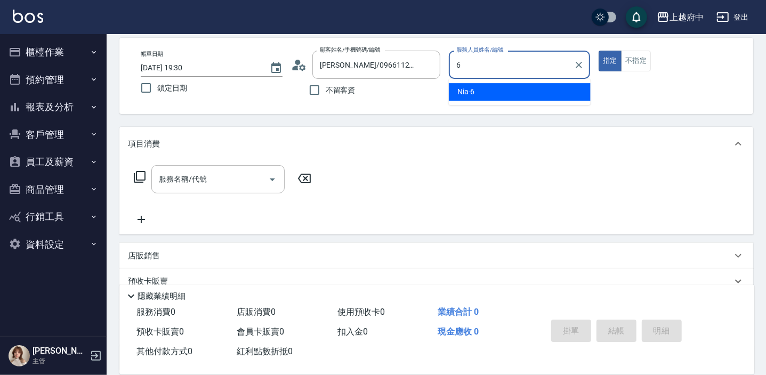
click at [480, 91] on div "Nia -6" at bounding box center [520, 92] width 142 height 18
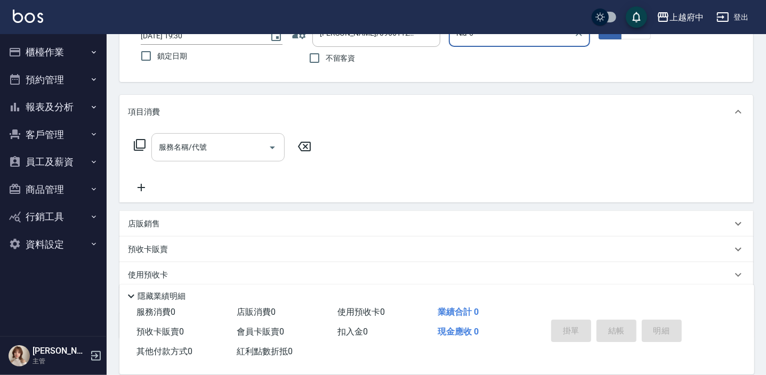
scroll to position [96, 0]
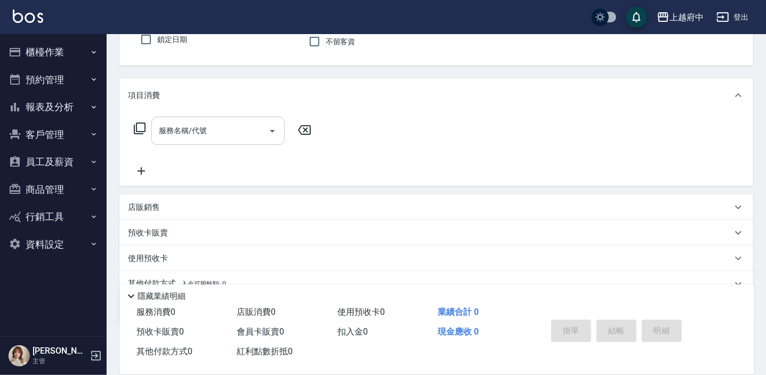
type input "Nia-6"
click at [237, 139] on input "服務名稱/代號" at bounding box center [210, 131] width 108 height 19
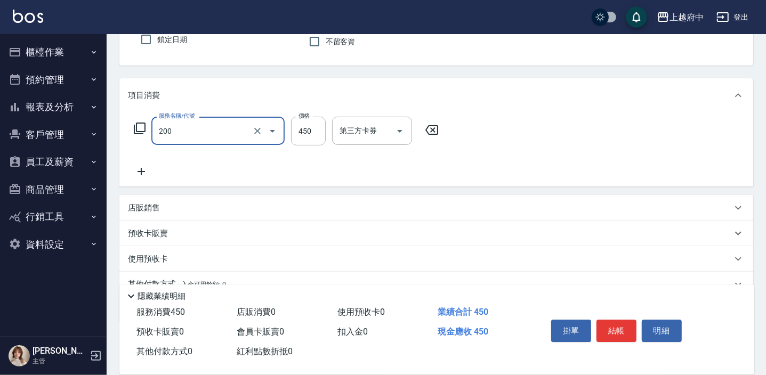
type input "有機洗髮(200)"
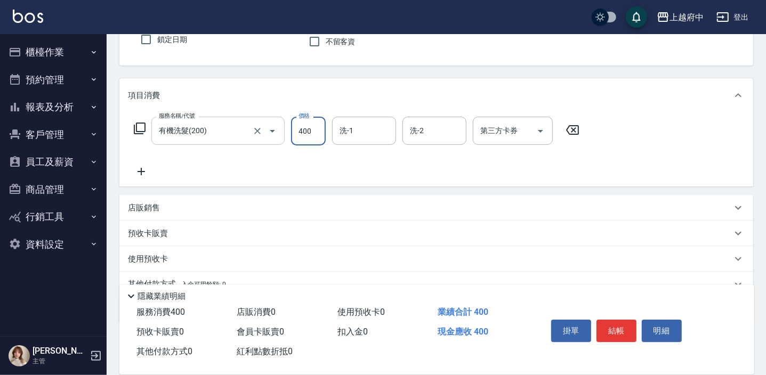
type input "400"
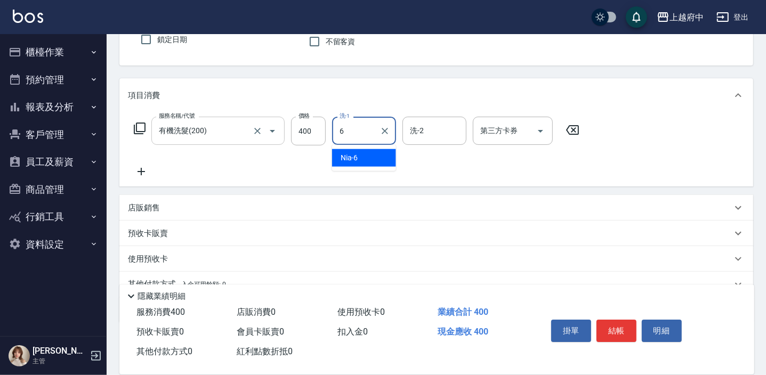
type input "Nia-6"
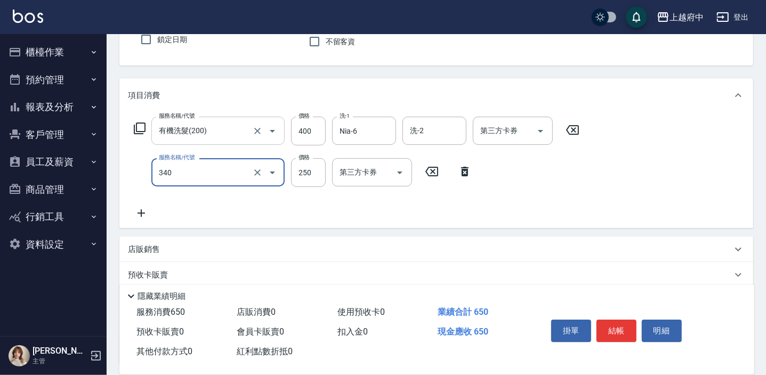
type input "剪髮(340)"
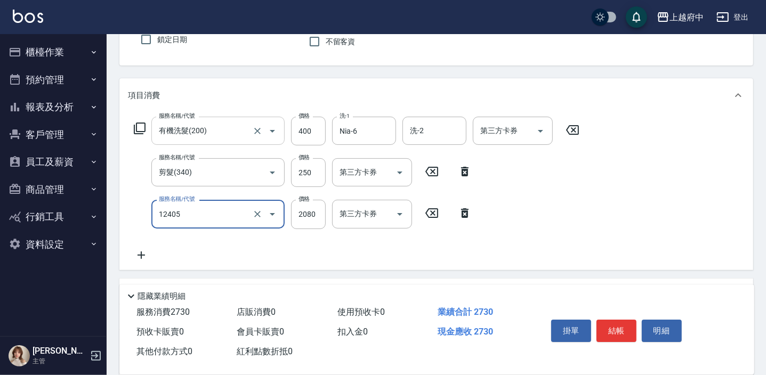
type input "染髮L(12405)"
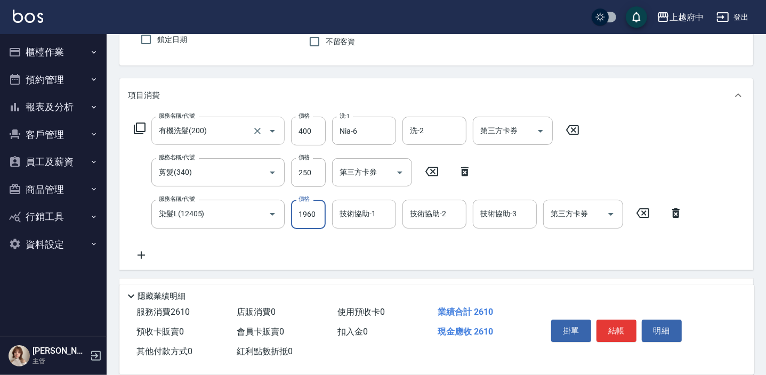
type input "1960"
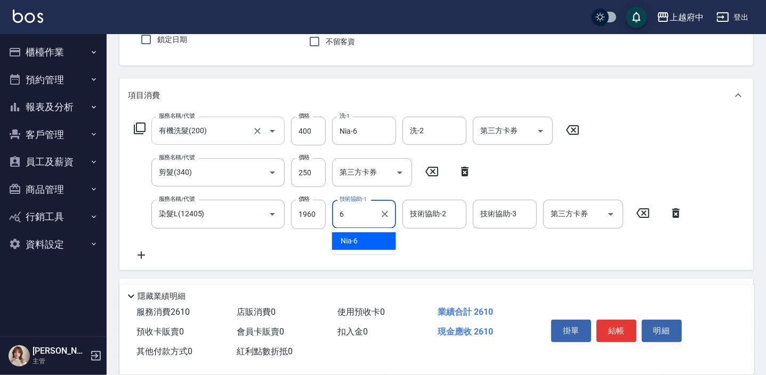
type input "Nia-6"
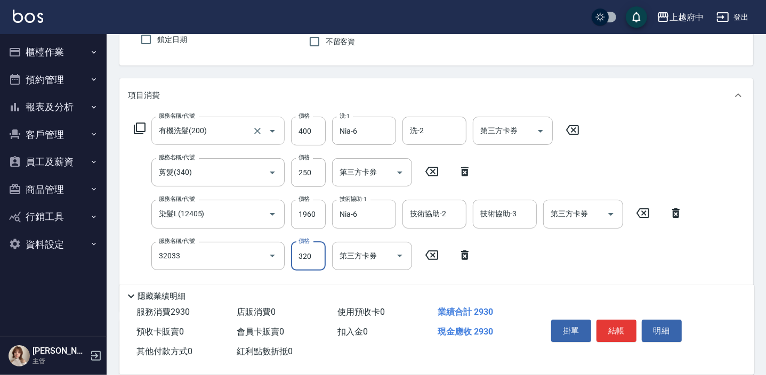
type input "頭皮隔離液(32033)"
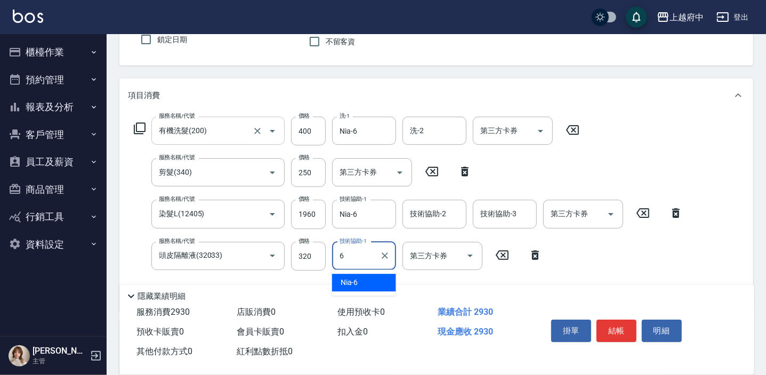
type input "Nia-6"
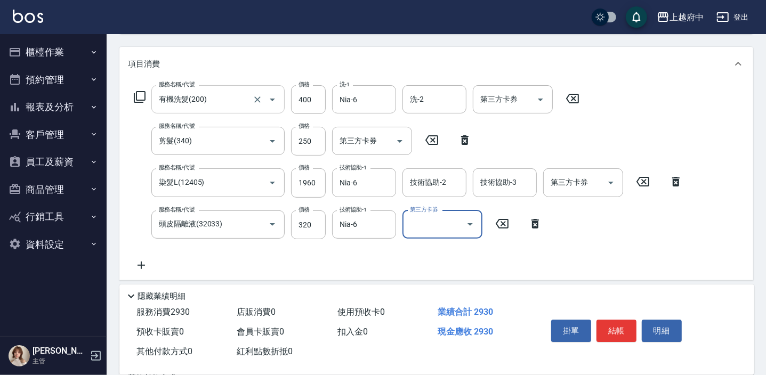
scroll to position [145, 0]
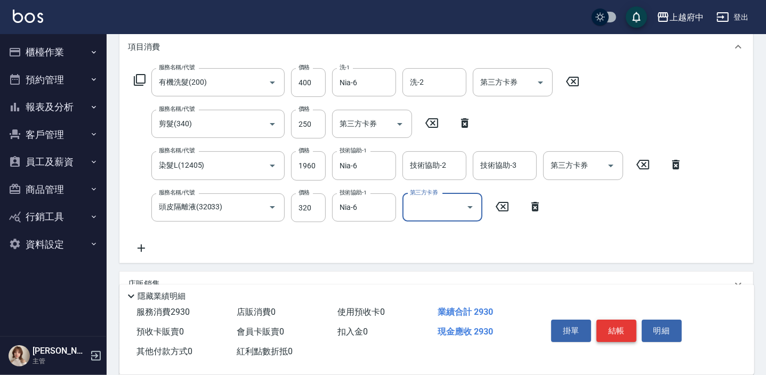
click at [618, 333] on button "結帳" at bounding box center [616, 331] width 40 height 22
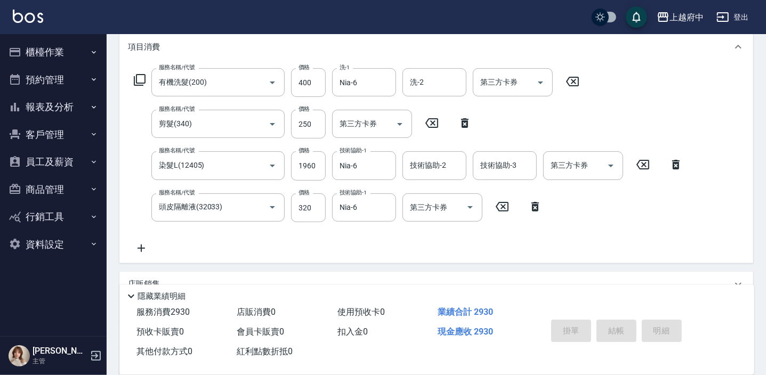
type input "2025/09/17 19:31"
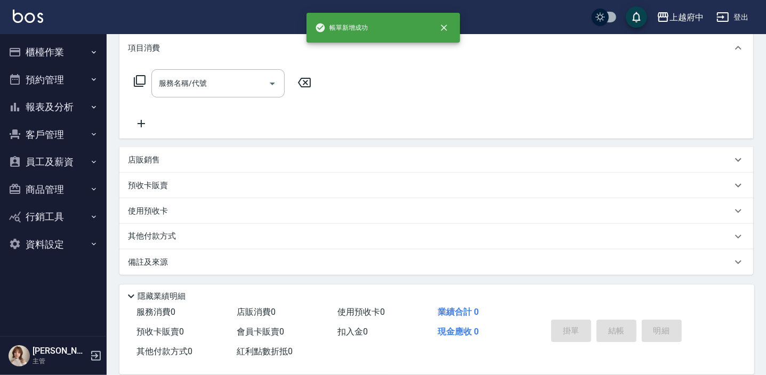
scroll to position [0, 0]
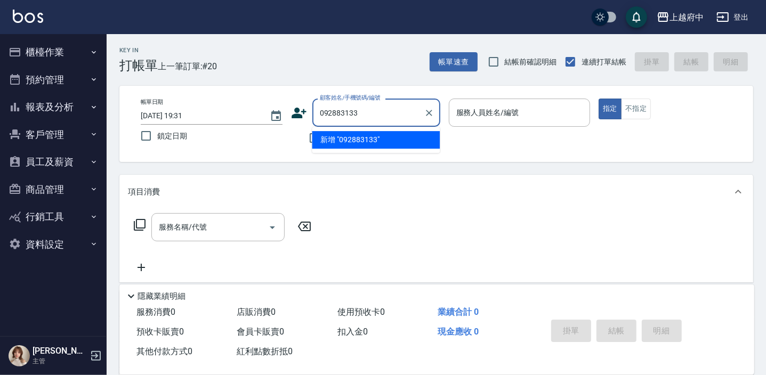
type input "0928831332"
click at [432, 116] on icon "Clear" at bounding box center [429, 113] width 11 height 11
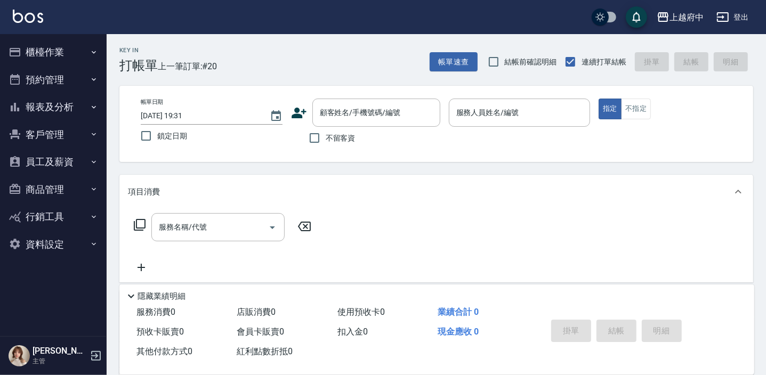
drag, startPoint x: 342, startPoint y: 143, endPoint x: 345, endPoint y: 138, distance: 5.8
click at [342, 143] on span "不留客資" at bounding box center [341, 138] width 30 height 11
click at [326, 143] on input "不留客資" at bounding box center [314, 138] width 22 height 22
checkbox input "true"
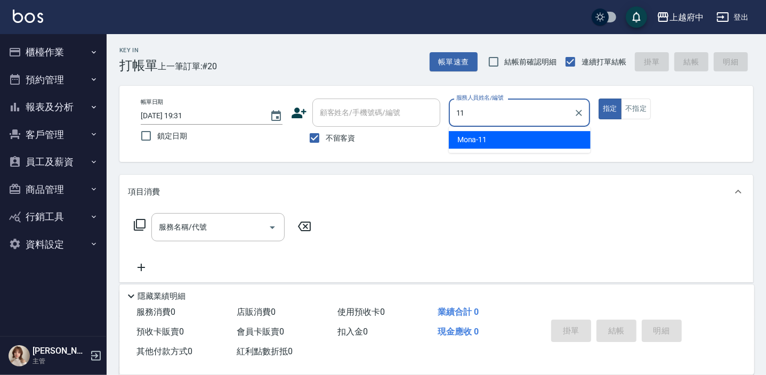
click at [568, 139] on div "Mona -11" at bounding box center [520, 140] width 142 height 18
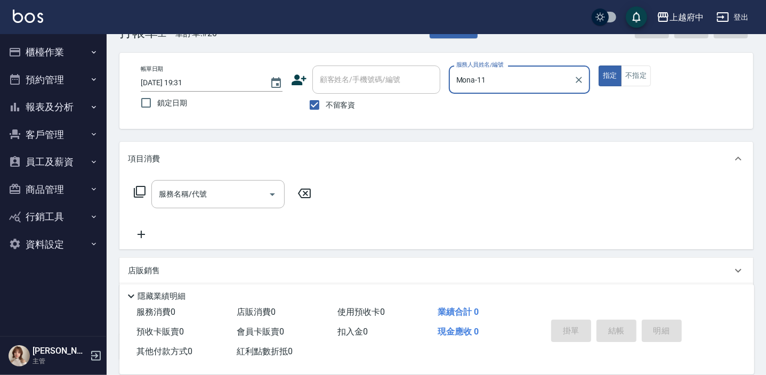
scroll to position [48, 0]
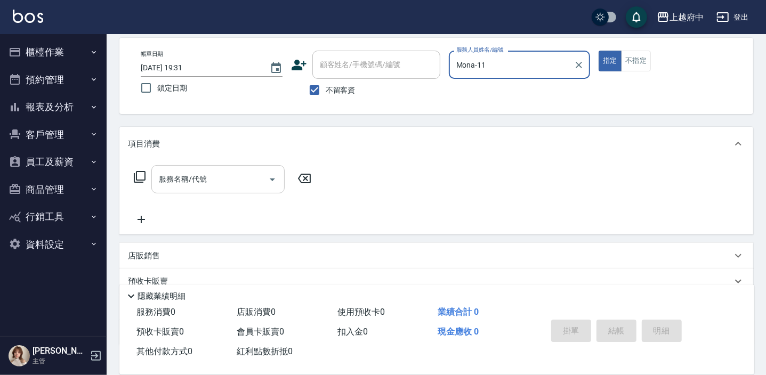
type input "Mona-11"
click at [164, 175] on div "服務名稱/代號 服務名稱/代號" at bounding box center [217, 179] width 133 height 28
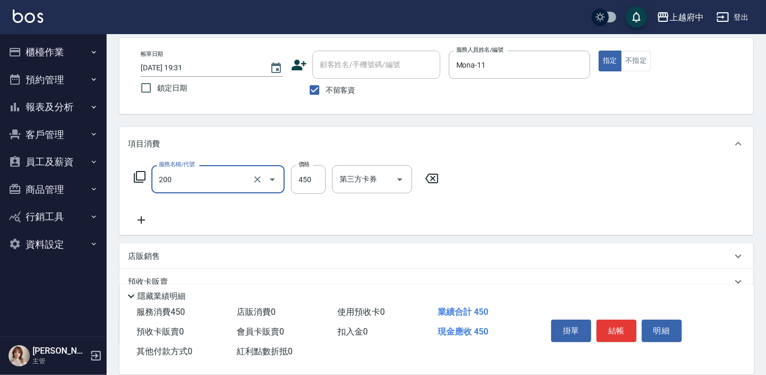
type input "有機洗髮(200)"
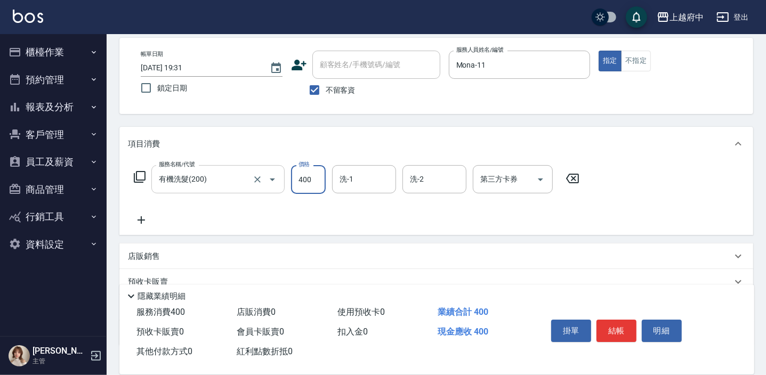
type input "400"
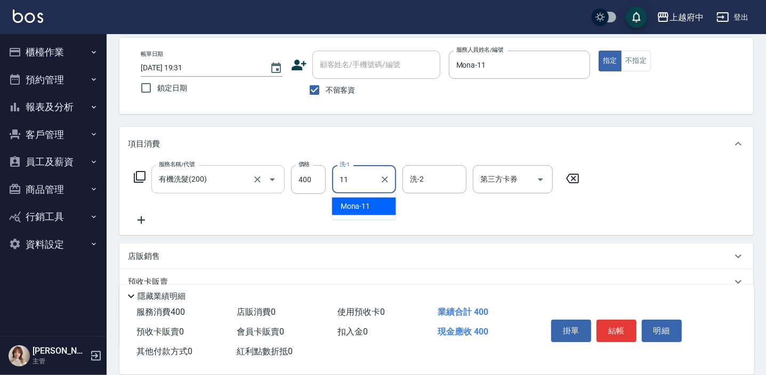
type input "Mona-11"
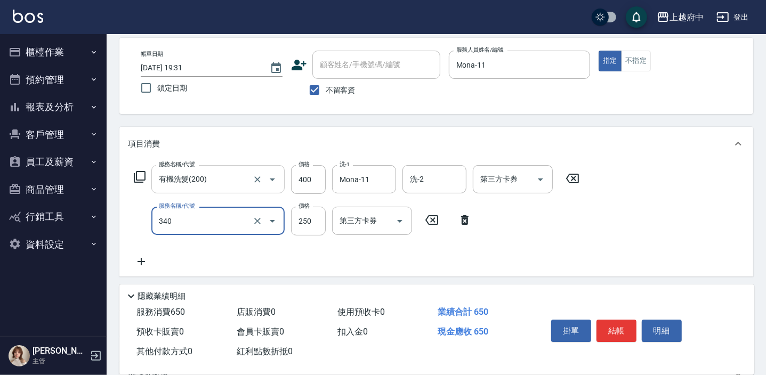
type input "剪髮(340)"
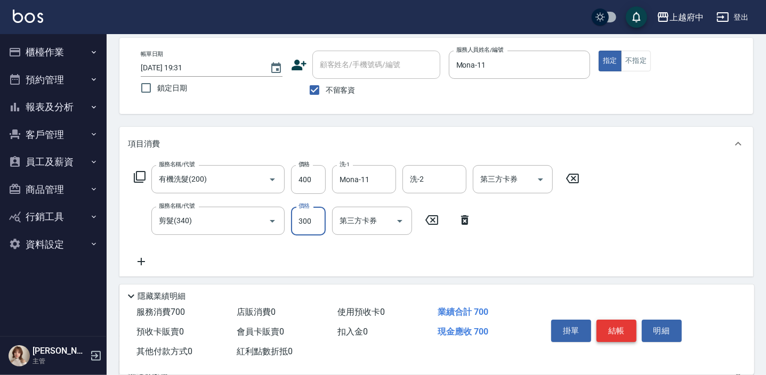
type input "300"
click at [627, 323] on button "結帳" at bounding box center [616, 331] width 40 height 22
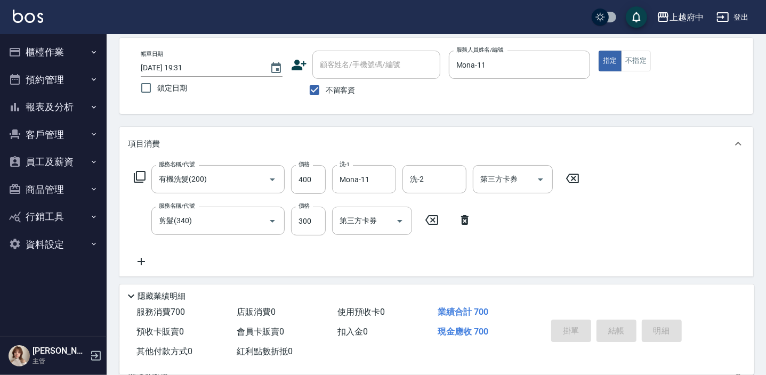
type input "2025/09/17 19:32"
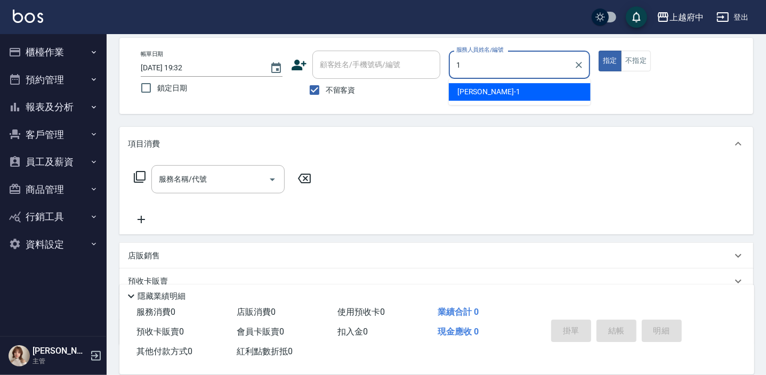
click at [491, 80] on ul "[PERSON_NAME] -1" at bounding box center [520, 92] width 142 height 26
click at [492, 88] on div "[PERSON_NAME] -1" at bounding box center [520, 92] width 142 height 18
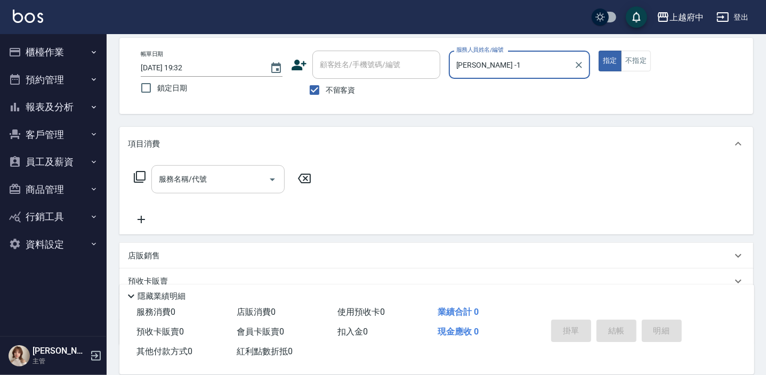
click at [217, 192] on div "服務名稱/代號" at bounding box center [217, 179] width 133 height 28
type input "[PERSON_NAME] -1"
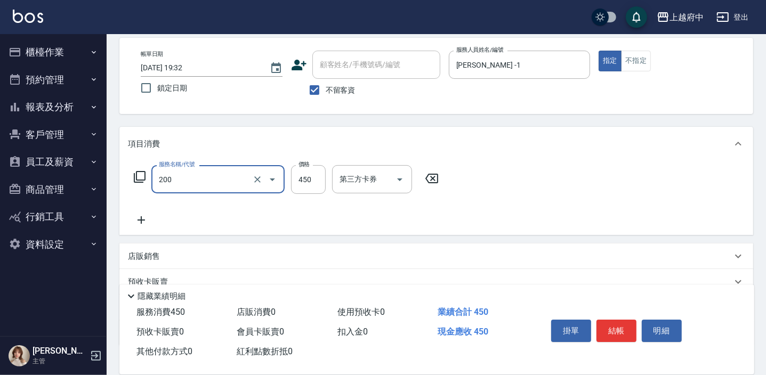
type input "有機洗髮(200)"
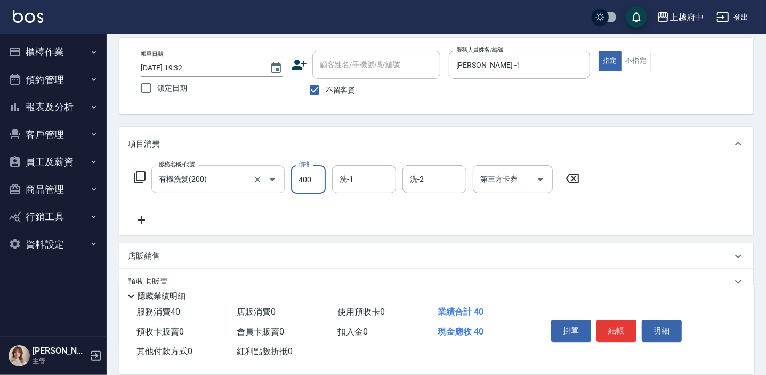
type input "400"
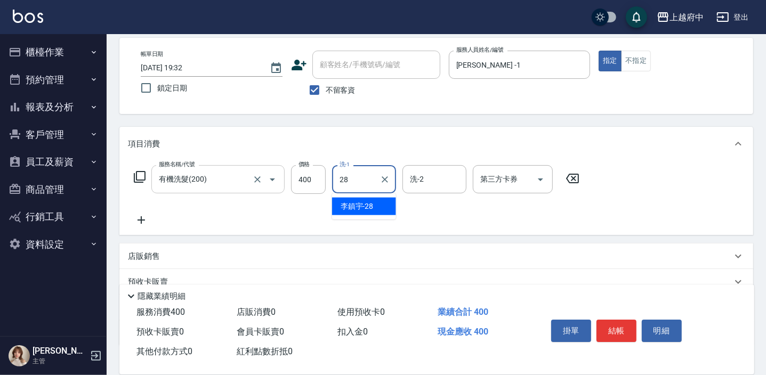
type input "[PERSON_NAME]-28"
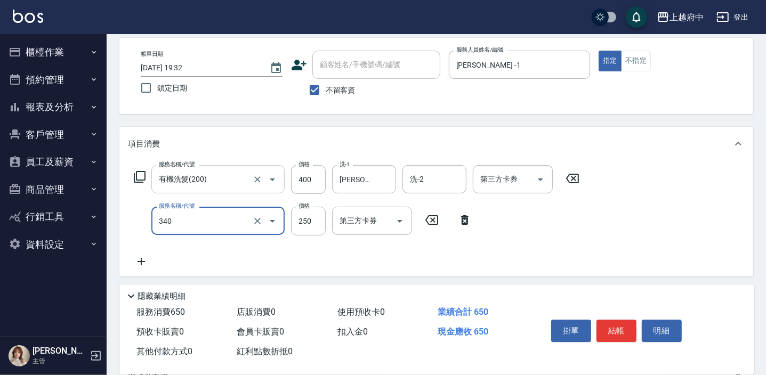
type input "剪髮(340)"
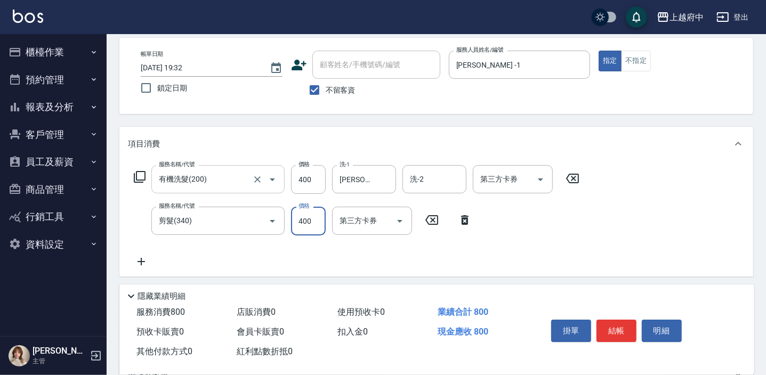
type input "400"
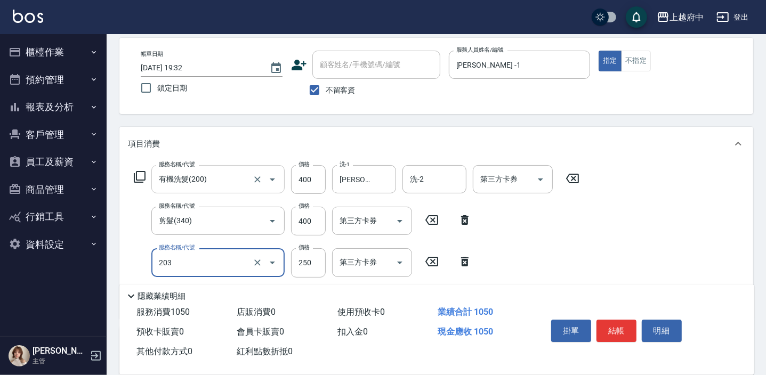
type input "升級滋養護髮(203)"
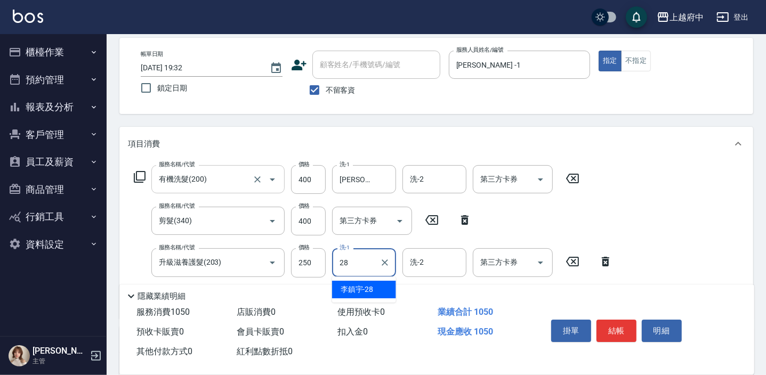
type input "[PERSON_NAME]-28"
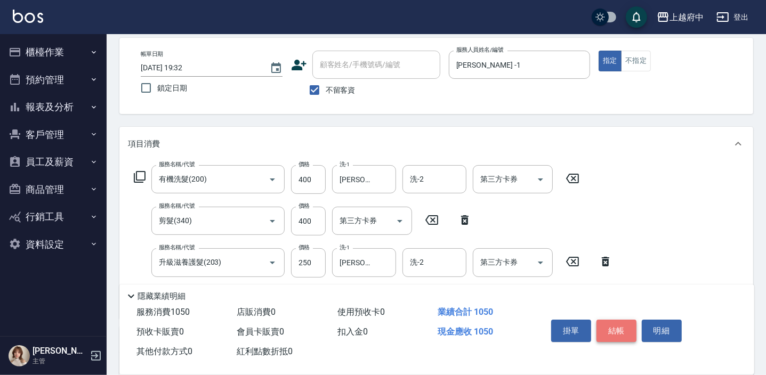
click at [619, 327] on button "結帳" at bounding box center [616, 331] width 40 height 22
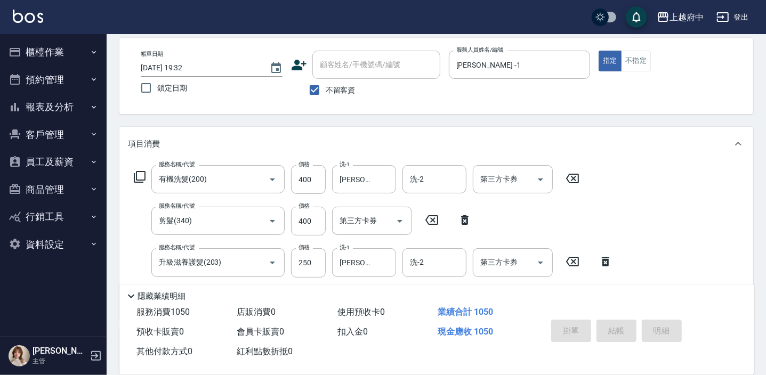
type input "2025/09/17 19:33"
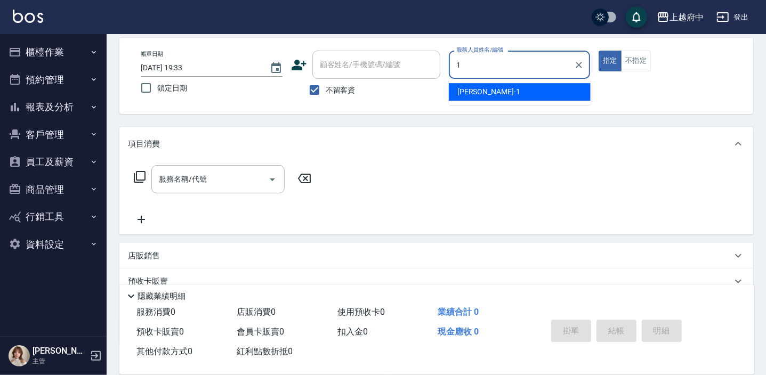
type input "[PERSON_NAME] -1"
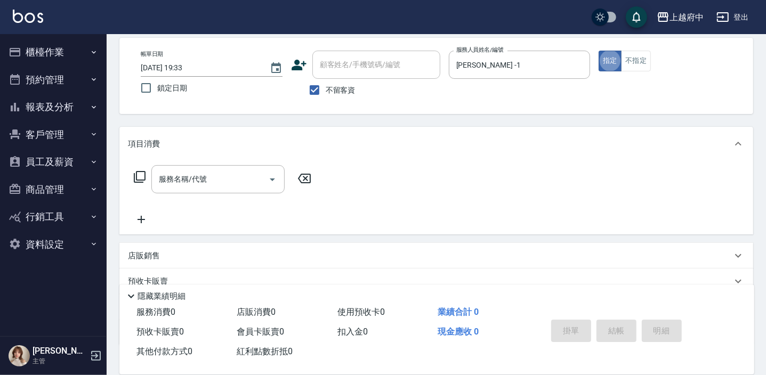
scroll to position [96, 0]
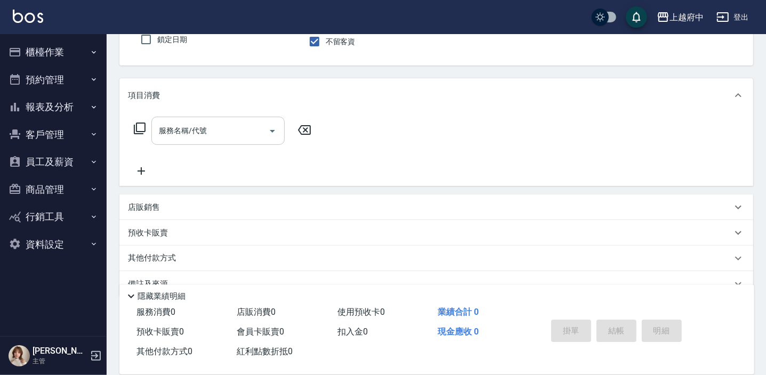
click at [220, 141] on div "服務名稱/代號" at bounding box center [217, 131] width 133 height 28
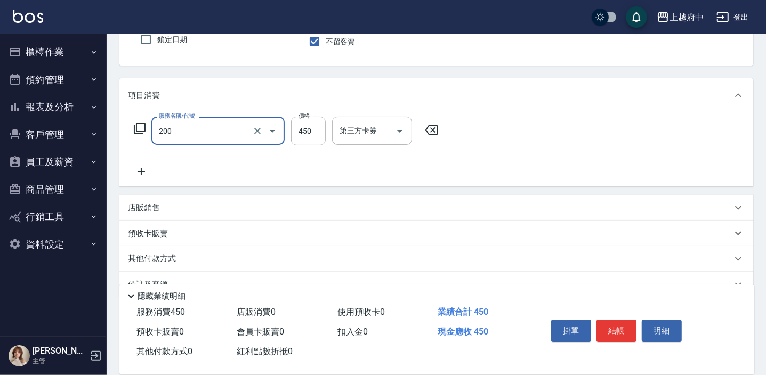
type input "有機洗髮(200)"
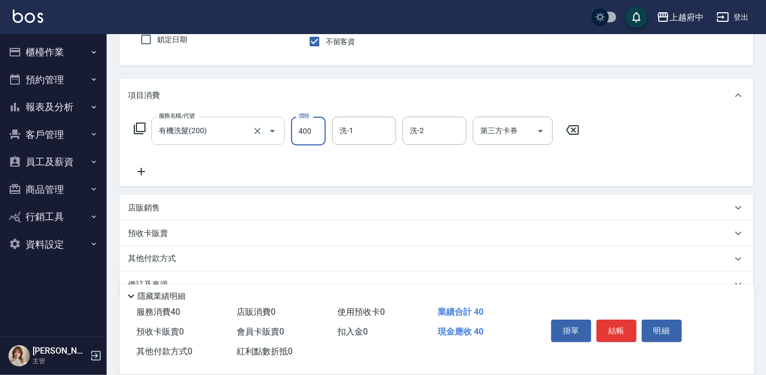
type input "400"
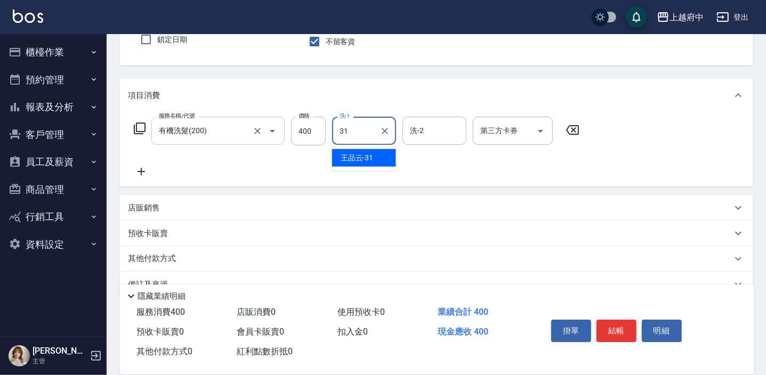
type input "[PERSON_NAME]-31"
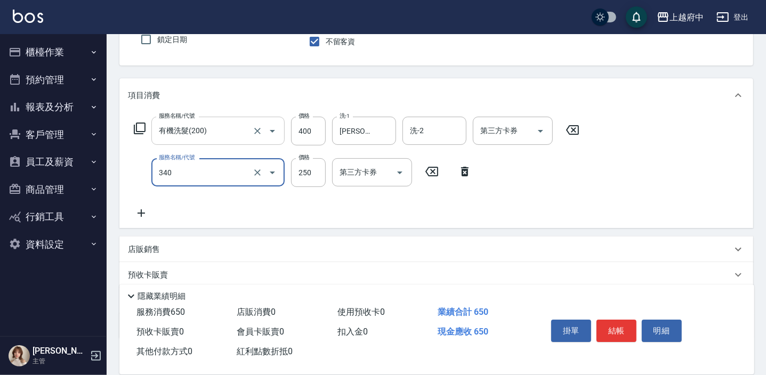
type input "剪髮(340)"
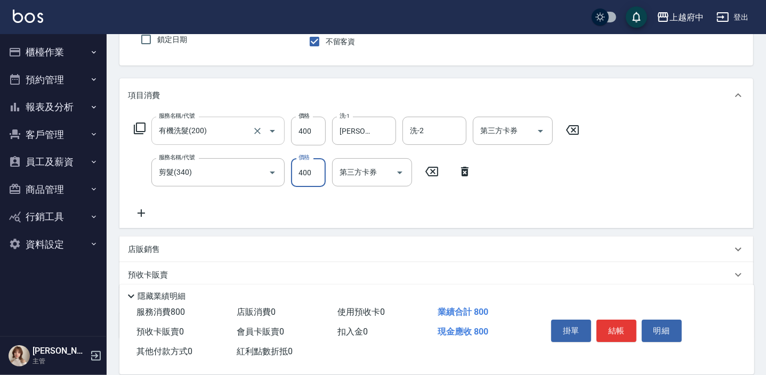
type input "400"
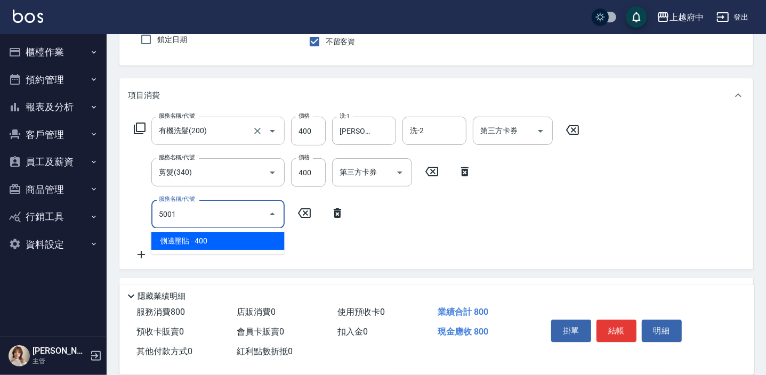
type input "側邊壓貼(5001)"
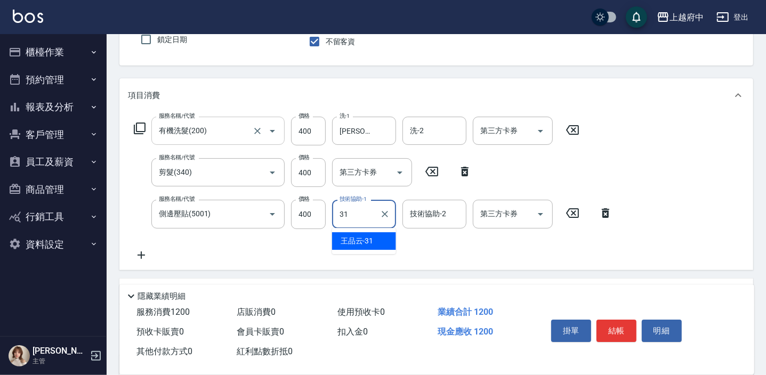
type input "[PERSON_NAME]-31"
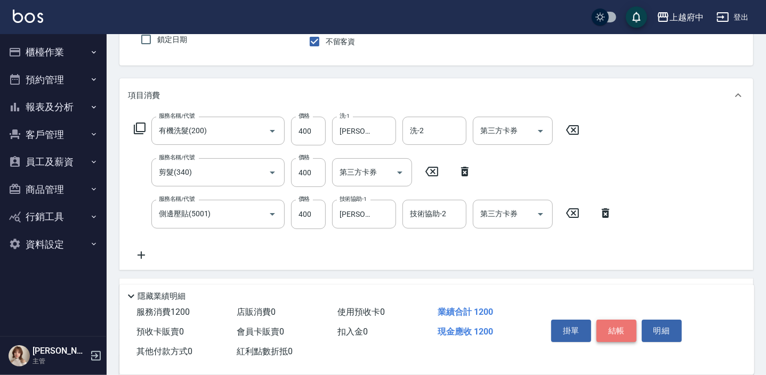
click at [624, 338] on button "結帳" at bounding box center [616, 331] width 40 height 22
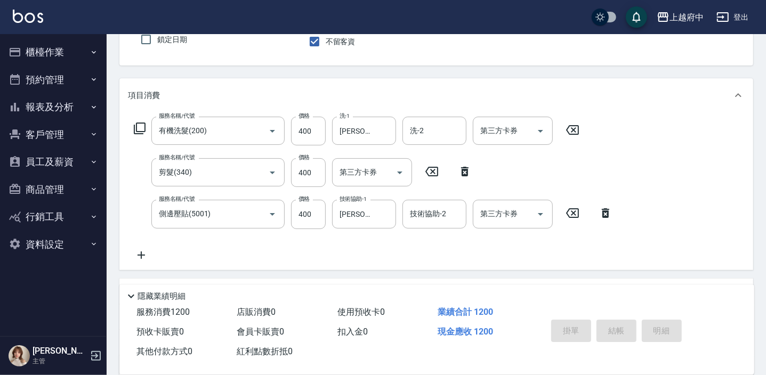
type input "2025/09/17 19:34"
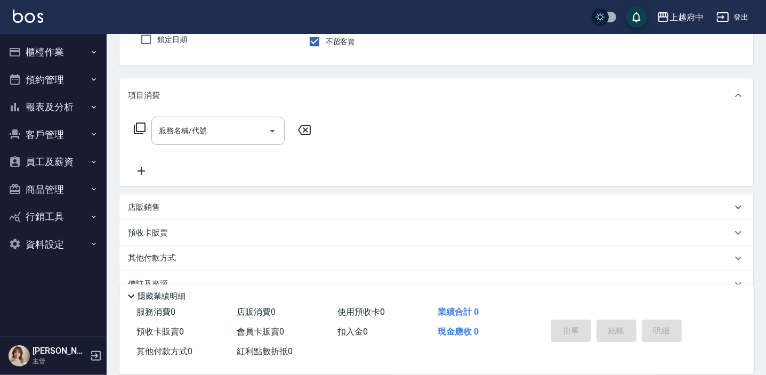
scroll to position [48, 0]
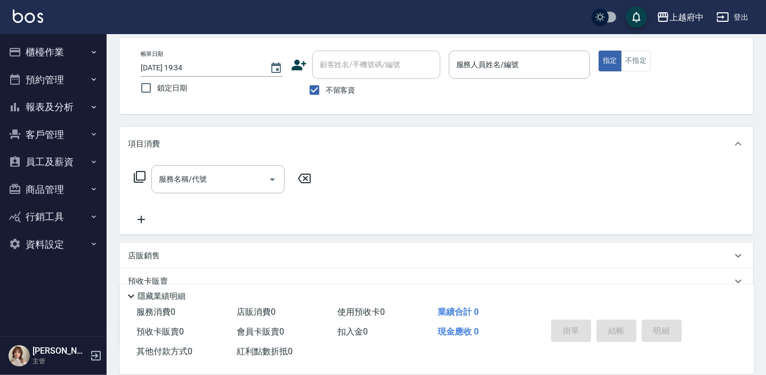
click at [336, 87] on span "不留客資" at bounding box center [341, 90] width 30 height 11
click at [326, 87] on input "不留客資" at bounding box center [314, 90] width 22 height 22
checkbox input "false"
click at [365, 64] on div "顧客姓名/手機號碼/編號 顧客姓名/手機號碼/編號" at bounding box center [376, 65] width 128 height 28
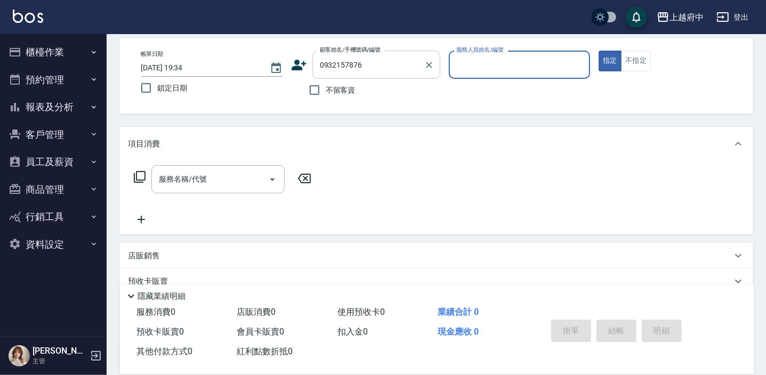
click at [365, 64] on input "0932157876" at bounding box center [368, 64] width 102 height 19
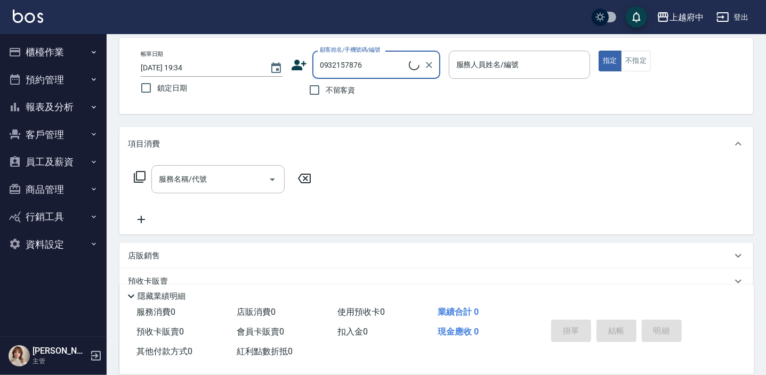
type input "王志偉/0932157876/T80499"
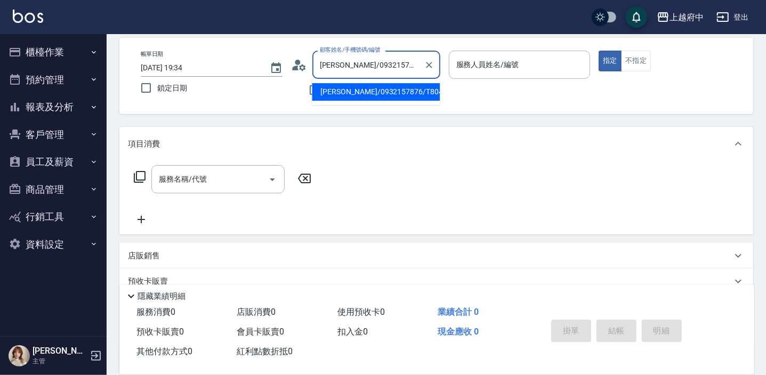
click at [365, 64] on input "王志偉/0932157876/T80499" at bounding box center [368, 64] width 102 height 19
click at [373, 91] on li "王志偉/0932157876/T80499" at bounding box center [376, 92] width 128 height 18
click at [485, 67] on div "服務人員姓名/編號 服務人員姓名/編號" at bounding box center [520, 65] width 142 height 28
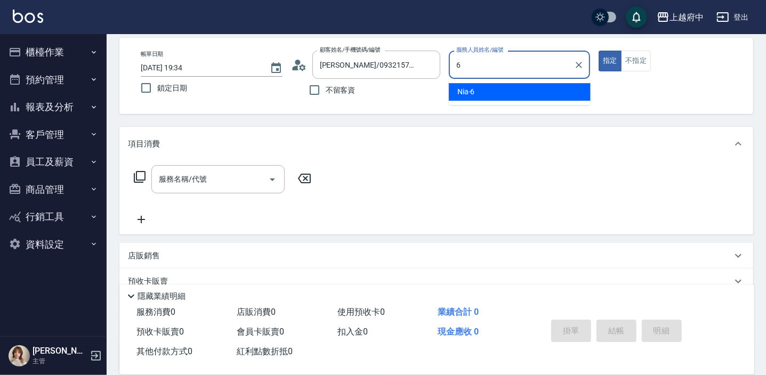
click at [483, 92] on div "Nia -6" at bounding box center [520, 92] width 142 height 18
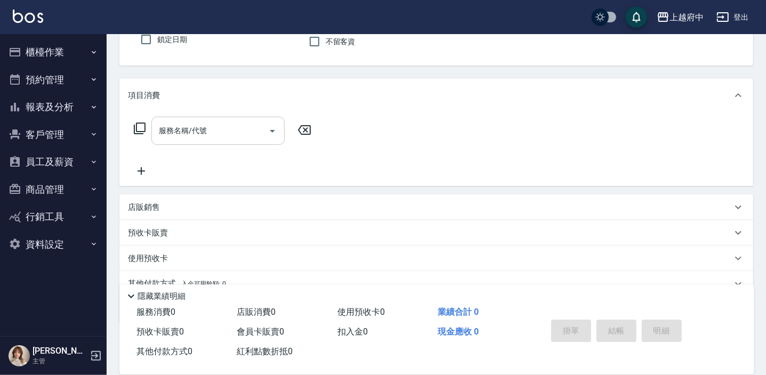
type input "Nia-6"
click at [185, 136] on input "服務名稱/代號" at bounding box center [210, 131] width 108 height 19
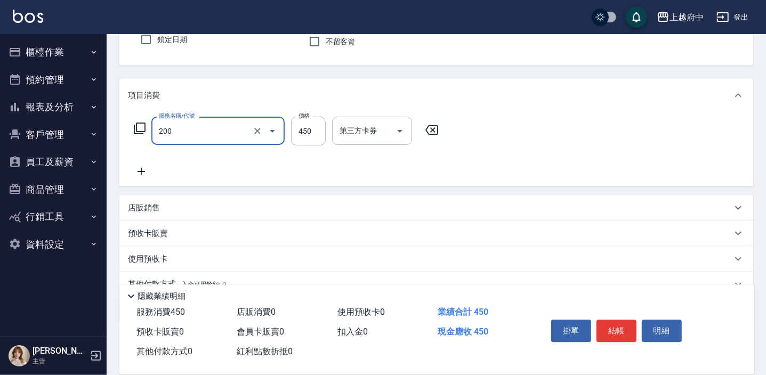
type input "有機洗髮(200)"
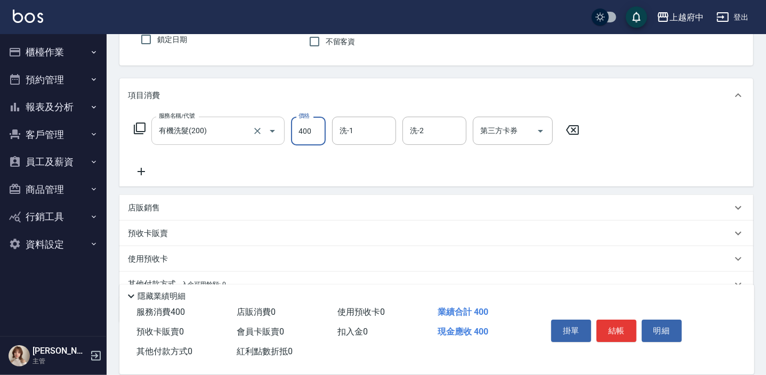
type input "400"
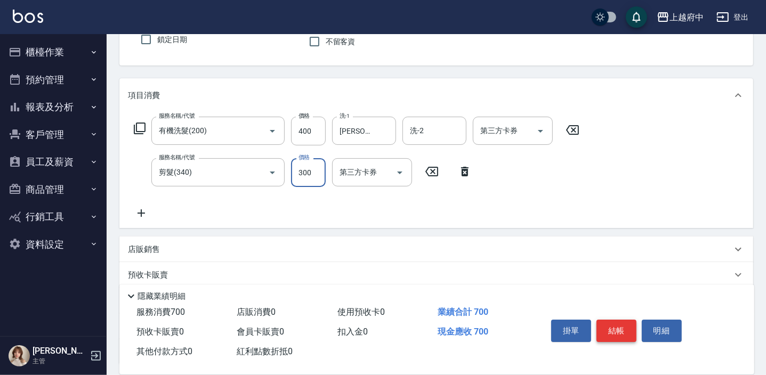
click at [620, 330] on button "結帳" at bounding box center [616, 331] width 40 height 22
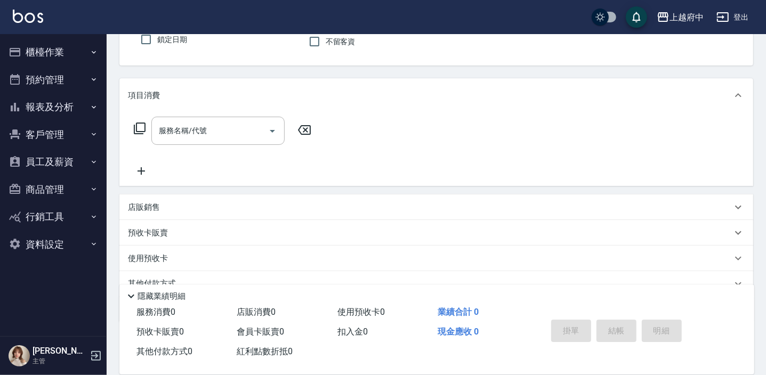
scroll to position [0, 0]
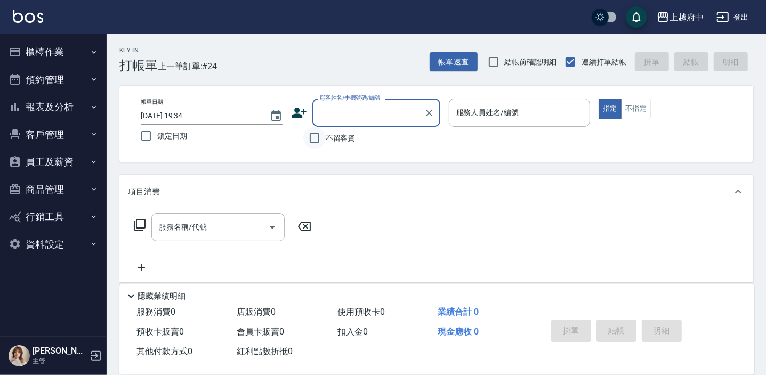
click at [325, 141] on input "不留客資" at bounding box center [314, 138] width 22 height 22
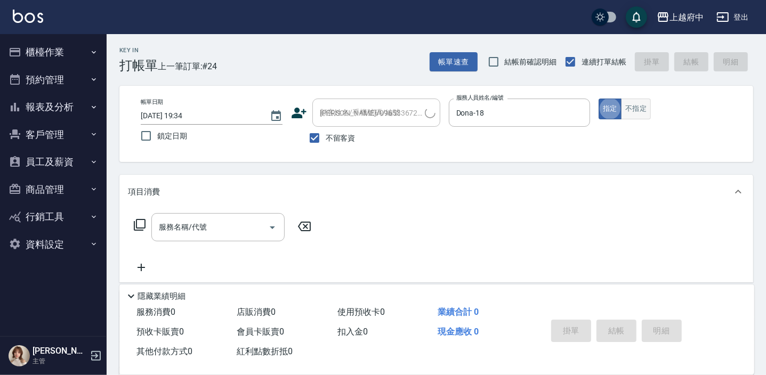
click at [629, 99] on button "不指定" at bounding box center [636, 109] width 30 height 21
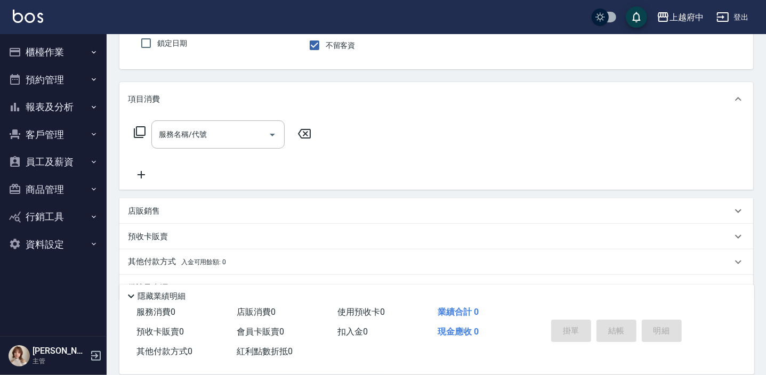
scroll to position [96, 0]
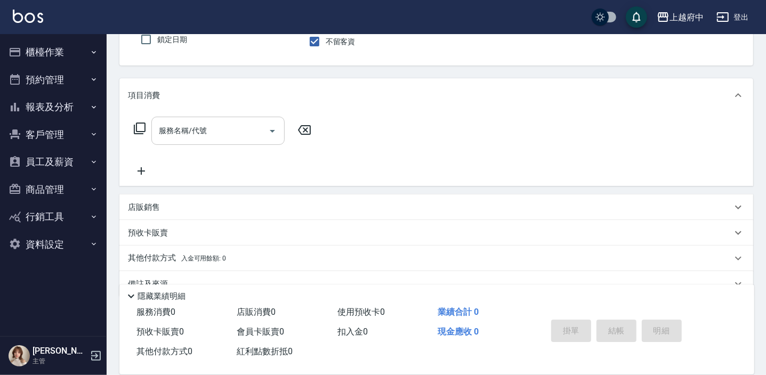
click at [209, 134] on input "服務名稱/代號" at bounding box center [210, 131] width 108 height 19
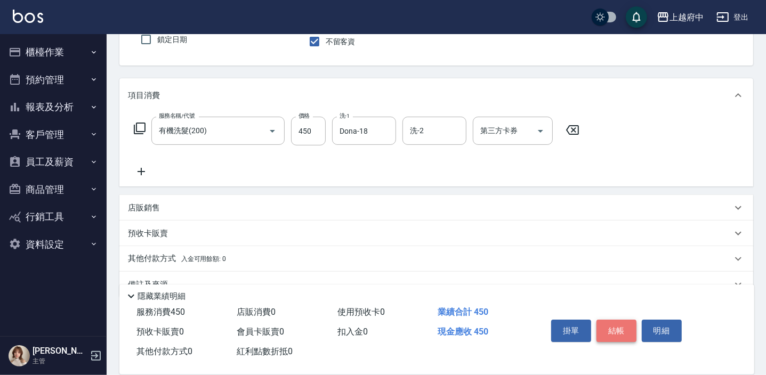
click at [626, 328] on button "結帳" at bounding box center [616, 331] width 40 height 22
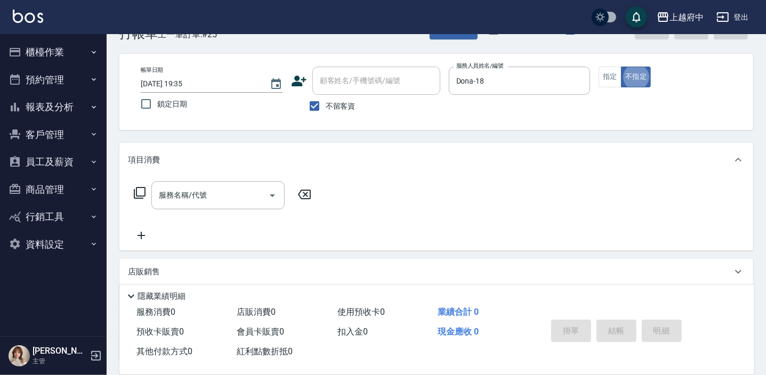
scroll to position [48, 0]
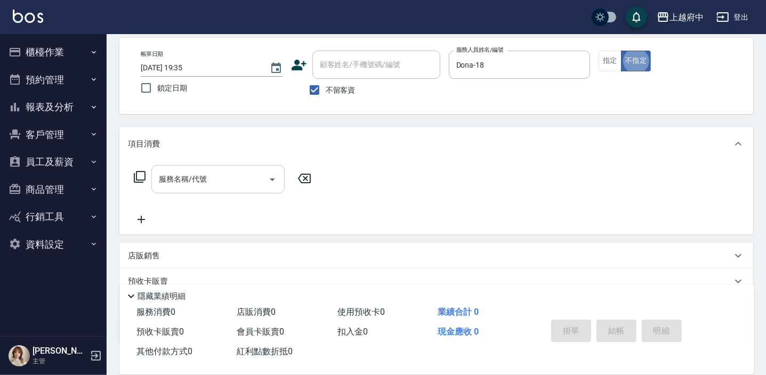
click at [210, 181] on input "服務名稱/代號" at bounding box center [210, 179] width 108 height 19
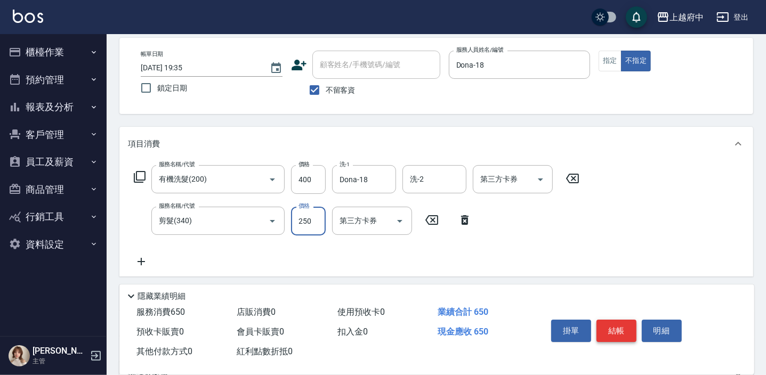
click at [619, 330] on button "結帳" at bounding box center [616, 331] width 40 height 22
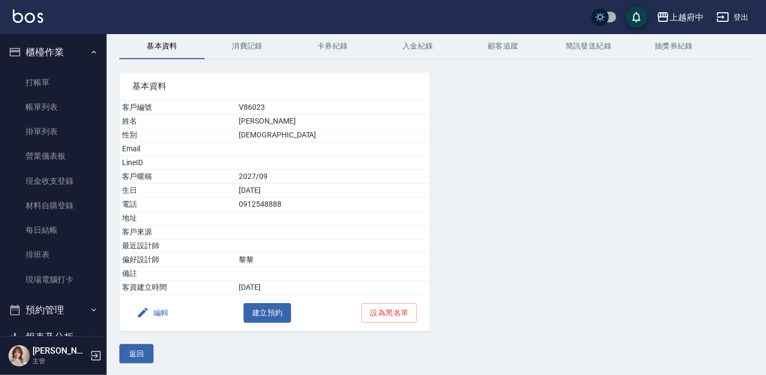
scroll to position [145, 0]
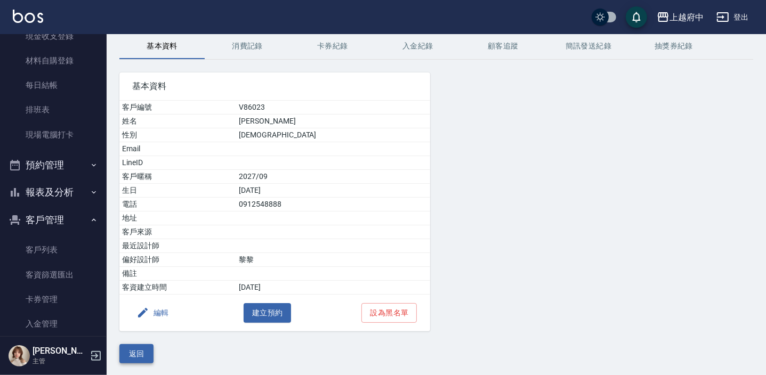
click at [134, 360] on button "返回" at bounding box center [136, 354] width 34 height 20
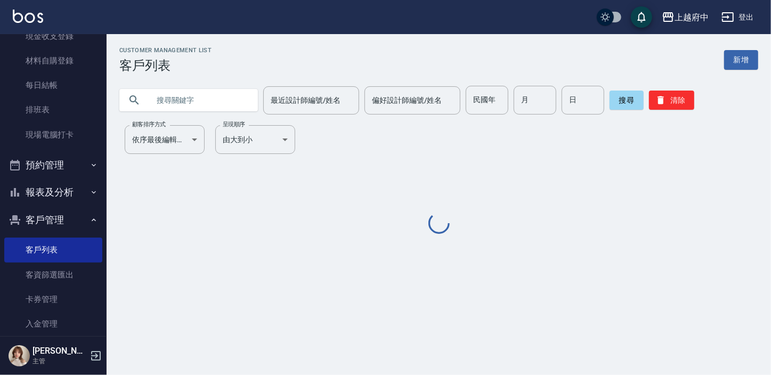
click at [237, 100] on input "text" at bounding box center [199, 100] width 100 height 29
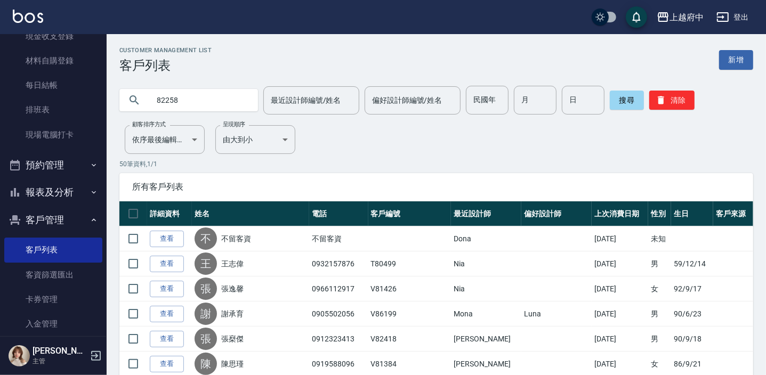
type input "82258"
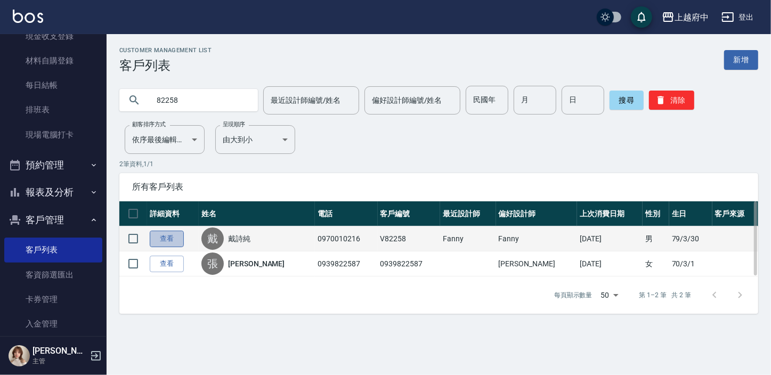
click at [175, 239] on link "查看" at bounding box center [167, 239] width 34 height 17
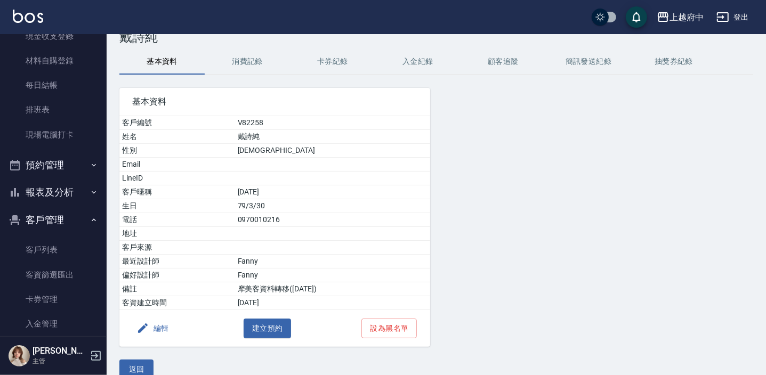
scroll to position [44, 0]
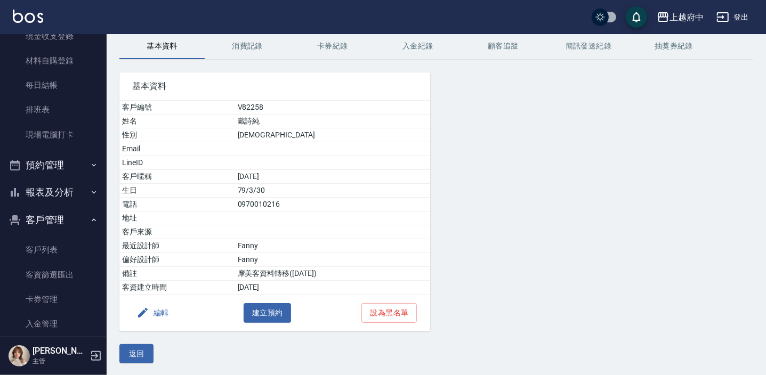
drag, startPoint x: 142, startPoint y: 349, endPoint x: 260, endPoint y: 7, distance: 361.5
click at [143, 349] on button "返回" at bounding box center [136, 354] width 34 height 20
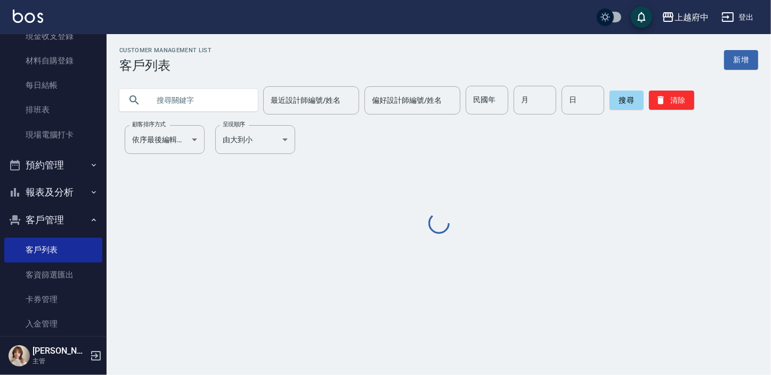
click at [201, 109] on input "text" at bounding box center [199, 100] width 100 height 29
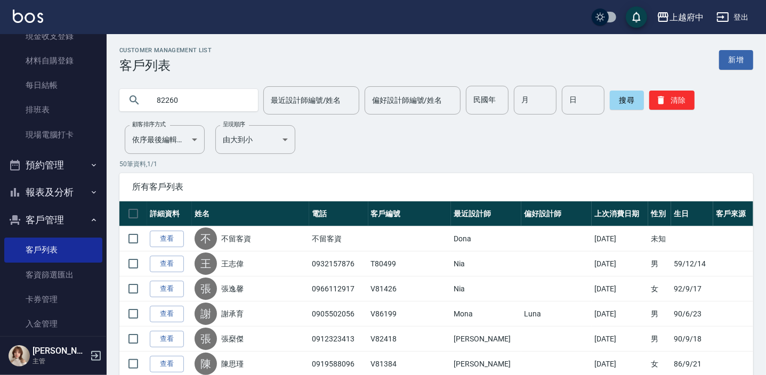
type input "82260"
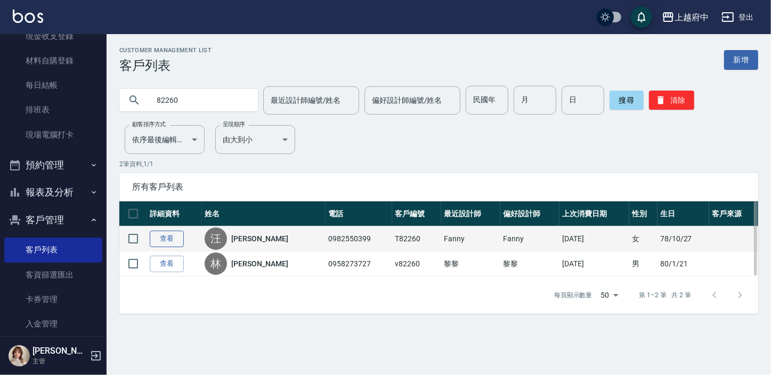
click at [181, 237] on link "查看" at bounding box center [167, 239] width 34 height 17
